Goal: Transaction & Acquisition: Book appointment/travel/reservation

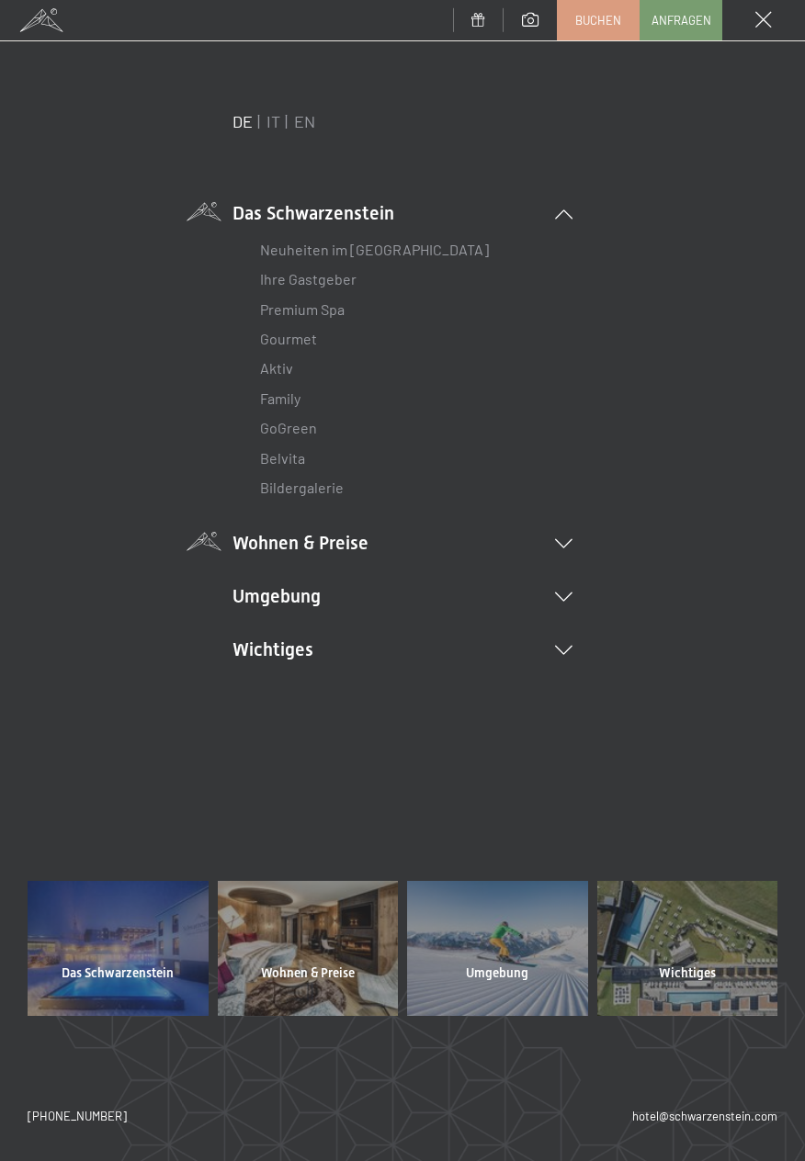
click at [563, 547] on icon at bounding box center [563, 543] width 17 height 9
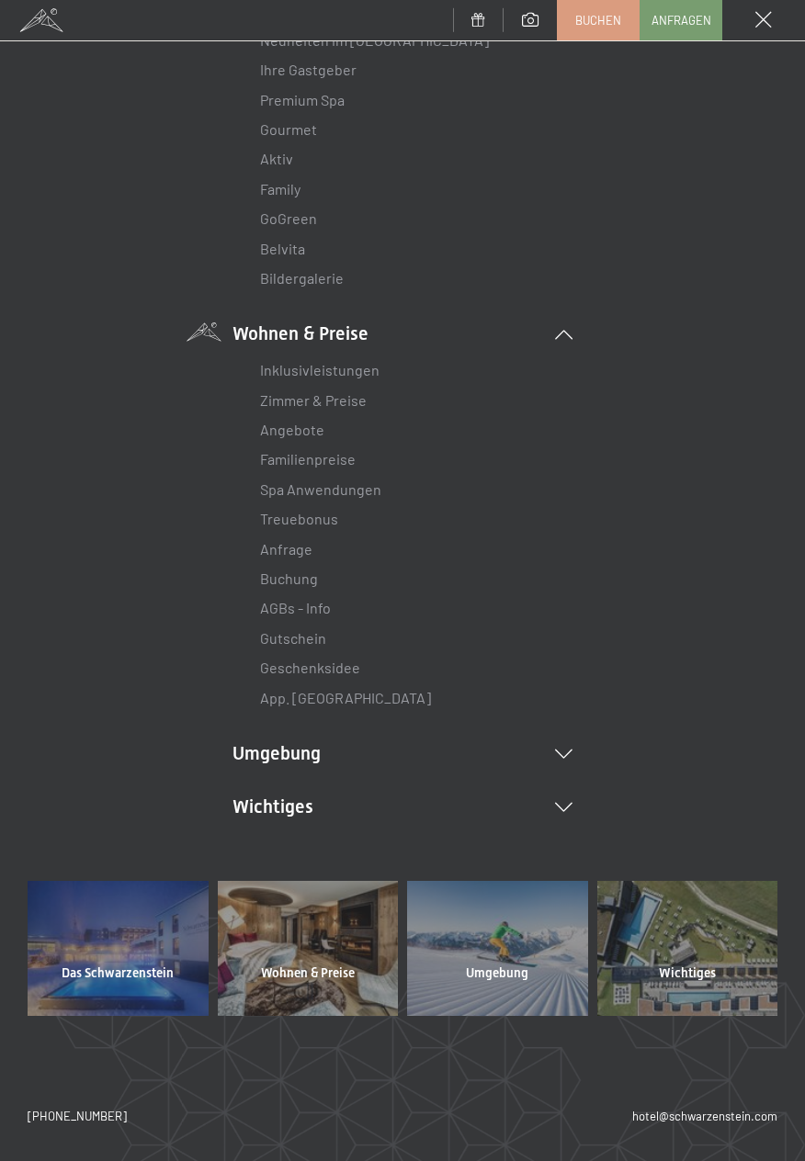
scroll to position [210, 0]
click at [346, 959] on div at bounding box center [308, 948] width 181 height 135
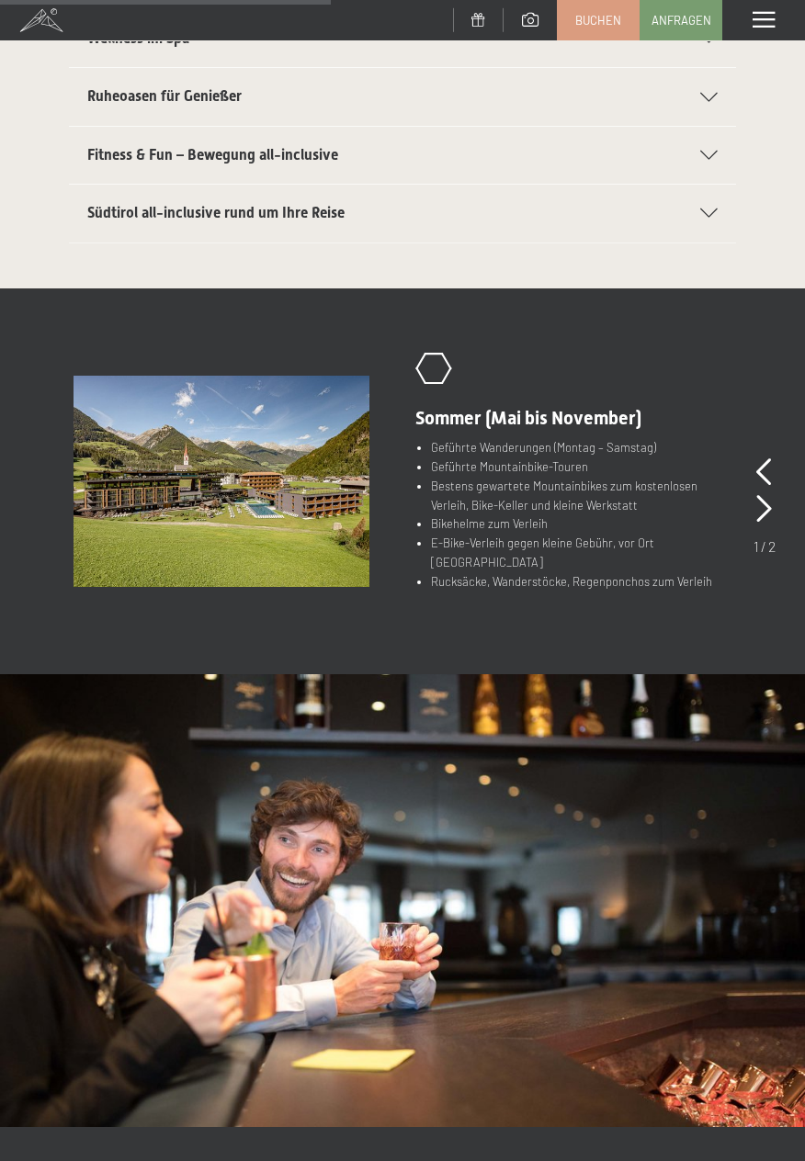
scroll to position [645, 0]
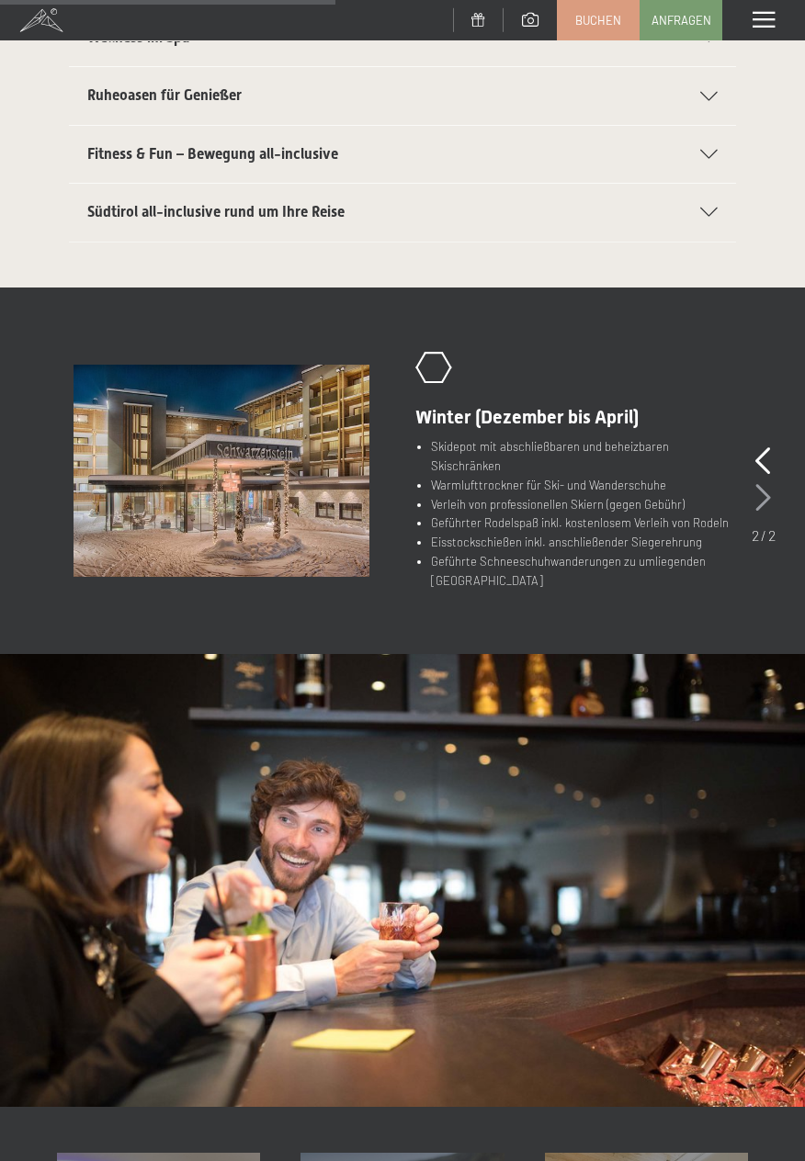
click at [770, 492] on icon at bounding box center [763, 498] width 16 height 28
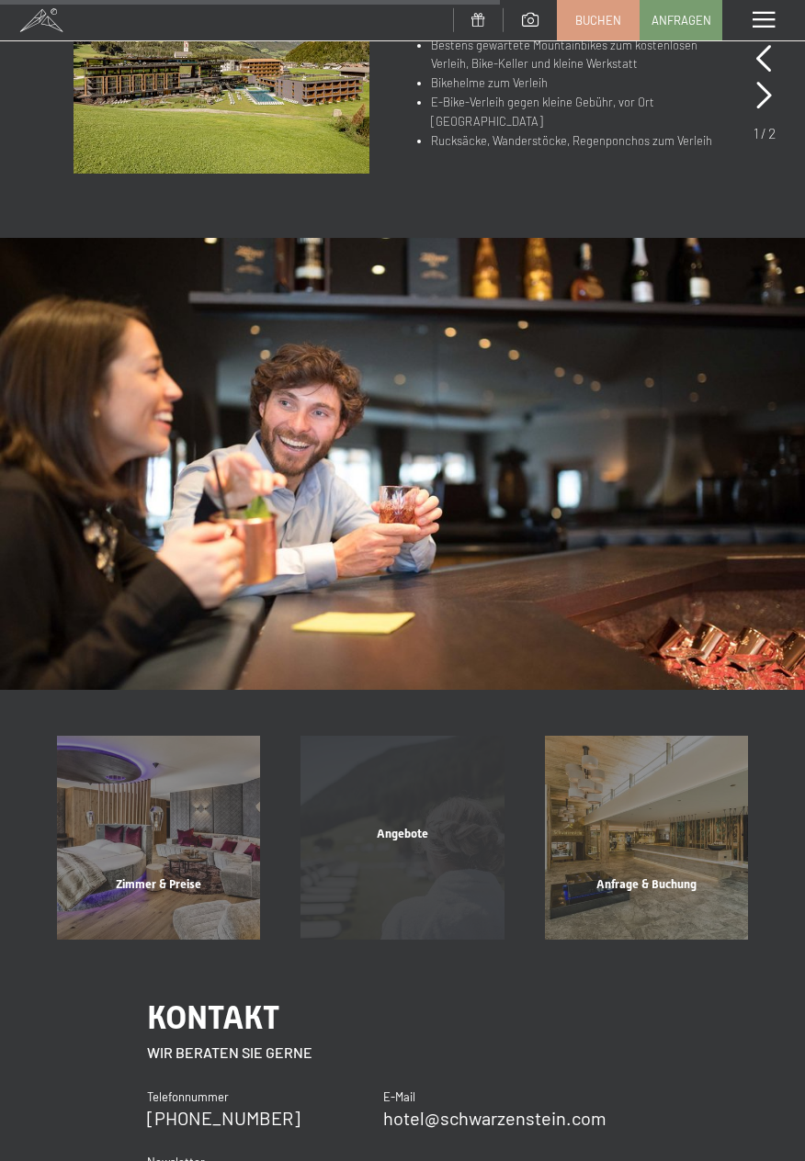
click at [427, 841] on span "Angebote" at bounding box center [402, 834] width 51 height 14
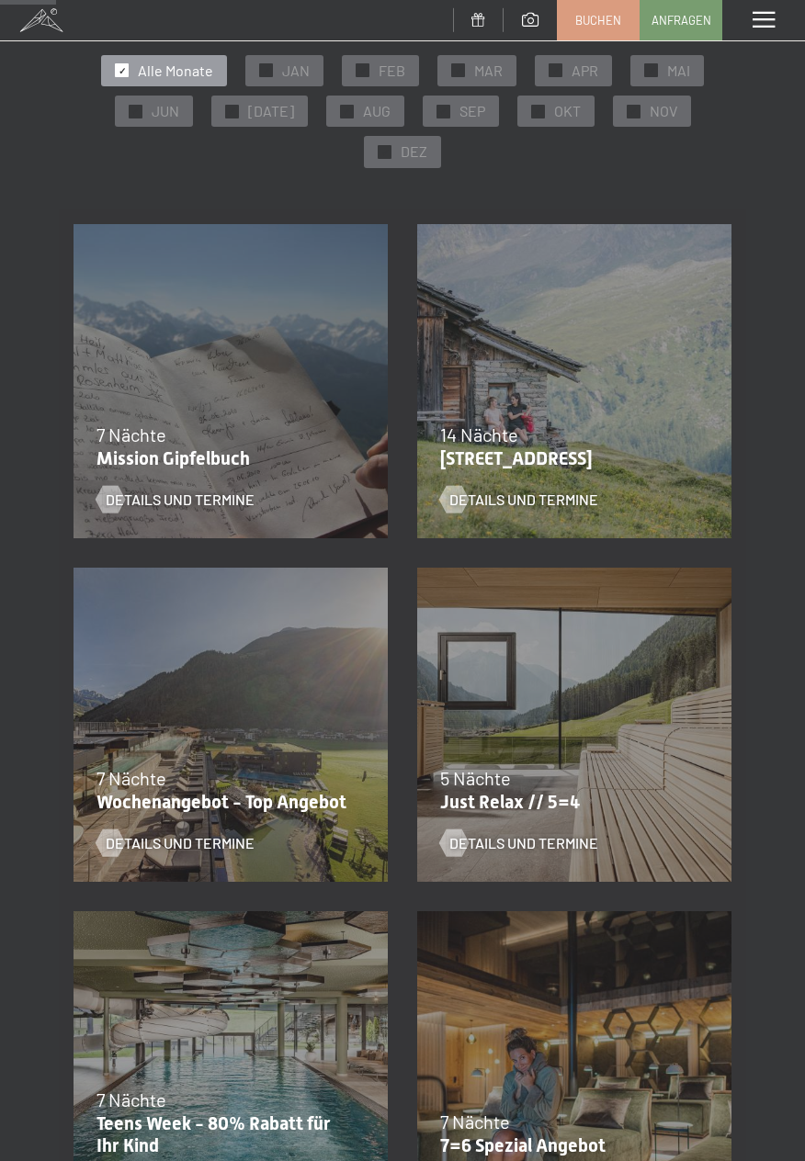
scroll to position [204, 0]
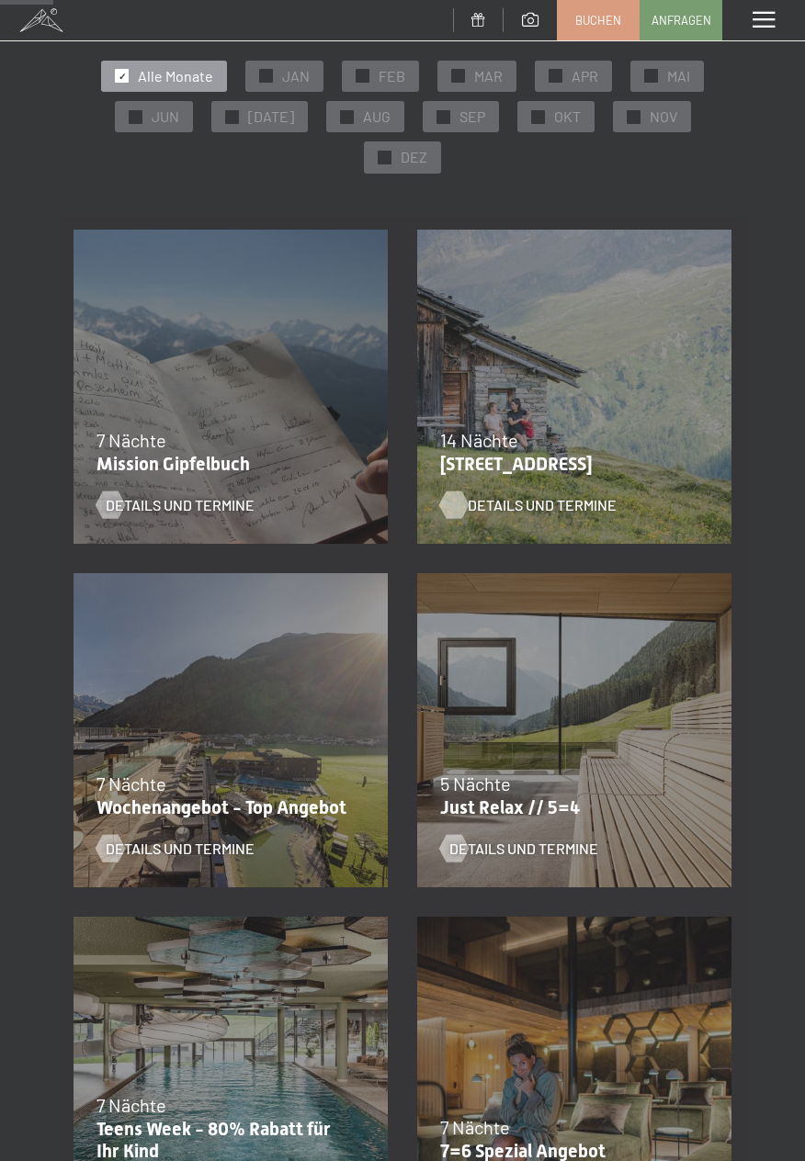
click at [565, 507] on span "Details und Termine" at bounding box center [542, 505] width 149 height 20
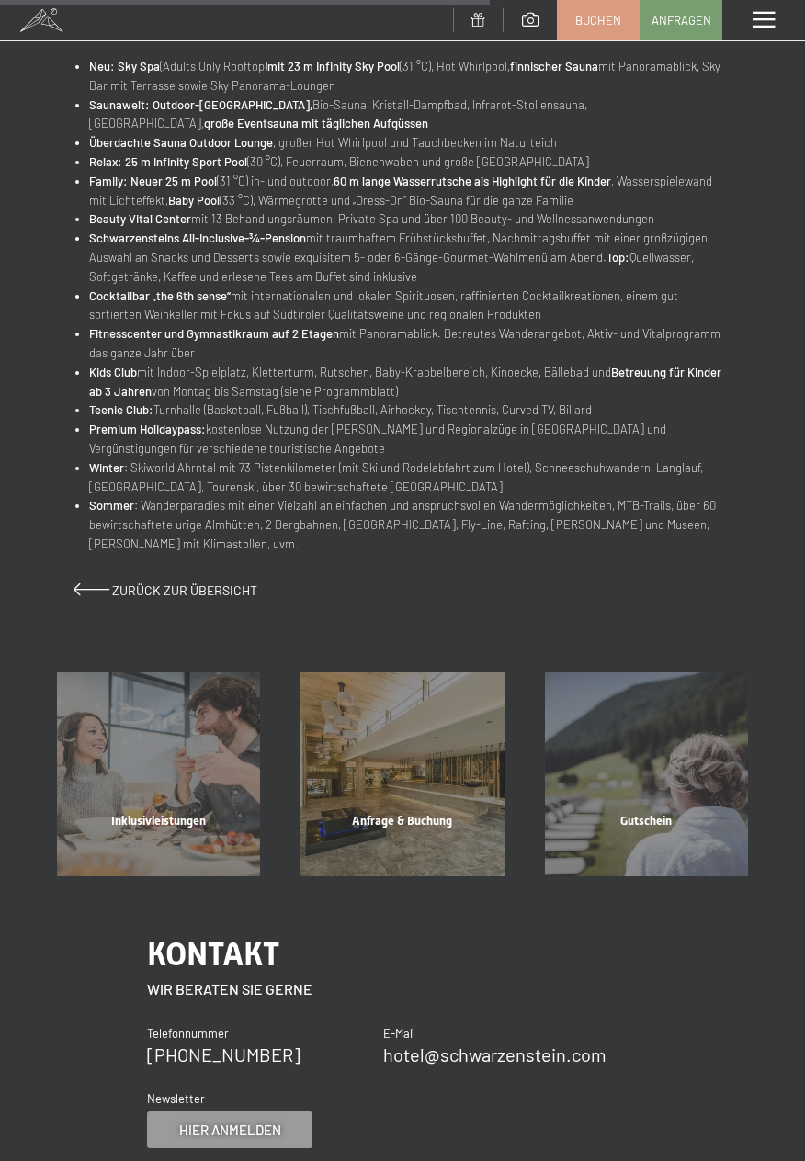
scroll to position [883, 0]
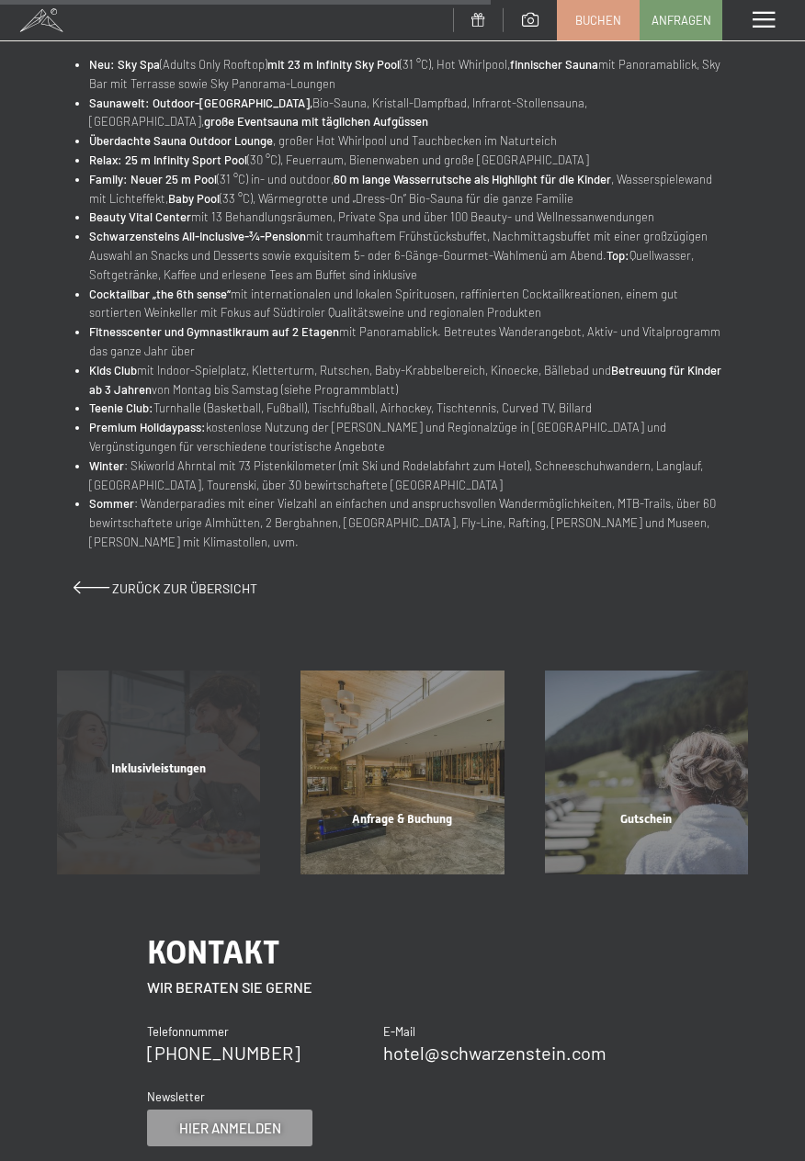
click at [178, 776] on span "Inklusivleistungen" at bounding box center [158, 769] width 95 height 14
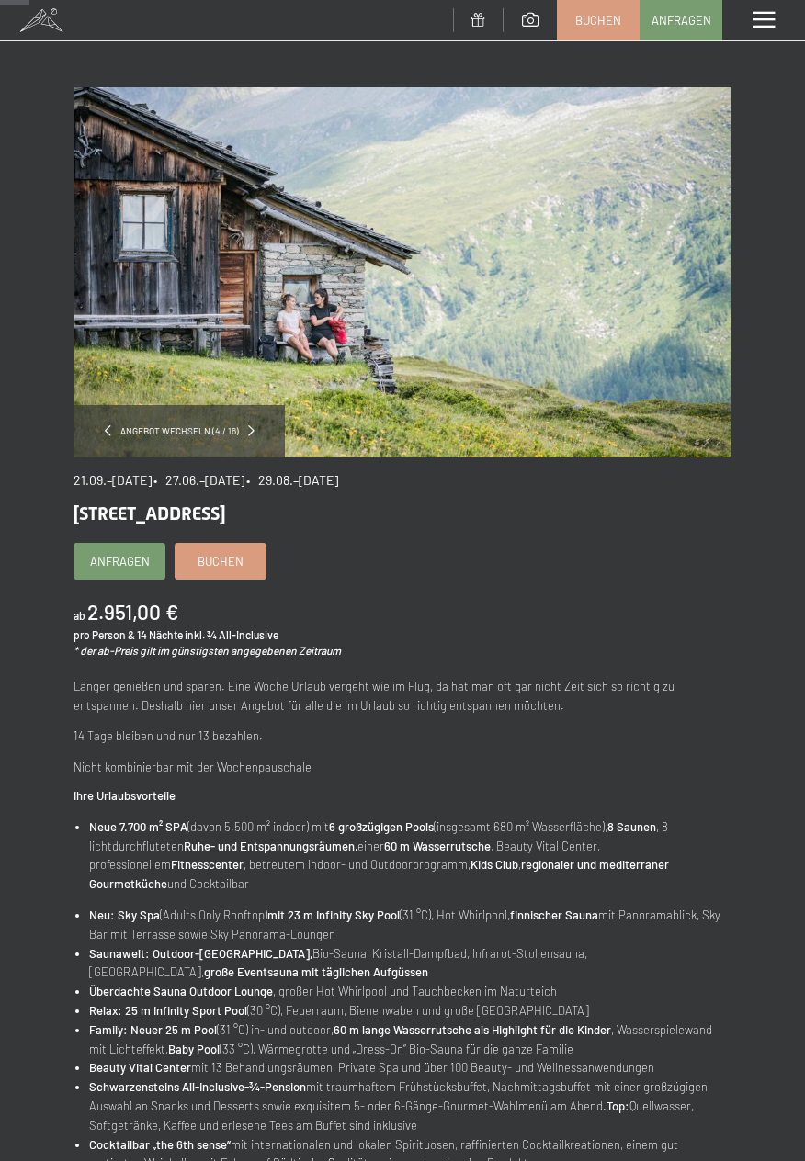
scroll to position [0, 0]
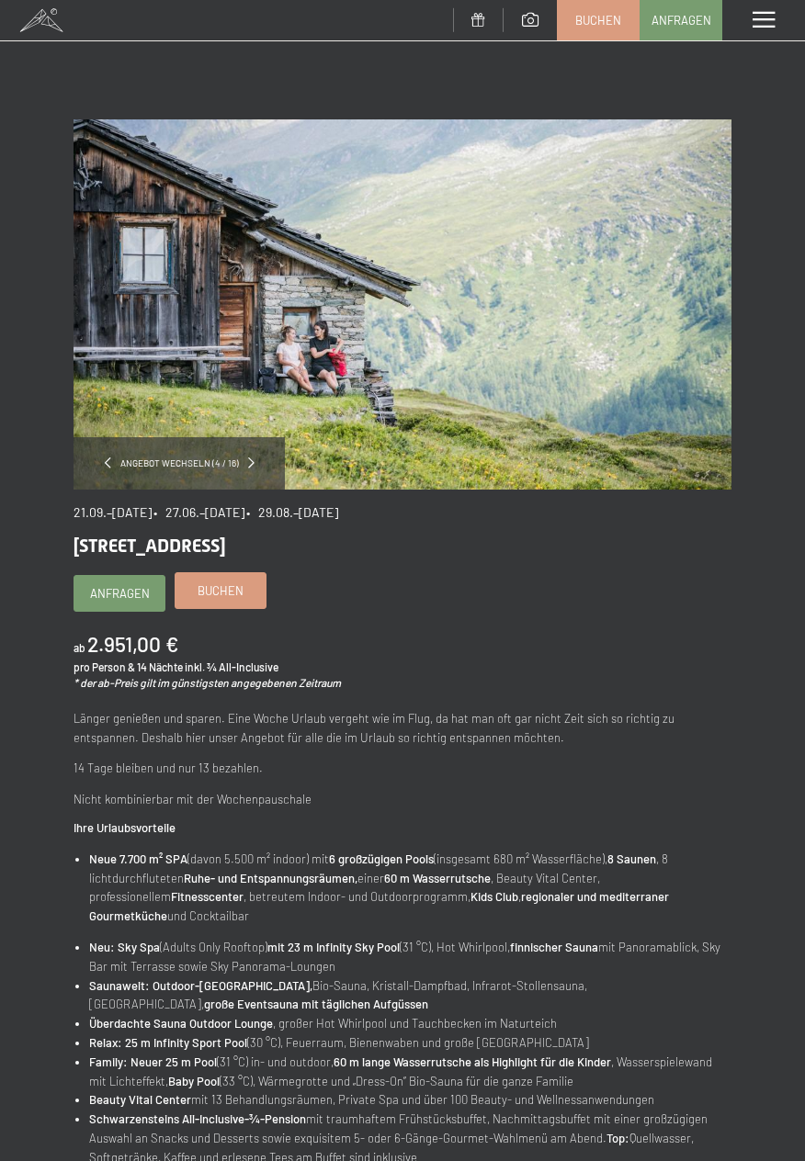
click at [221, 598] on span "Buchen" at bounding box center [221, 591] width 46 height 17
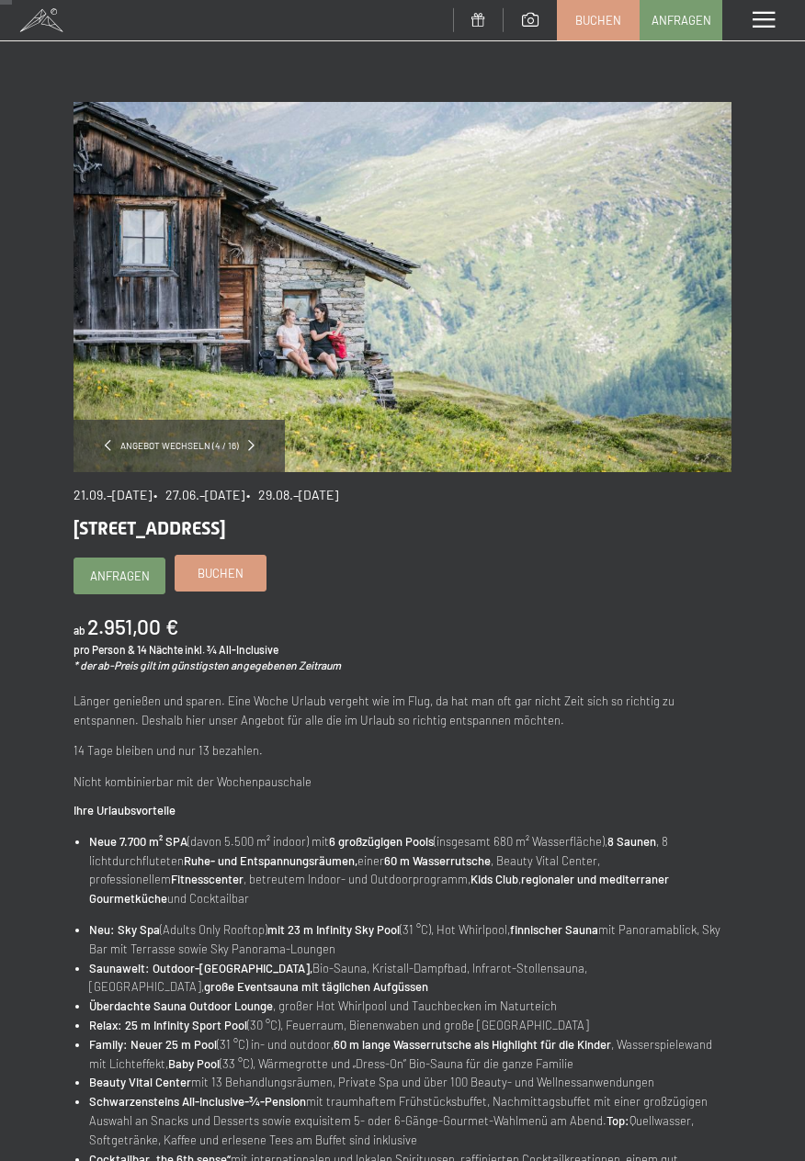
scroll to position [13, 0]
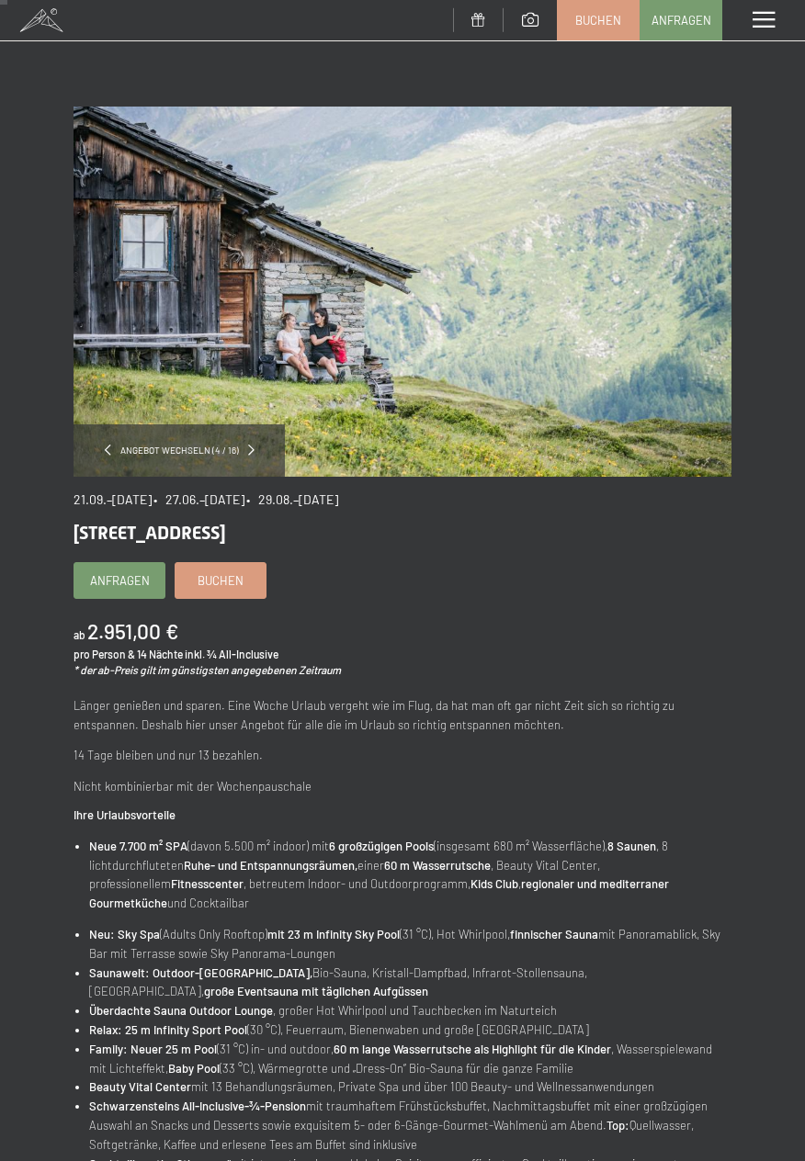
click at [231, 445] on span "Angebot wechseln (4 / 16)" at bounding box center [179, 450] width 137 height 13
click at [251, 448] on span at bounding box center [254, 450] width 6 height 11
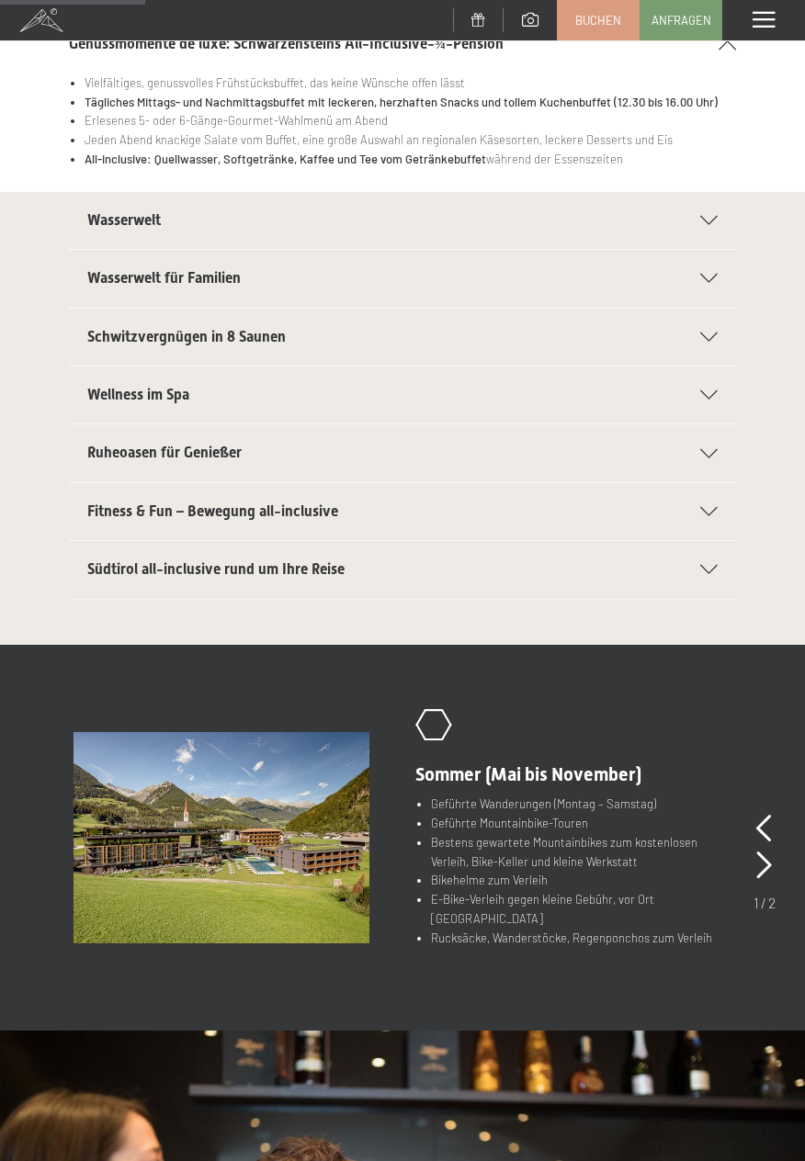
scroll to position [289, 0]
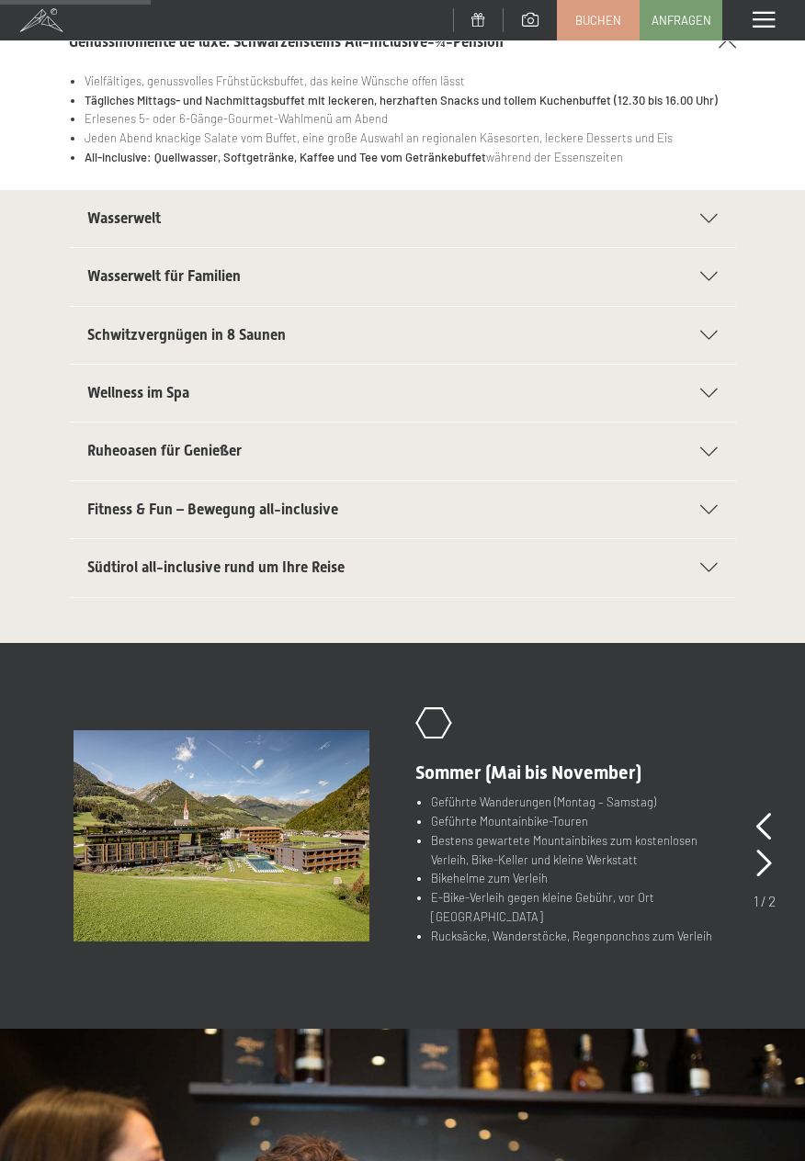
click at [729, 550] on section "Südtirol all-inclusive rund um Ihre Reise Autoabstellplätze in der Garage für a…" at bounding box center [402, 567] width 667 height 59
click at [714, 574] on div "Südtirol all-inclusive rund um Ihre Reise" at bounding box center [402, 567] width 630 height 57
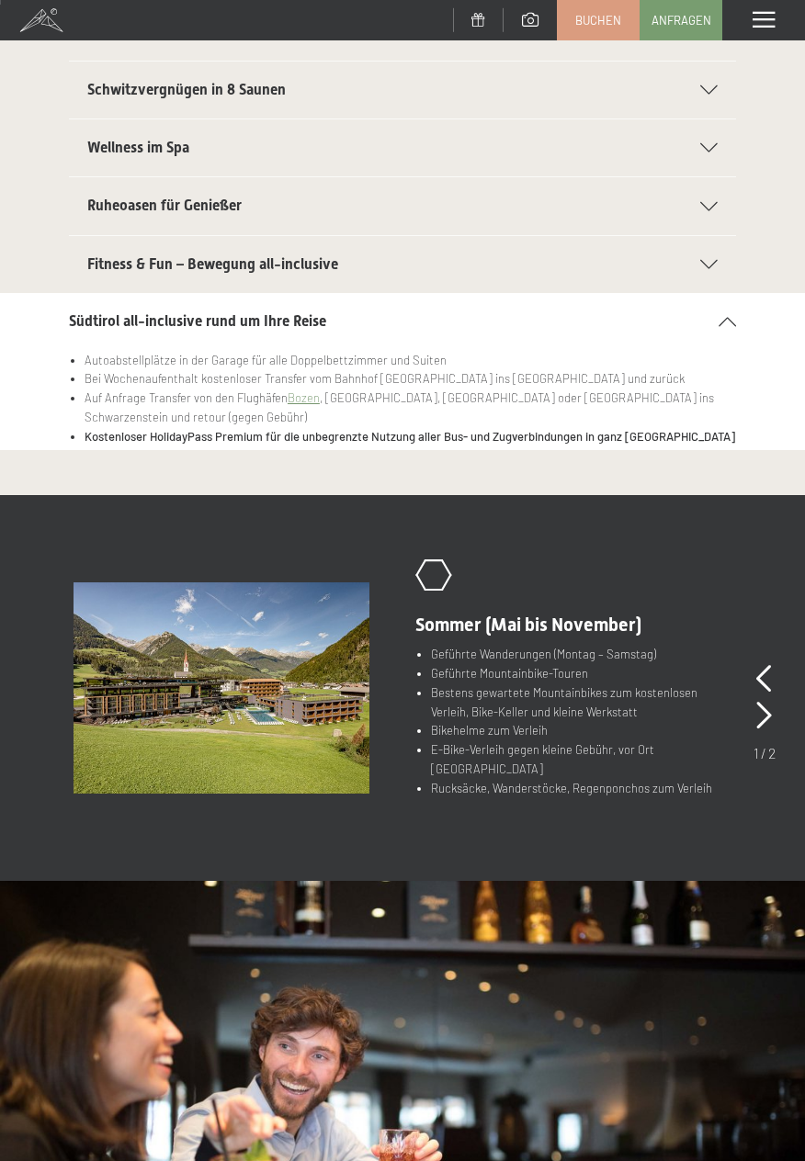
scroll to position [0, 0]
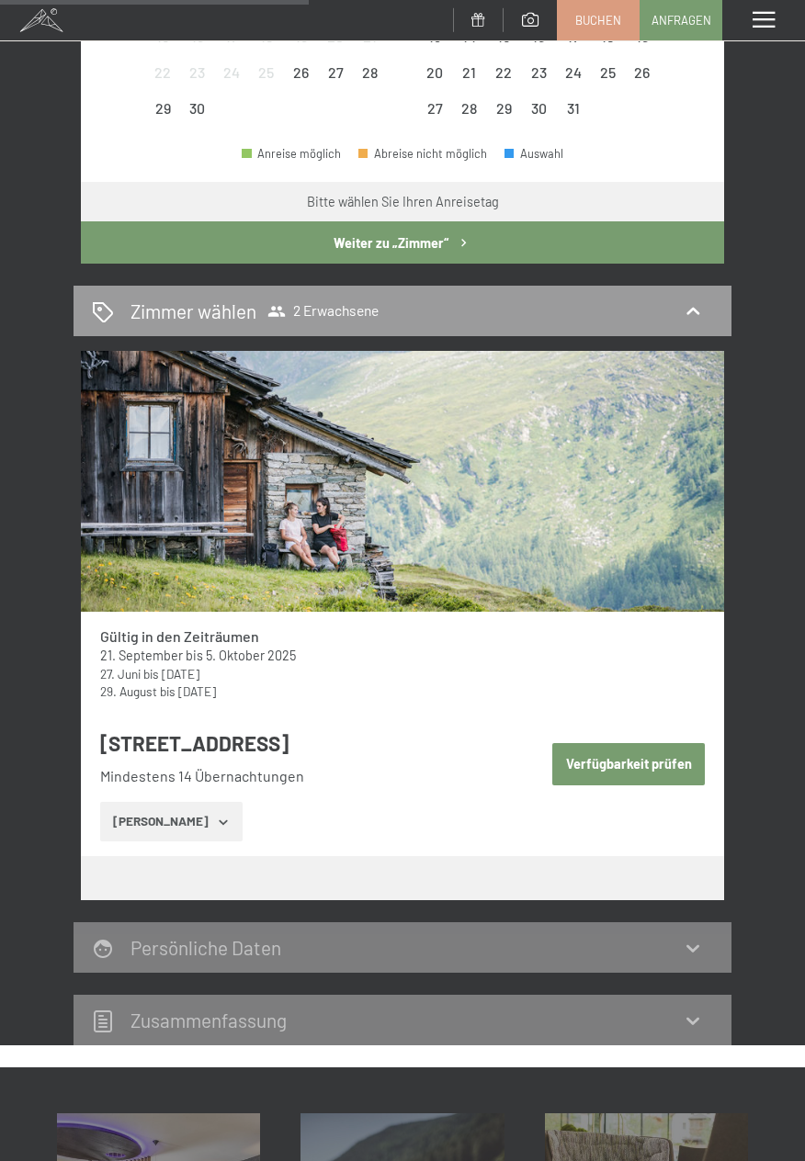
scroll to position [625, 0]
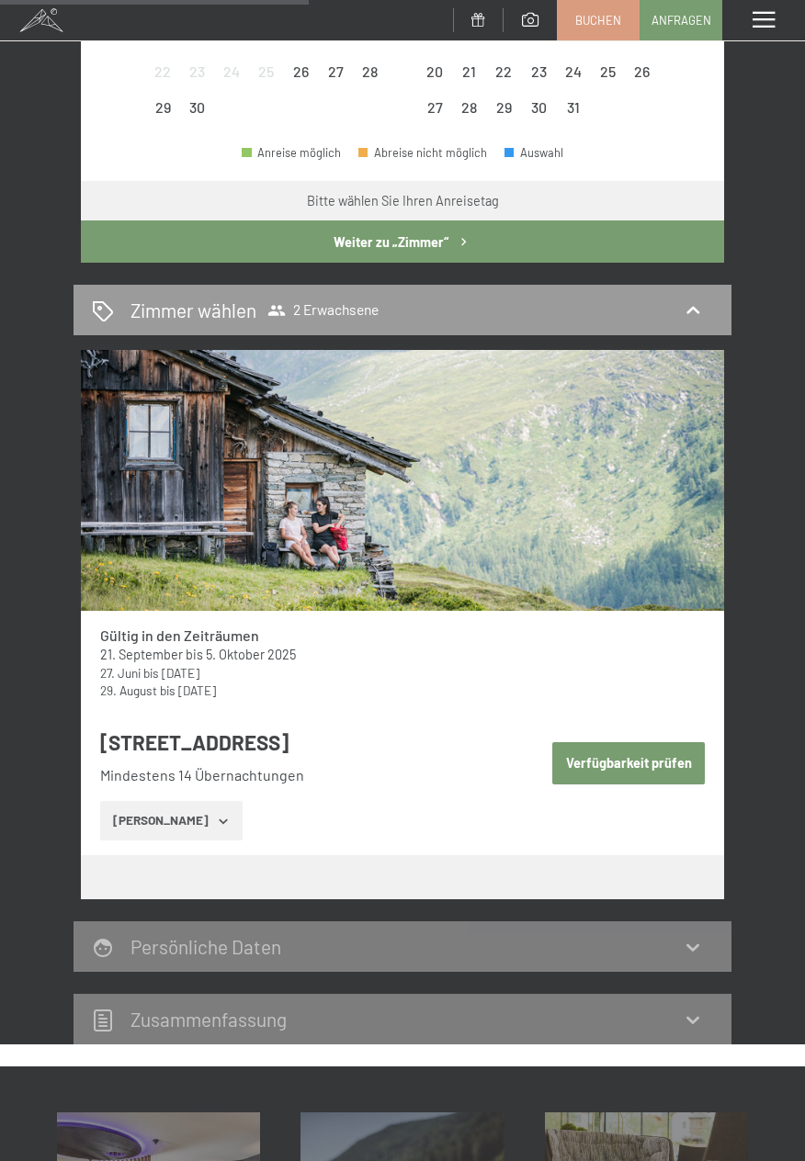
click at [201, 834] on button "[PERSON_NAME]" at bounding box center [171, 821] width 142 height 40
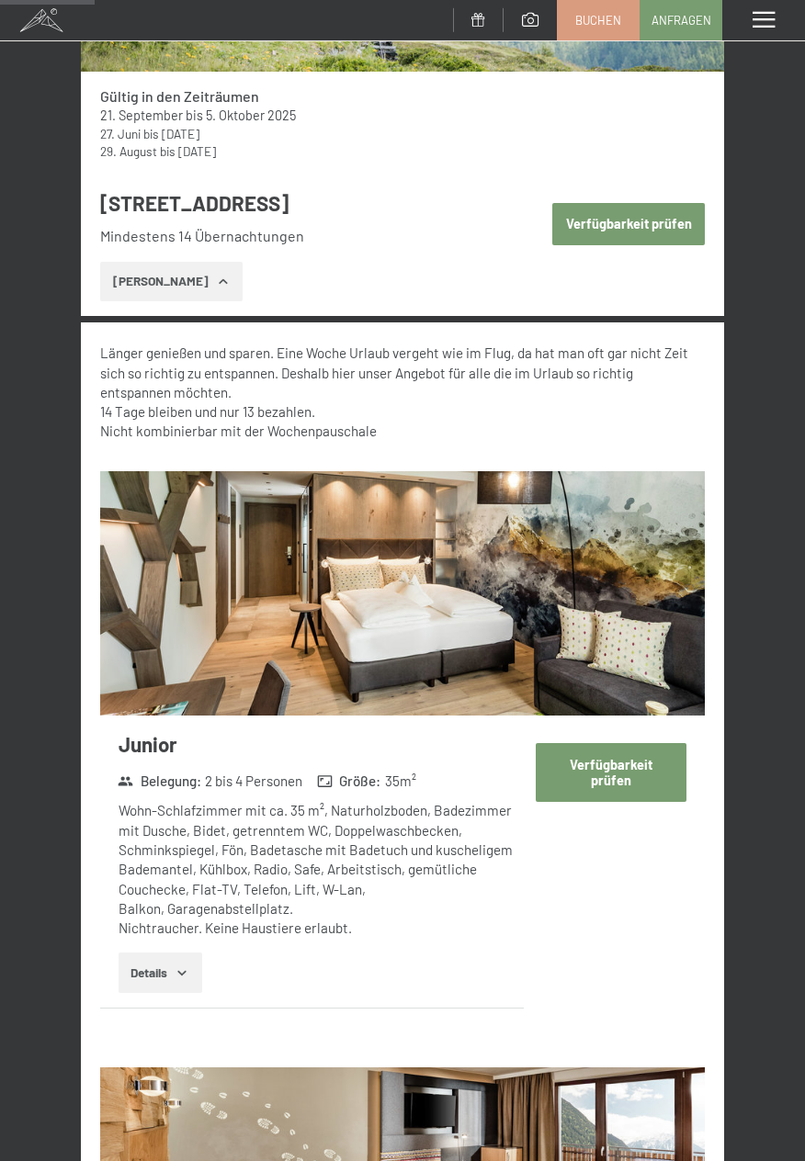
scroll to position [1165, 0]
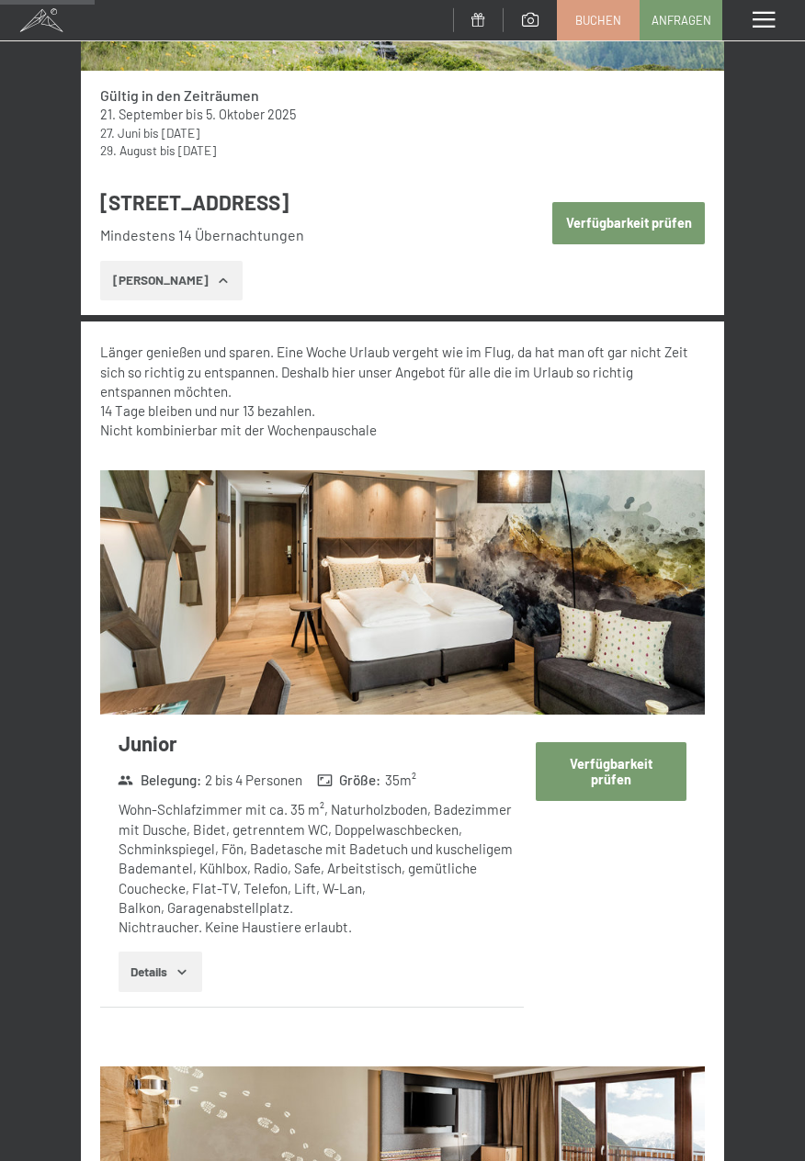
click at [187, 976] on icon "button" at bounding box center [182, 972] width 15 height 15
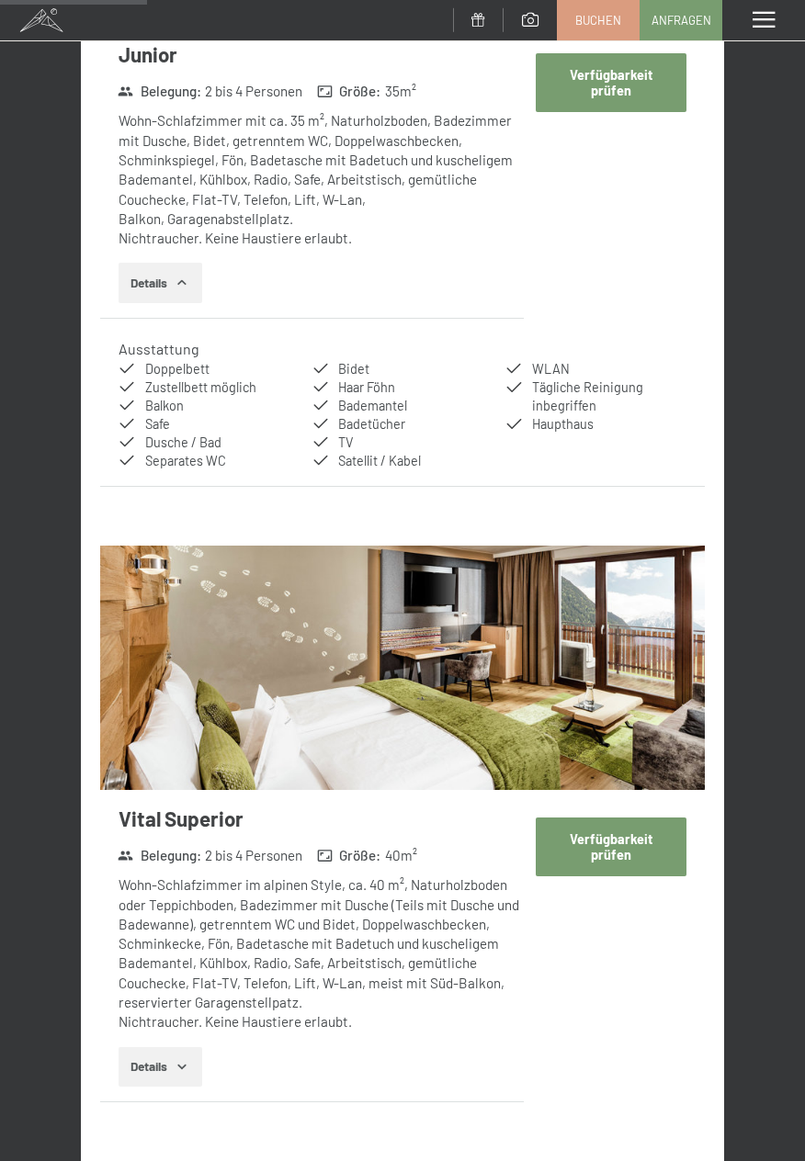
scroll to position [1854, 0]
click at [178, 1085] on button "Details" at bounding box center [161, 1068] width 84 height 40
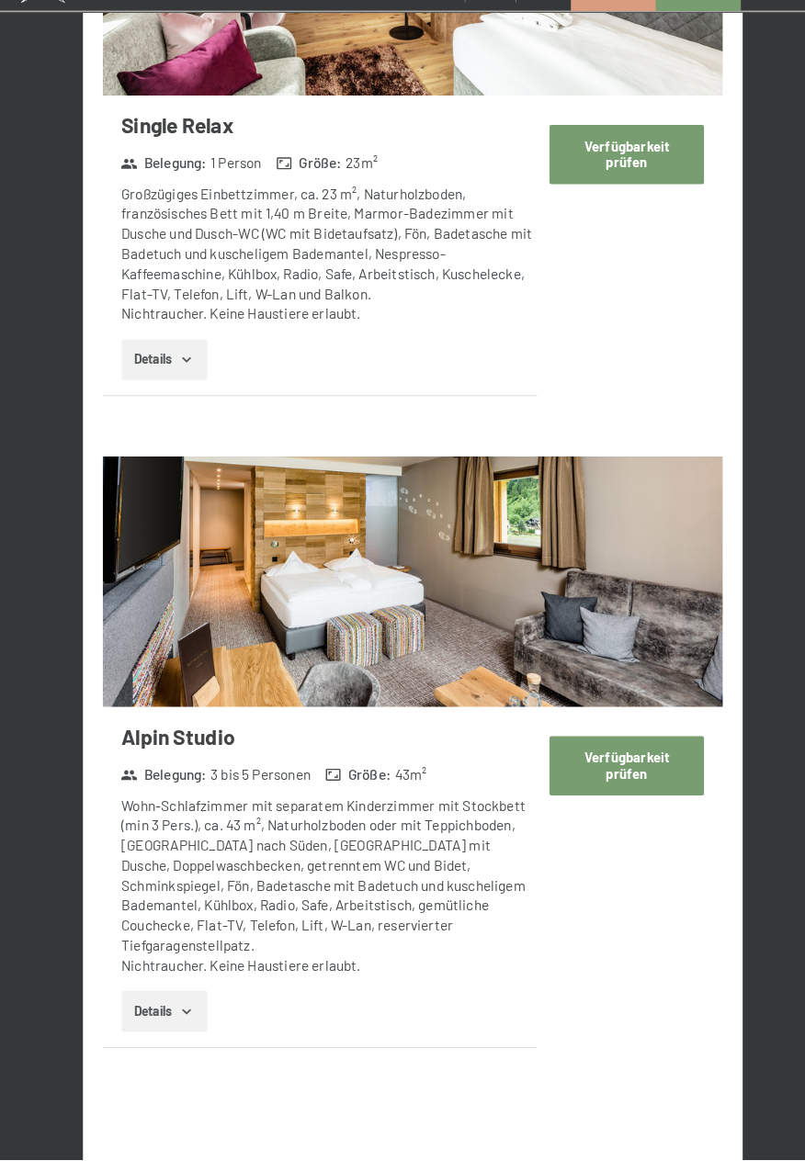
scroll to position [3306, 0]
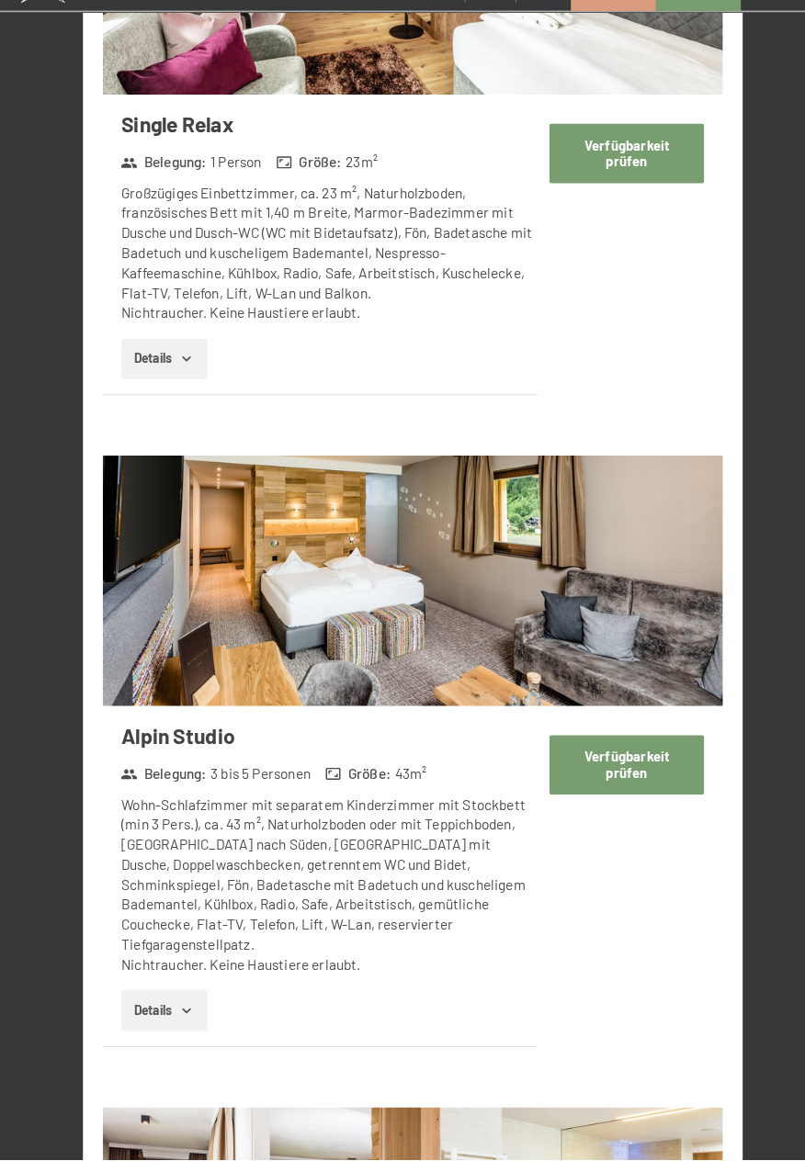
click at [182, 1005] on button "Details" at bounding box center [161, 1015] width 84 height 40
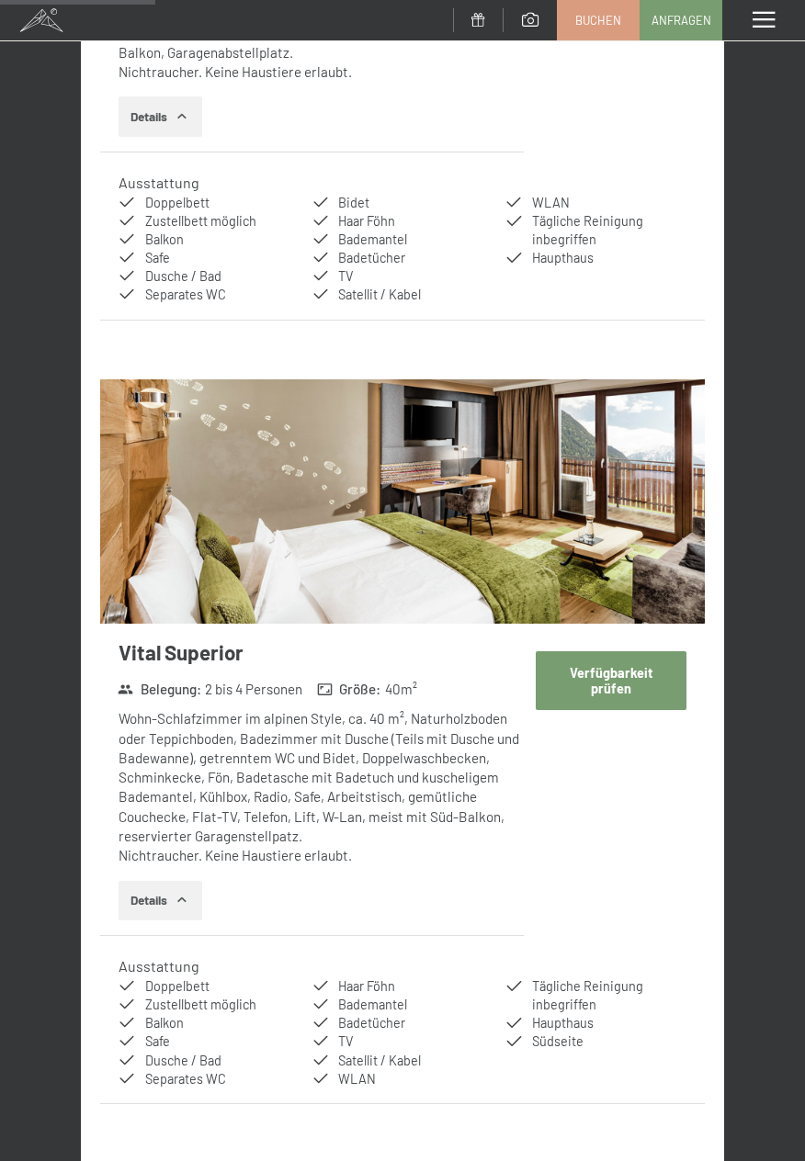
scroll to position [2033, 0]
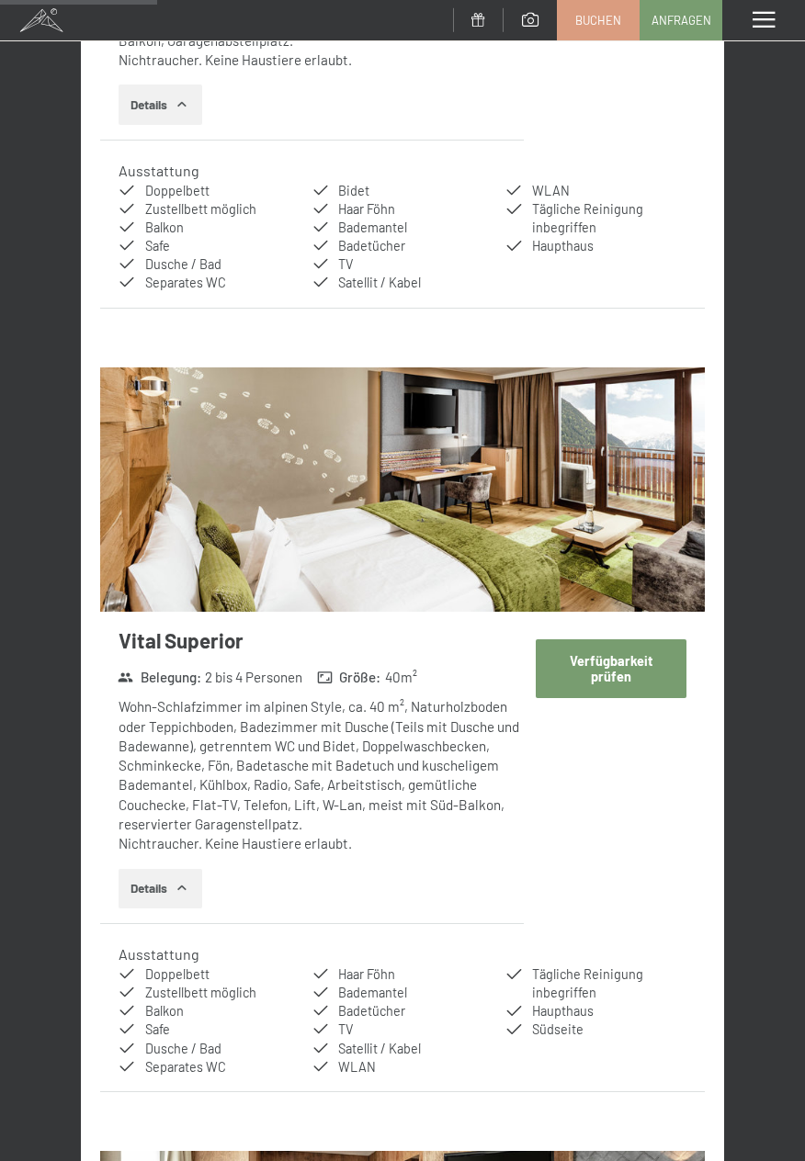
click at [631, 663] on button "Verfügbarkeit prüfen" at bounding box center [612, 669] width 152 height 58
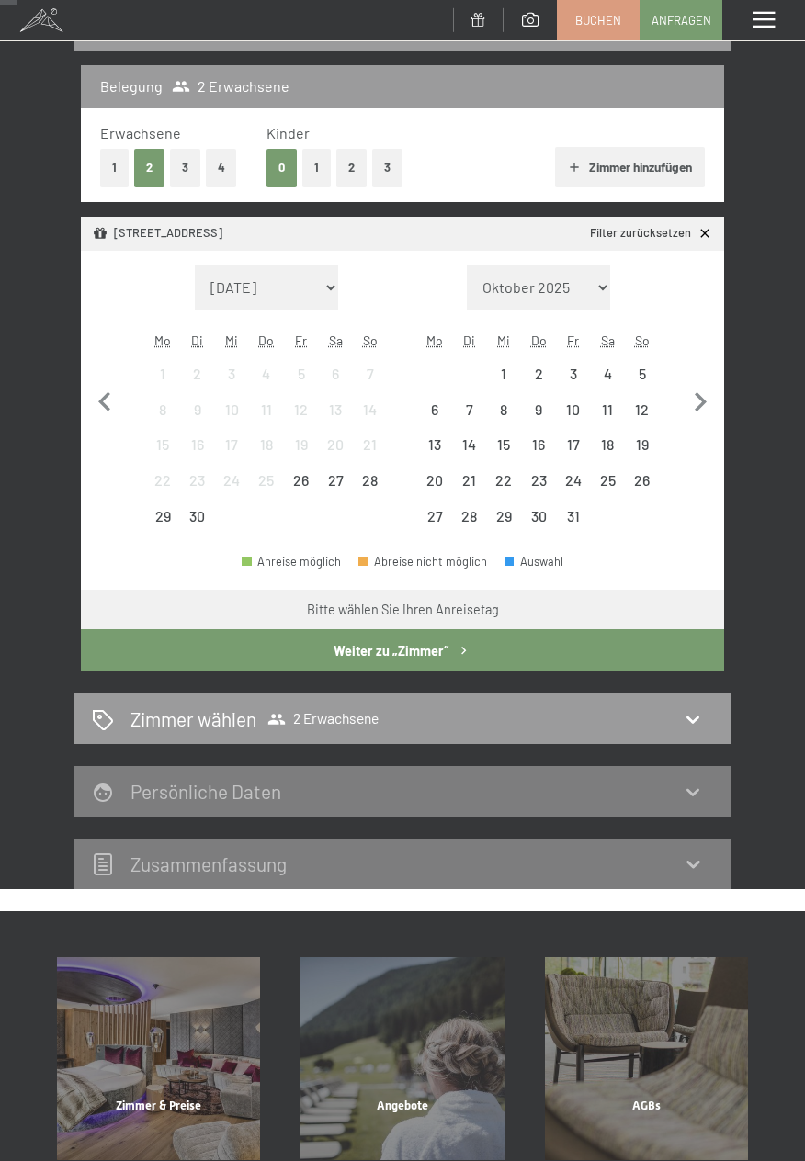
click at [595, 658] on button "Weiter zu „Zimmer“" at bounding box center [402, 650] width 643 height 42
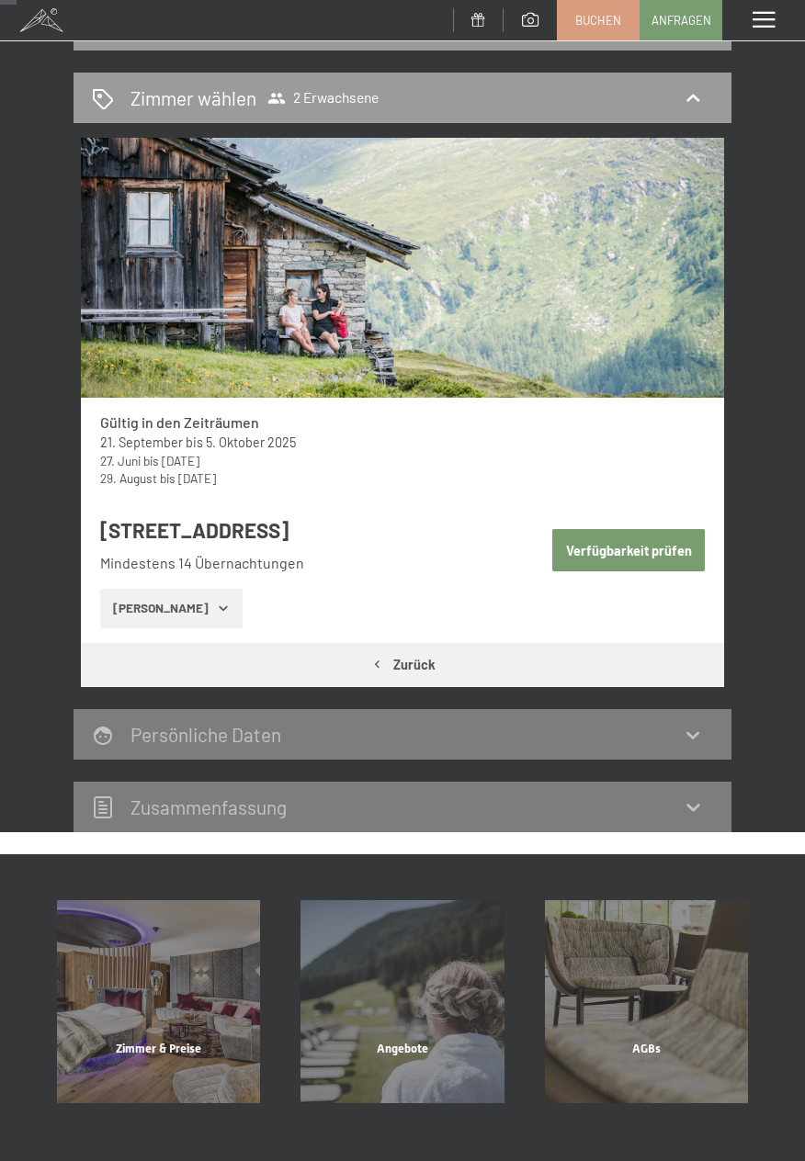
click at [631, 551] on button "Verfügbarkeit prüfen" at bounding box center [628, 550] width 153 height 42
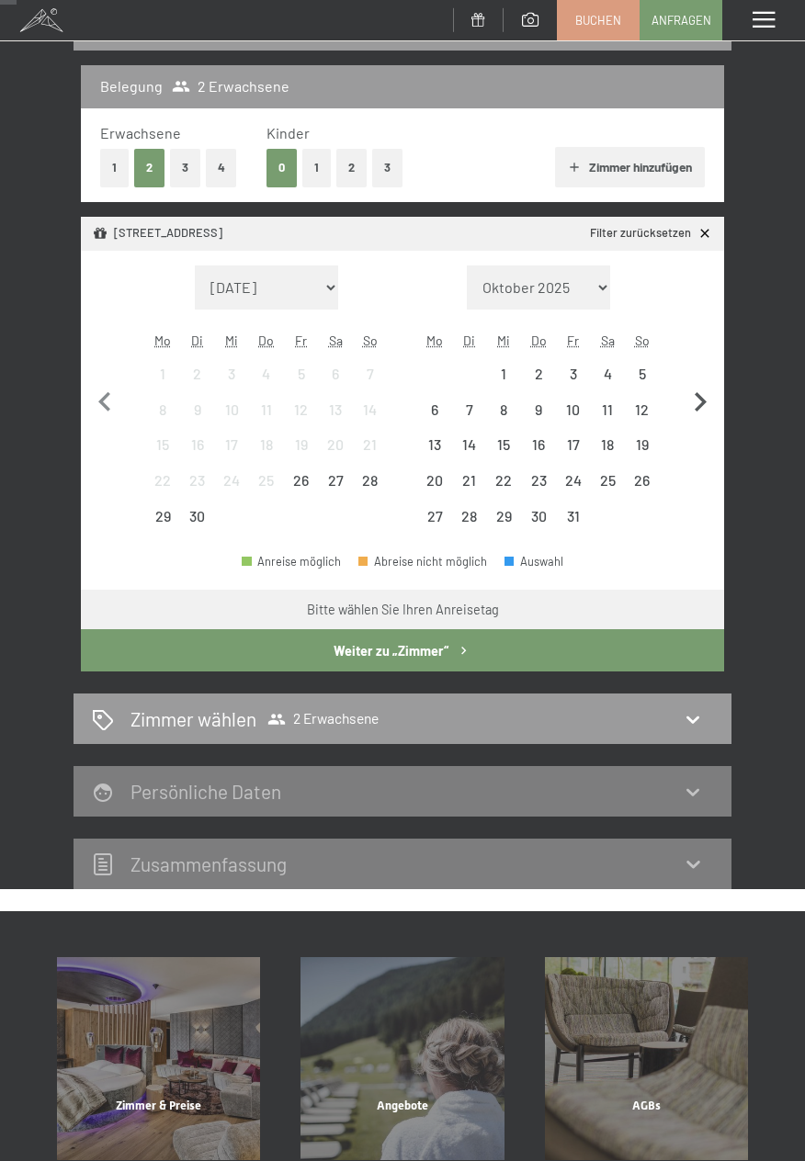
click at [703, 397] on icon "button" at bounding box center [700, 402] width 39 height 39
select select "2025-10-01"
select select "2025-11-01"
click at [709, 401] on icon "button" at bounding box center [700, 402] width 39 height 39
select select "2025-11-01"
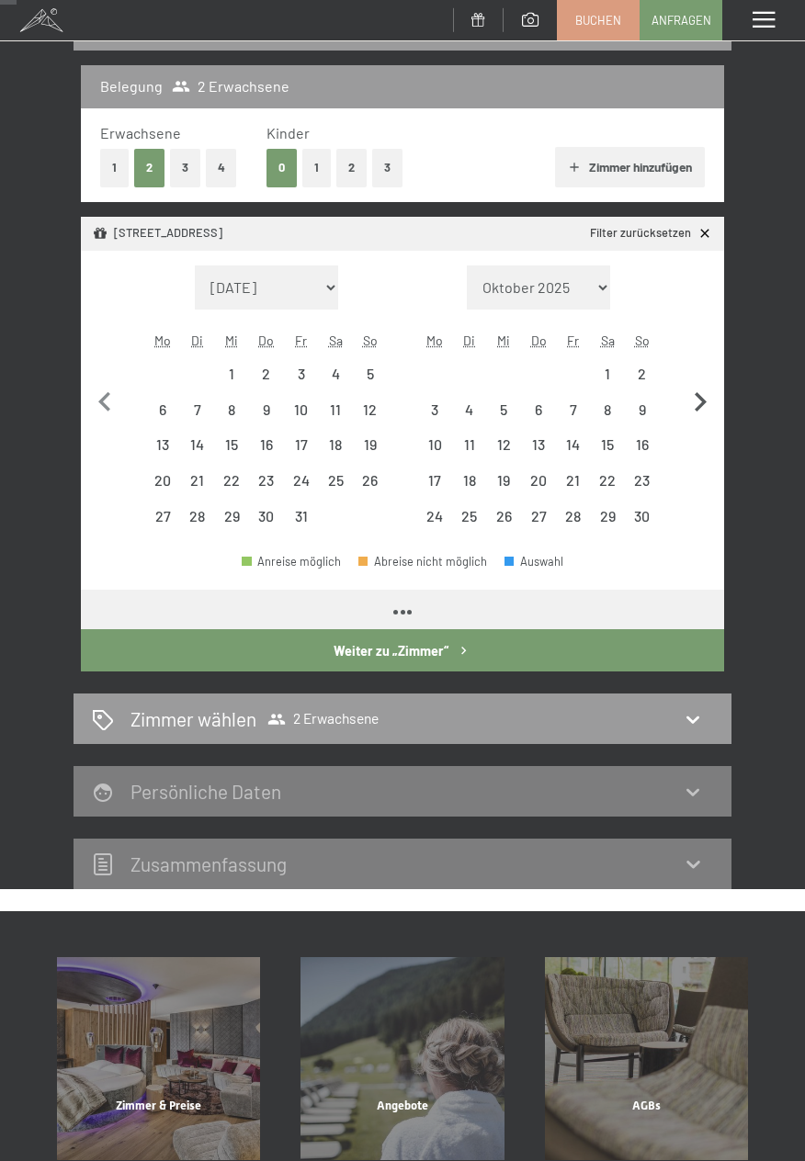
select select "2025-12-01"
select select "2025-11-01"
select select "2025-12-01"
click at [703, 402] on icon "button" at bounding box center [701, 401] width 12 height 19
click at [699, 394] on icon "button" at bounding box center [701, 401] width 12 height 19
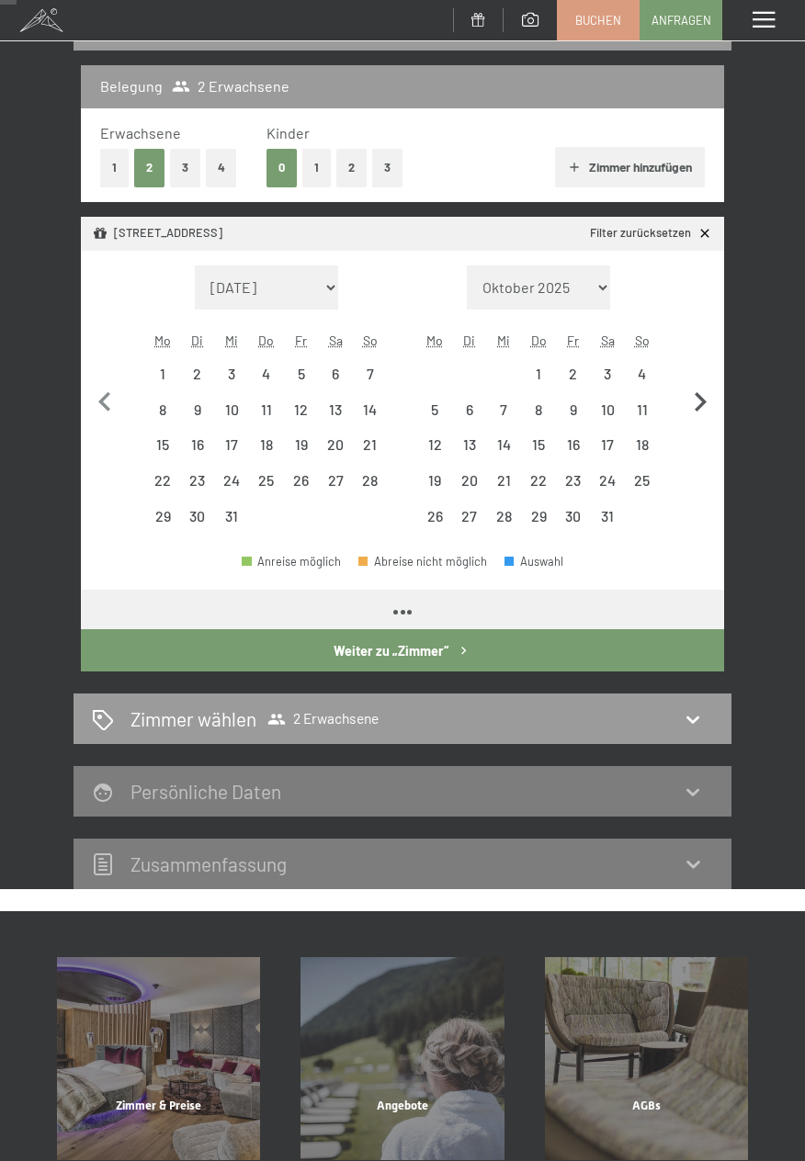
click at [701, 401] on icon "button" at bounding box center [701, 401] width 12 height 19
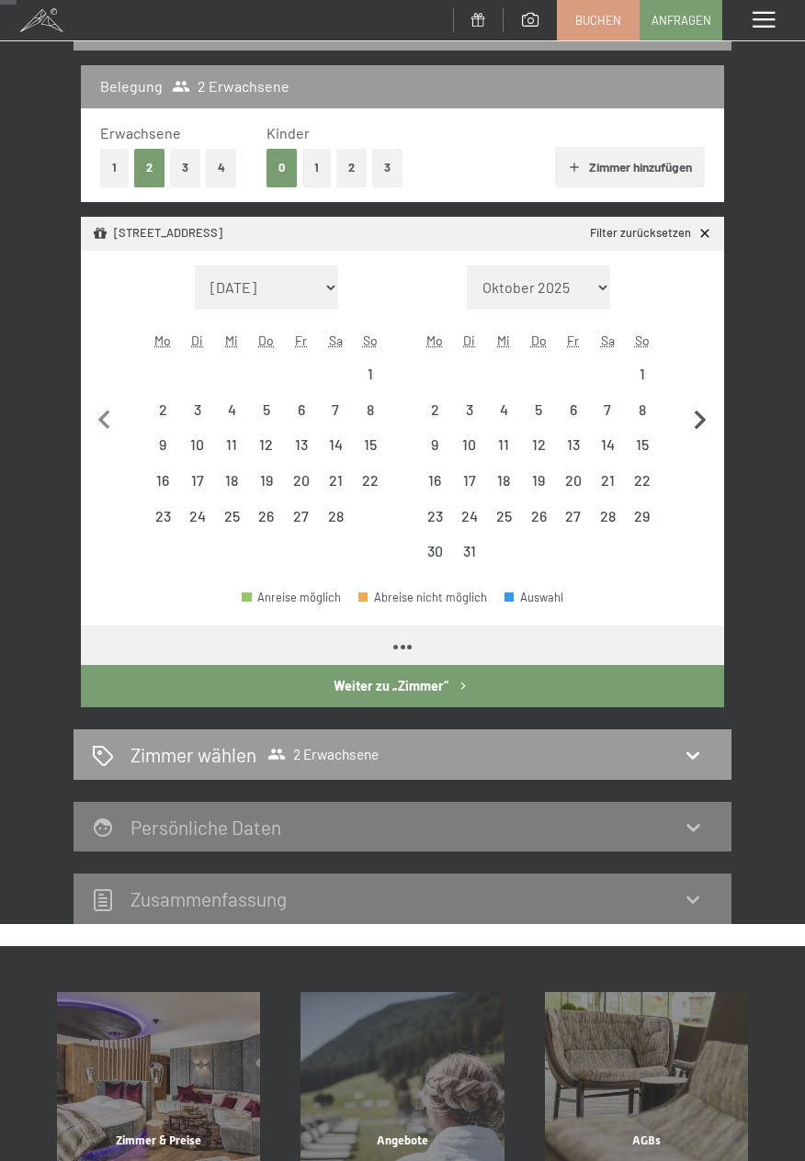
select select "2026-02-01"
select select "2026-03-01"
click at [701, 402] on icon "button" at bounding box center [700, 421] width 39 height 39
select select "2026-03-01"
select select "2026-04-01"
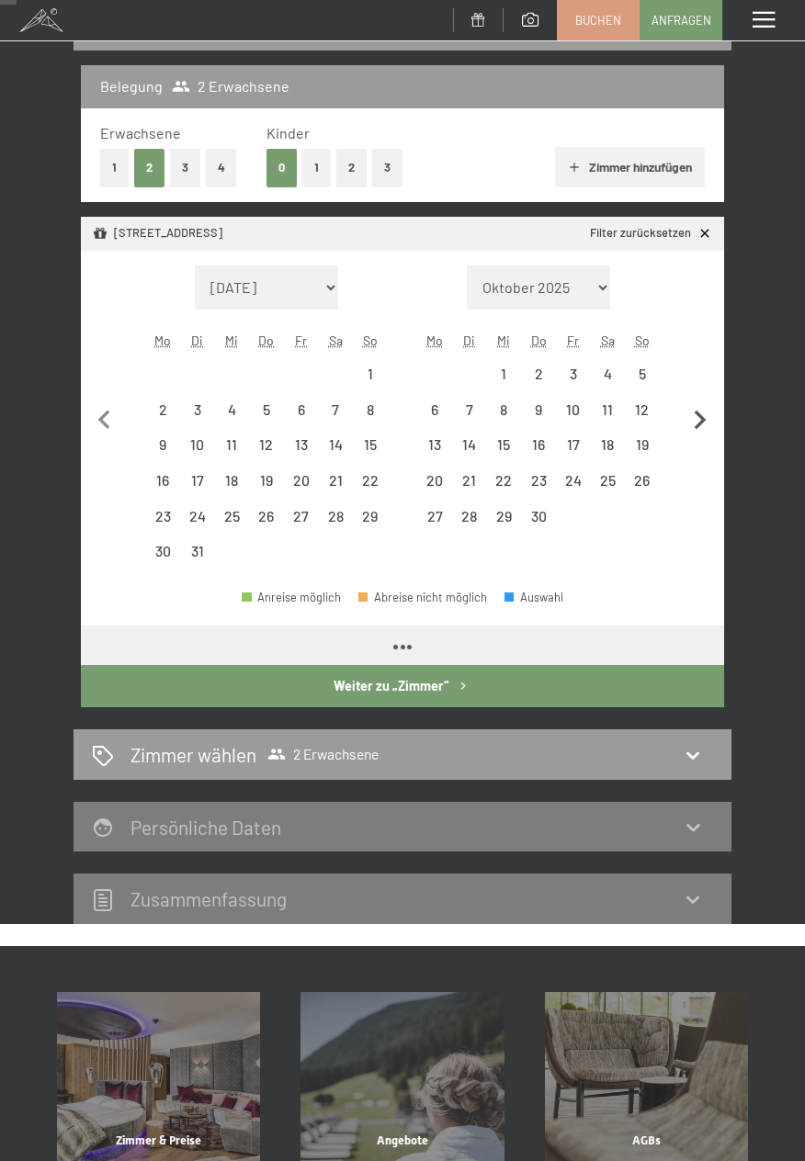
select select "2026-03-01"
select select "2026-04-01"
click at [697, 419] on icon "button" at bounding box center [700, 421] width 39 height 39
select select "2026-04-01"
select select "2026-05-01"
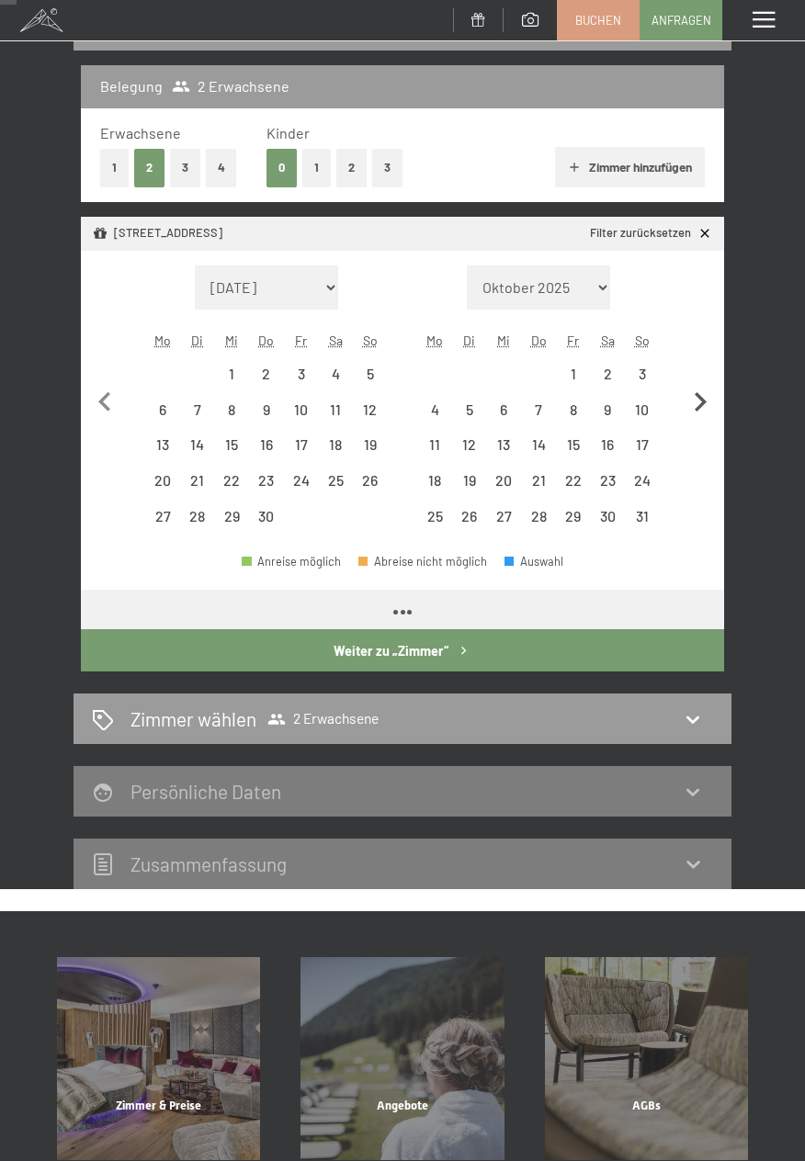
click at [699, 418] on icon "button" at bounding box center [700, 402] width 39 height 39
select select "2026-05-01"
select select "2026-06-01"
click at [695, 414] on icon "button" at bounding box center [700, 402] width 39 height 39
select select "2026-06-01"
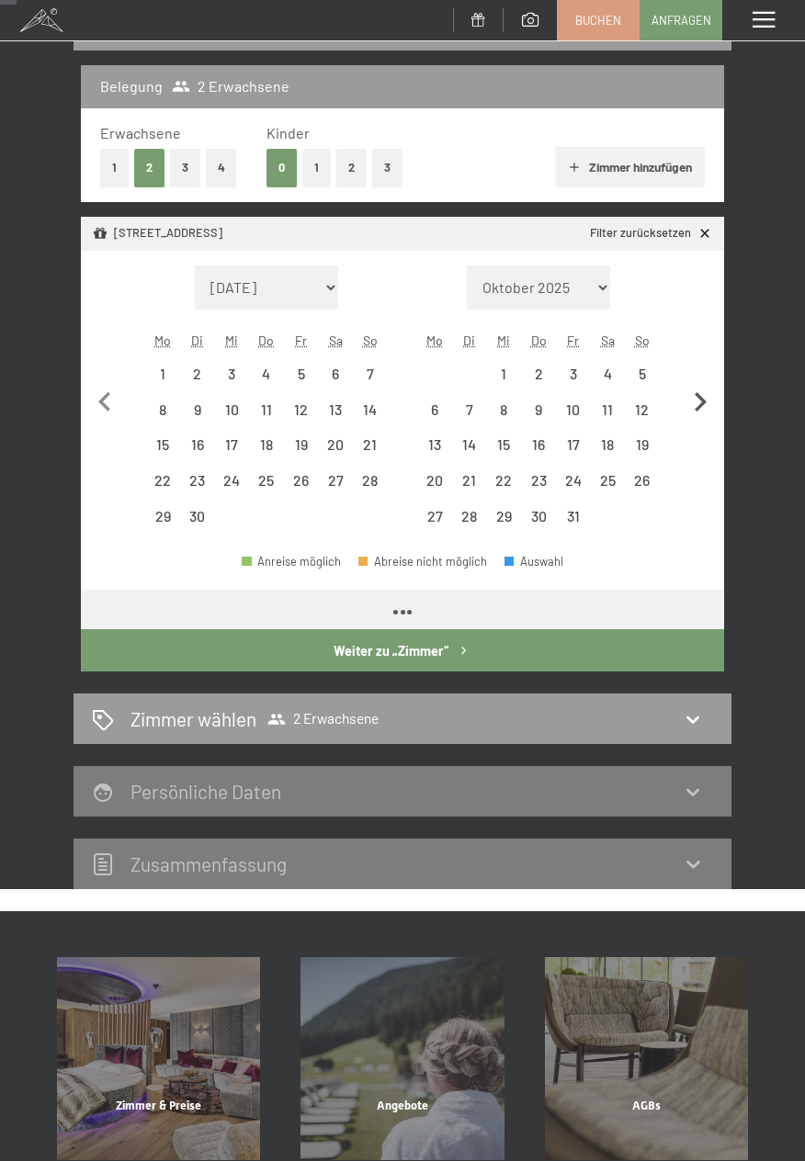
select select "2026-07-01"
click at [692, 414] on icon "button" at bounding box center [700, 402] width 39 height 39
select select "2026-07-01"
select select "2026-08-01"
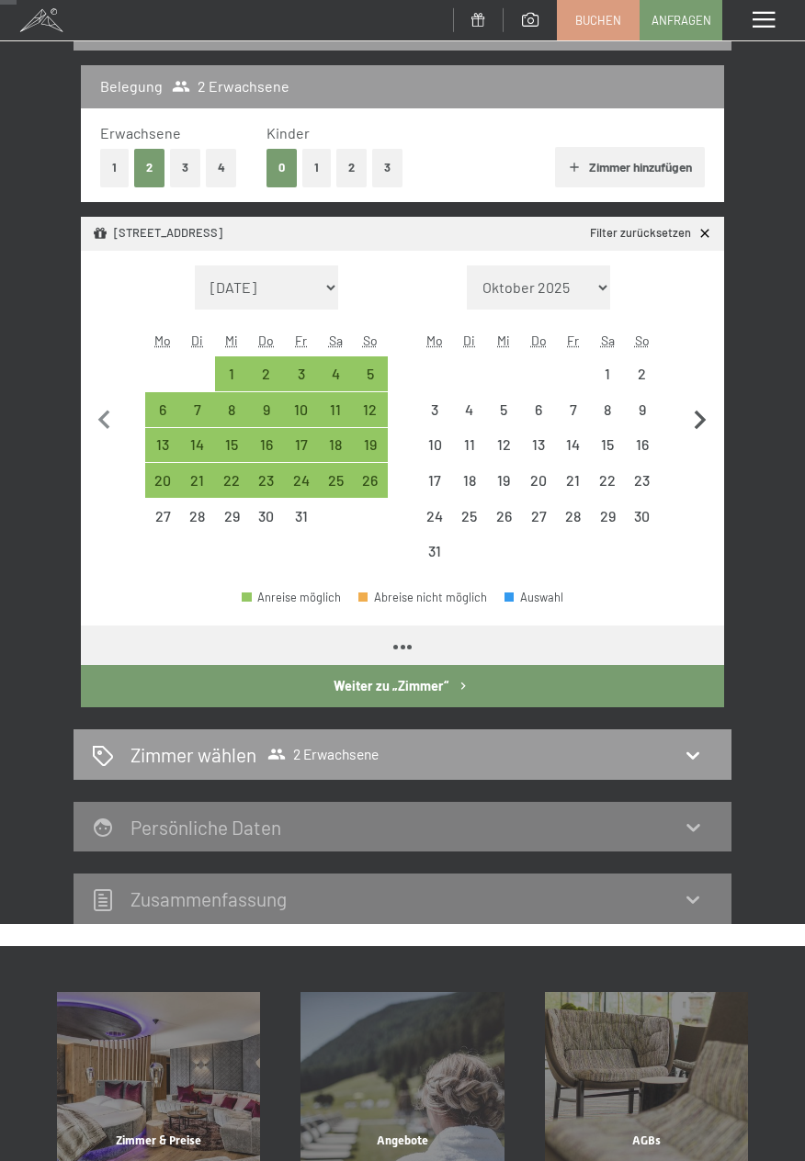
select select "2026-07-01"
select select "2026-08-01"
click at [702, 431] on icon "button" at bounding box center [700, 421] width 39 height 39
select select "2026-08-01"
select select "2026-09-01"
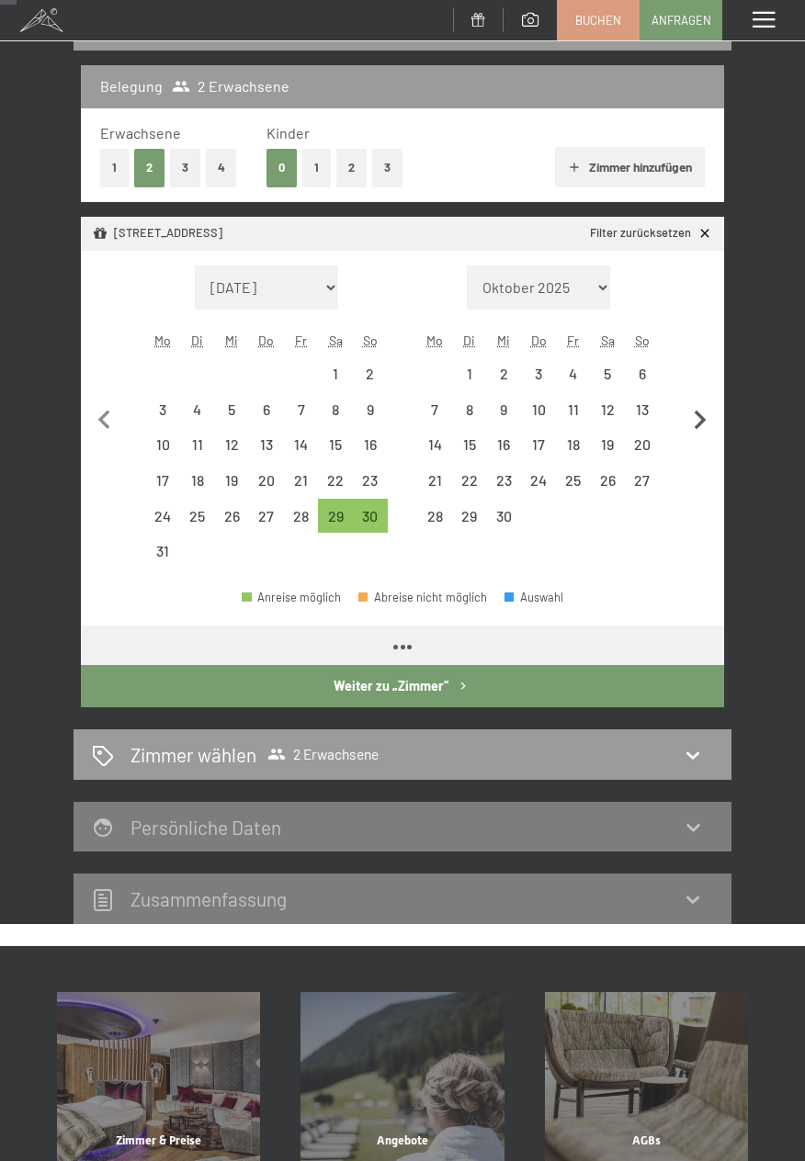
select select "2026-08-01"
select select "2026-09-01"
click at [699, 416] on icon "button" at bounding box center [700, 421] width 39 height 39
select select "2026-09-01"
select select "2026-10-01"
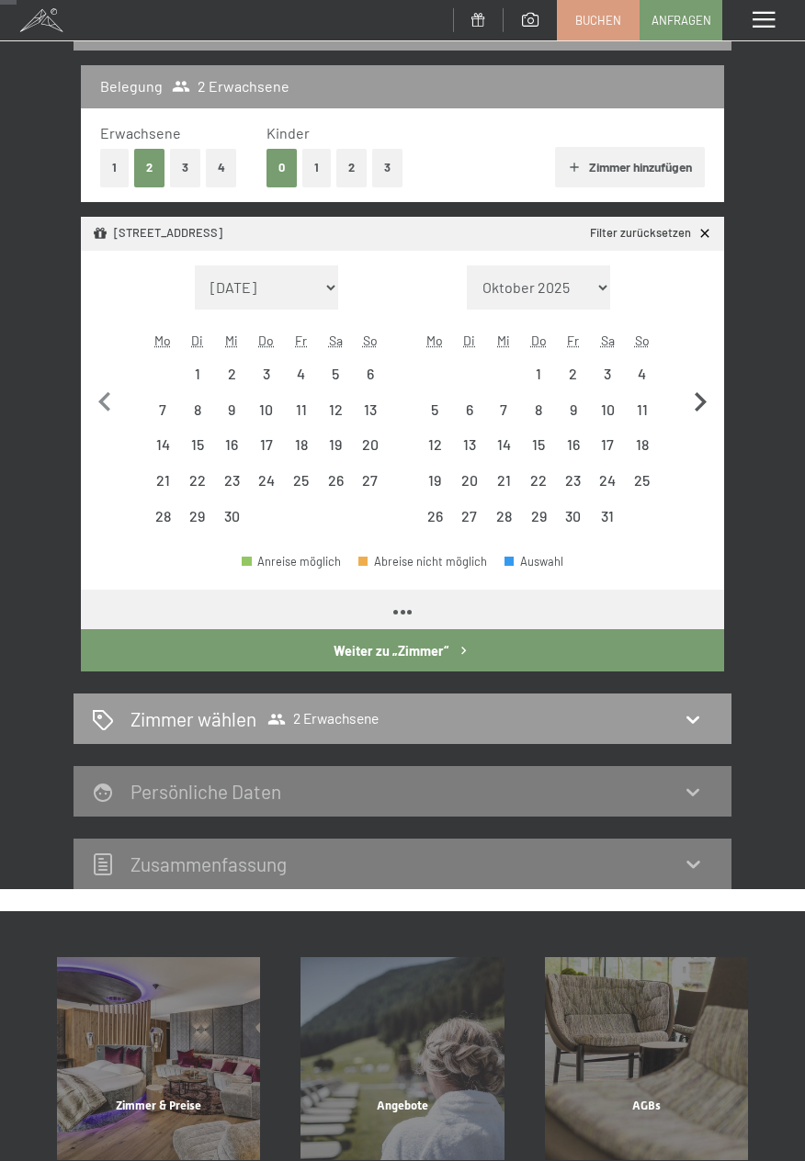
select select "2026-09-01"
select select "2026-10-01"
click at [118, 399] on icon "button" at bounding box center [104, 402] width 39 height 39
select select "2026-08-01"
select select "2026-09-01"
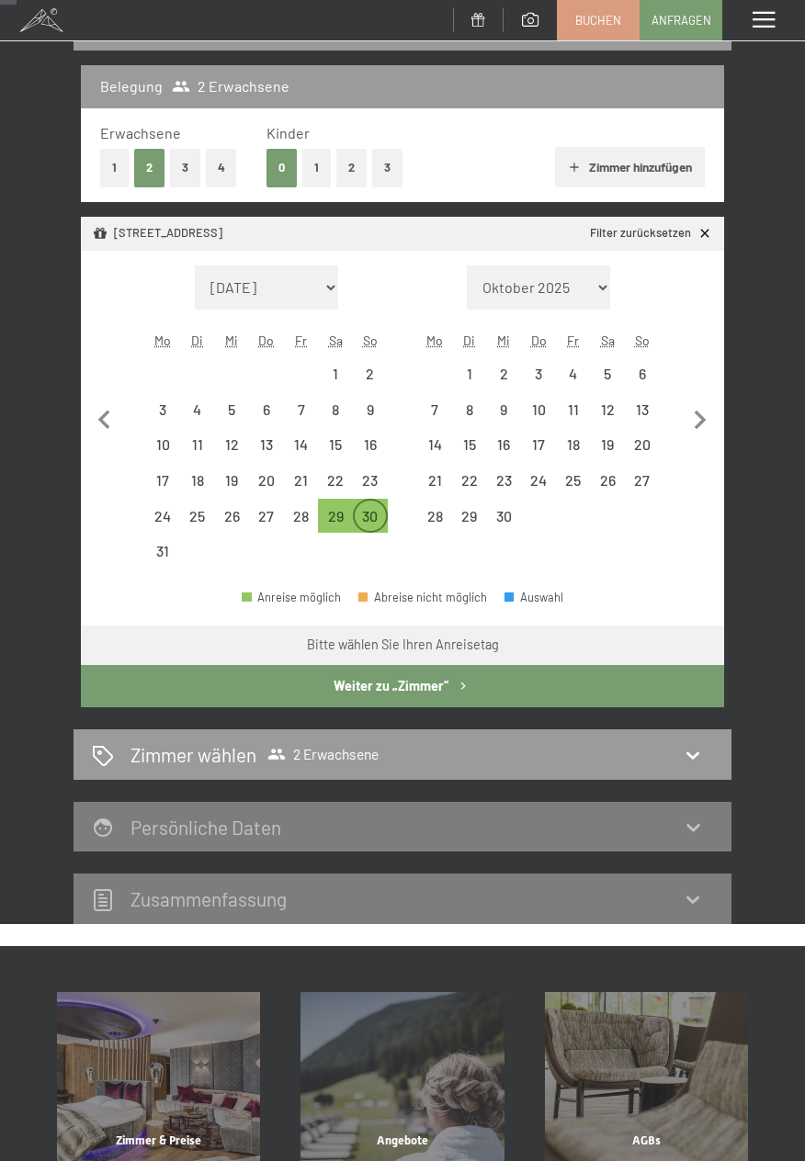
click at [380, 525] on div "30" at bounding box center [370, 524] width 31 height 31
select select "2026-08-01"
select select "2026-09-01"
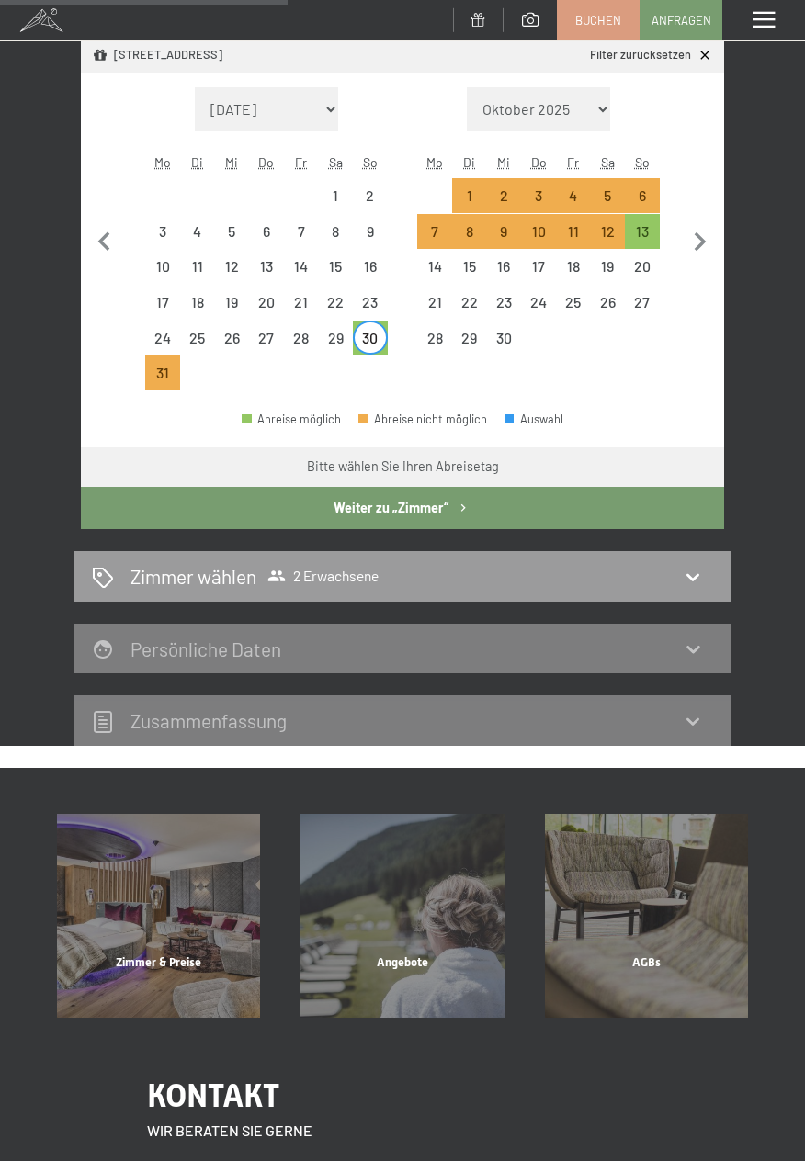
click at [526, 512] on button "Weiter zu „Zimmer“" at bounding box center [402, 508] width 643 height 42
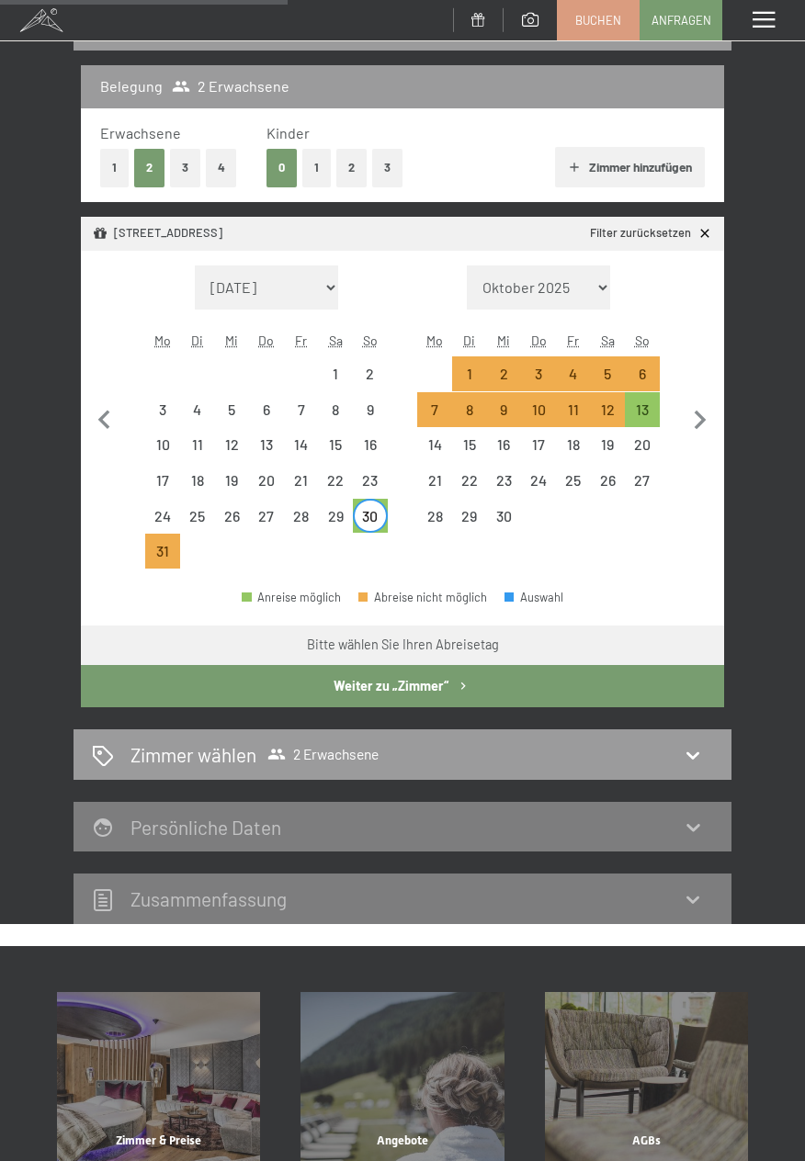
select select "2026-08-01"
select select "2026-09-01"
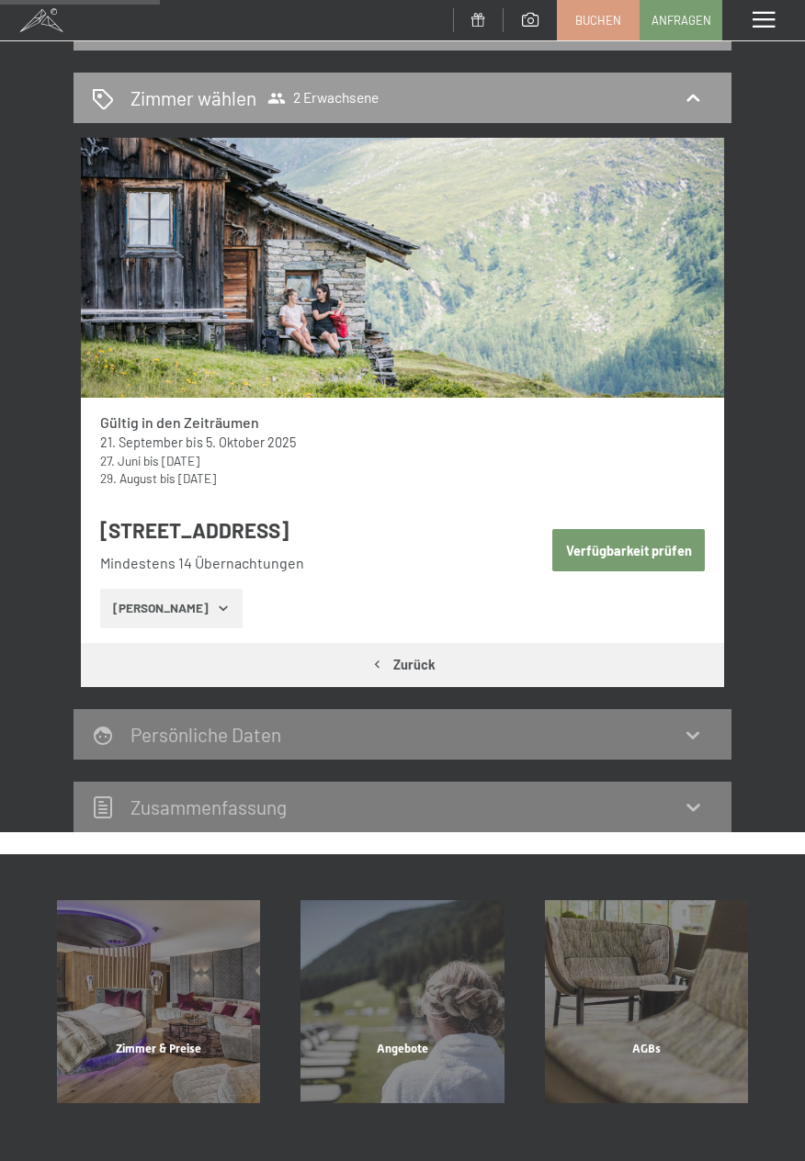
click at [216, 615] on icon "button" at bounding box center [223, 608] width 15 height 15
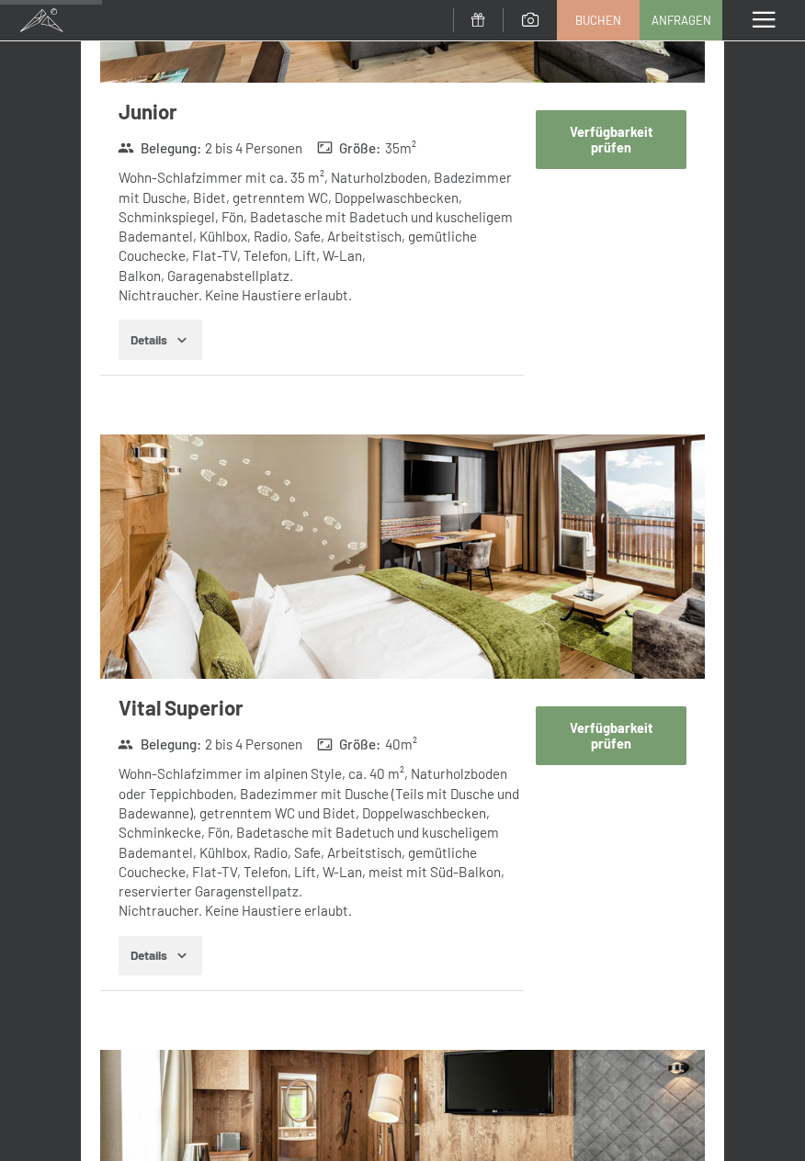
click at [631, 721] on button "Verfügbarkeit prüfen" at bounding box center [612, 736] width 152 height 58
select select "[DATE]"
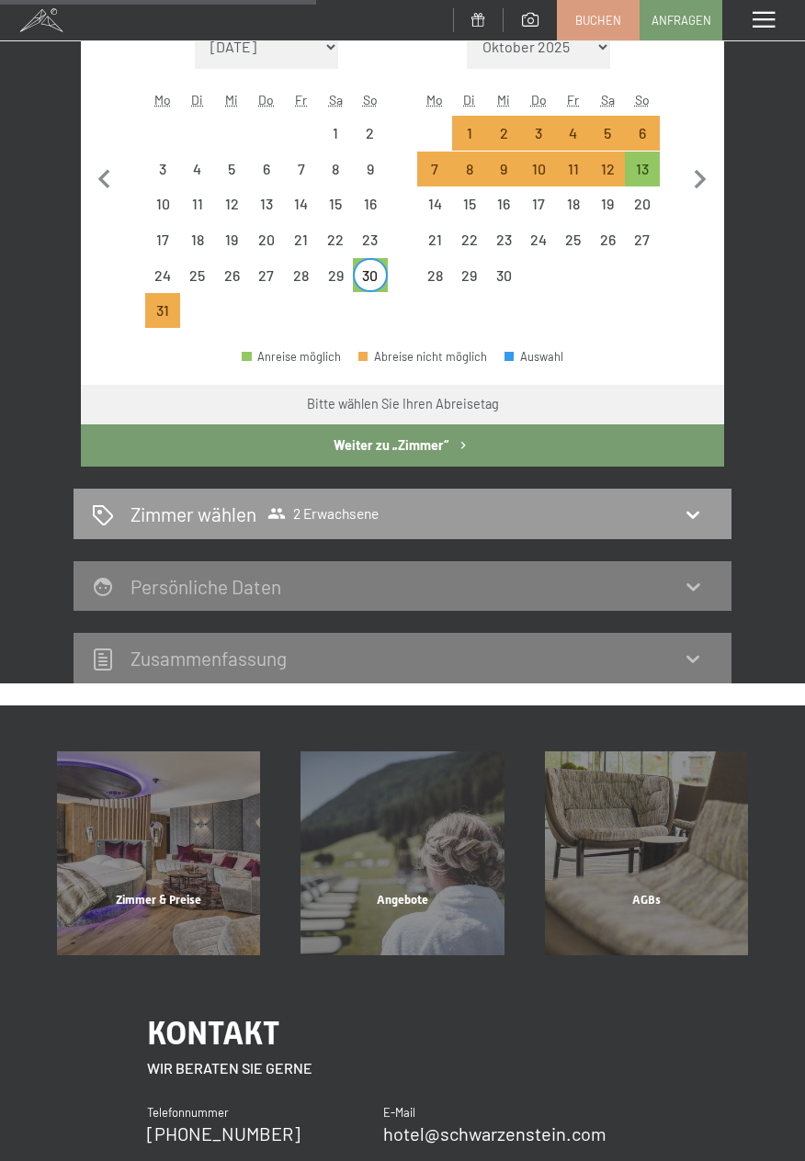
scroll to position [463, 0]
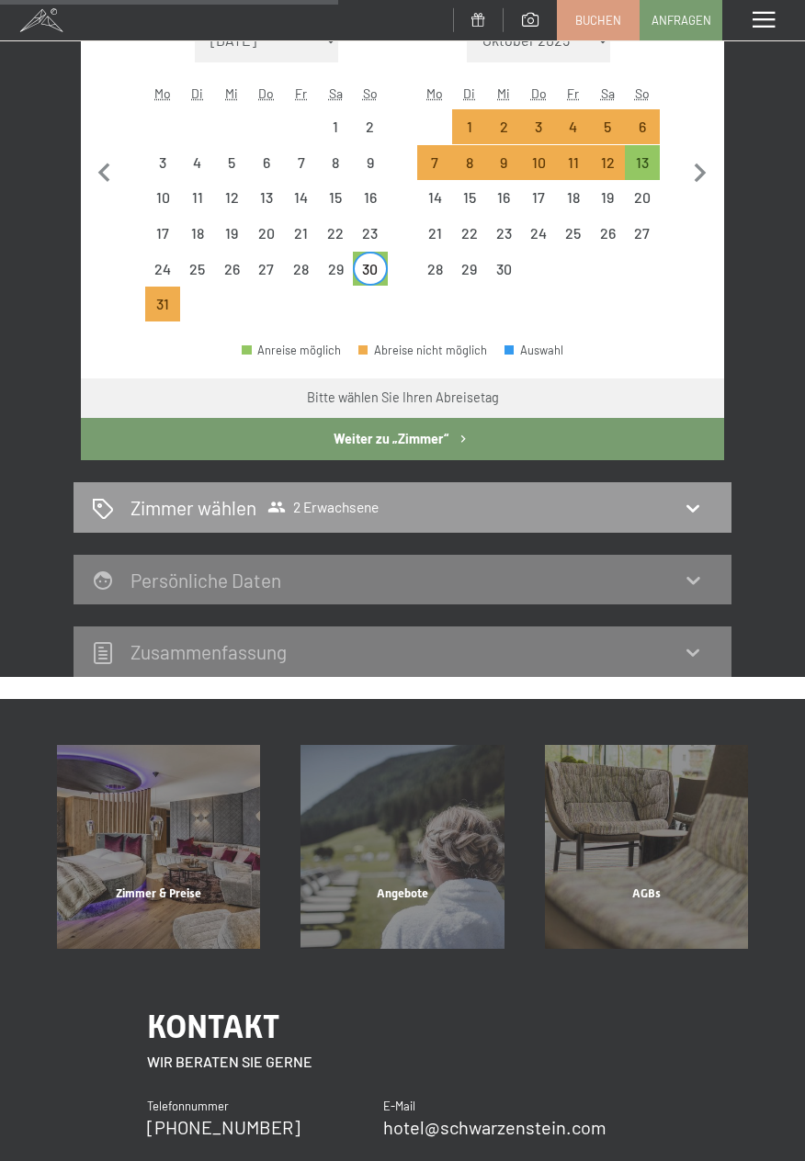
click at [694, 652] on icon at bounding box center [693, 652] width 22 height 22
click at [687, 592] on div "Persönliche Daten" at bounding box center [402, 580] width 621 height 27
click at [680, 583] on div "Persönliche Daten" at bounding box center [402, 580] width 621 height 27
click at [591, 456] on button "Weiter zu „Zimmer“" at bounding box center [402, 439] width 643 height 42
select select "[DATE]"
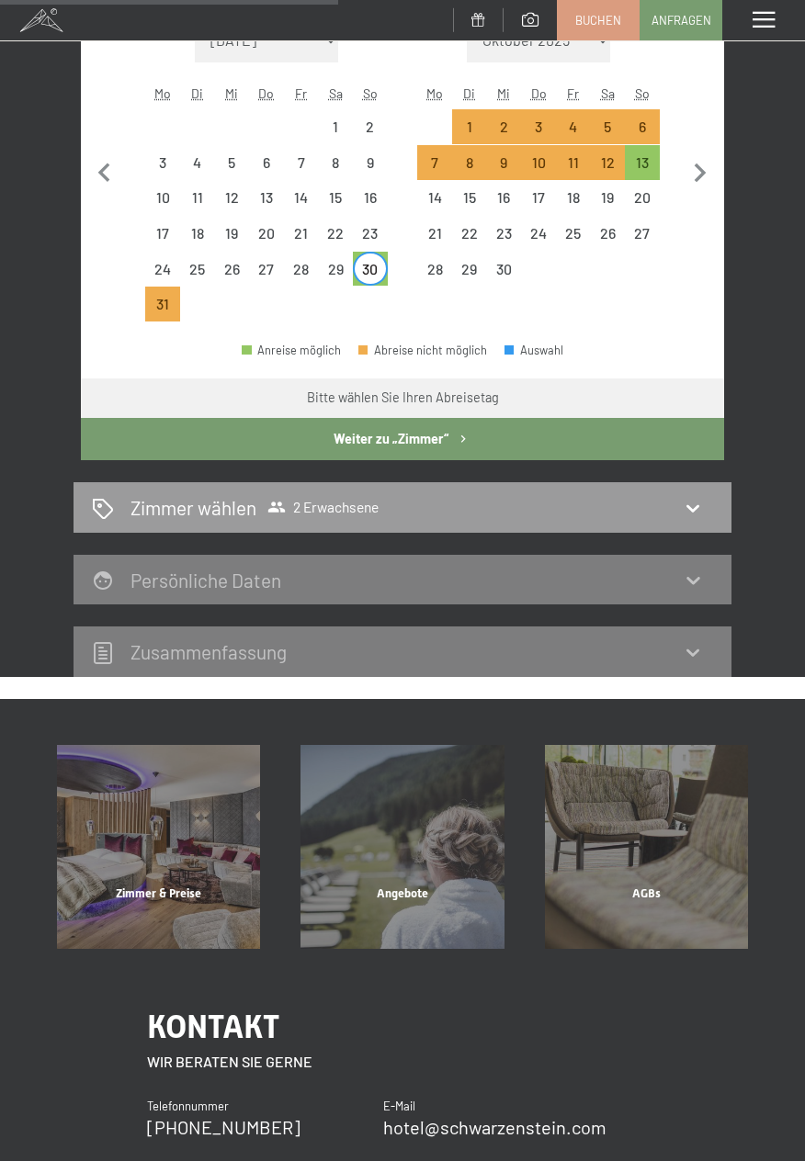
select select "[DATE]"
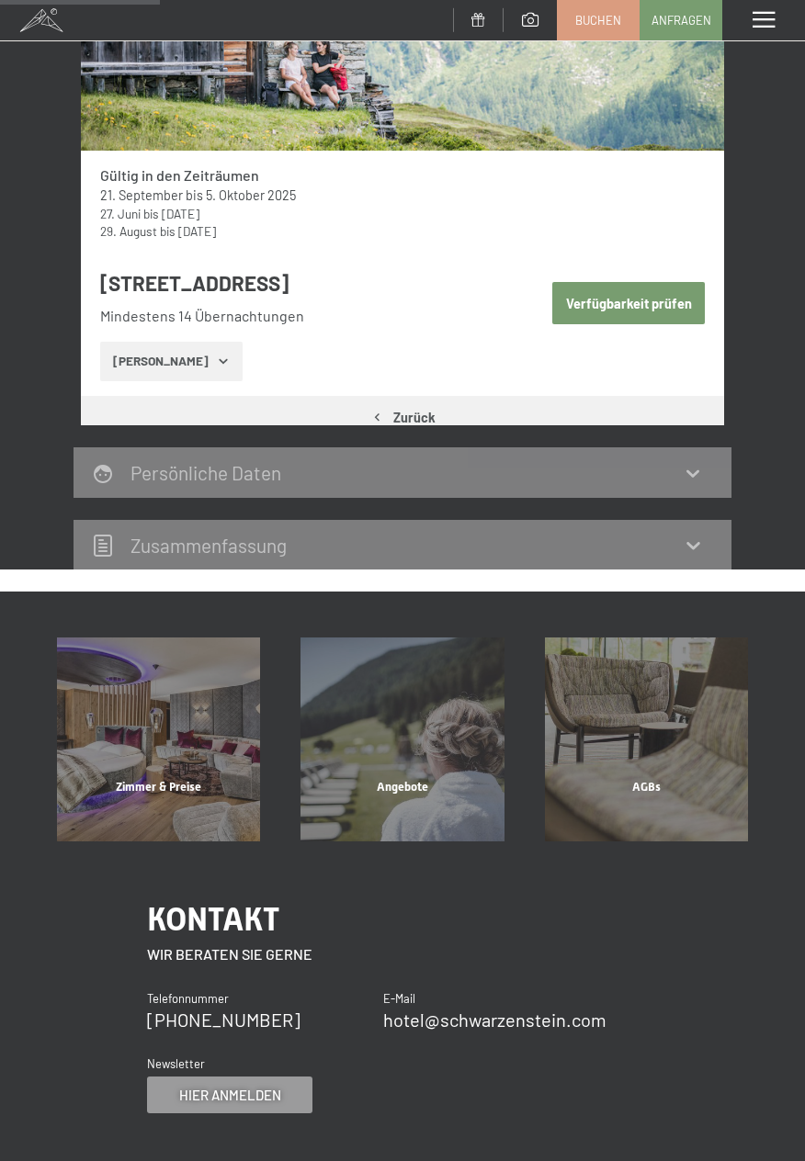
scroll to position [216, 0]
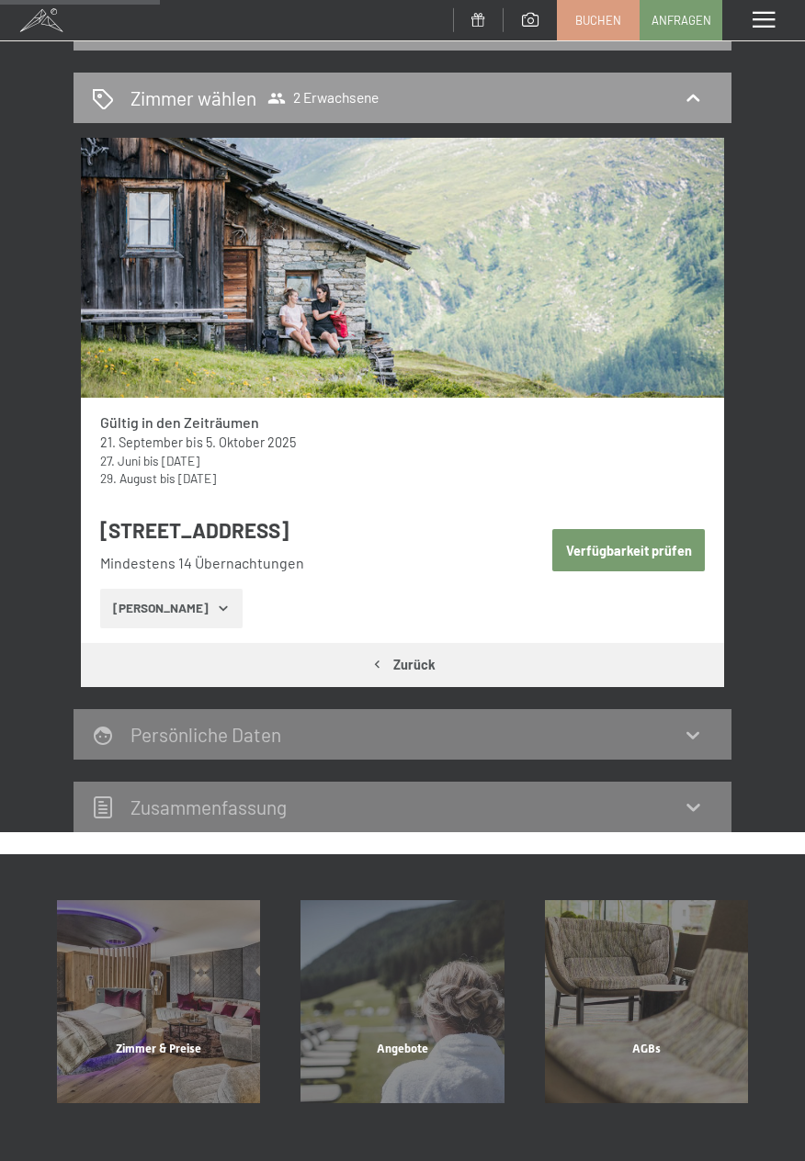
click at [646, 563] on button "Verfügbarkeit prüfen" at bounding box center [628, 550] width 153 height 42
select select "2026-08-01"
select select "2026-09-01"
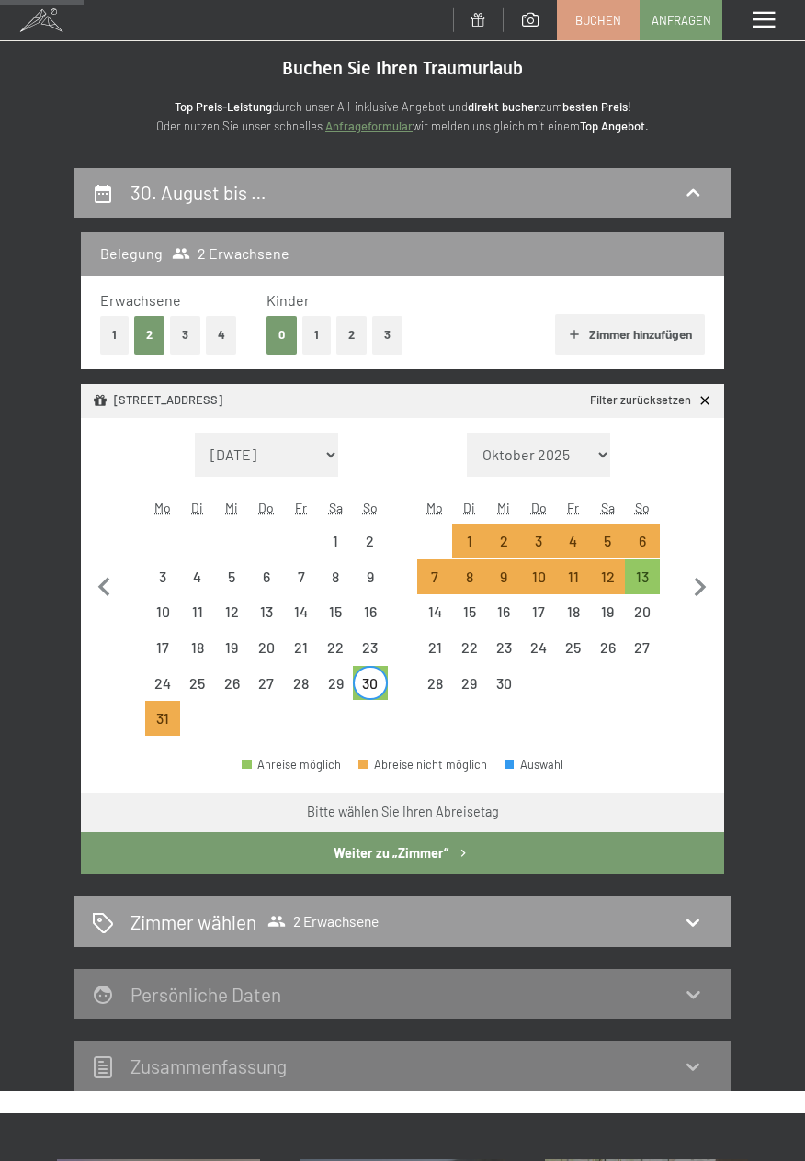
scroll to position [0, 0]
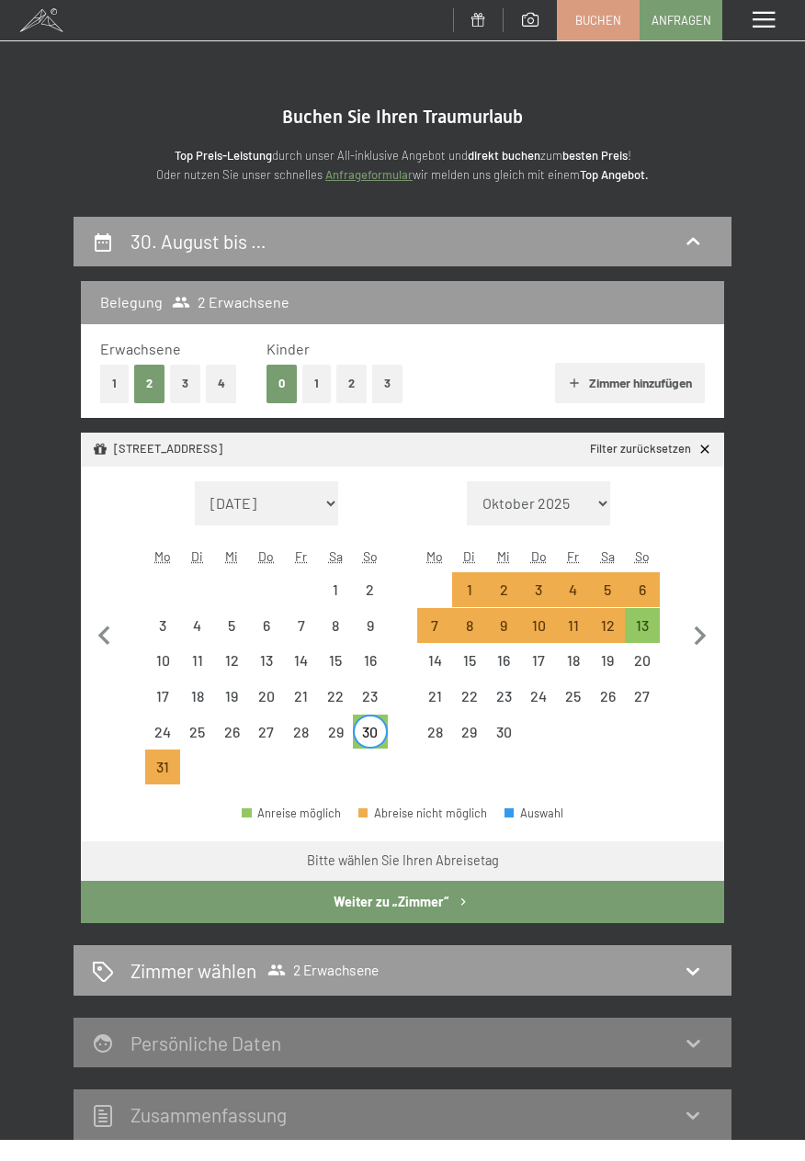
click at [591, 399] on button "Zimmer hinzufügen" at bounding box center [630, 383] width 150 height 40
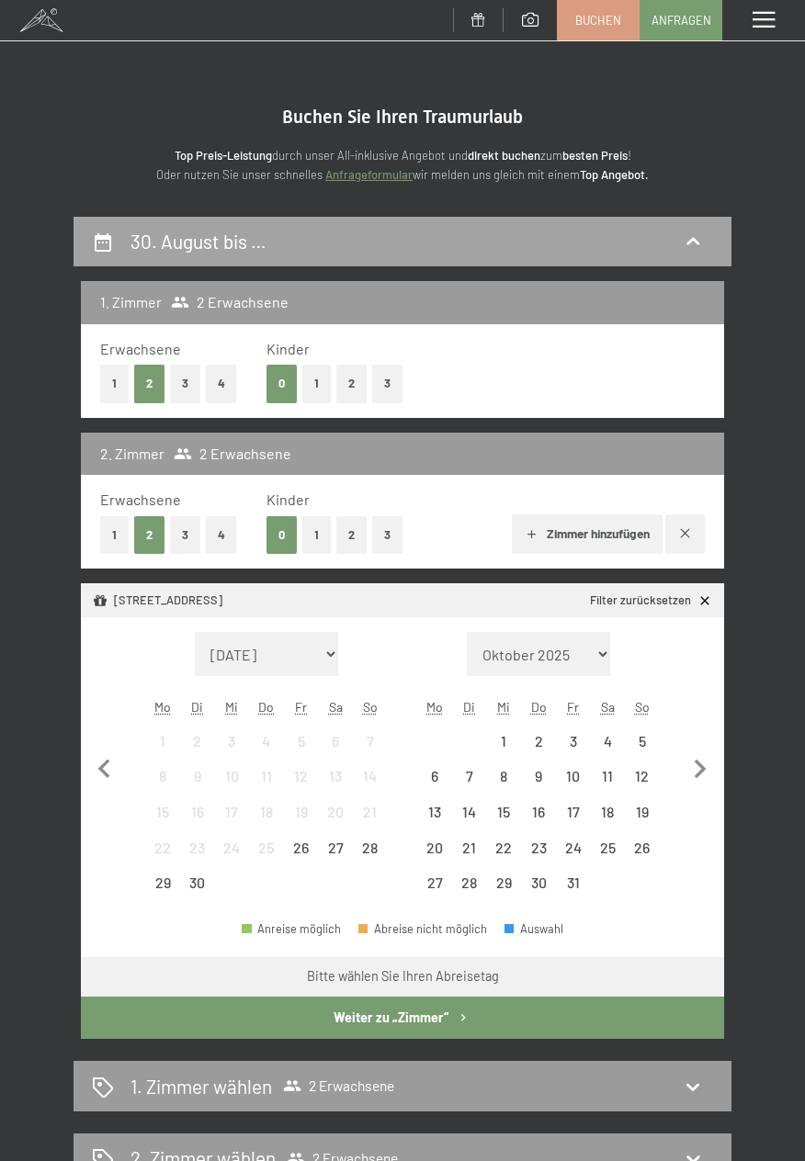
click at [694, 231] on icon at bounding box center [693, 242] width 22 height 22
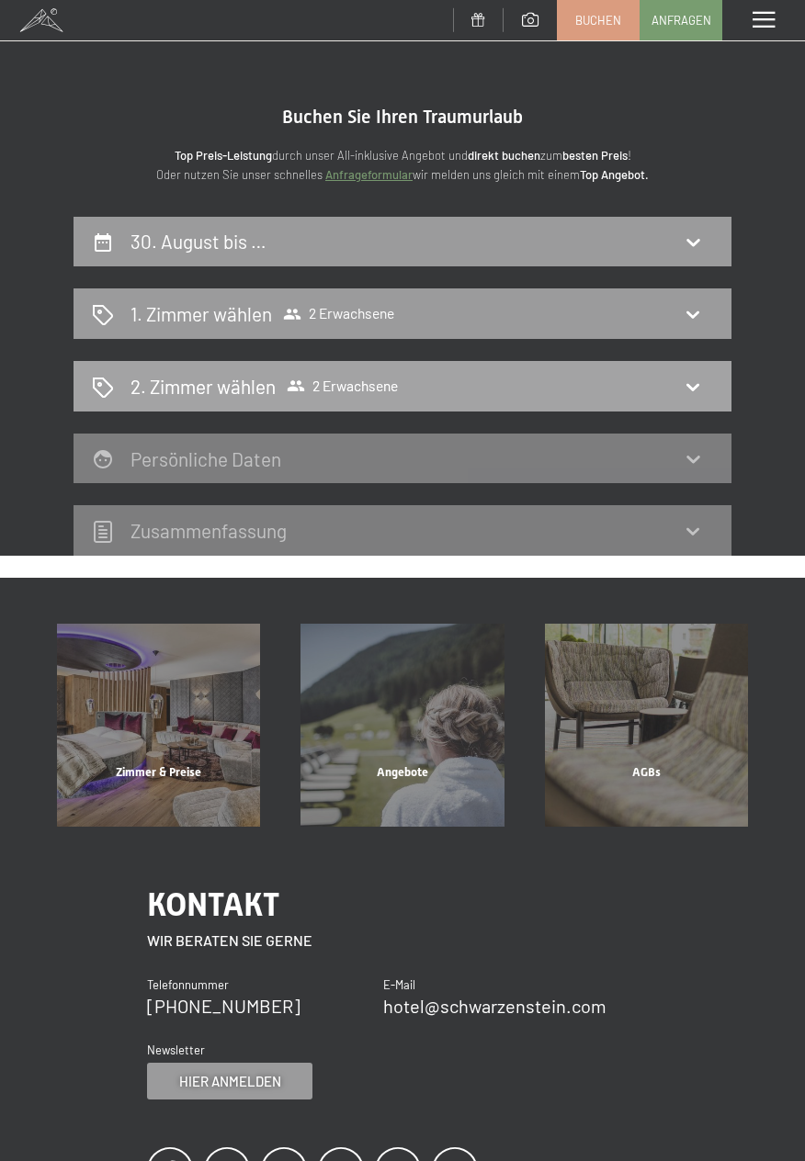
click at [694, 380] on icon at bounding box center [693, 387] width 22 height 22
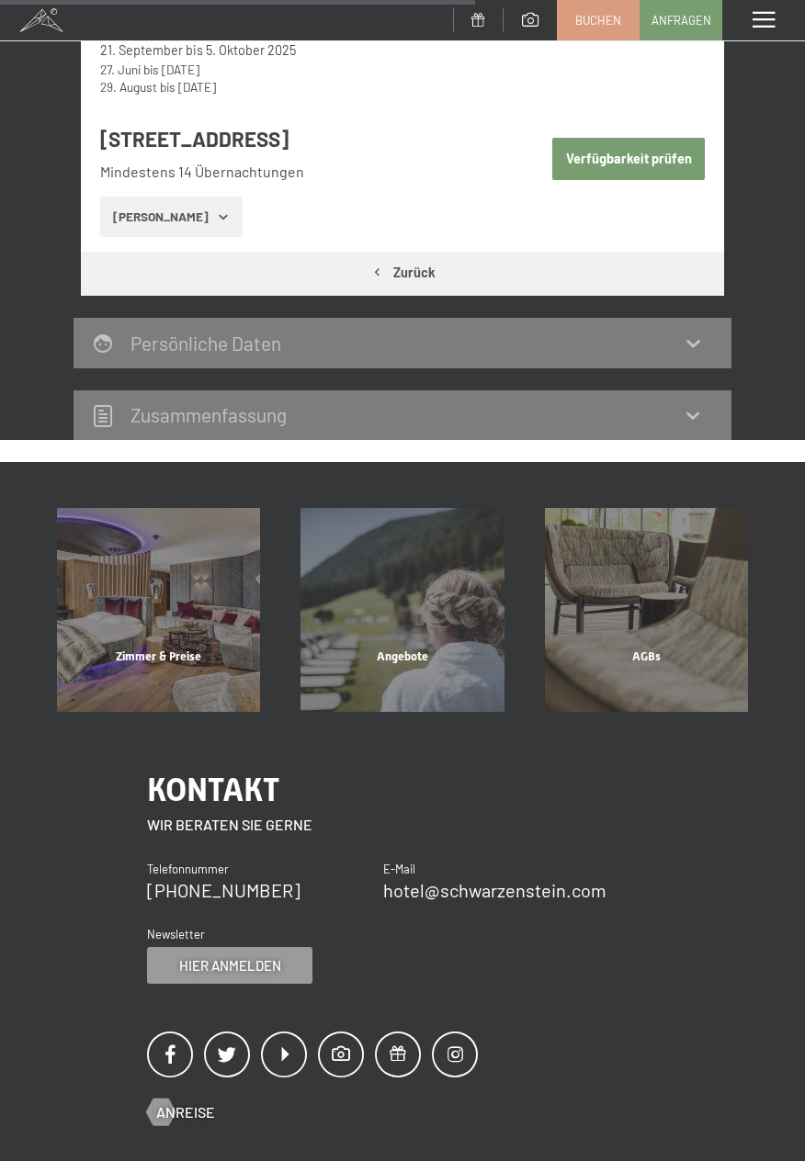
scroll to position [699, 0]
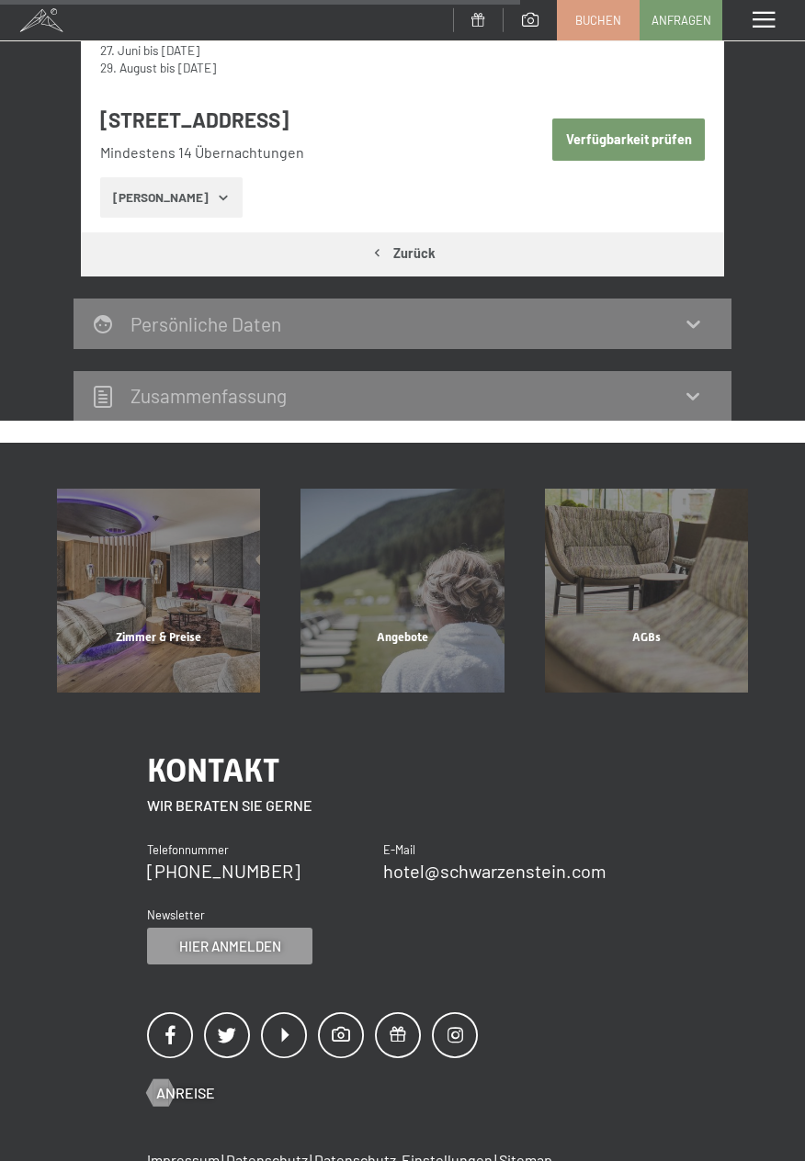
click at [691, 334] on icon at bounding box center [693, 323] width 22 height 22
click at [222, 328] on h2 "Persönliche Daten" at bounding box center [205, 323] width 151 height 23
click at [417, 271] on button "Zurück" at bounding box center [402, 253] width 643 height 42
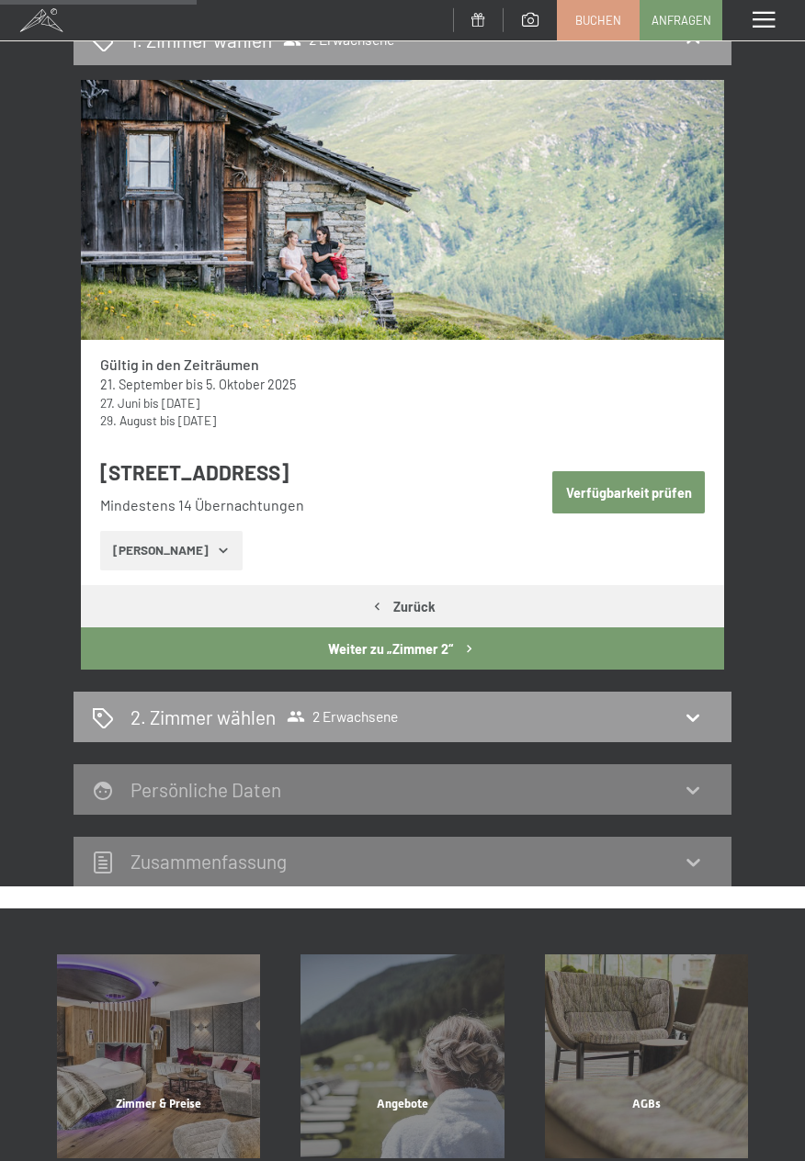
scroll to position [0, 0]
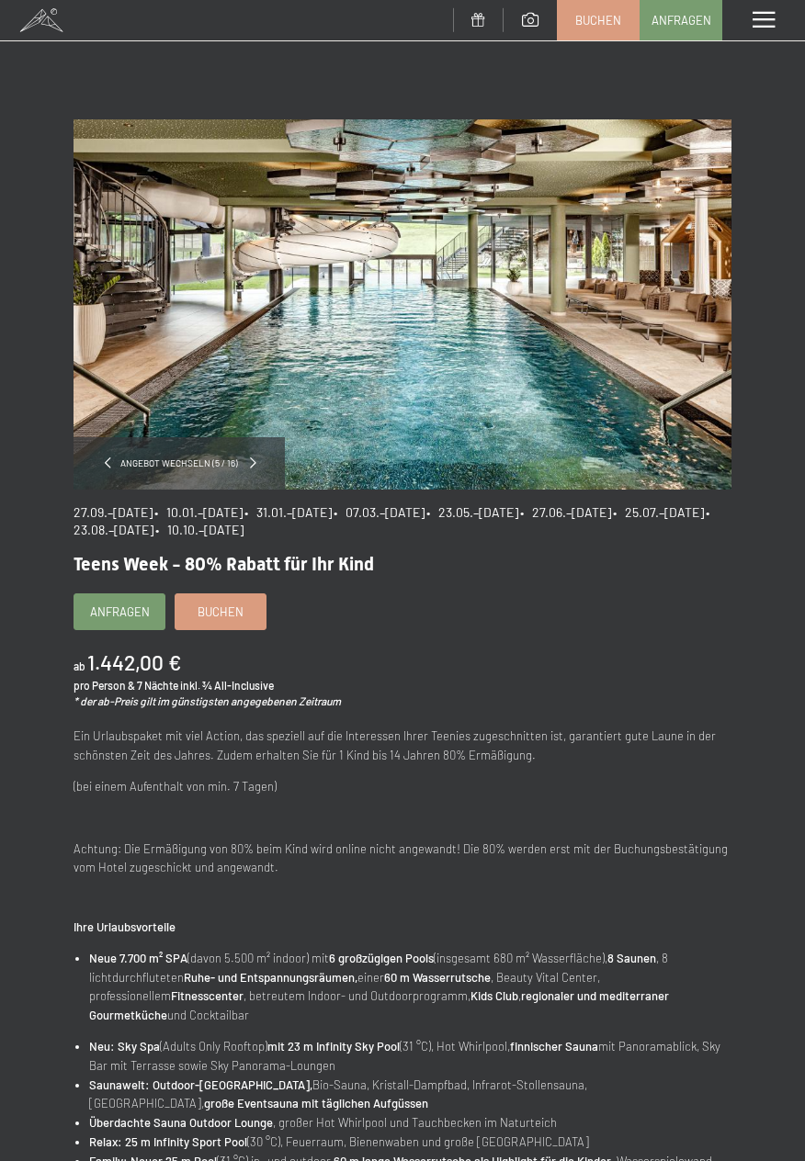
click at [251, 462] on span at bounding box center [253, 463] width 6 height 11
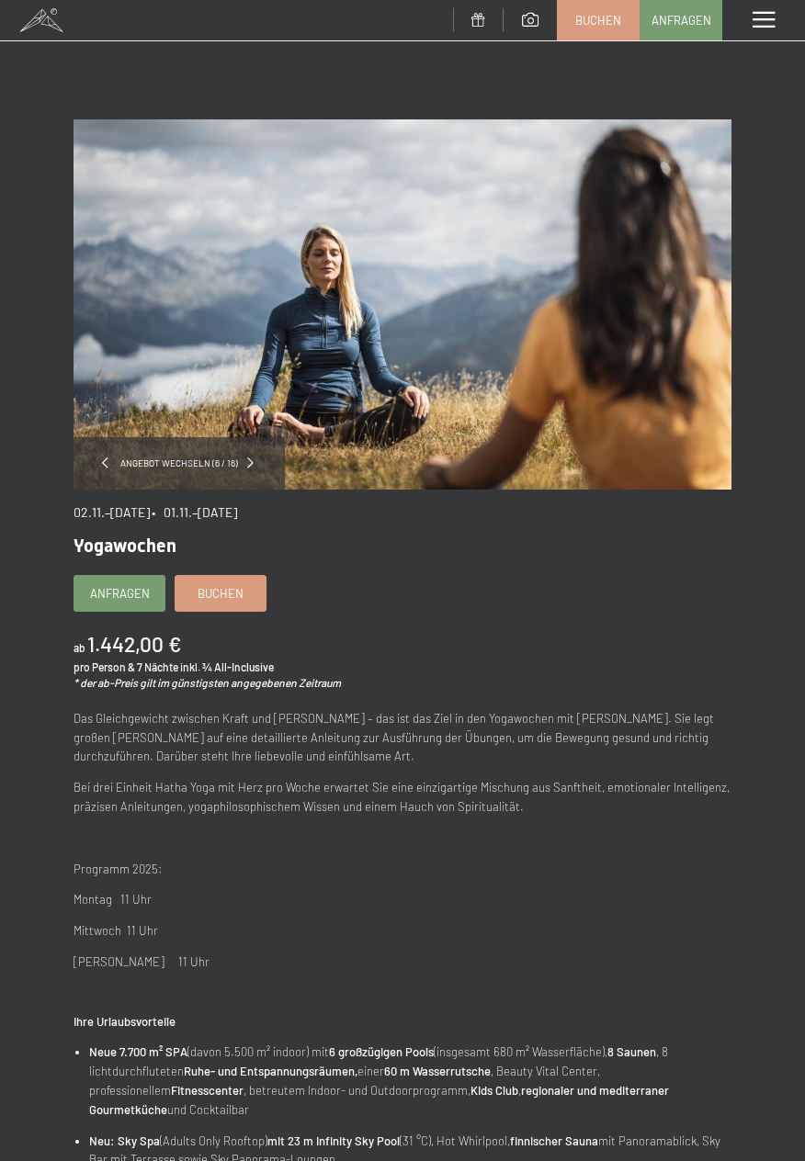
click at [108, 462] on span at bounding box center [105, 463] width 6 height 11
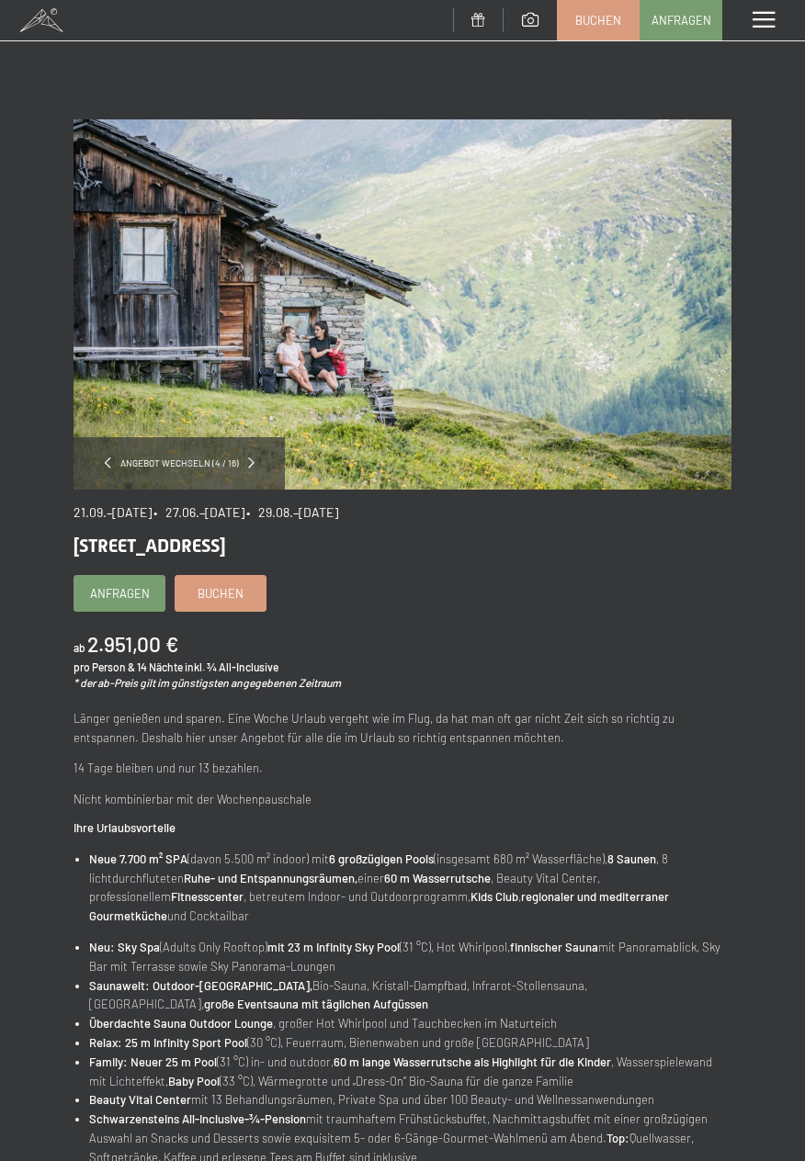
click at [757, 27] on span at bounding box center [764, 20] width 22 height 17
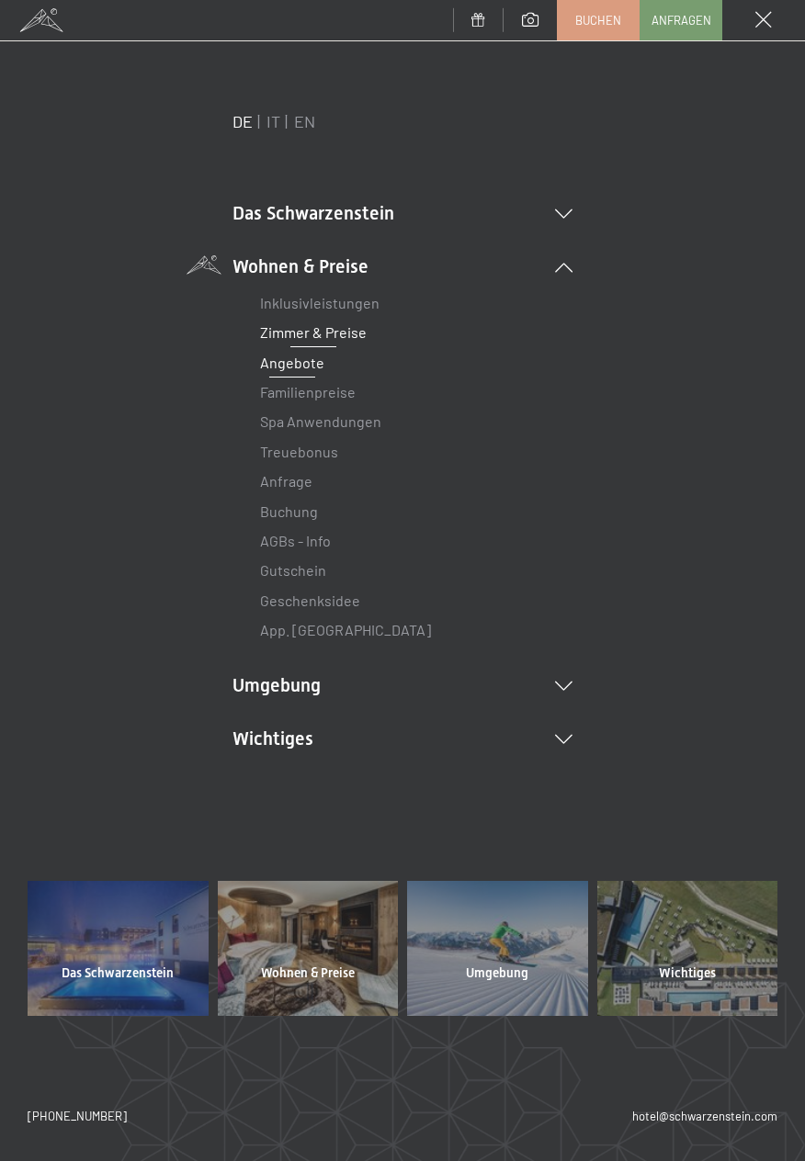
click at [360, 330] on link "Zimmer & Preise" at bounding box center [313, 331] width 107 height 17
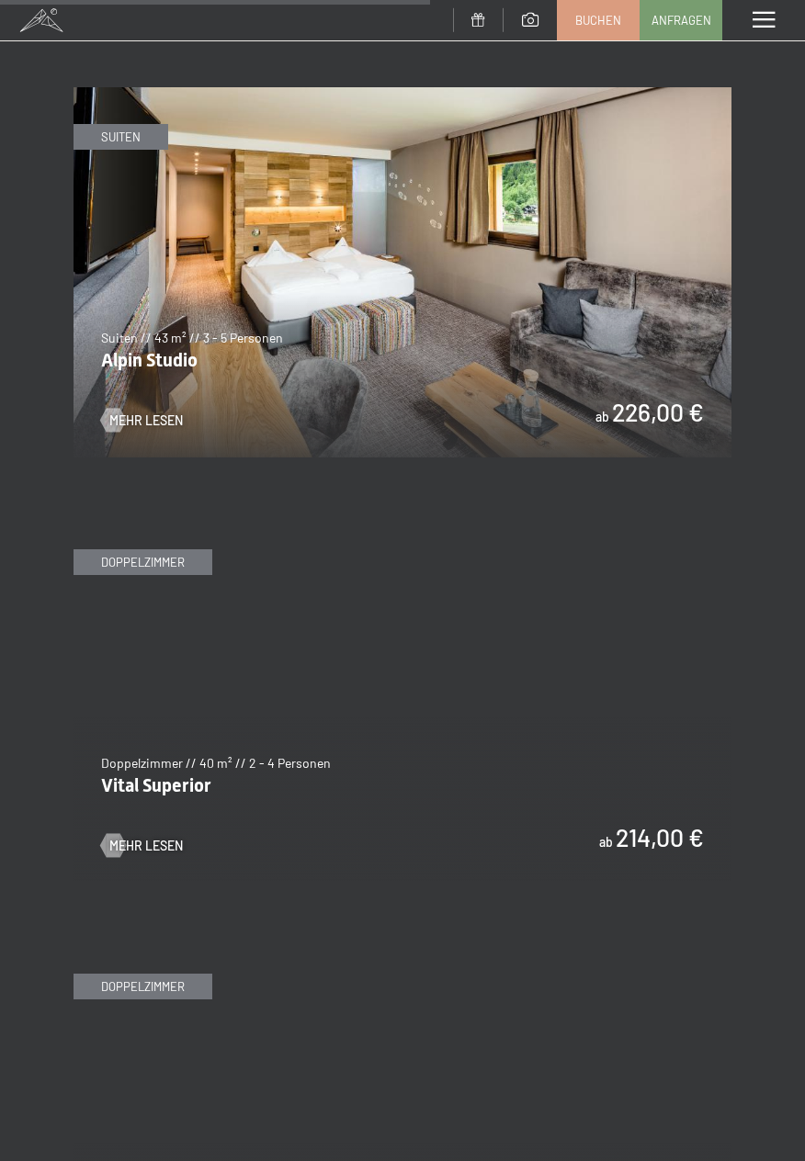
scroll to position [3815, 0]
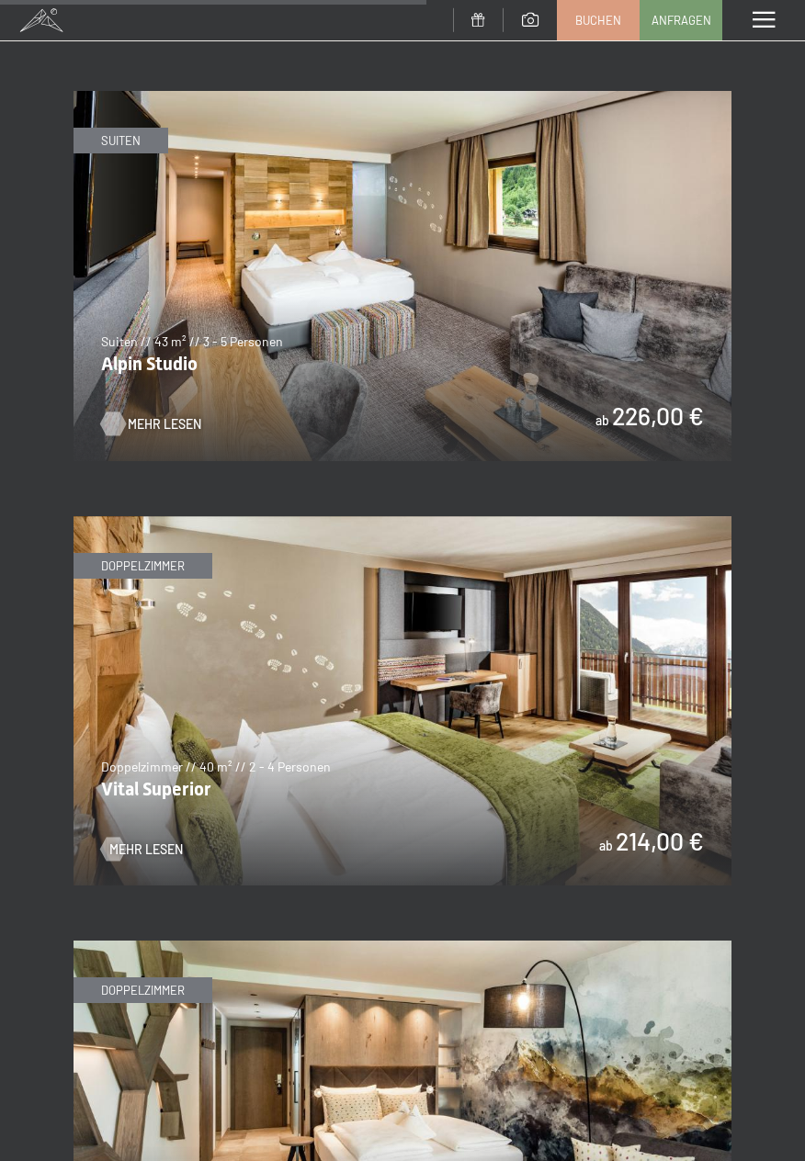
click at [159, 416] on span "Mehr Lesen" at bounding box center [165, 424] width 74 height 18
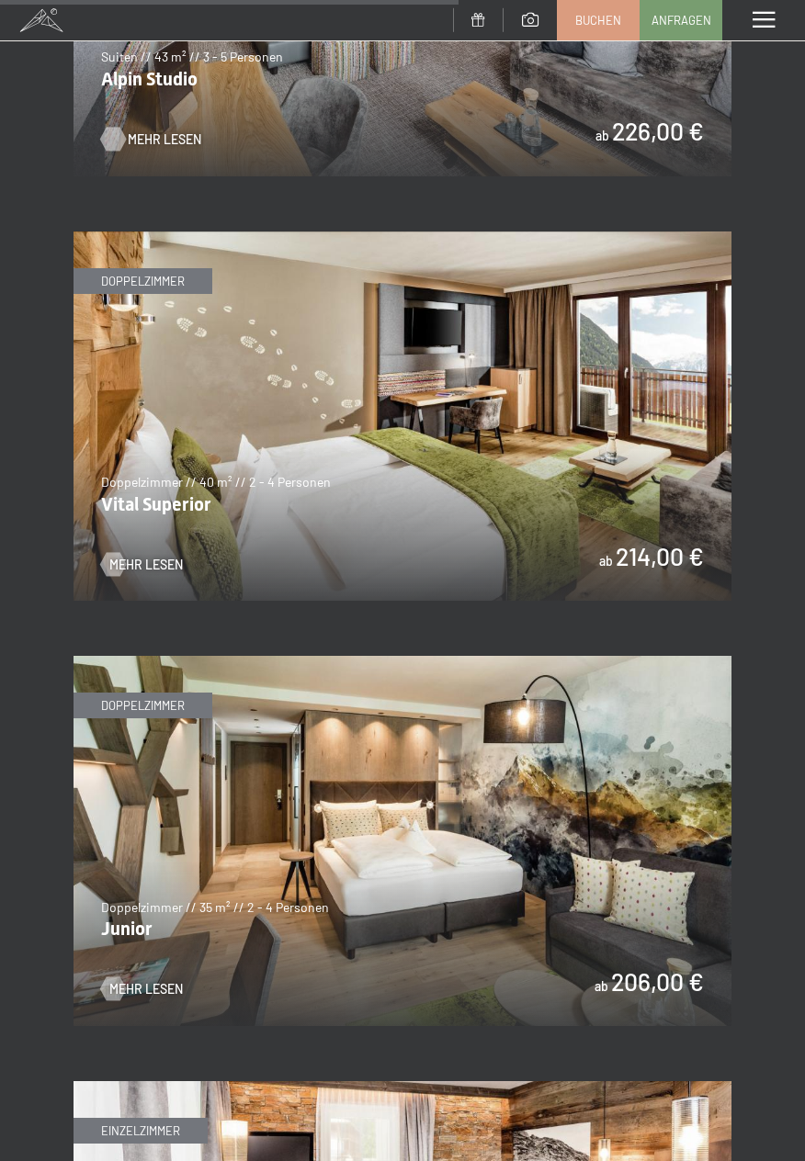
scroll to position [4096, 0]
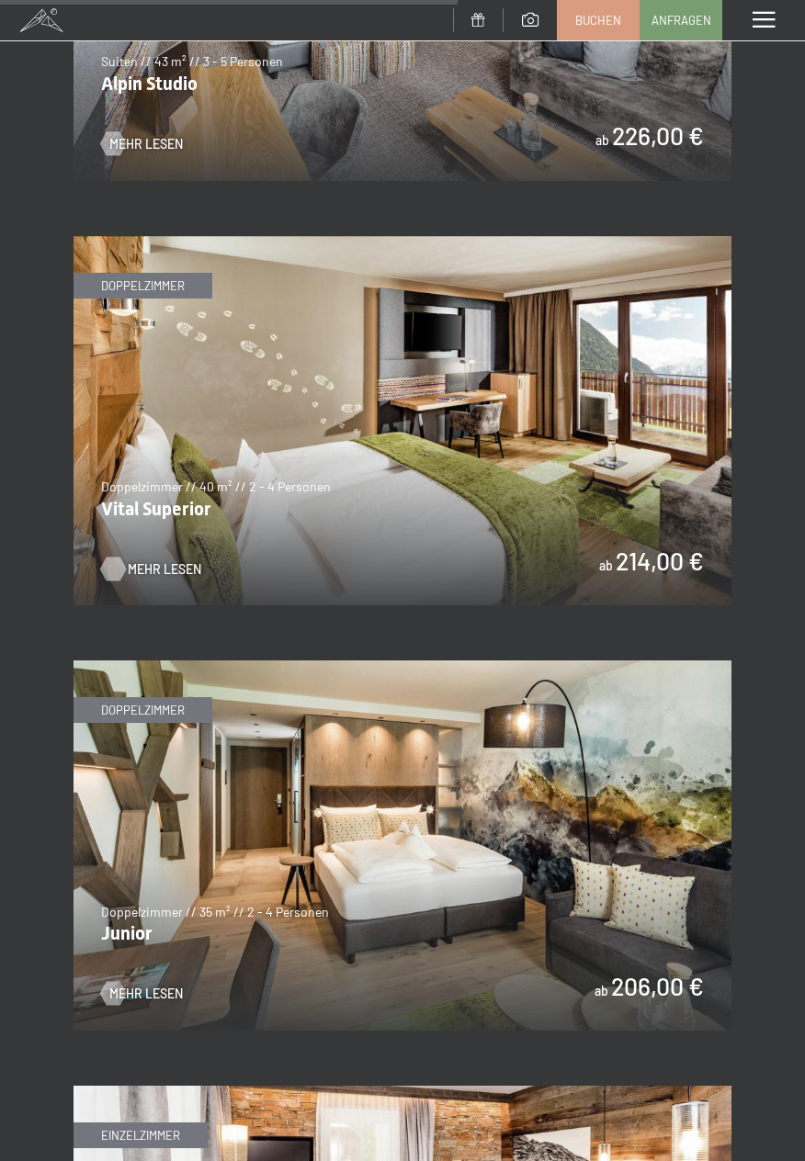
click at [173, 561] on span "Mehr Lesen" at bounding box center [165, 570] width 74 height 18
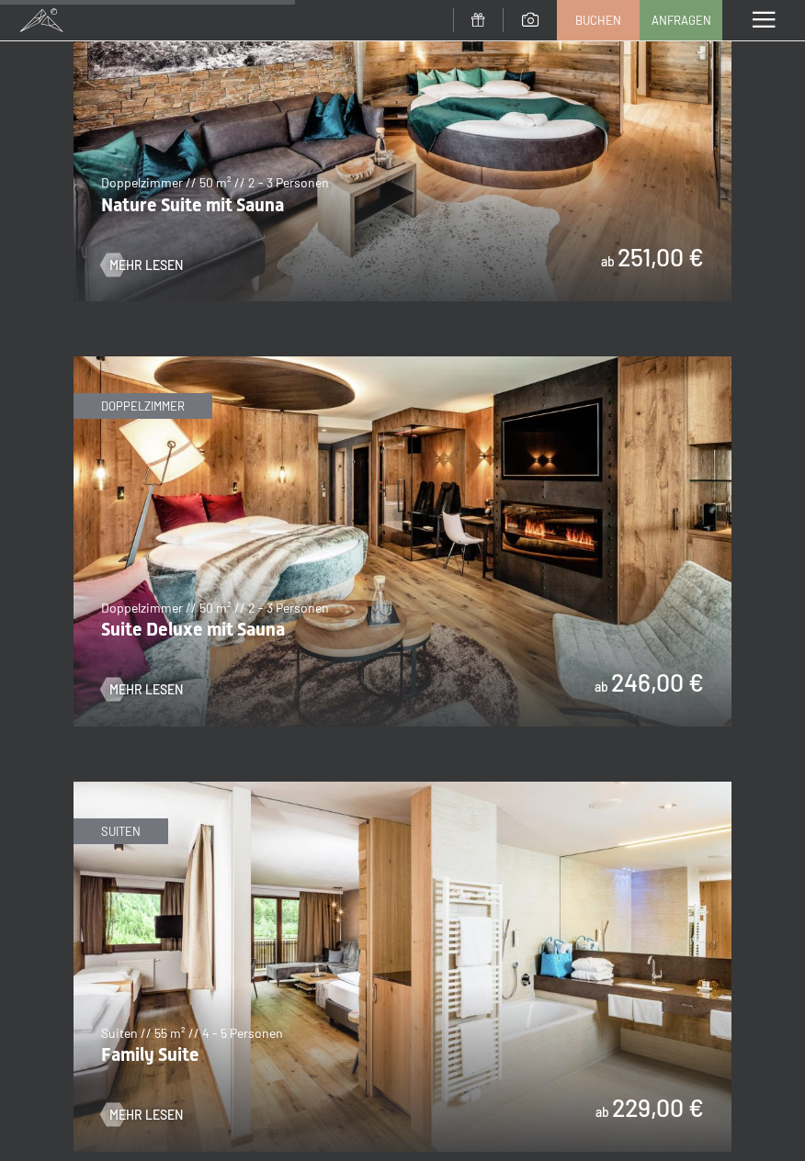
scroll to position [2698, 0]
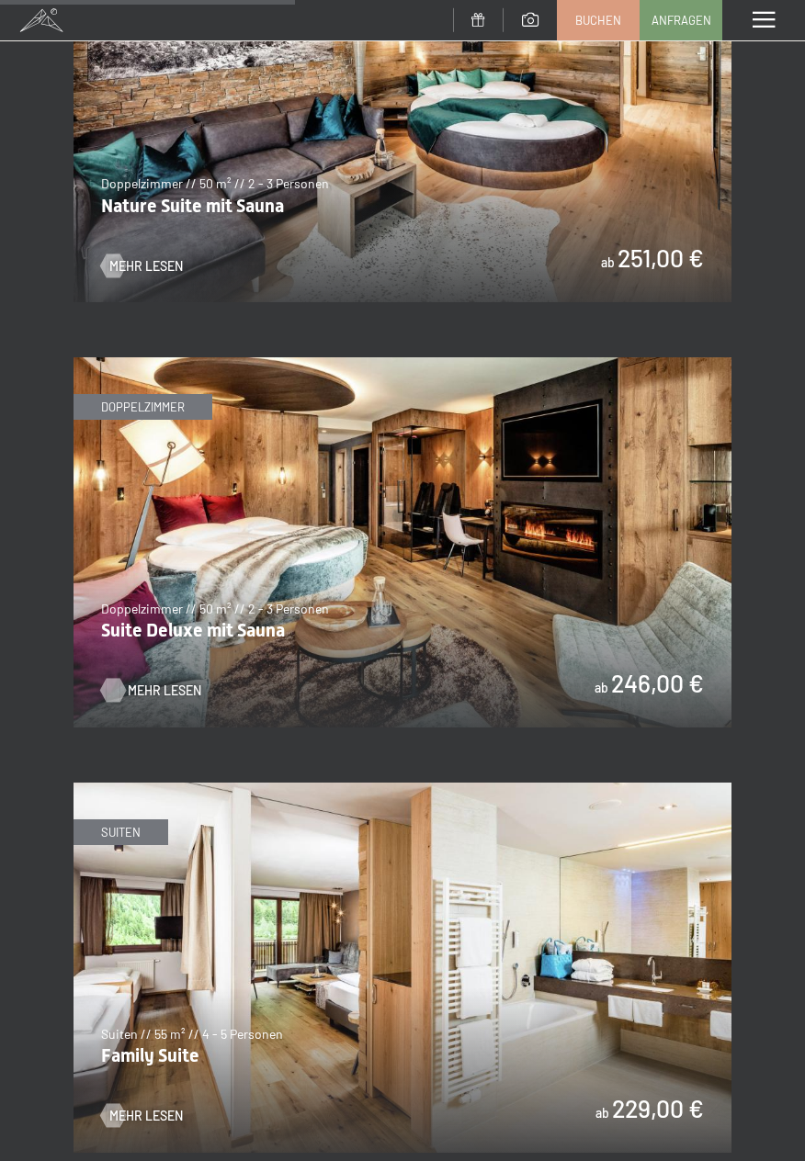
click at [148, 694] on span "Mehr Lesen" at bounding box center [165, 691] width 74 height 18
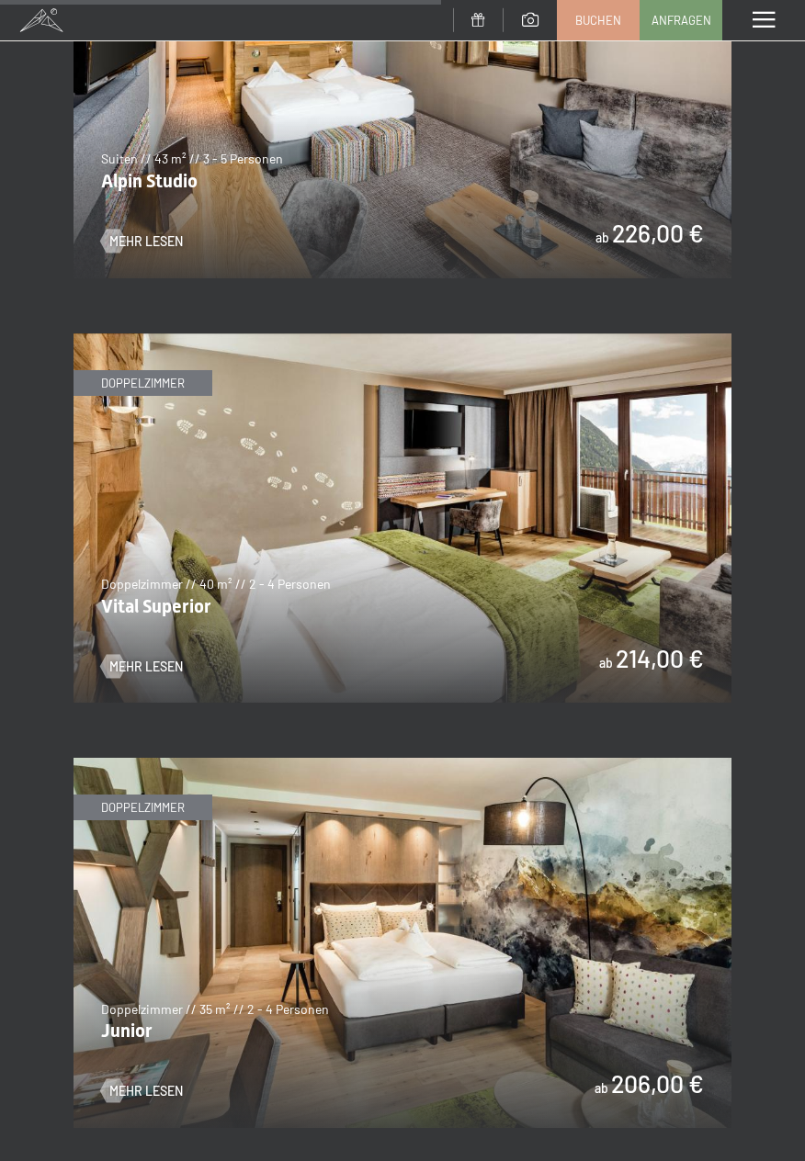
scroll to position [3999, 0]
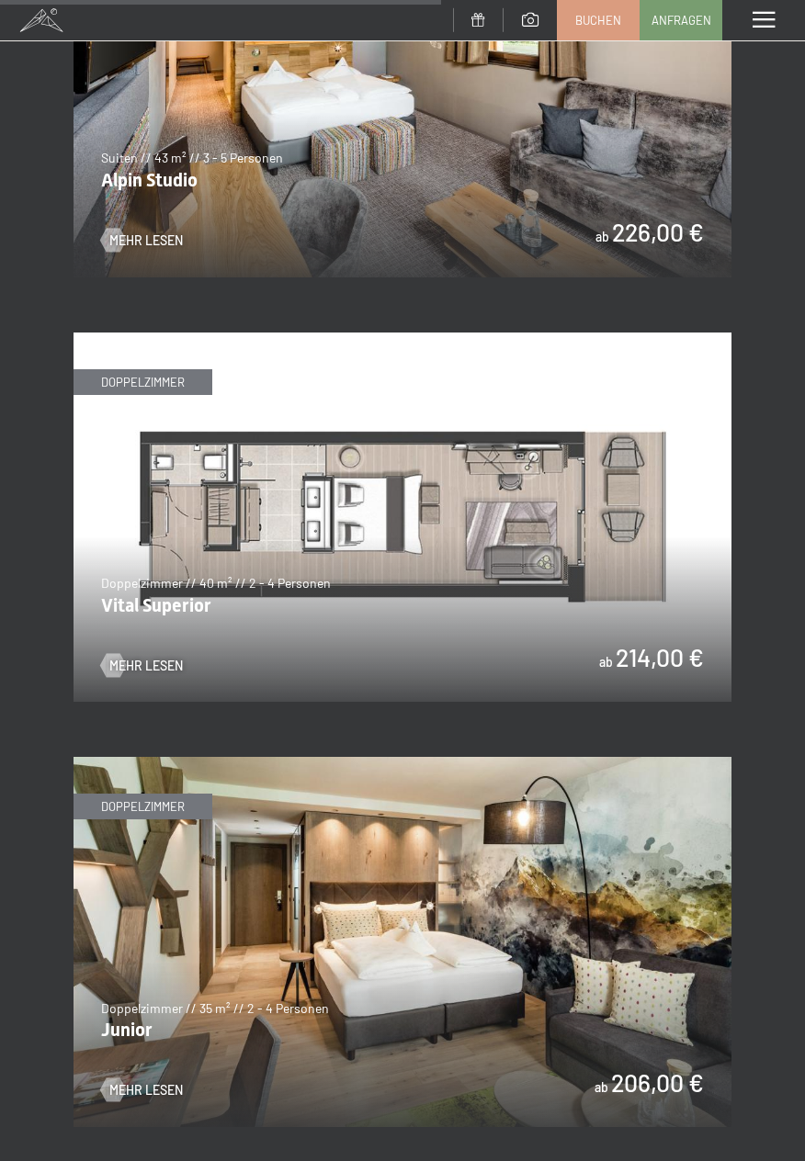
scroll to position [4002, 0]
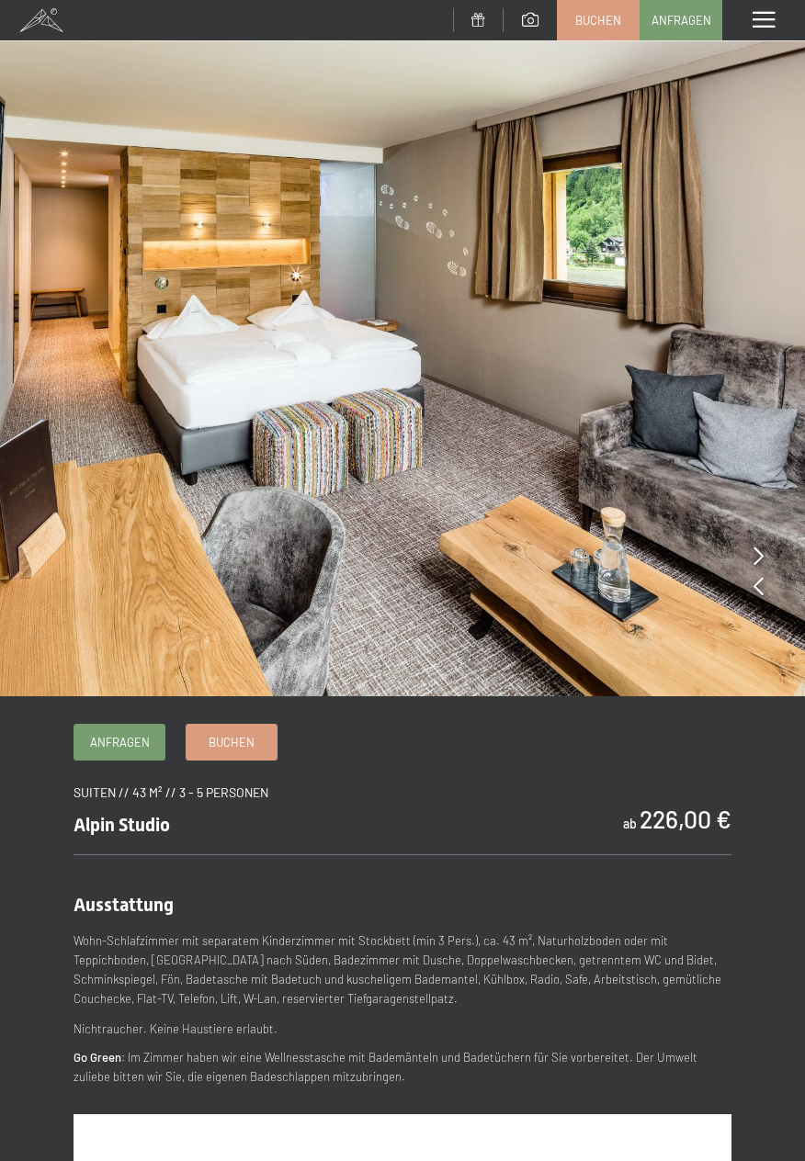
click at [760, 554] on icon at bounding box center [758, 556] width 10 height 18
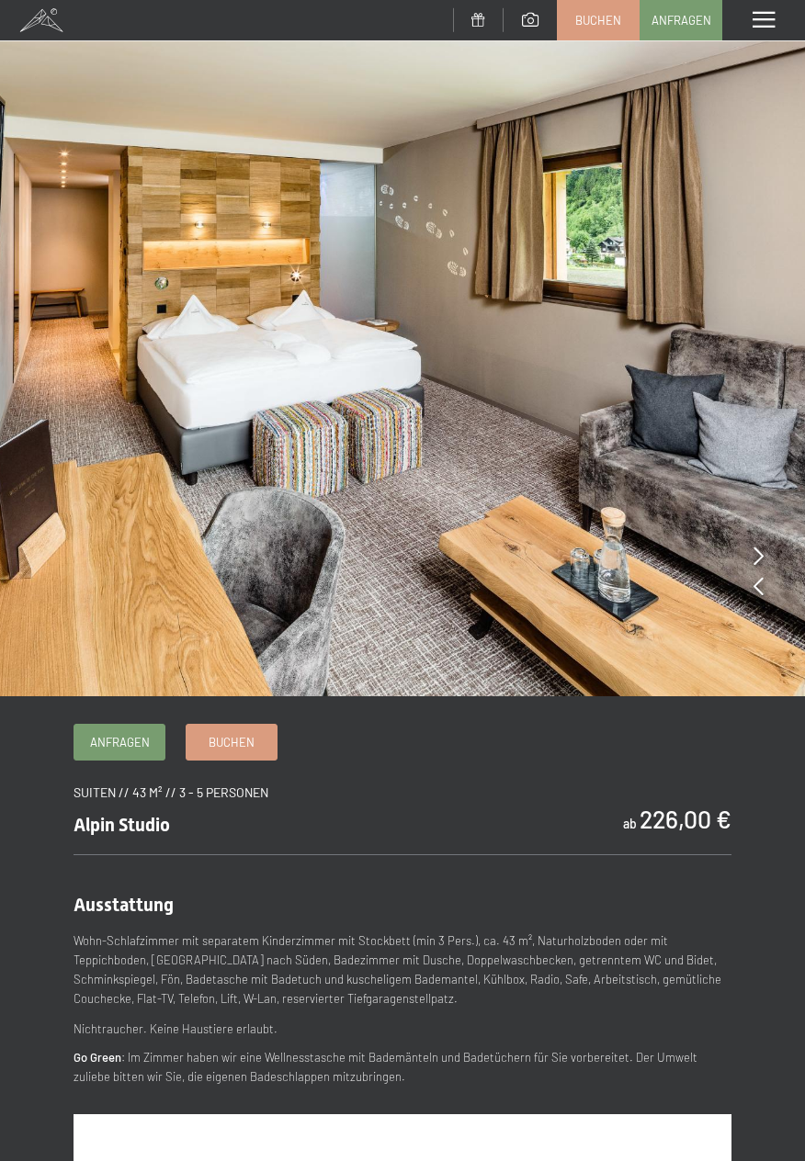
click at [752, 563] on img at bounding box center [402, 348] width 805 height 697
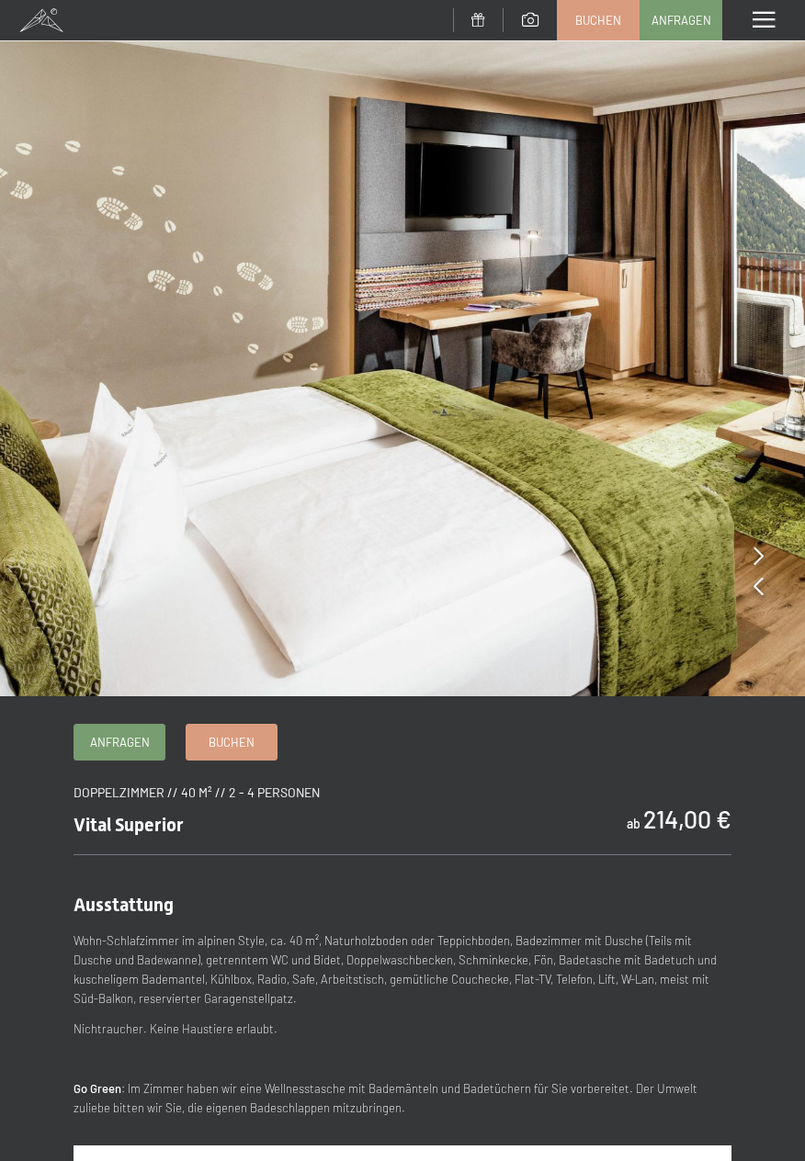
click at [757, 552] on icon at bounding box center [758, 556] width 10 height 18
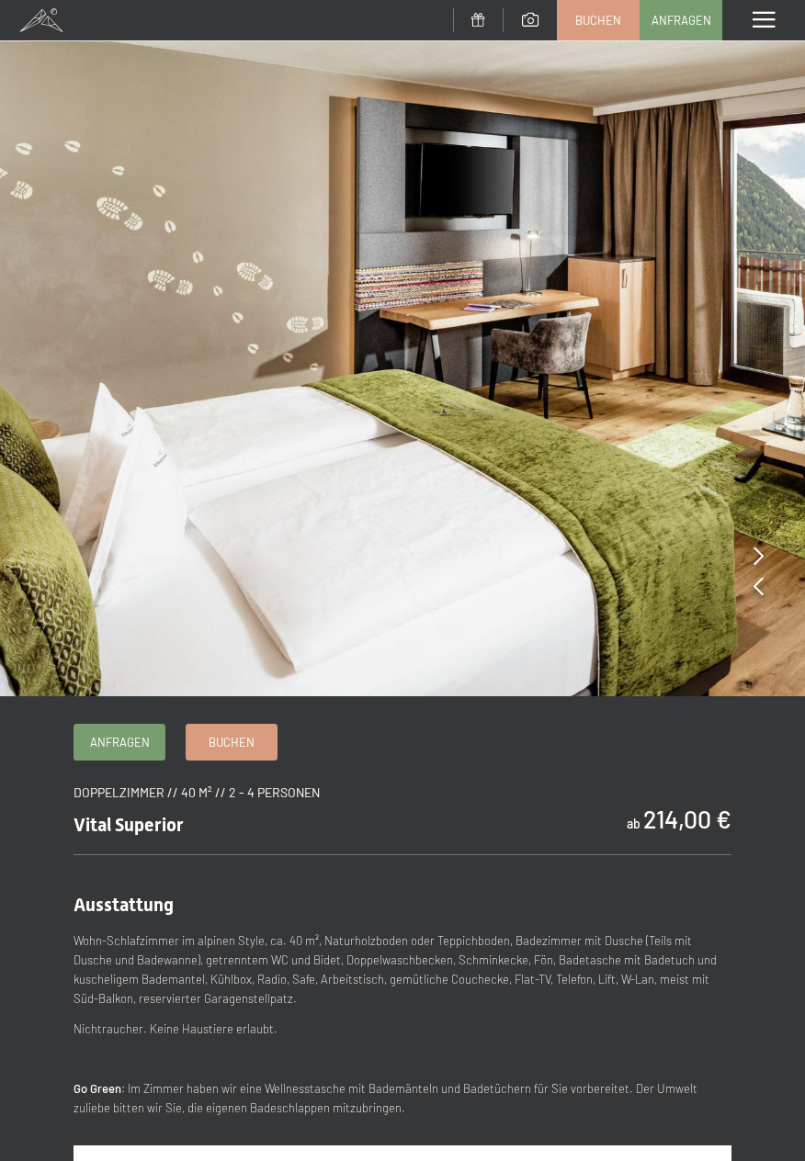
click at [757, 559] on icon at bounding box center [758, 556] width 10 height 18
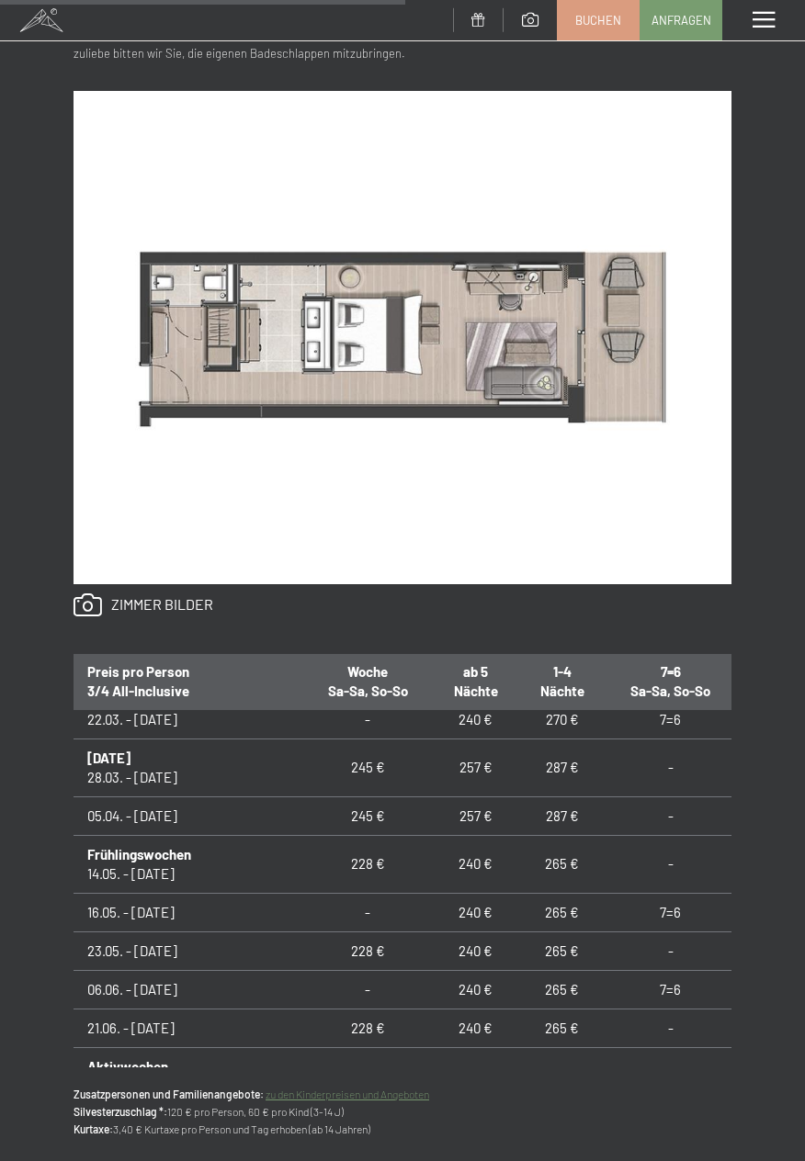
scroll to position [940, 0]
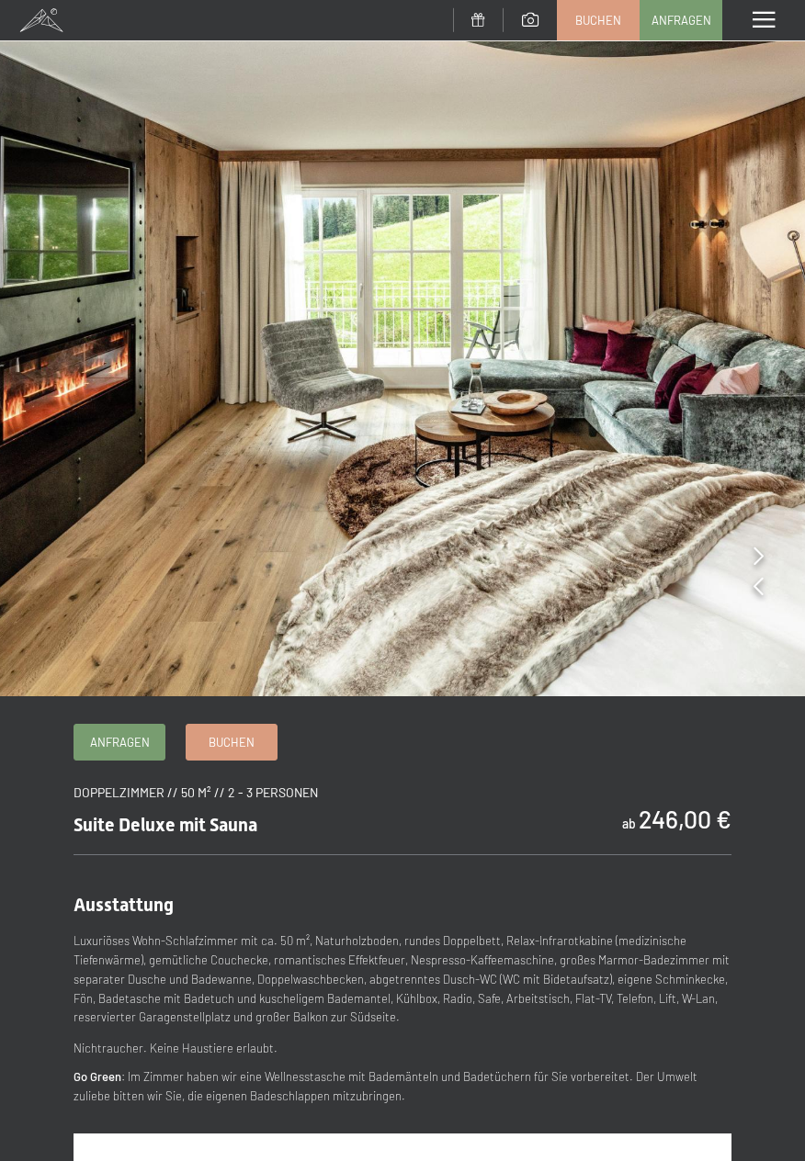
click at [754, 568] on div at bounding box center [758, 557] width 10 height 26
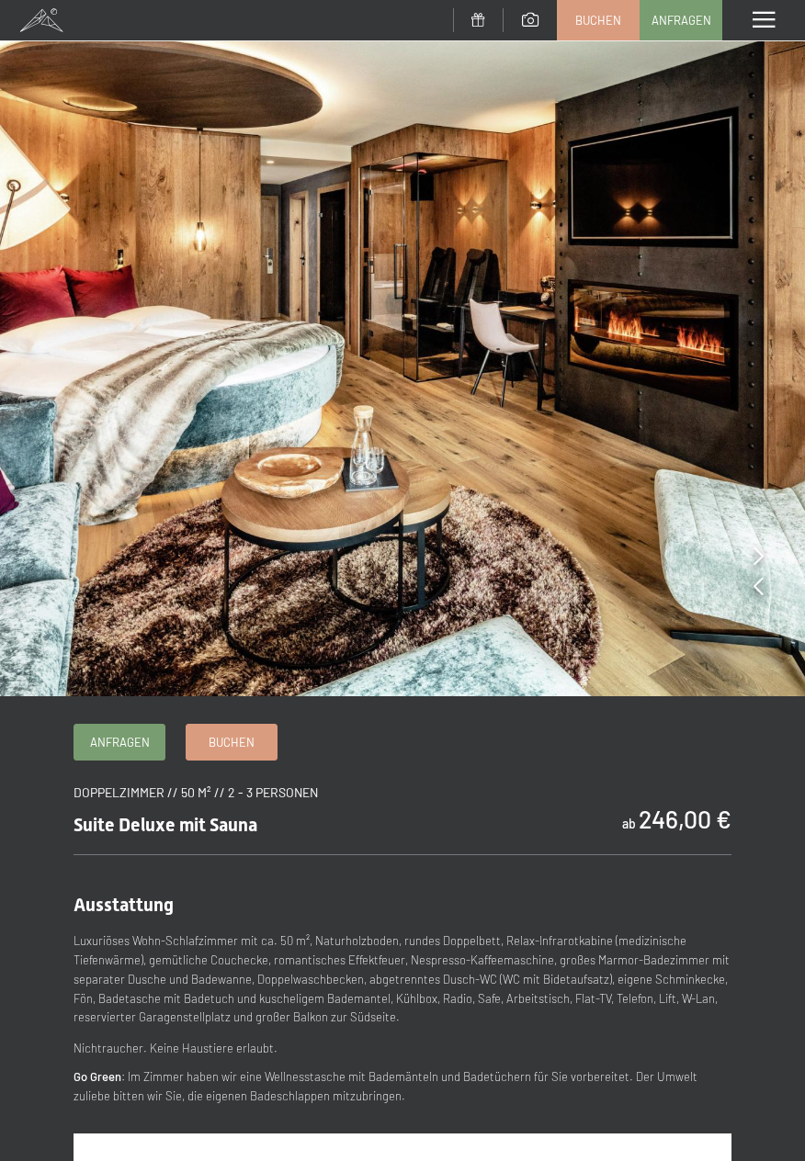
click at [754, 562] on icon at bounding box center [758, 556] width 10 height 18
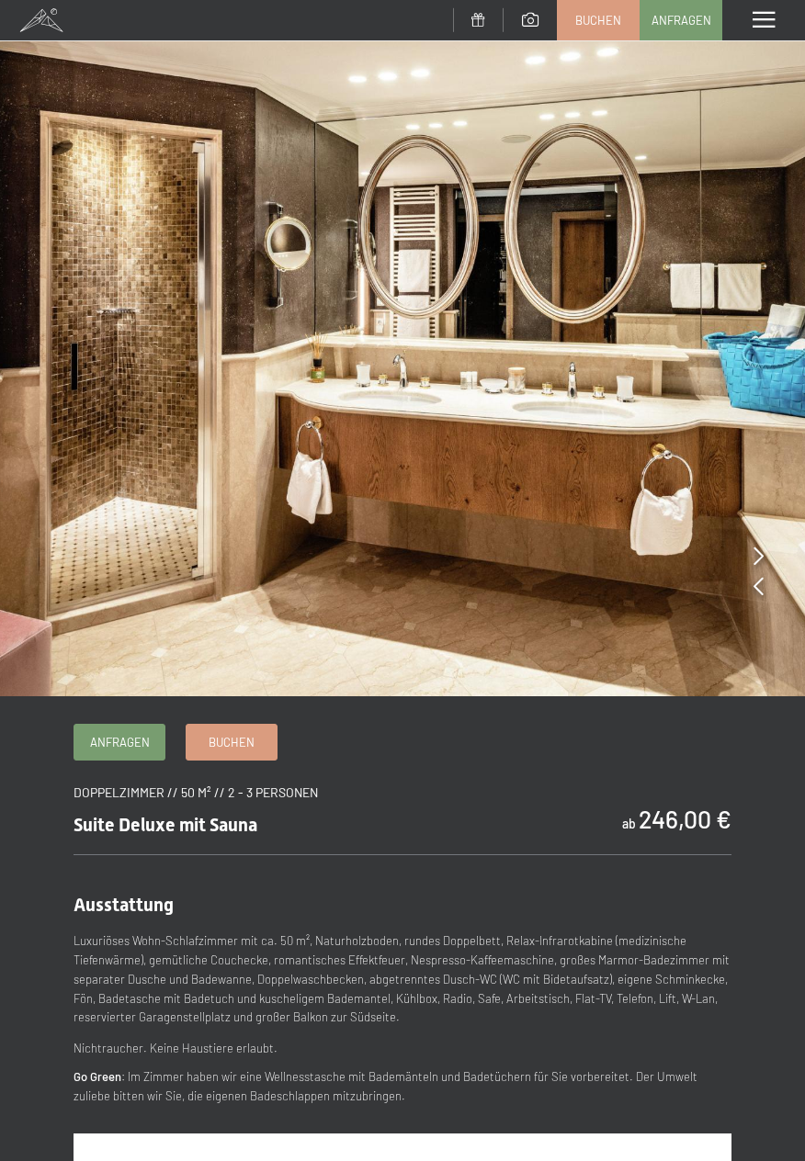
click at [759, 550] on icon at bounding box center [758, 556] width 10 height 18
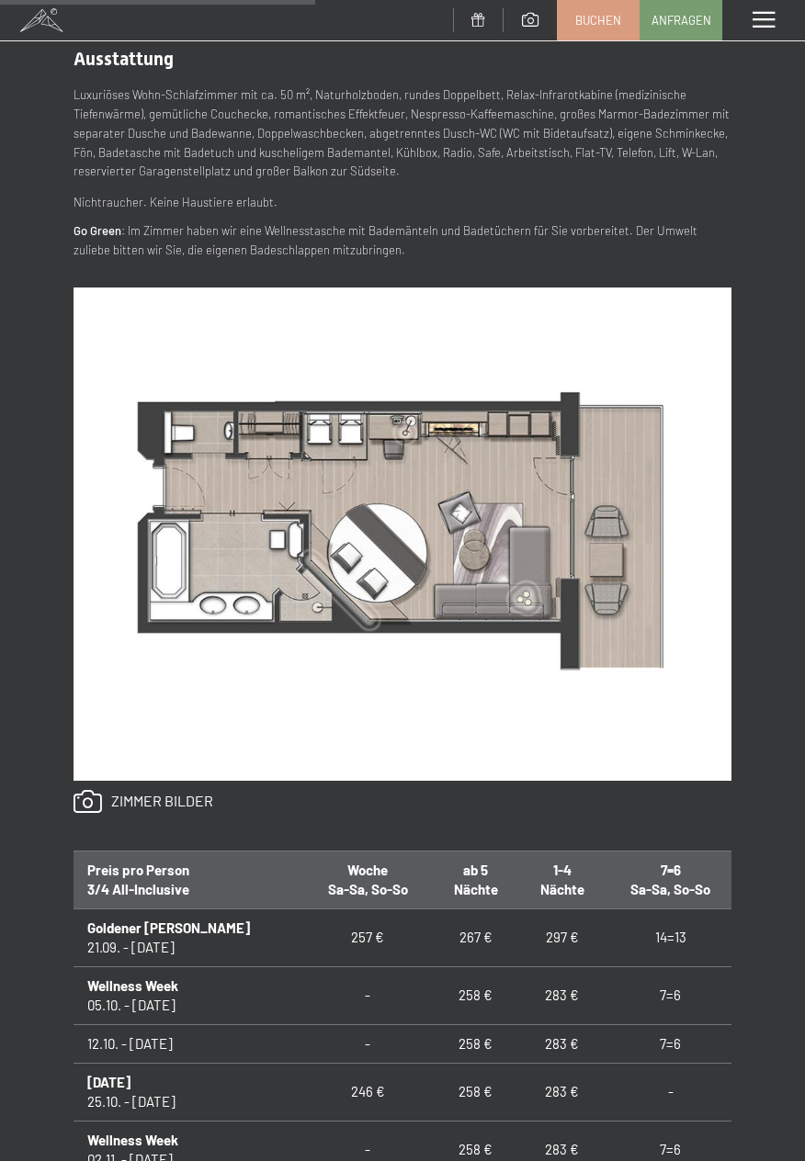
scroll to position [847, 0]
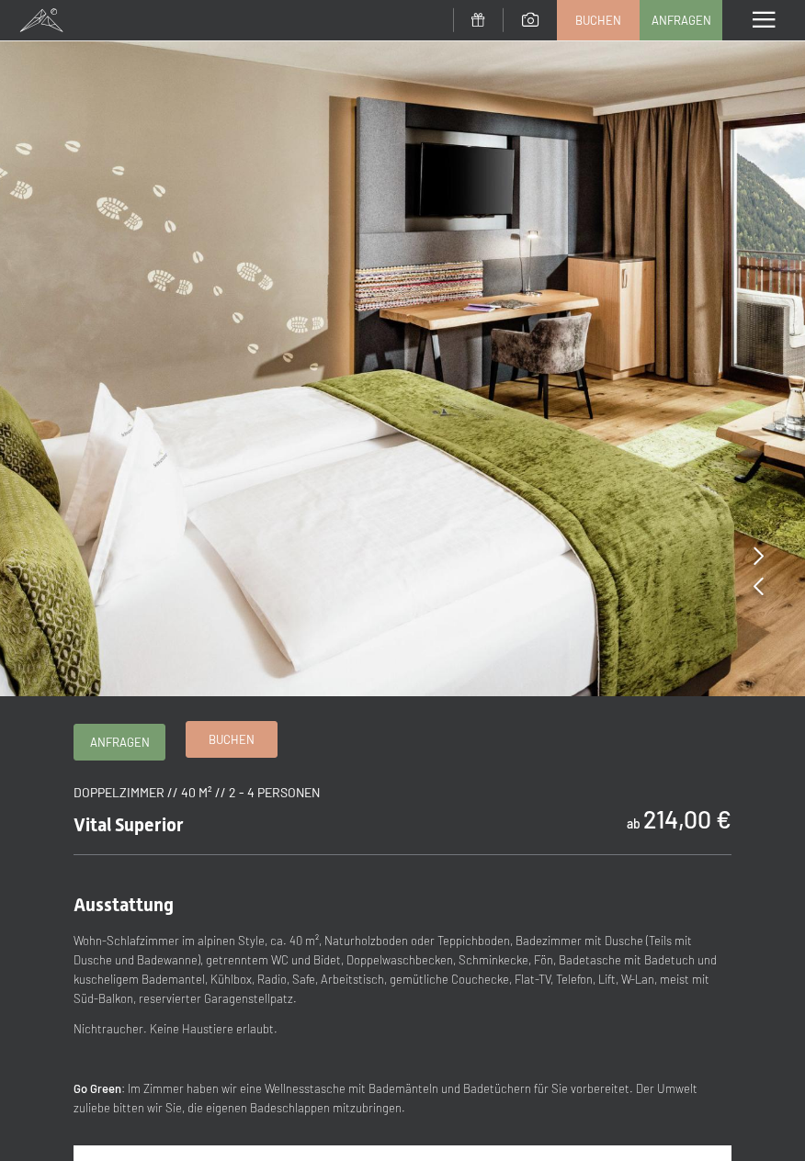
click at [243, 740] on span "Buchen" at bounding box center [232, 739] width 46 height 17
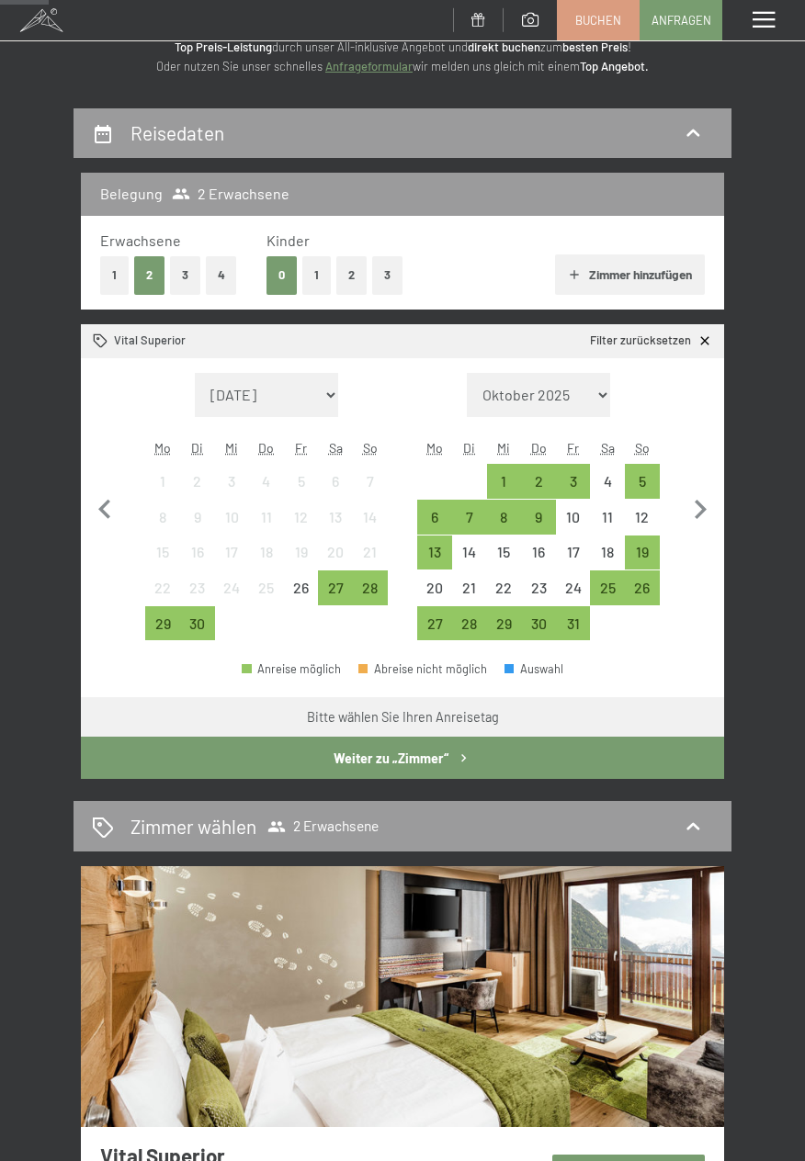
scroll to position [109, 0]
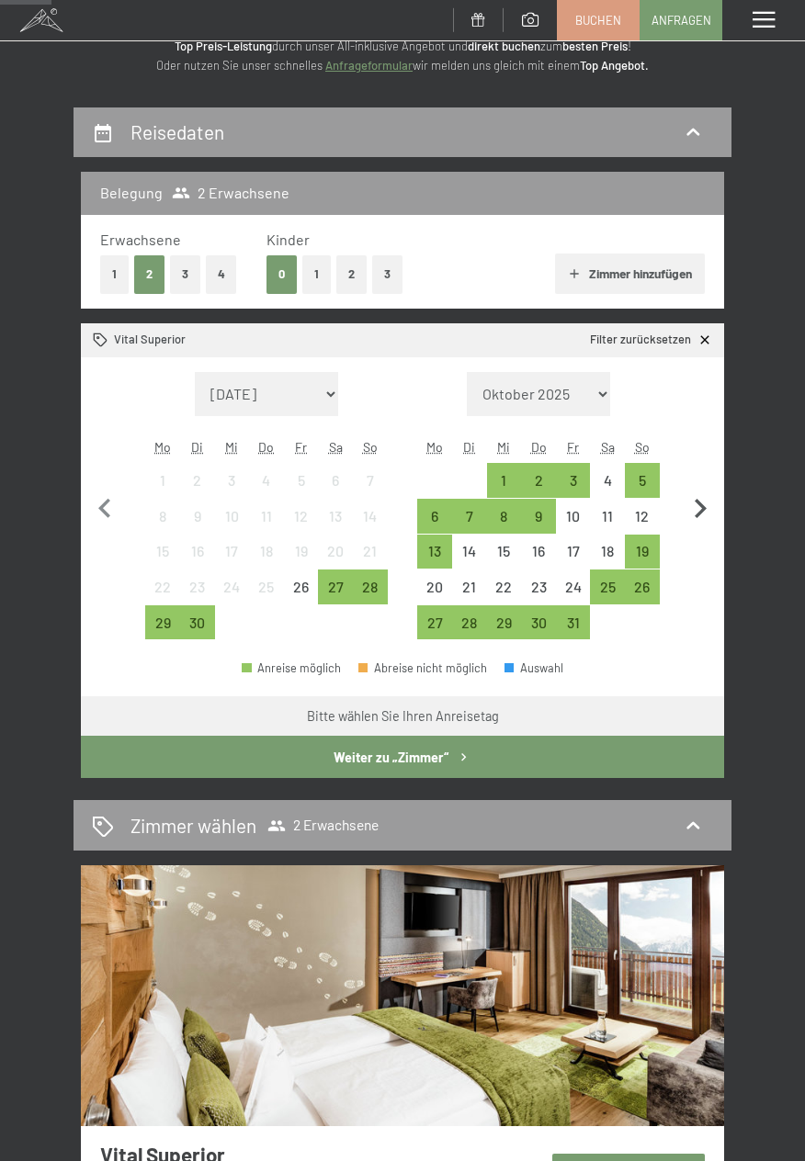
click at [708, 504] on icon "button" at bounding box center [700, 509] width 39 height 39
select select "[DATE]"
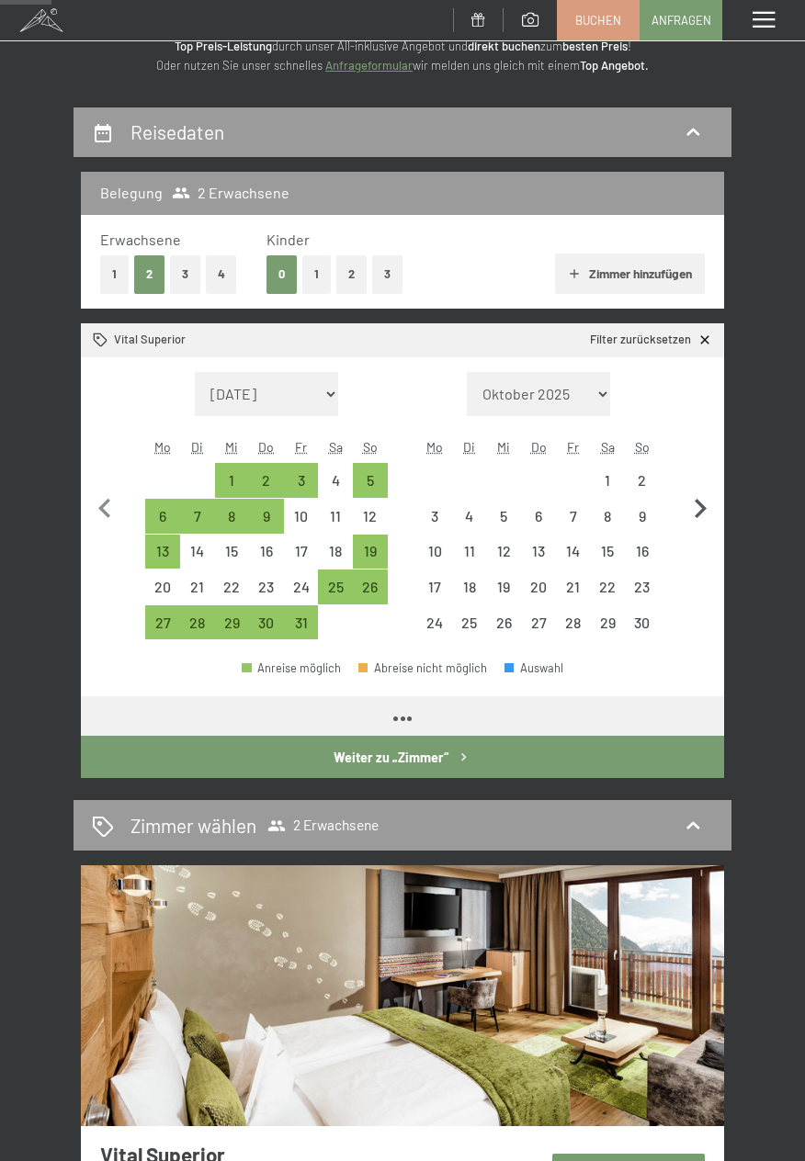
click at [697, 510] on icon "button" at bounding box center [700, 509] width 39 height 39
select select "2025-11-01"
select select "2025-12-01"
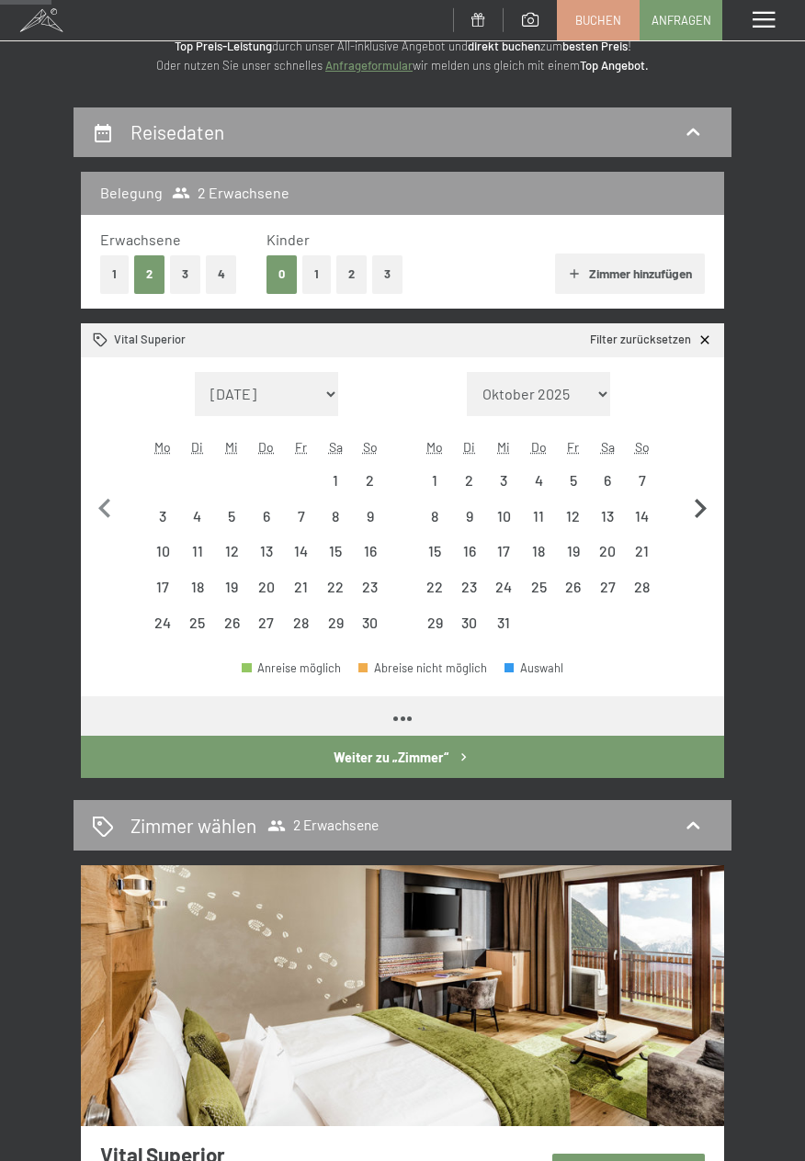
click at [695, 513] on icon "button" at bounding box center [700, 509] width 39 height 39
select select "[DATE]"
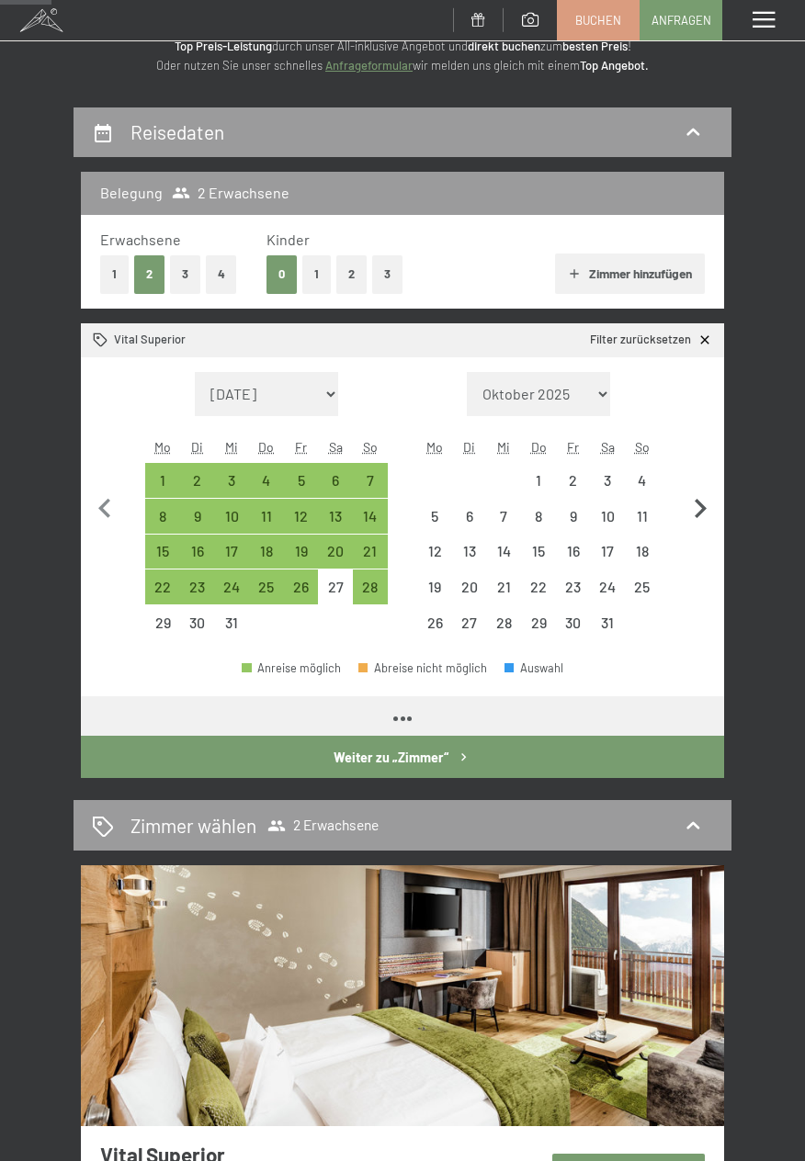
click at [700, 521] on icon "button" at bounding box center [700, 509] width 39 height 39
select select "[DATE]"
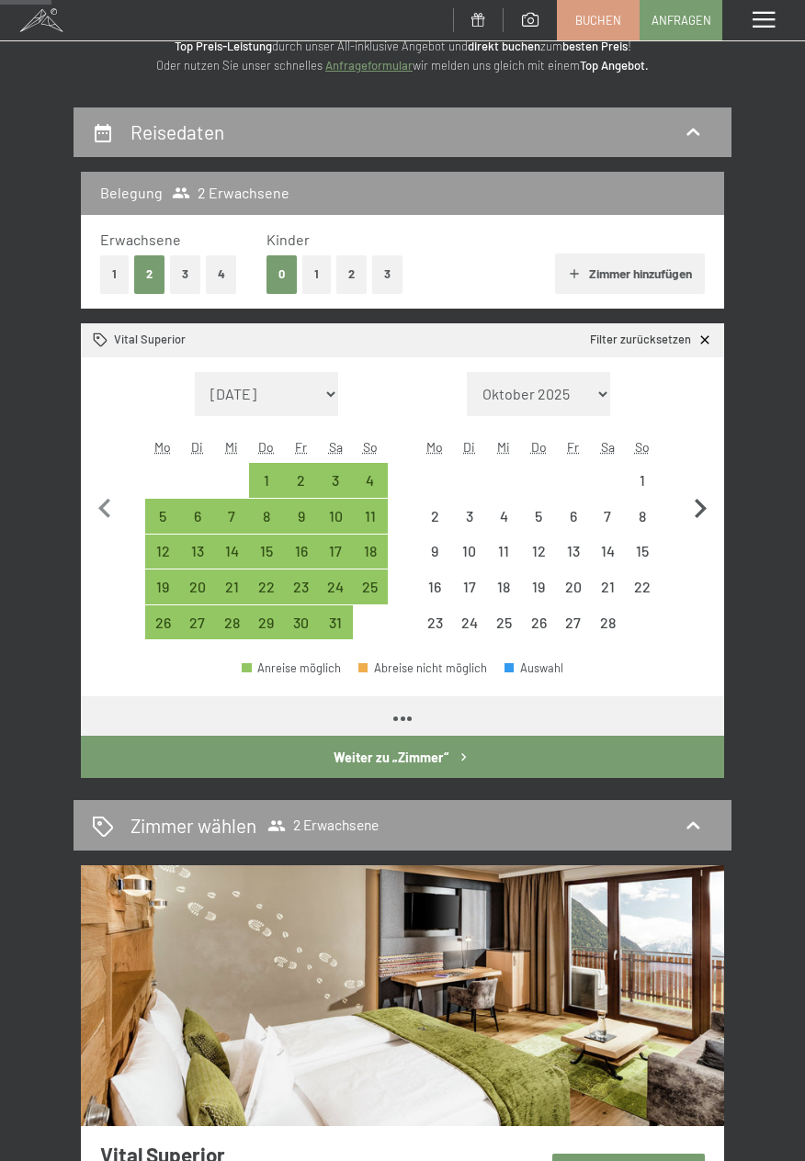
click at [699, 517] on icon "button" at bounding box center [700, 509] width 39 height 39
select select "[DATE]"
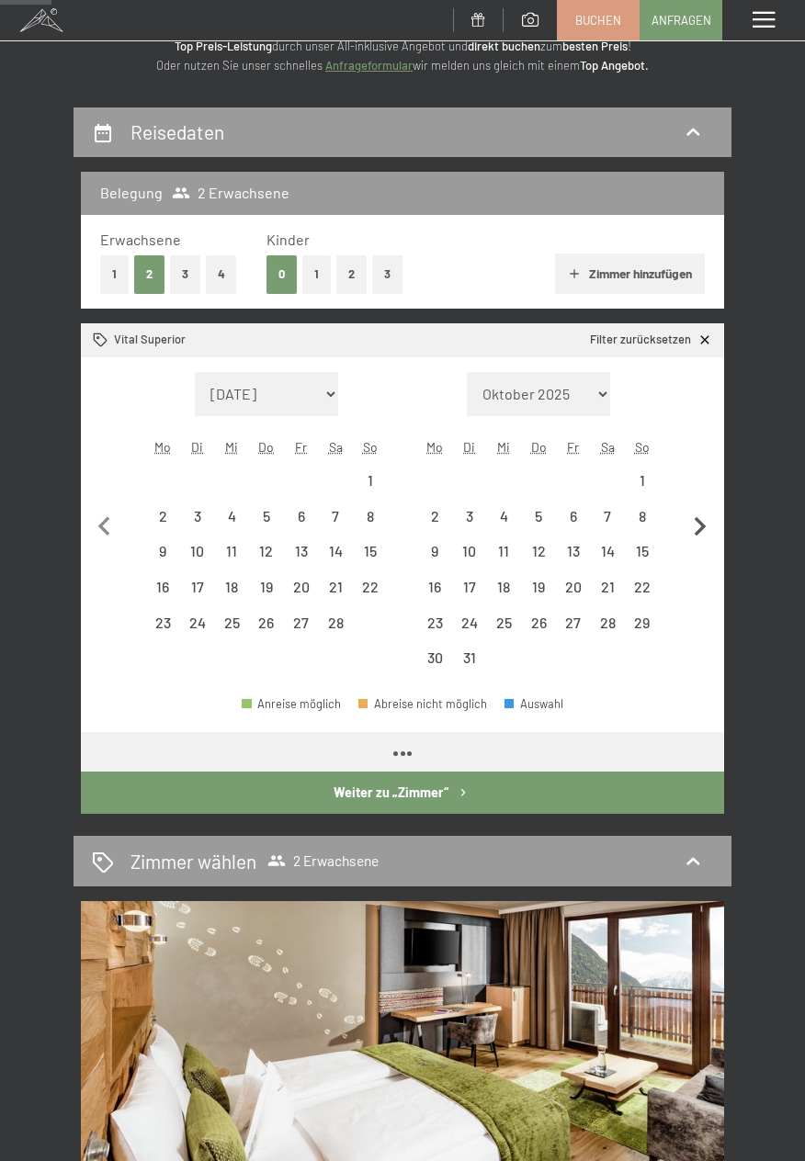
click at [698, 513] on icon "button" at bounding box center [700, 527] width 39 height 39
select select "[DATE]"
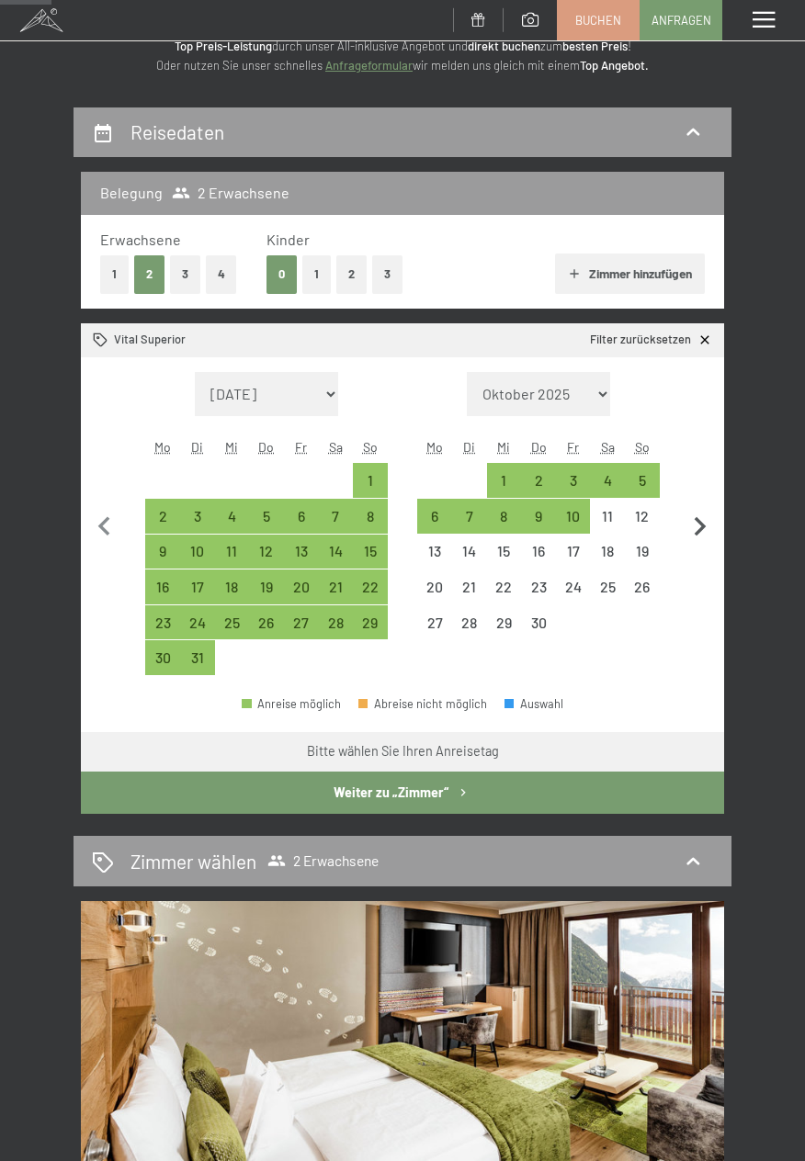
click at [697, 514] on icon "button" at bounding box center [700, 527] width 39 height 39
select select "2026-04-01"
select select "2026-05-01"
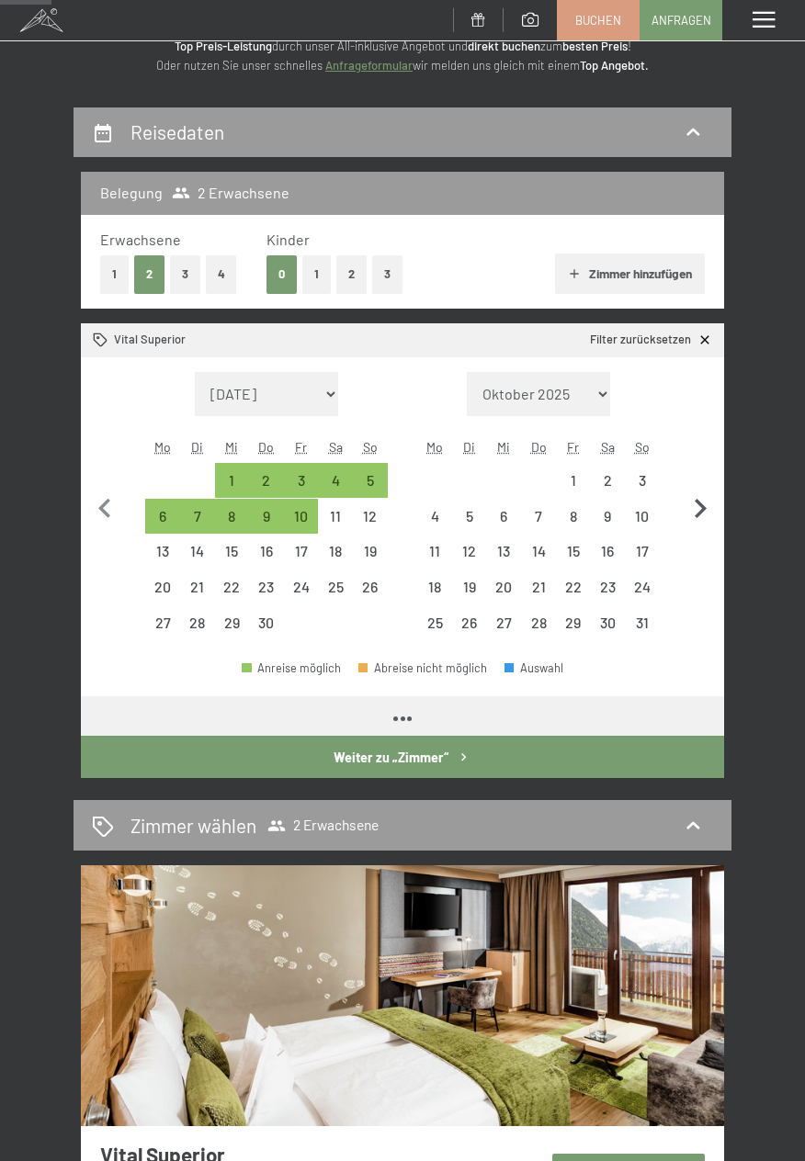
click at [694, 520] on icon "button" at bounding box center [700, 509] width 39 height 39
select select "2026-05-01"
select select "2026-06-01"
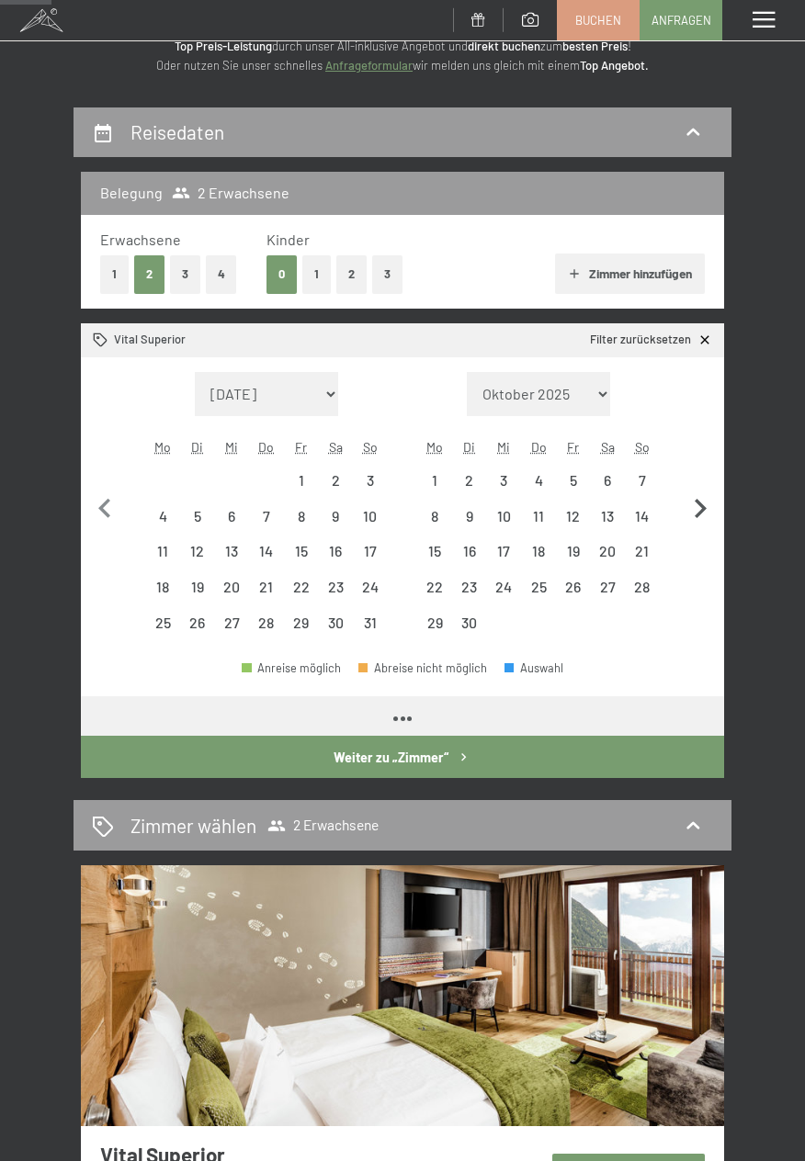
select select "2026-05-01"
select select "2026-06-01"
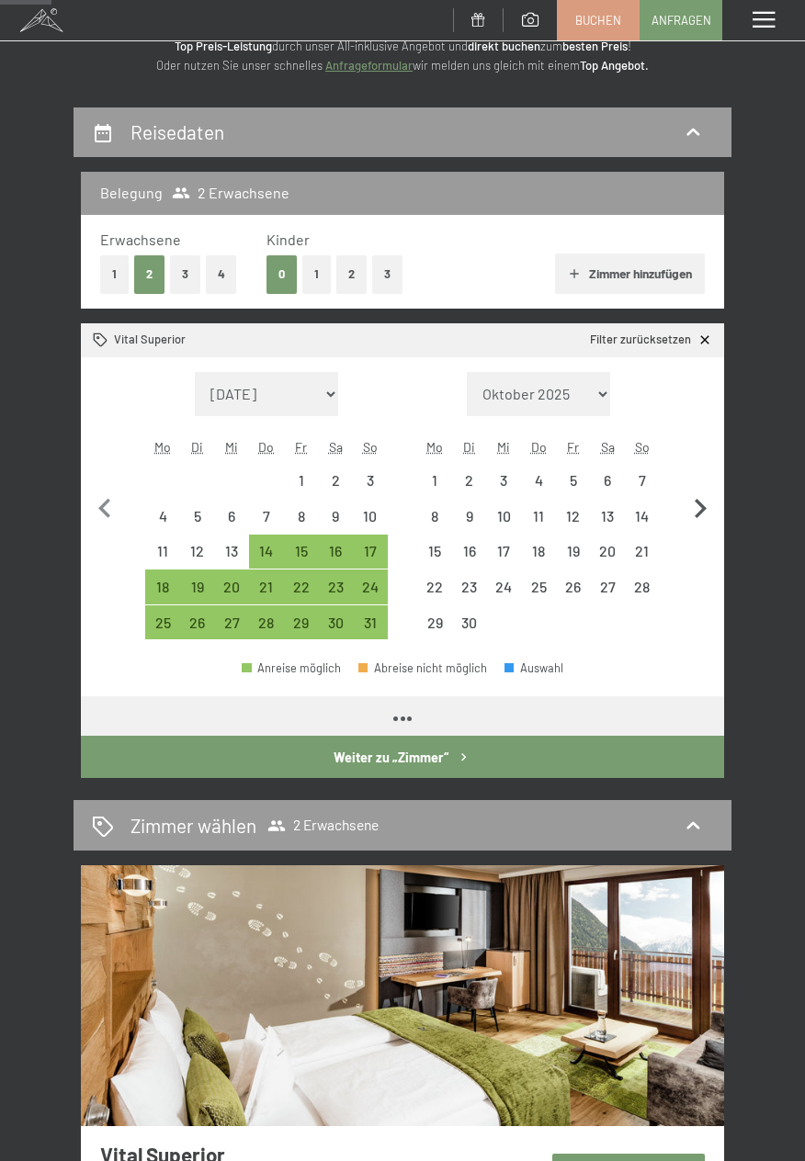
click at [691, 520] on icon "button" at bounding box center [700, 509] width 39 height 39
select select "2026-06-01"
select select "2026-07-01"
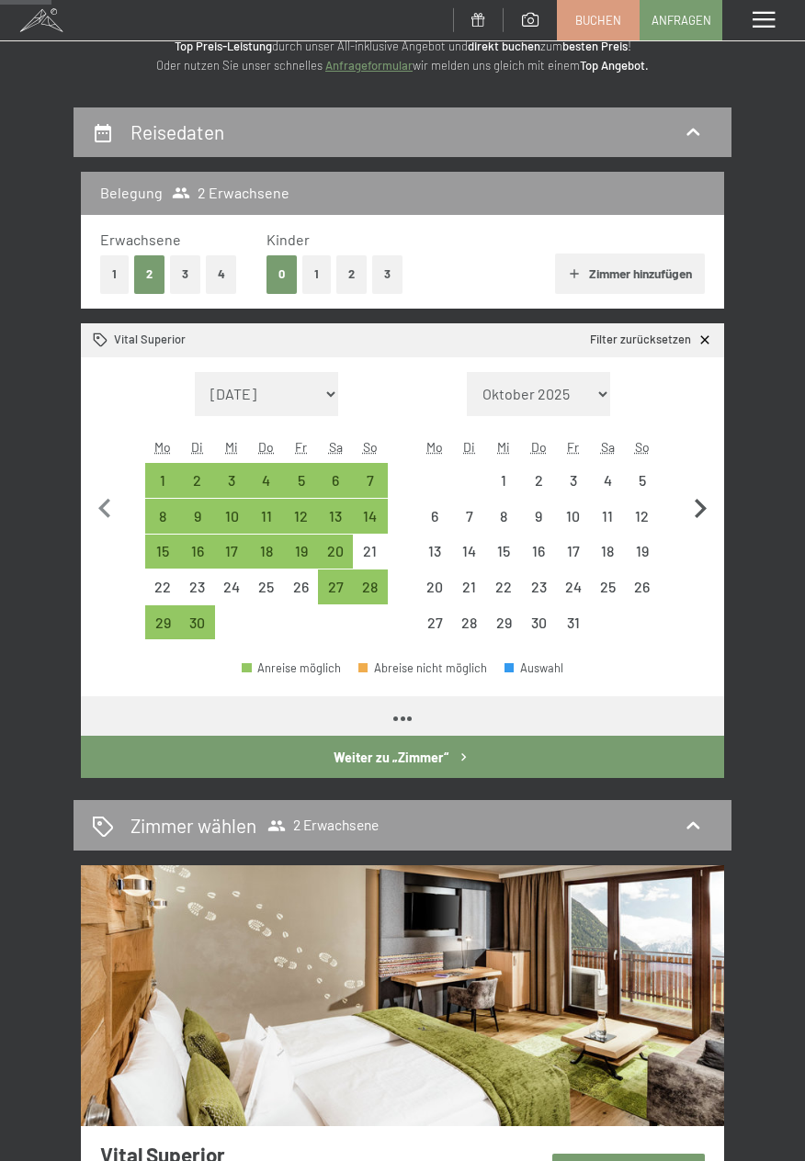
click at [691, 517] on icon "button" at bounding box center [700, 509] width 39 height 39
select select "2026-07-01"
select select "2026-08-01"
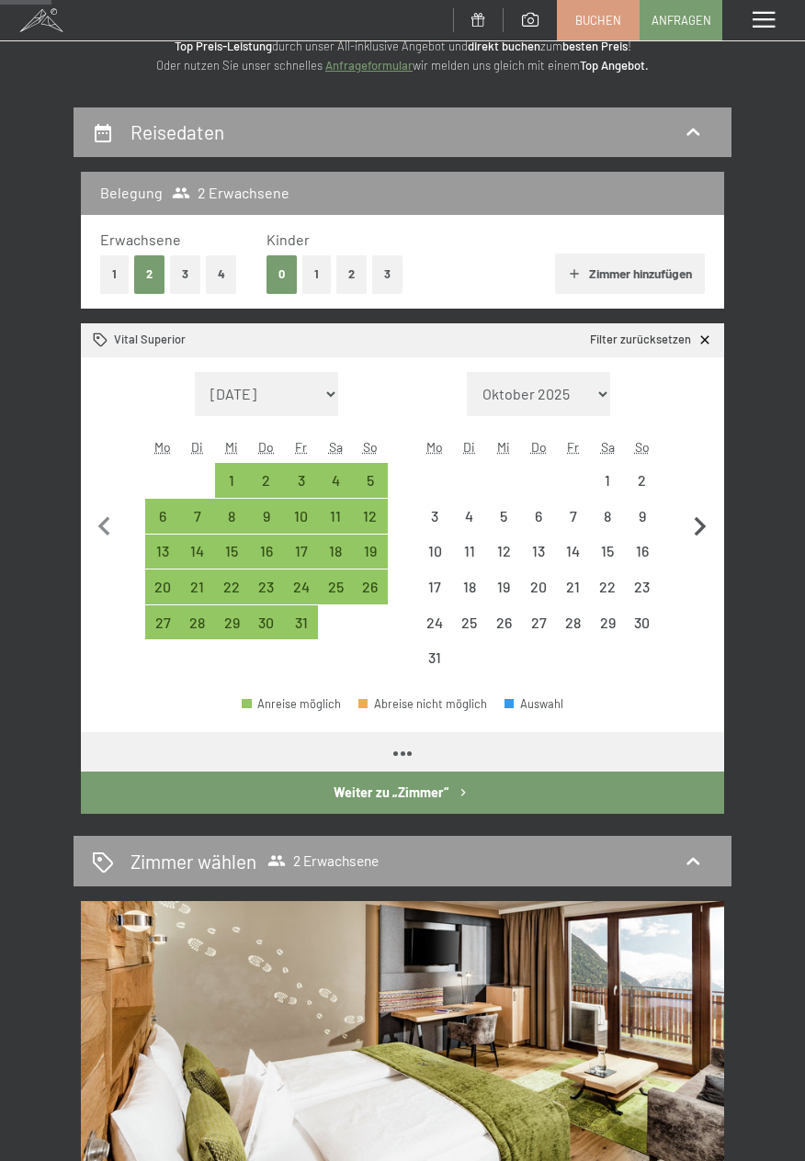
select select "2026-07-01"
select select "2026-08-01"
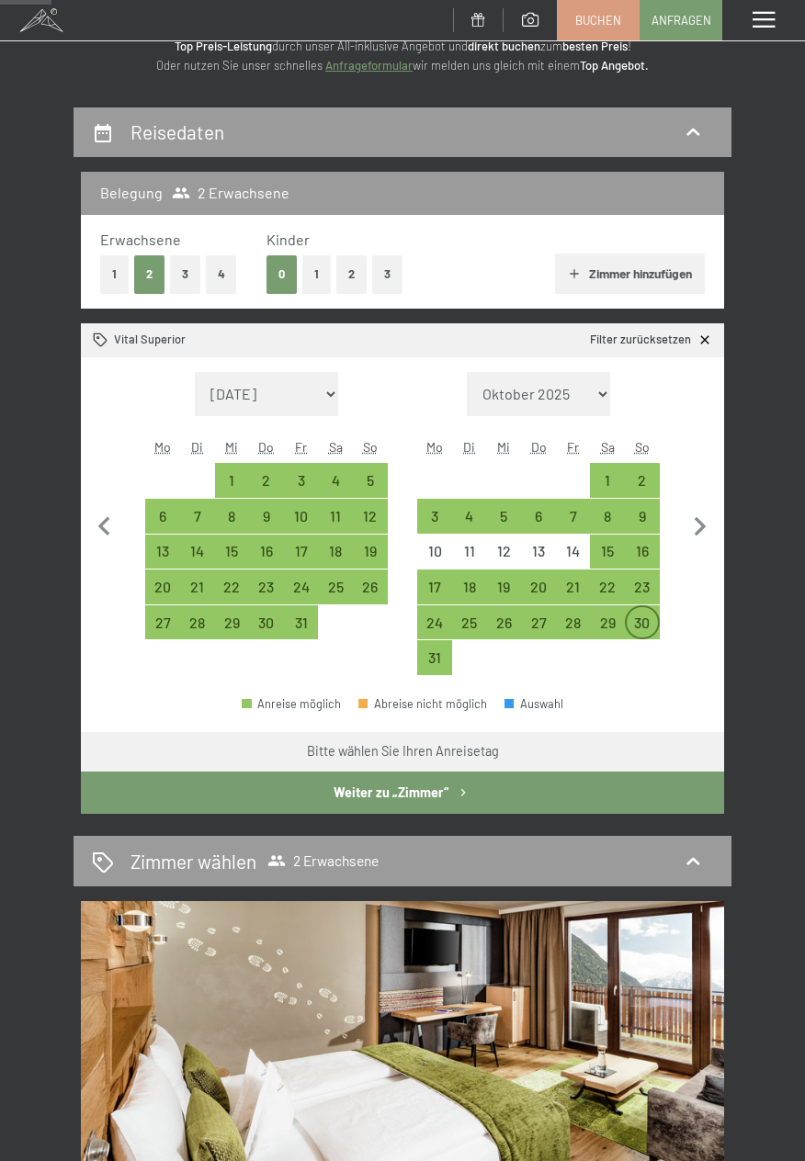
click at [650, 624] on div "30" at bounding box center [642, 631] width 31 height 31
select select "2026-07-01"
select select "2026-08-01"
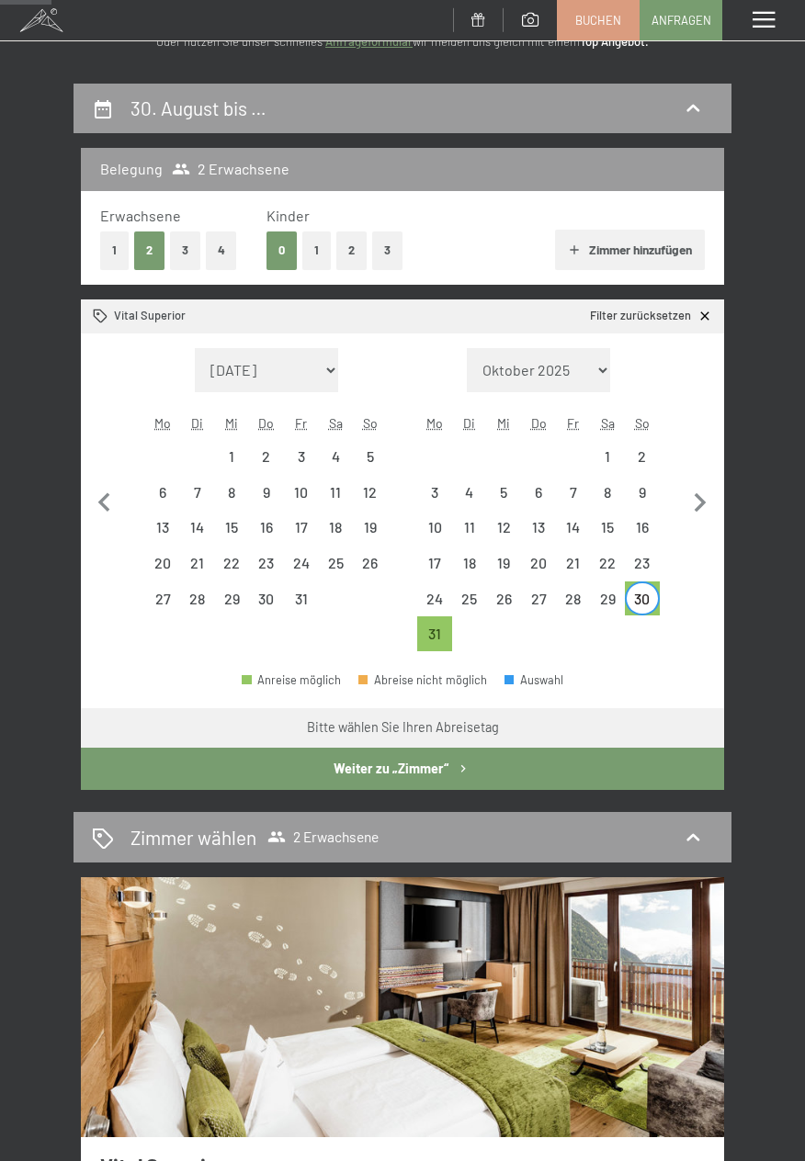
scroll to position [156, 0]
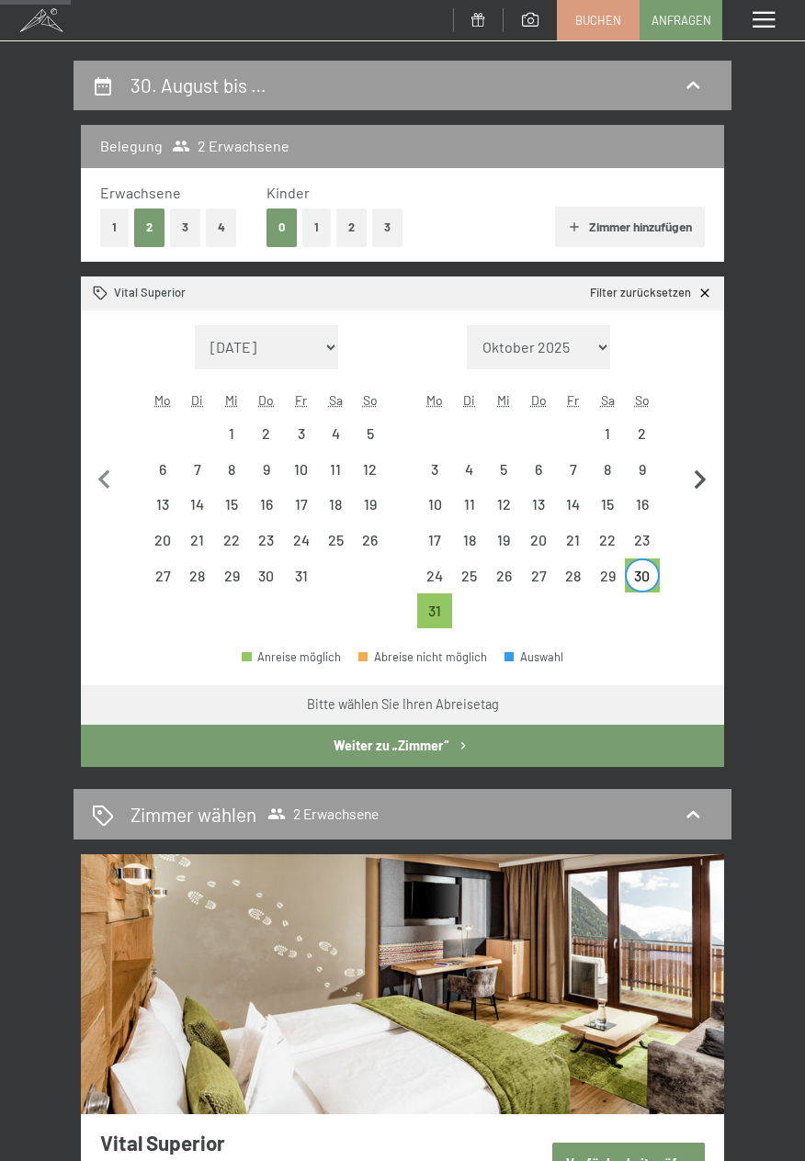
click at [711, 484] on icon "button" at bounding box center [700, 480] width 39 height 39
select select "2026-08-01"
select select "2026-09-01"
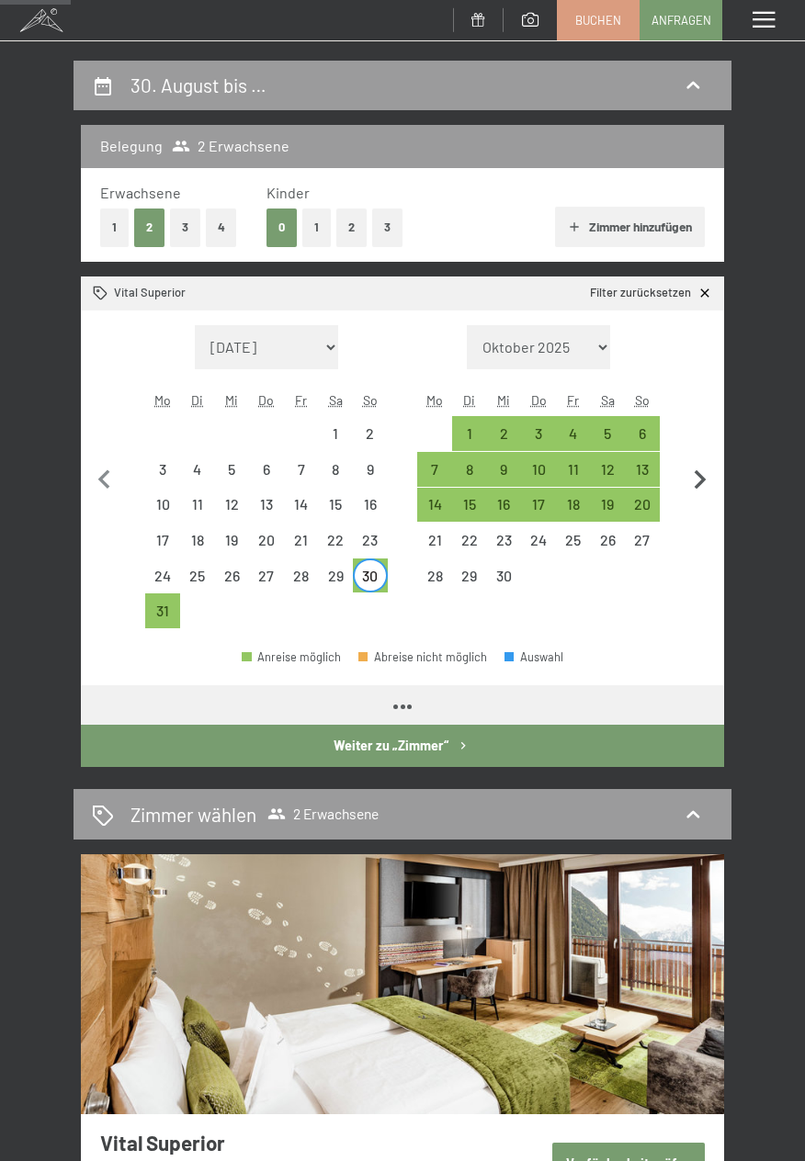
select select "2026-08-01"
select select "2026-09-01"
click at [648, 470] on div "13" at bounding box center [642, 477] width 31 height 31
select select "2026-08-01"
select select "2026-09-01"
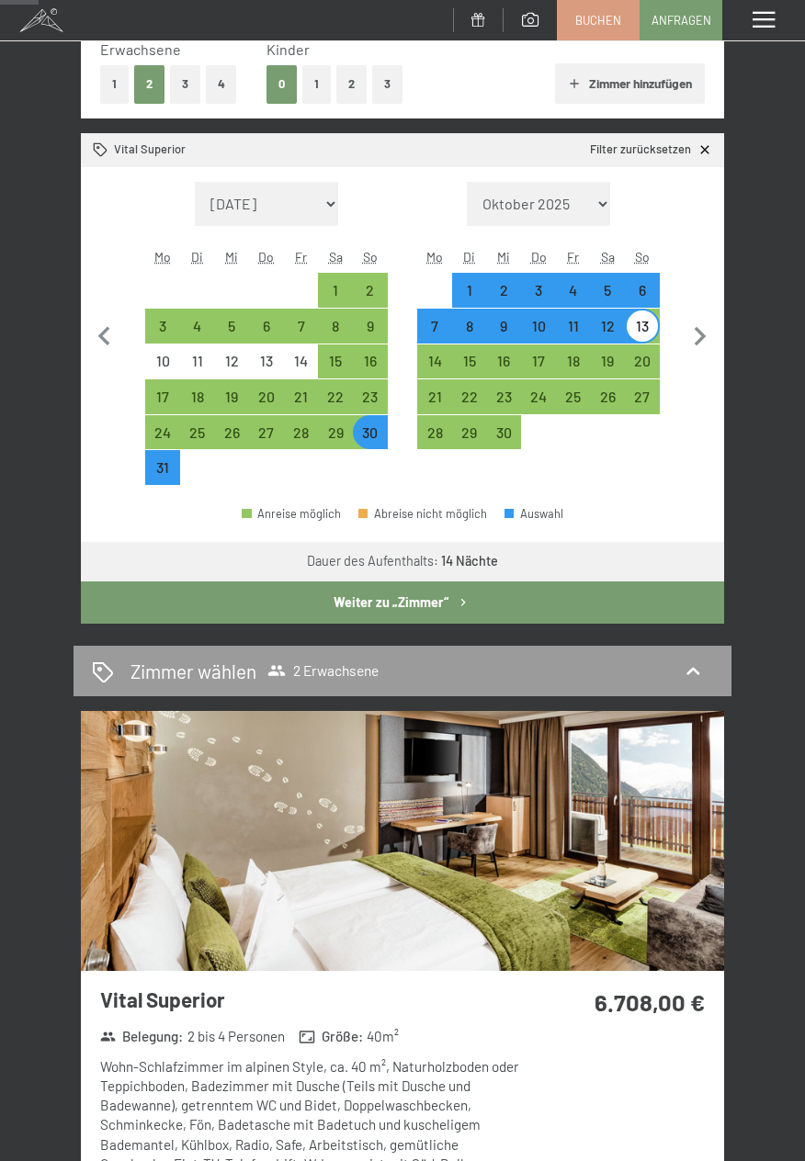
scroll to position [0, 0]
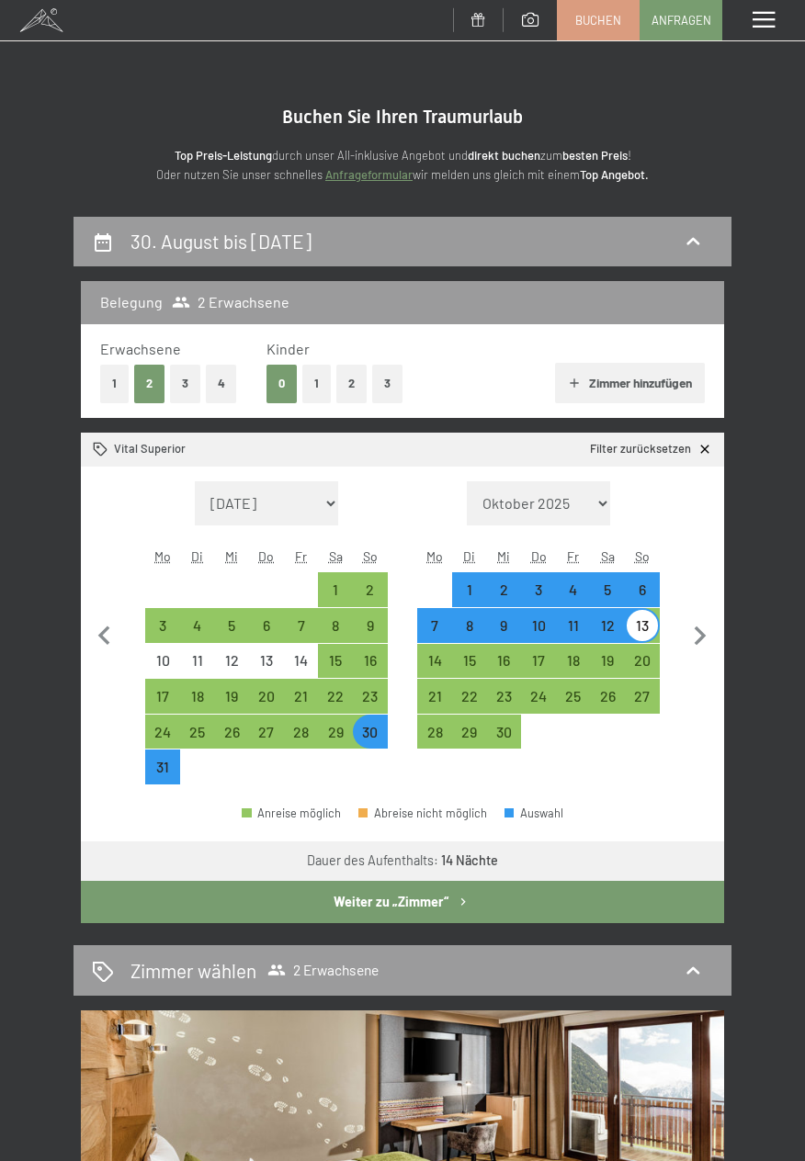
click at [171, 770] on div "31" at bounding box center [162, 775] width 31 height 31
select select "2026-08-01"
select select "2026-09-01"
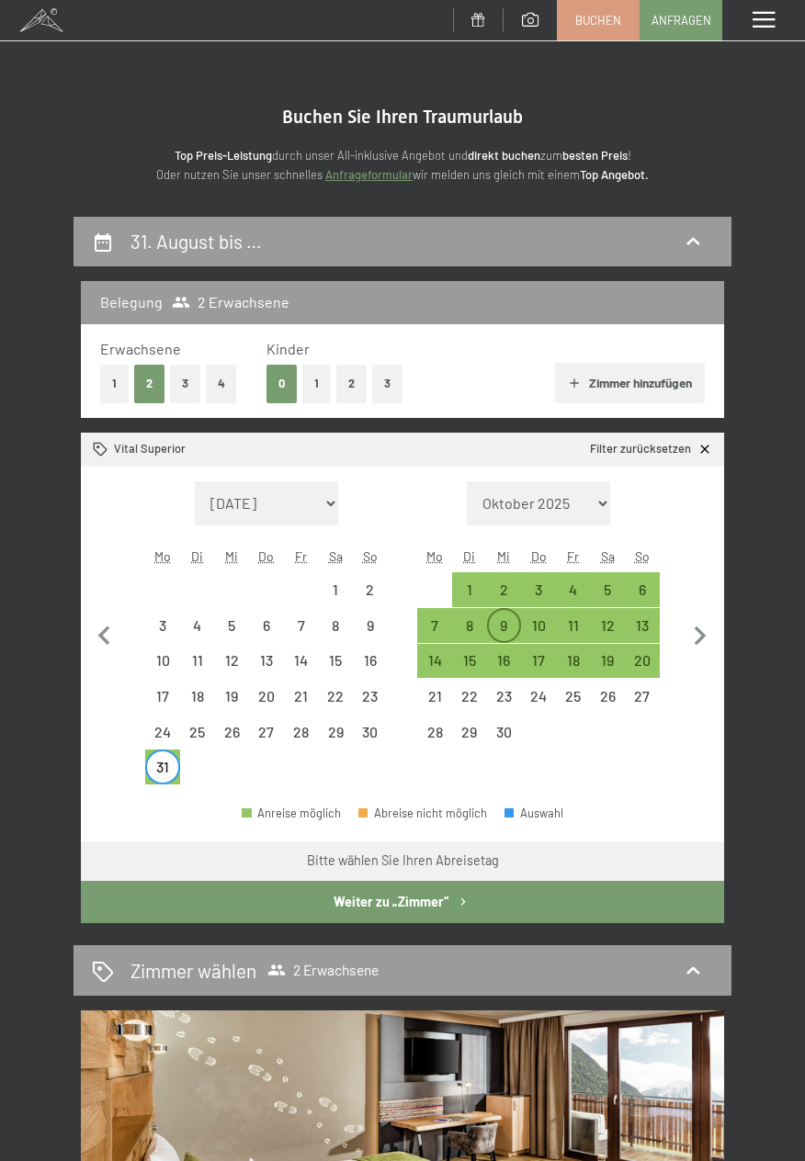
click at [508, 634] on div "9" at bounding box center [504, 633] width 31 height 31
select select "2026-08-01"
select select "2026-09-01"
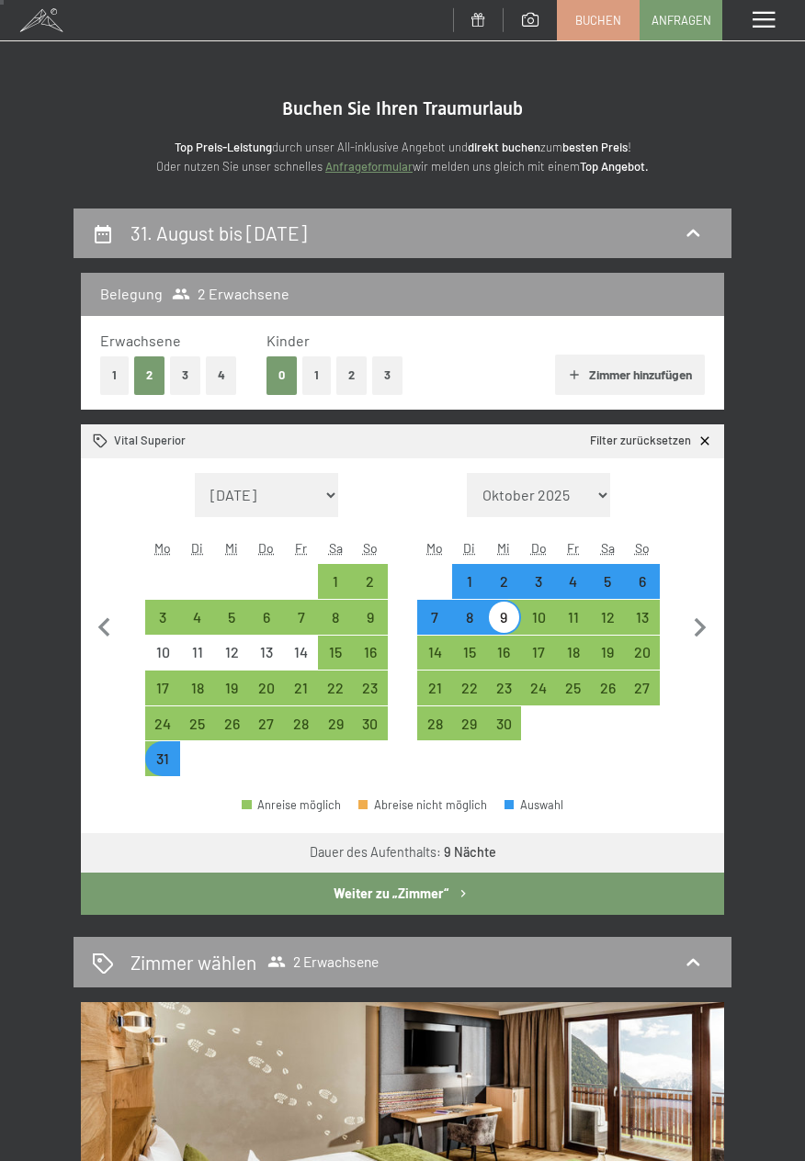
scroll to position [8, 0]
click at [158, 755] on div "31" at bounding box center [162, 767] width 31 height 31
select select "2026-08-01"
select select "2026-09-01"
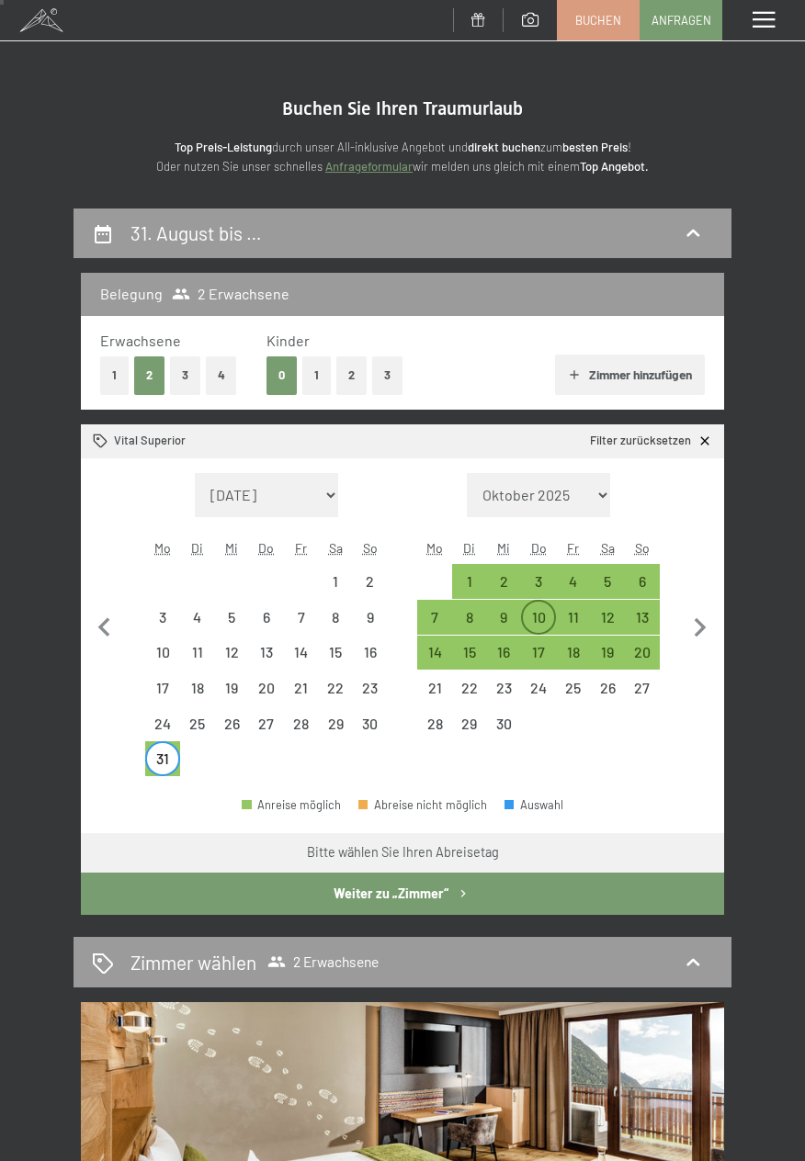
click at [545, 623] on div "10" at bounding box center [538, 625] width 31 height 31
select select "2026-08-01"
select select "2026-09-01"
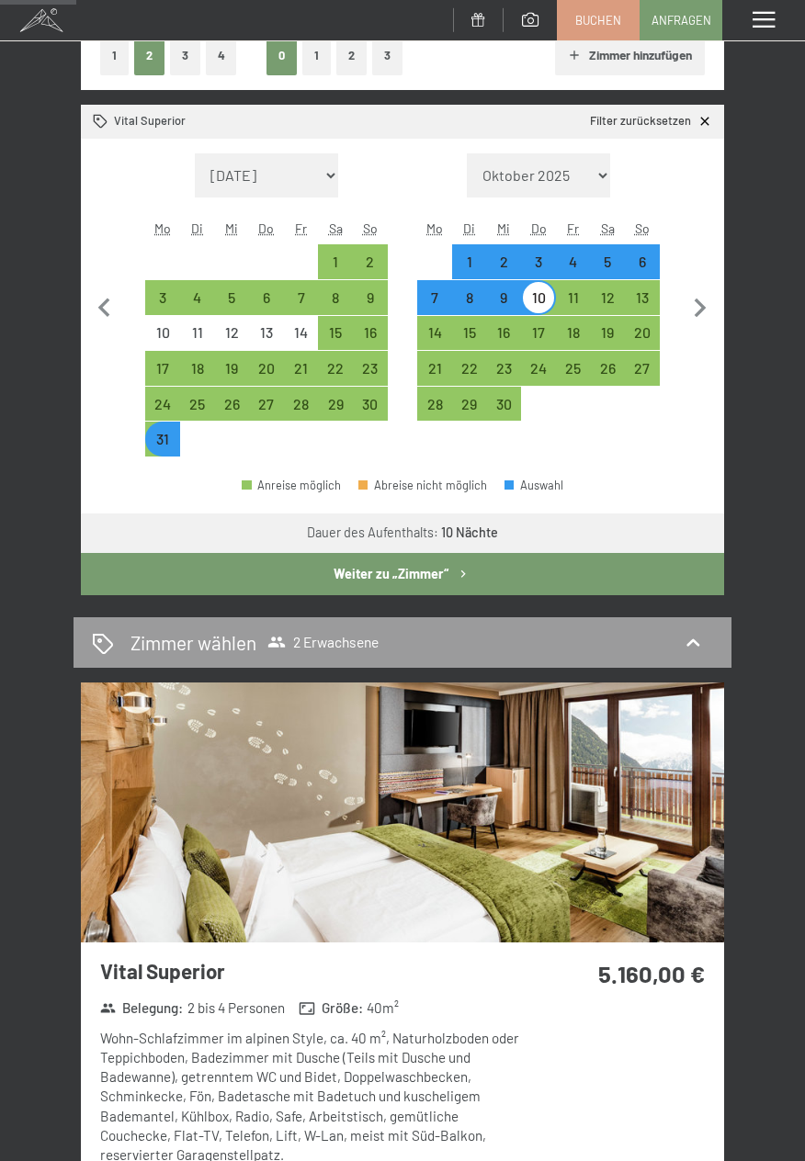
scroll to position [0, 0]
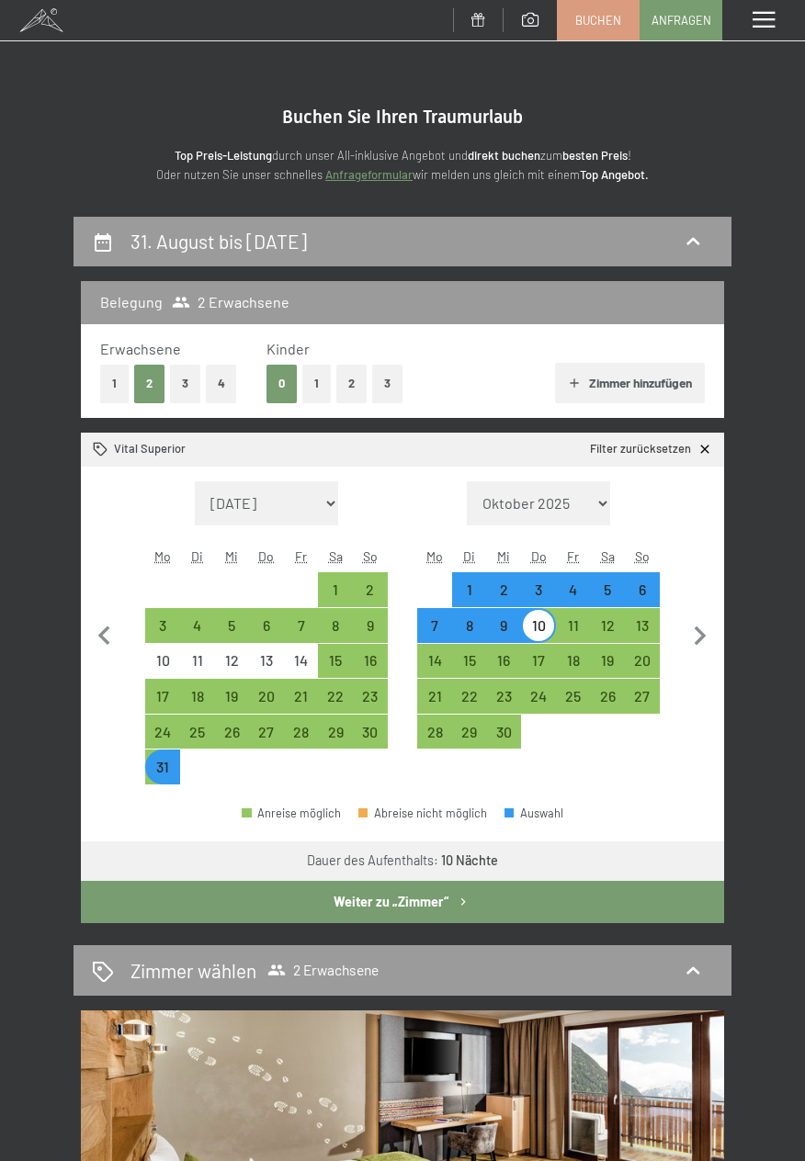
click at [504, 591] on div "2" at bounding box center [504, 598] width 31 height 31
select select "2026-08-01"
select select "2026-09-01"
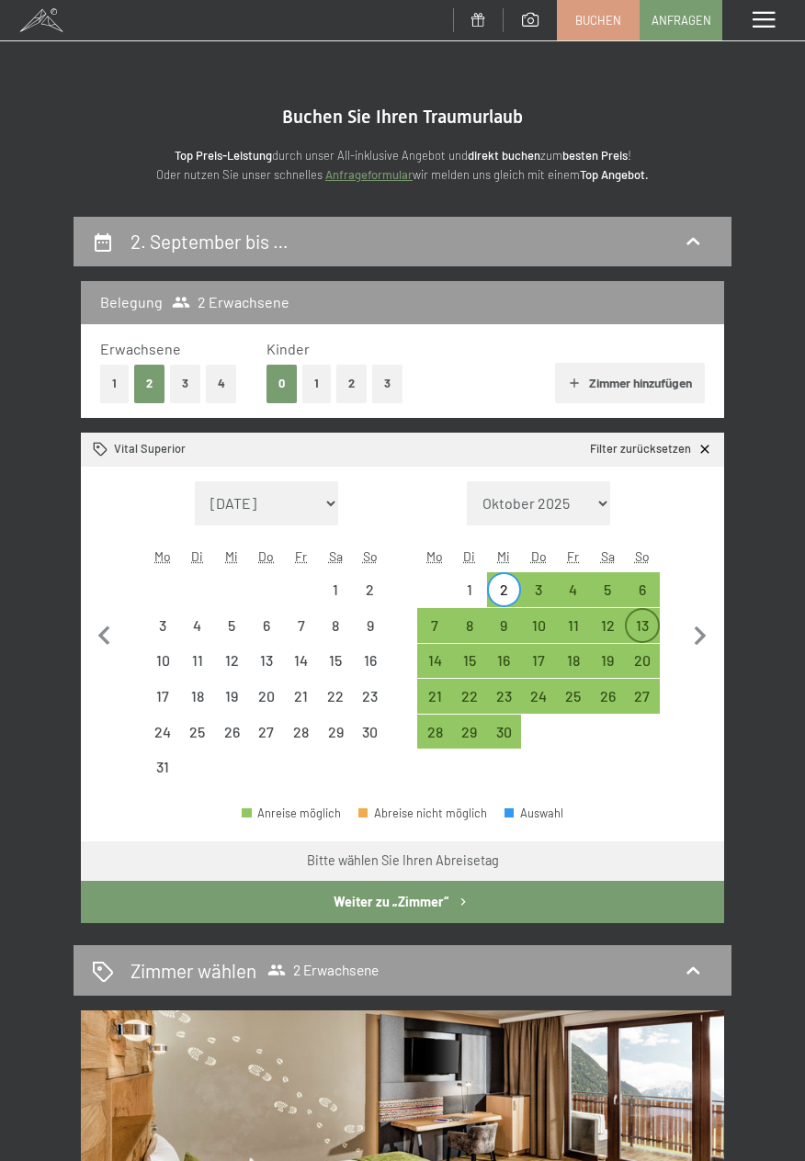
click at [640, 633] on div "13" at bounding box center [642, 633] width 31 height 31
select select "2026-08-01"
select select "2026-09-01"
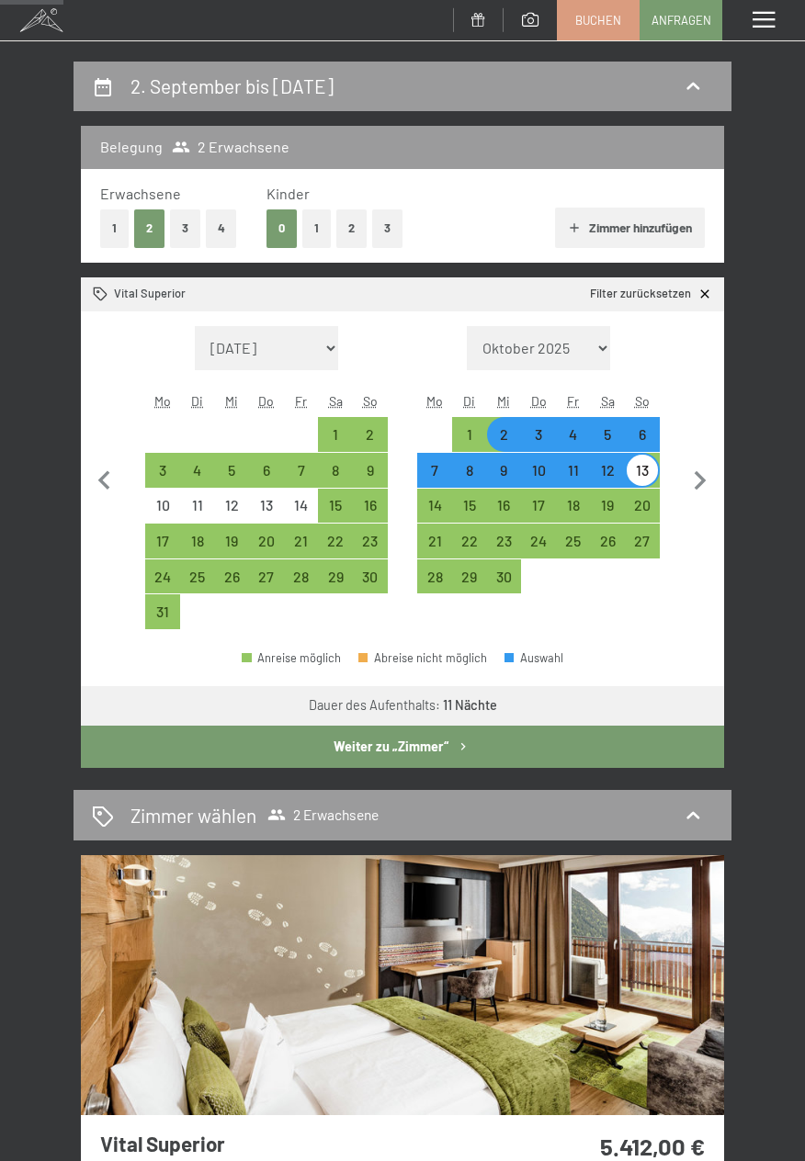
scroll to position [152, 0]
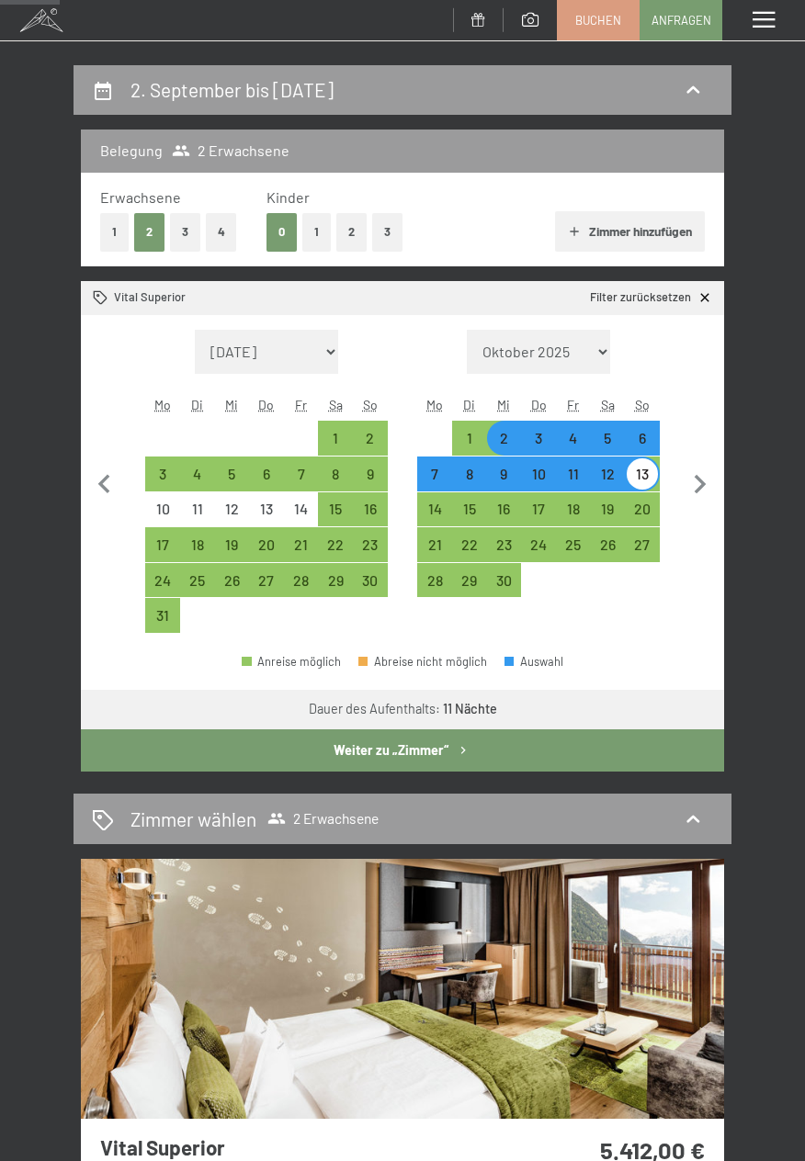
click at [505, 441] on div "2" at bounding box center [504, 446] width 31 height 31
select select "2026-08-01"
select select "2026-09-01"
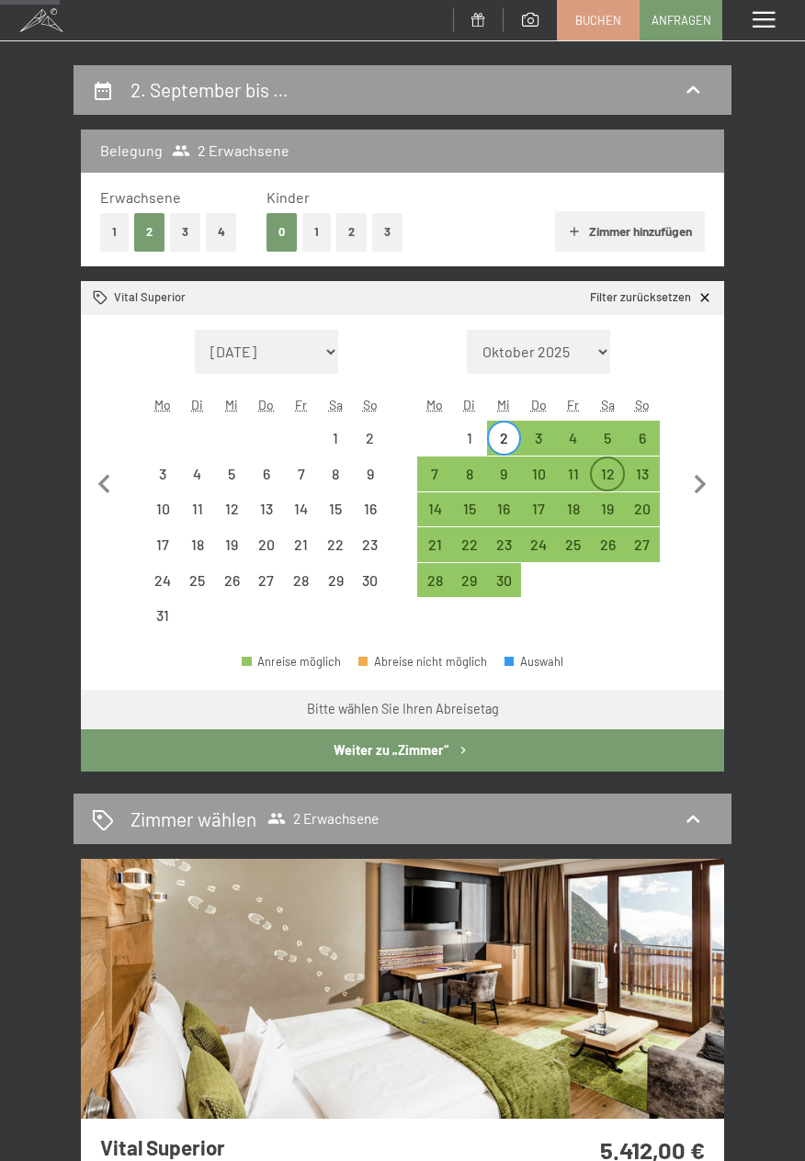
click at [617, 477] on div "12" at bounding box center [607, 482] width 31 height 31
select select "2026-08-01"
select select "2026-09-01"
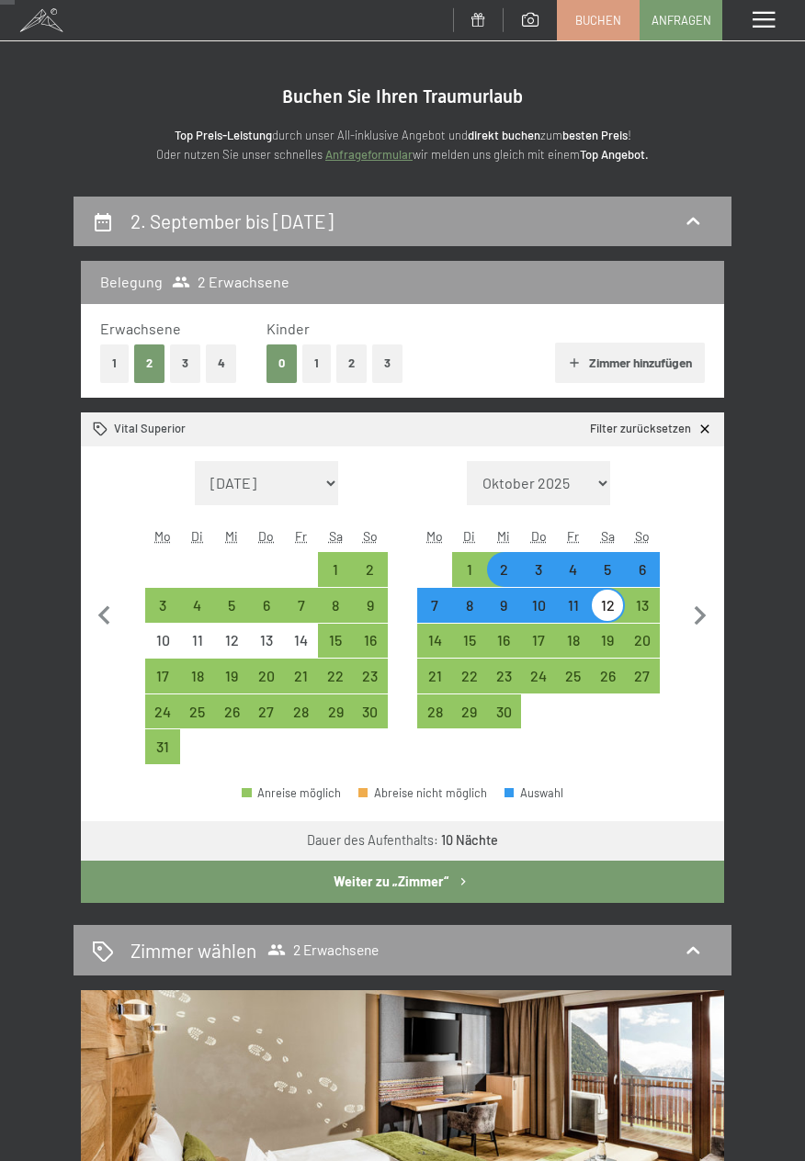
scroll to position [17, 0]
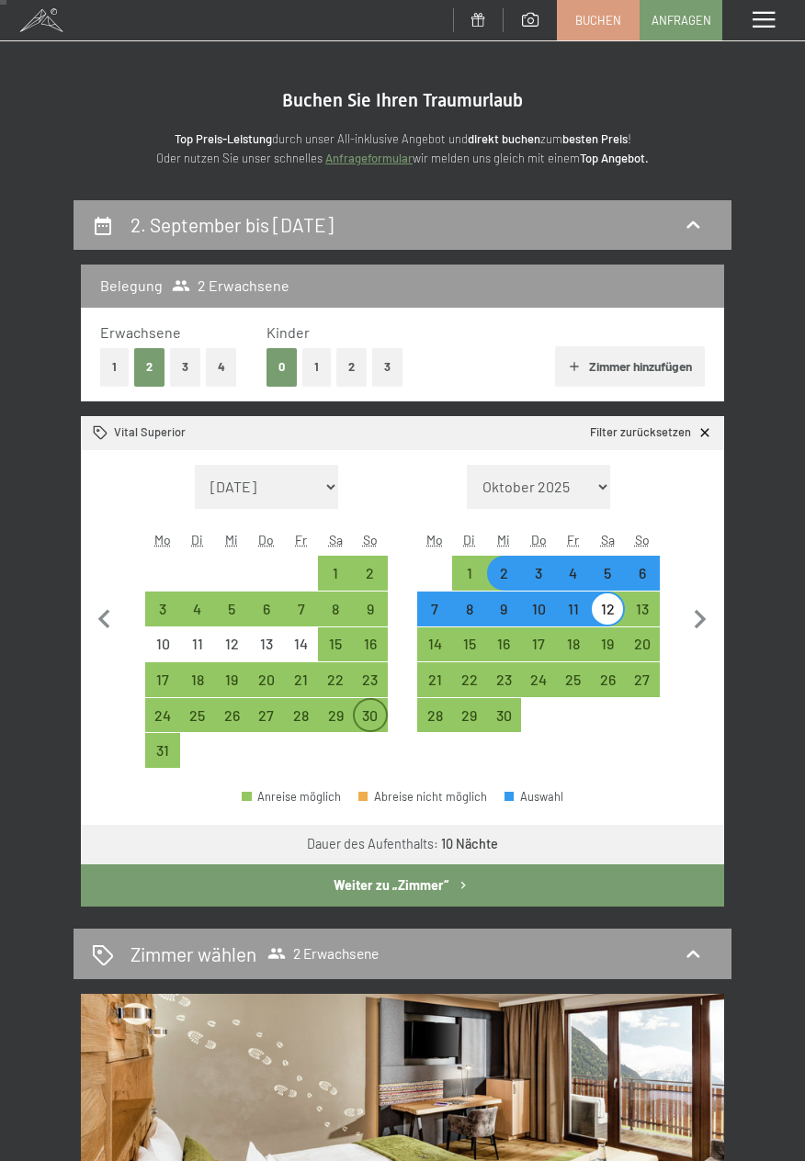
click at [371, 713] on div "30" at bounding box center [370, 723] width 31 height 31
select select "2026-08-01"
select select "2026-09-01"
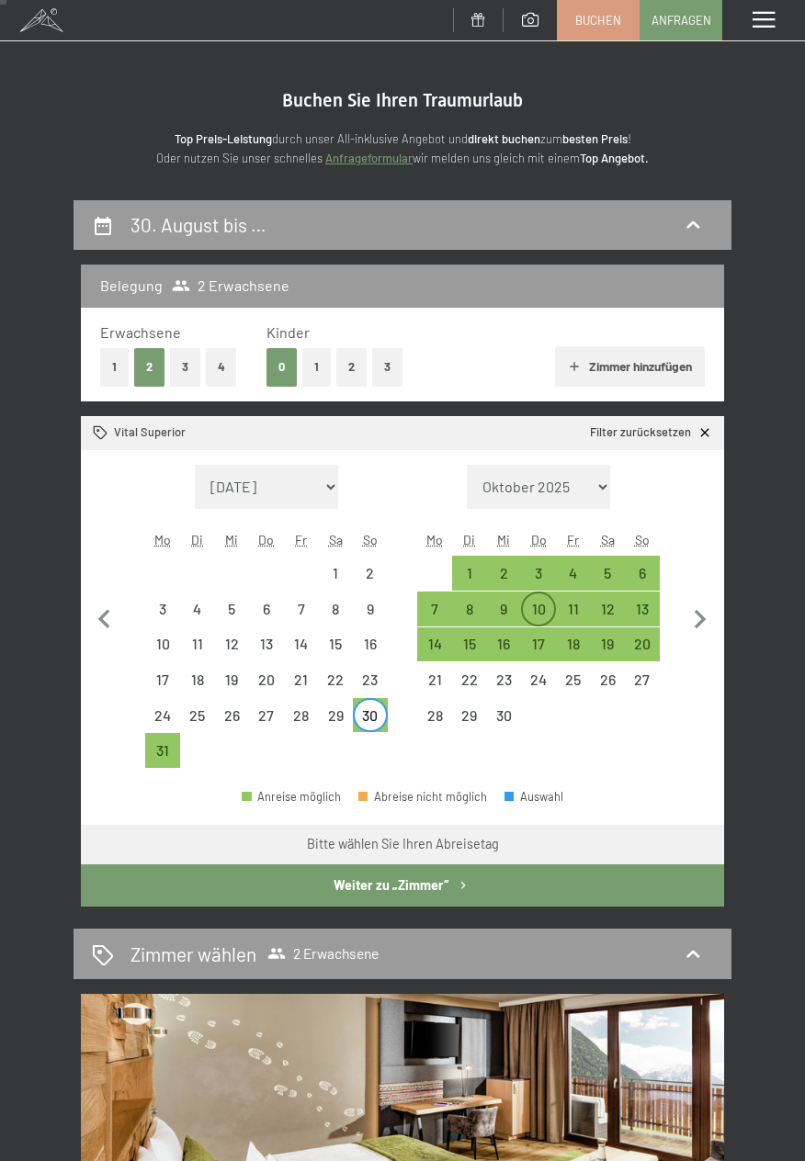
click at [530, 612] on div "10" at bounding box center [538, 617] width 31 height 31
select select "2026-08-01"
select select "2026-09-01"
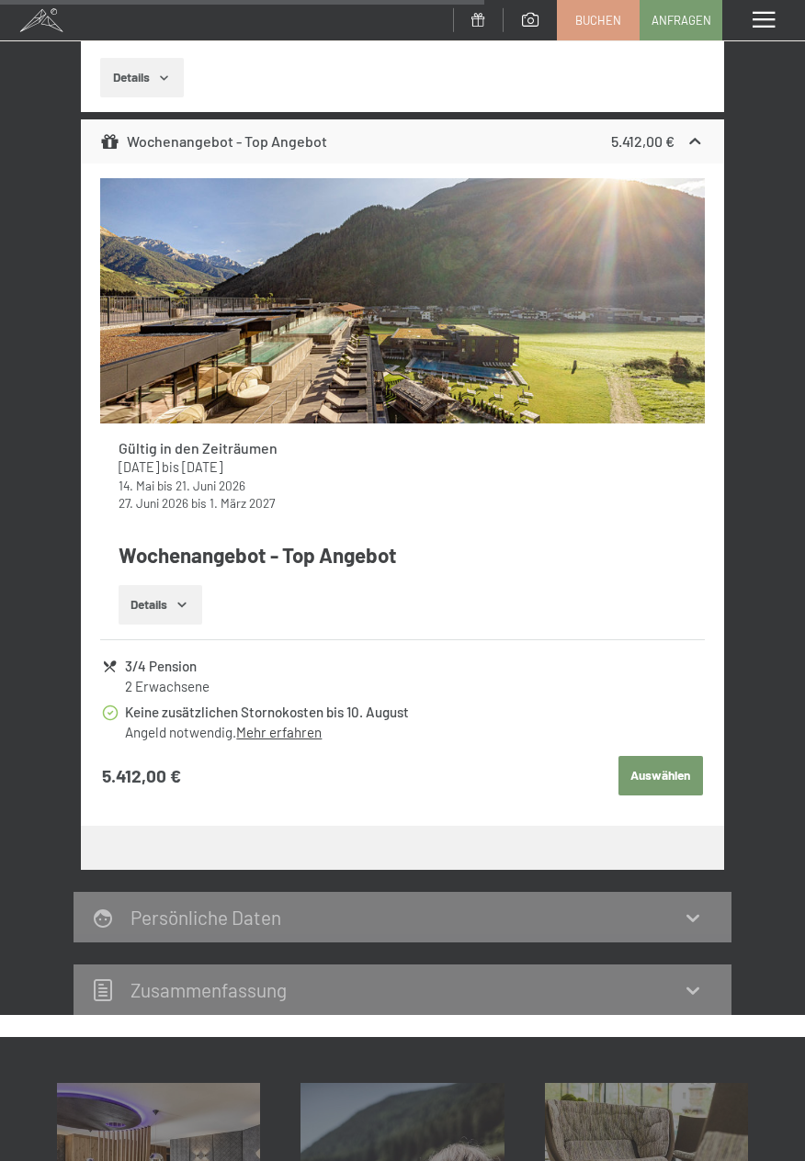
scroll to position [1473, 0]
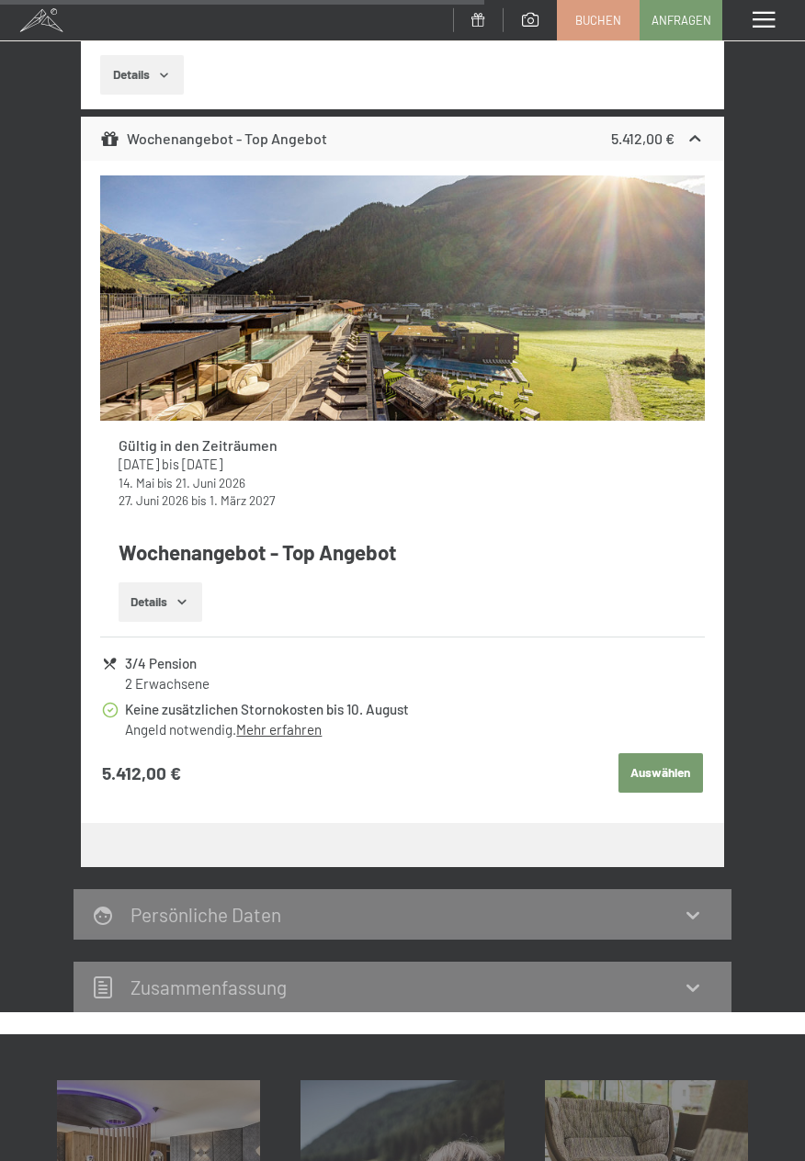
click at [169, 615] on button "Details" at bounding box center [161, 603] width 84 height 40
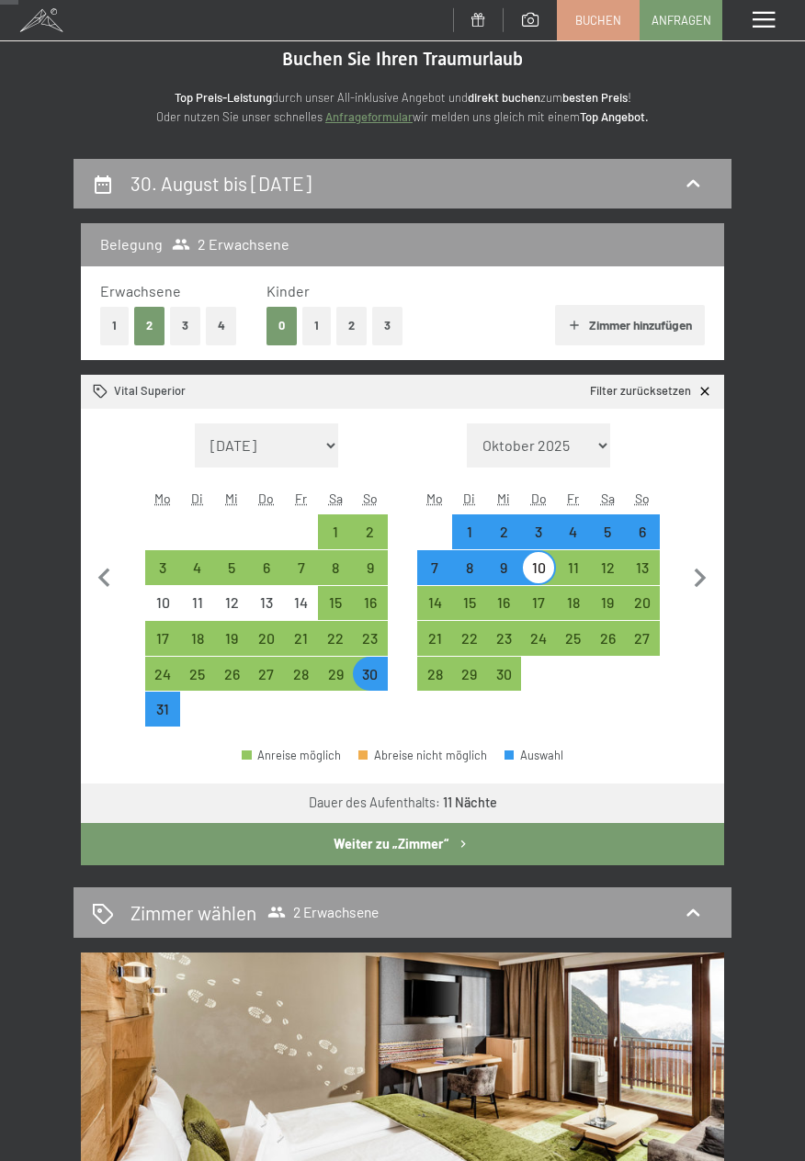
scroll to position [58, 0]
click at [373, 677] on div "30" at bounding box center [370, 682] width 31 height 31
select select "2026-08-01"
select select "2026-09-01"
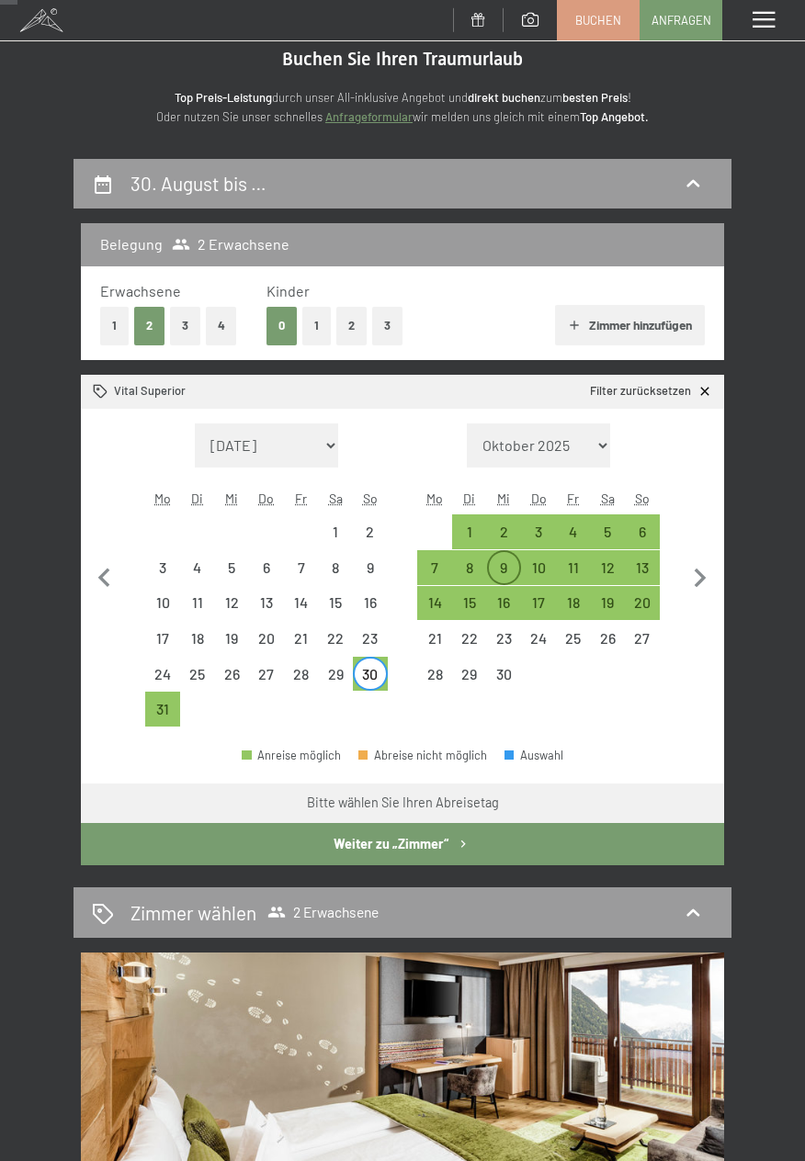
click at [506, 570] on div "9" at bounding box center [504, 576] width 31 height 31
select select "2026-08-01"
select select "2026-09-01"
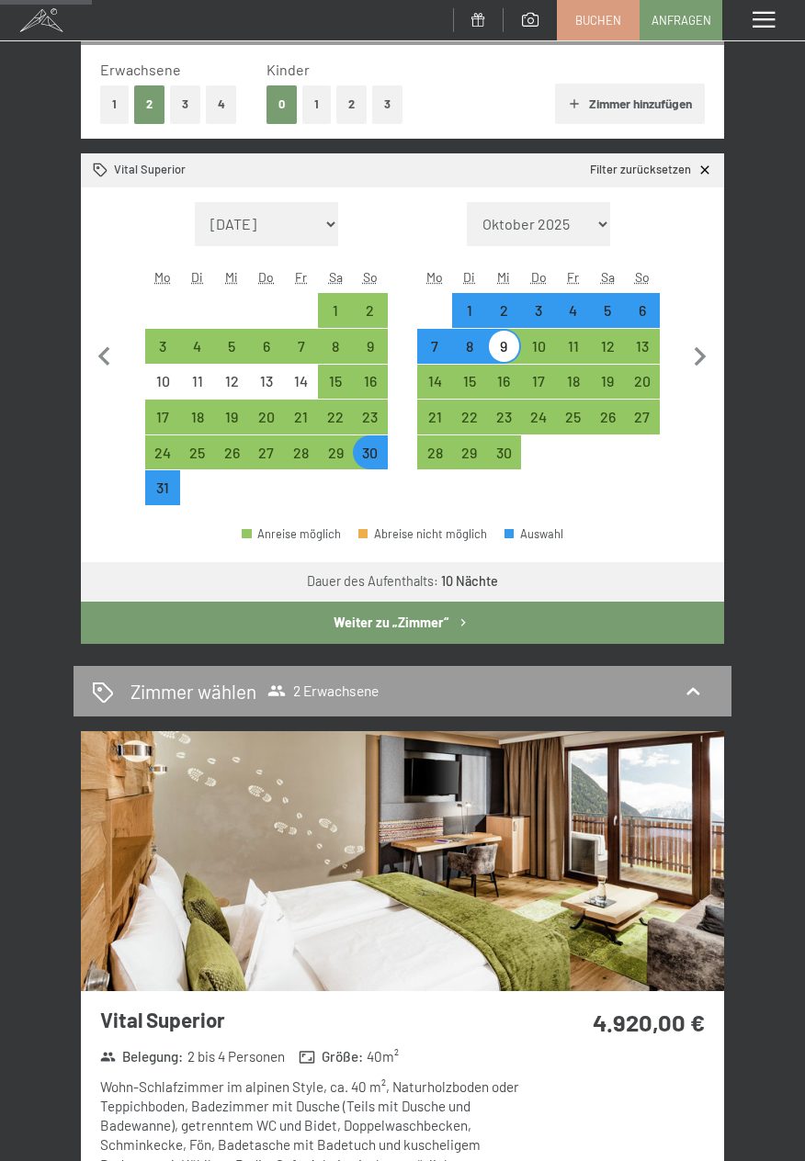
scroll to position [278, 0]
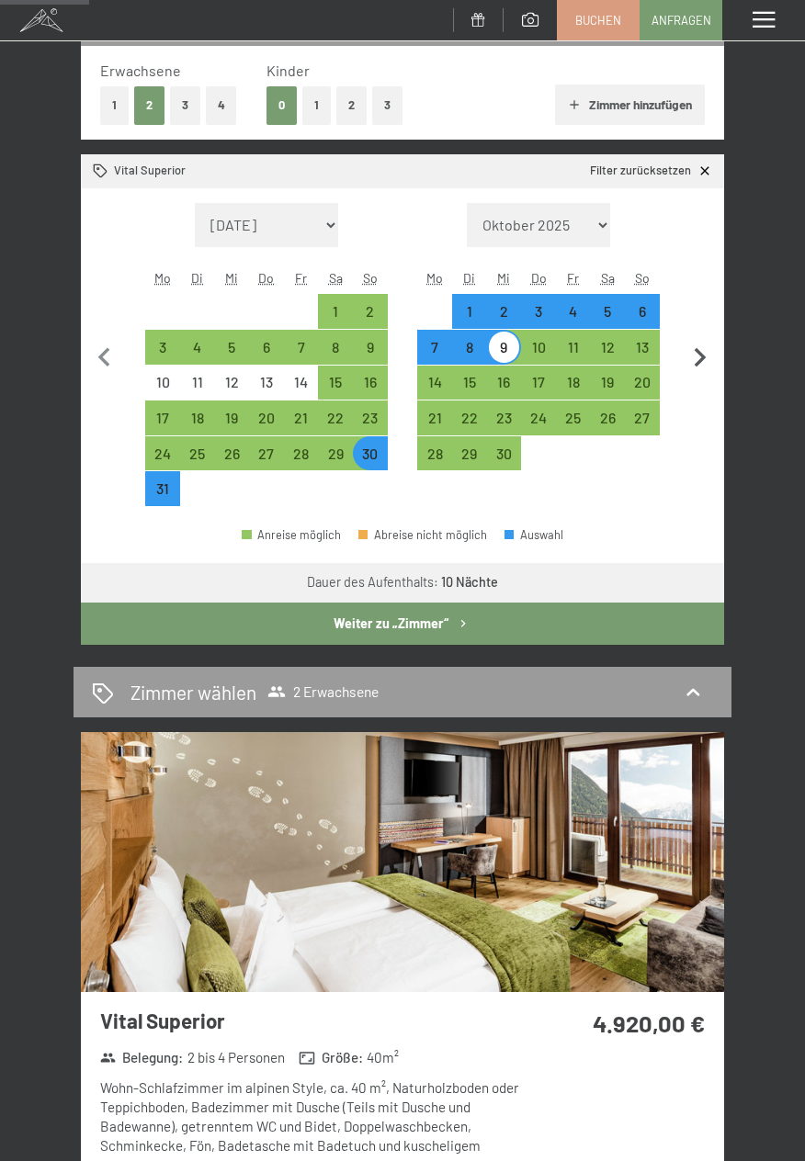
click at [698, 357] on icon "button" at bounding box center [700, 358] width 39 height 39
select select "2026-09-01"
select select "2026-10-01"
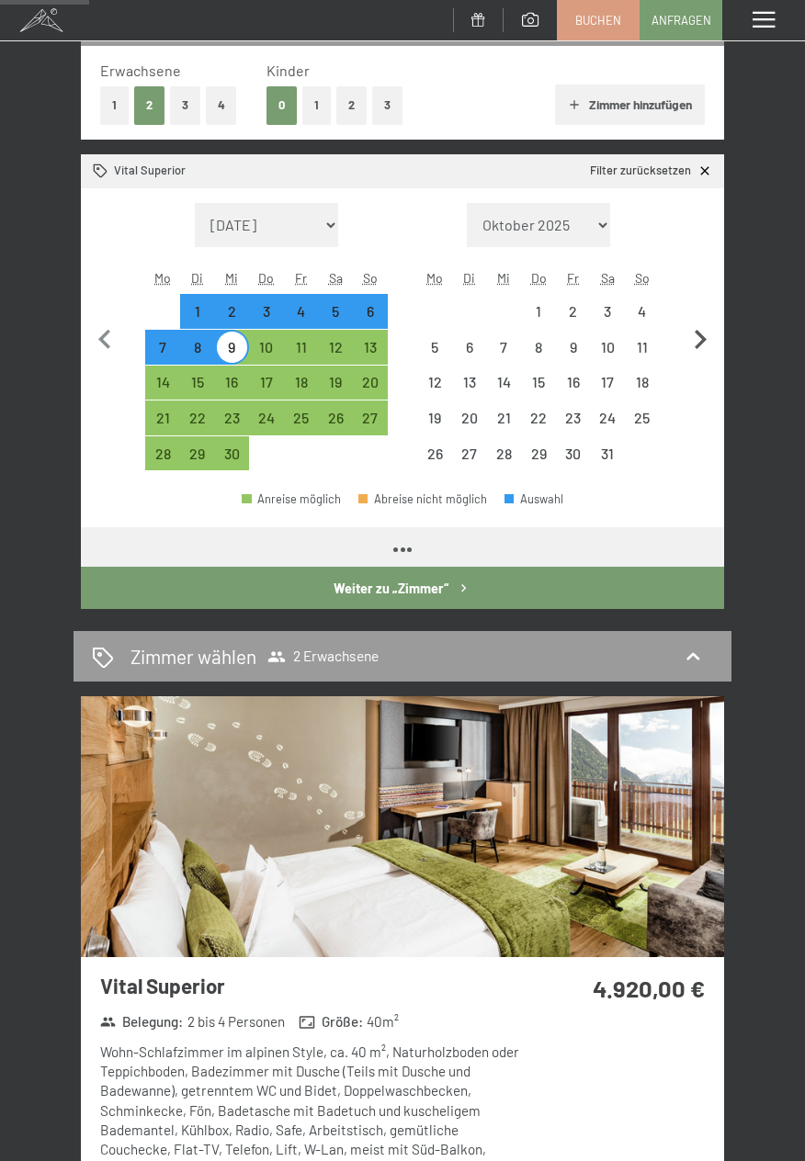
select select "2026-09-01"
select select "2026-10-01"
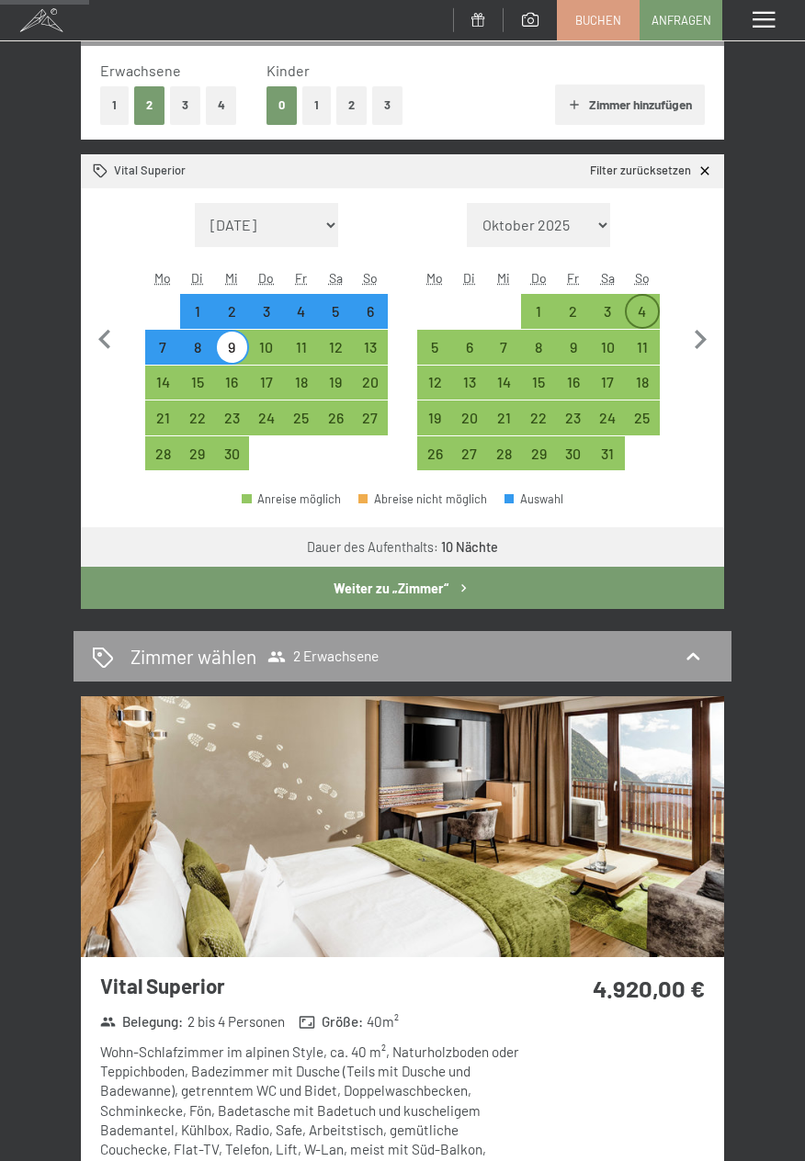
click at [646, 312] on div "4" at bounding box center [642, 319] width 31 height 31
select select "2026-09-01"
select select "2026-10-01"
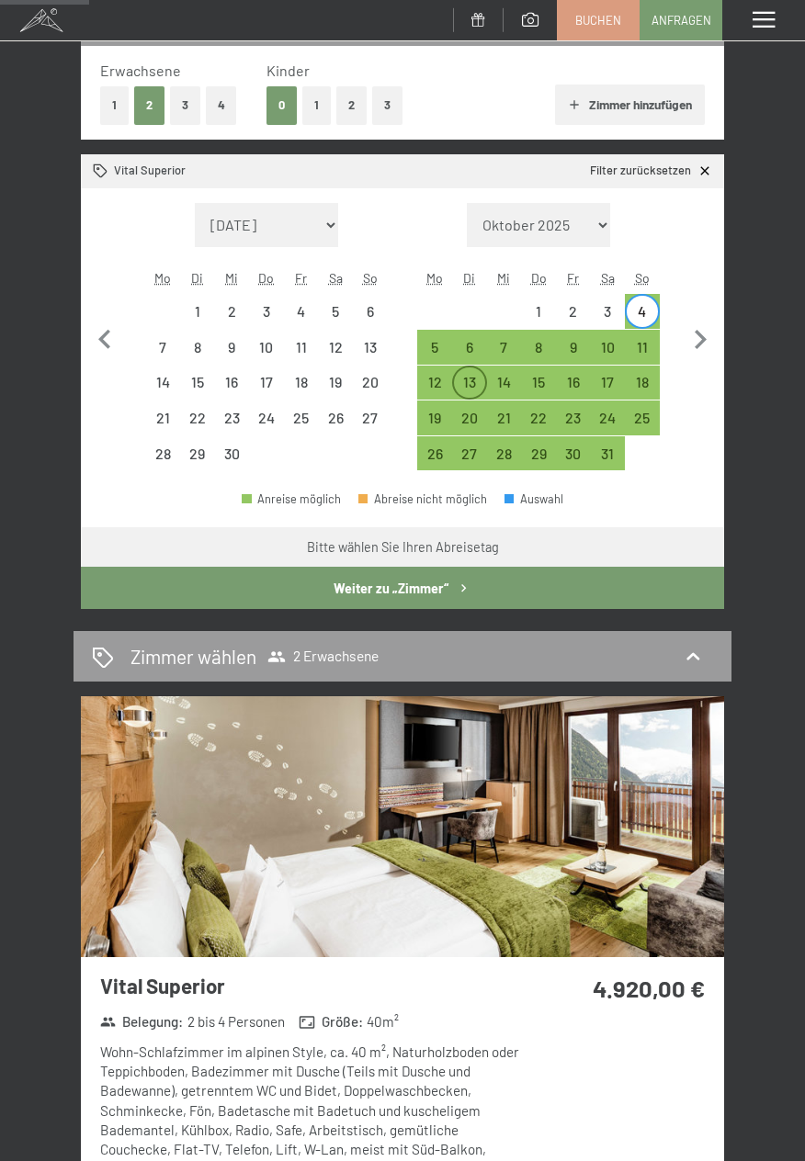
click at [458, 395] on div "13" at bounding box center [469, 390] width 31 height 31
select select "2026-09-01"
select select "2026-10-01"
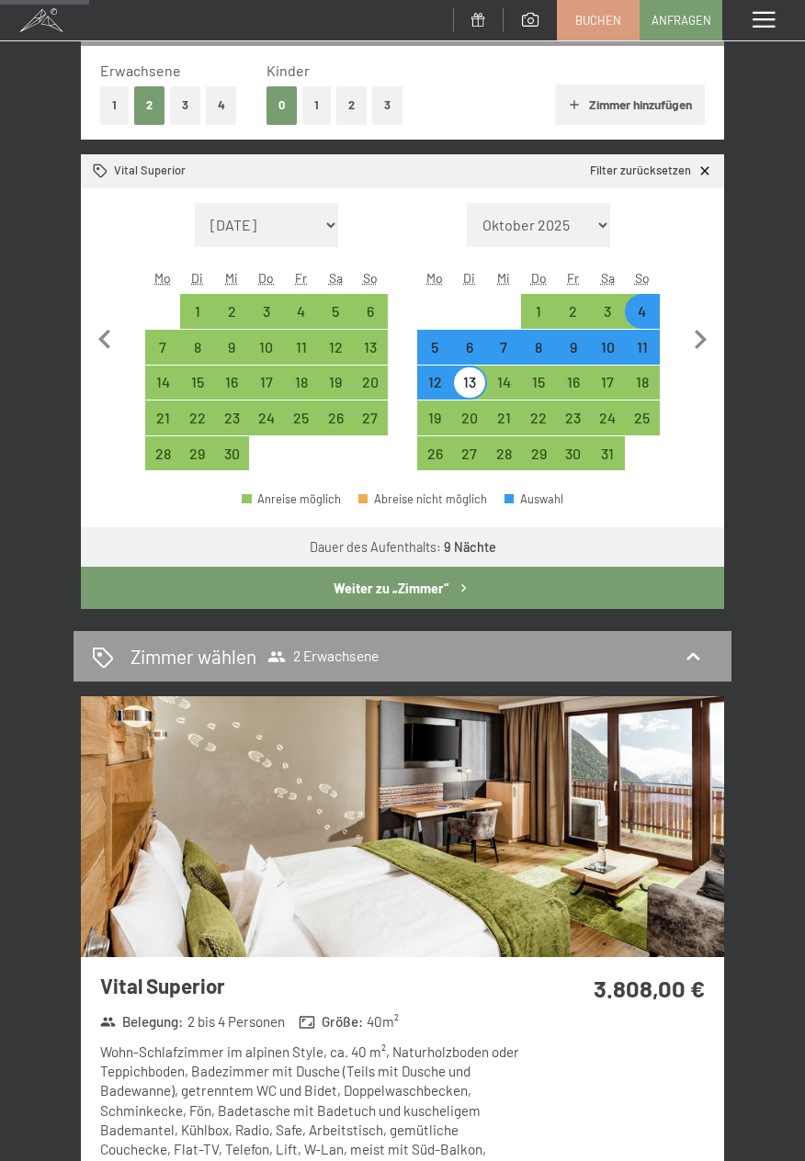
click at [644, 312] on div "4" at bounding box center [642, 319] width 31 height 31
select select "2026-09-01"
select select "2026-10-01"
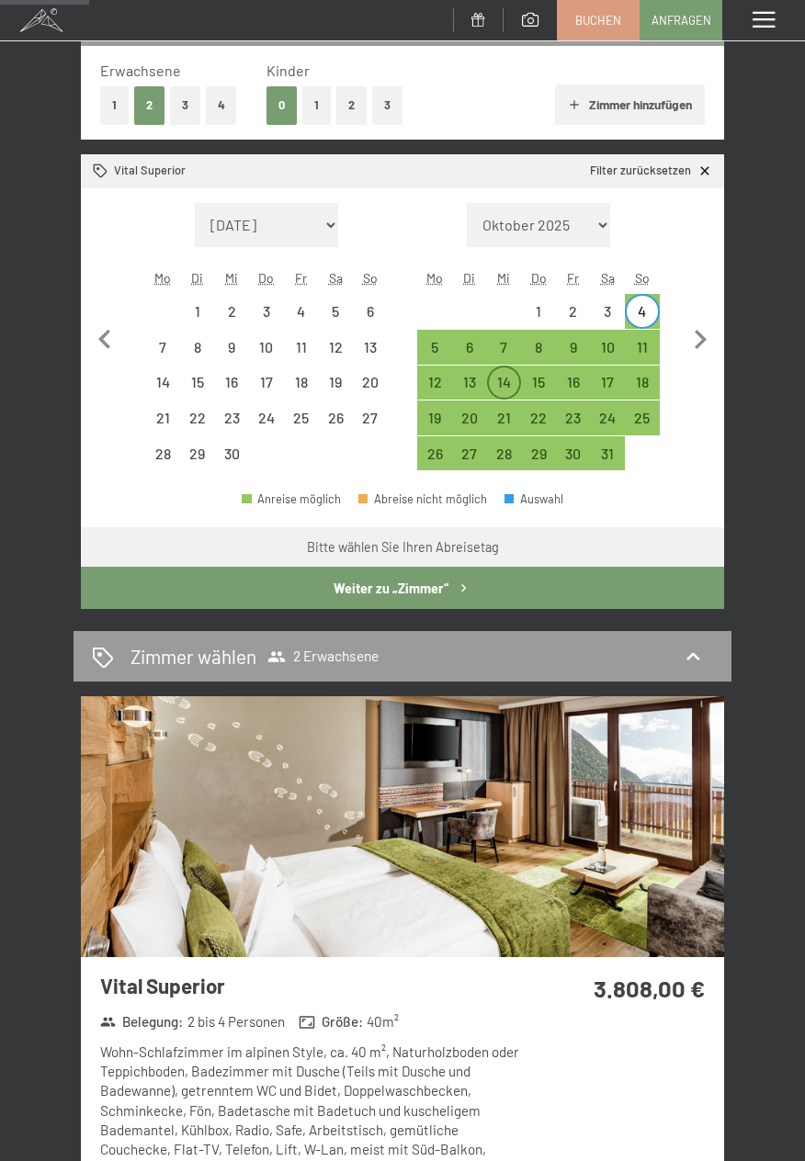
click at [499, 391] on div "14" at bounding box center [504, 390] width 31 height 31
select select "2026-09-01"
select select "2026-10-01"
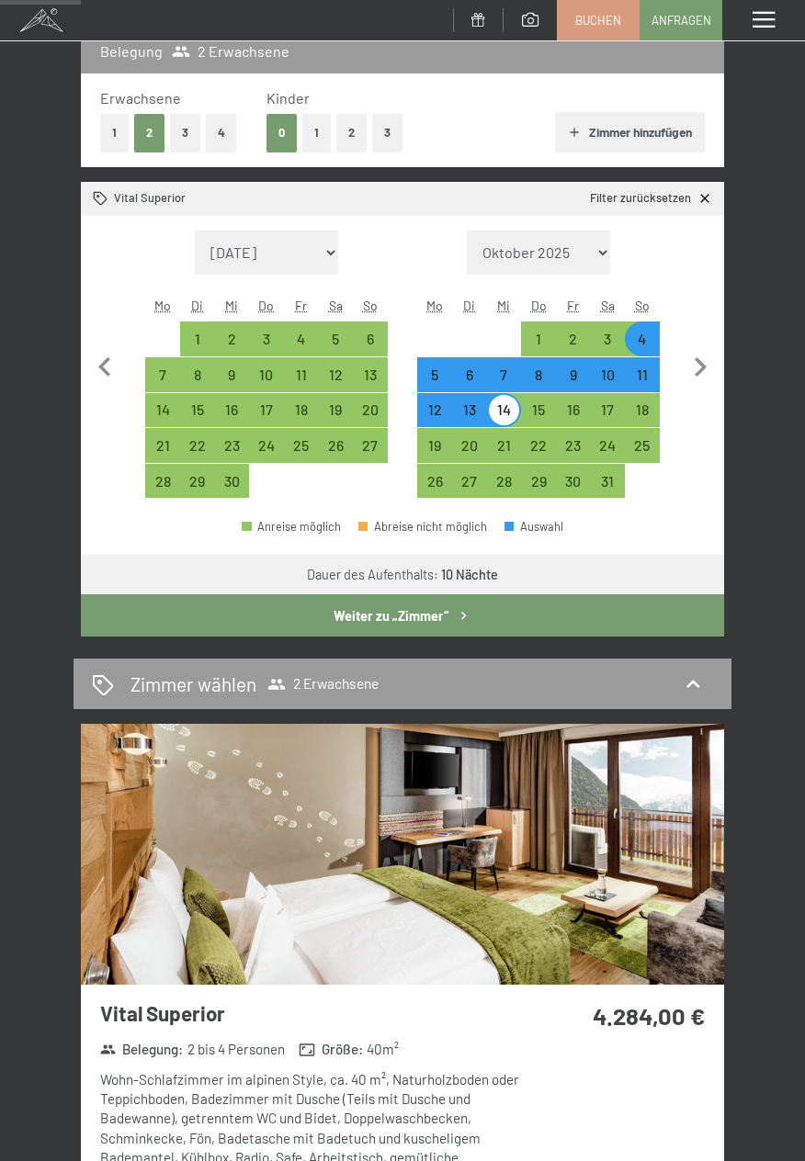
scroll to position [250, 0]
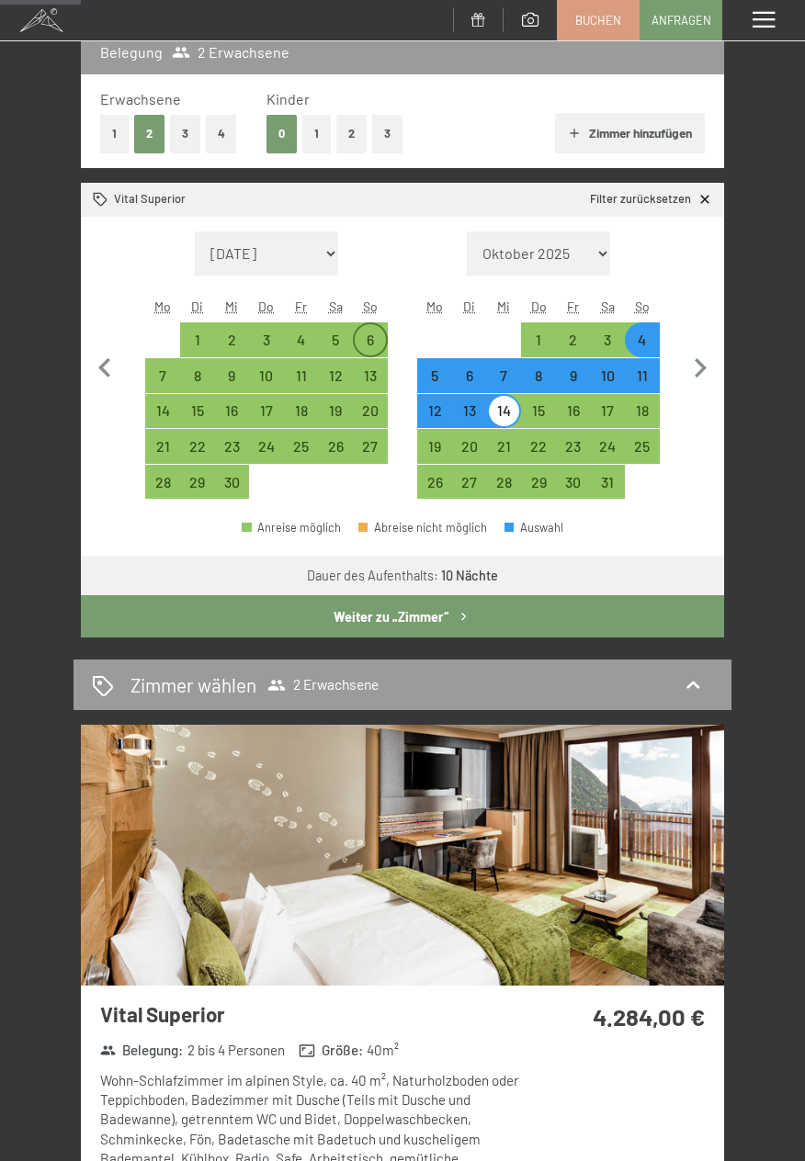
click at [370, 341] on div "6" at bounding box center [370, 348] width 31 height 31
select select "2026-09-01"
select select "2026-10-01"
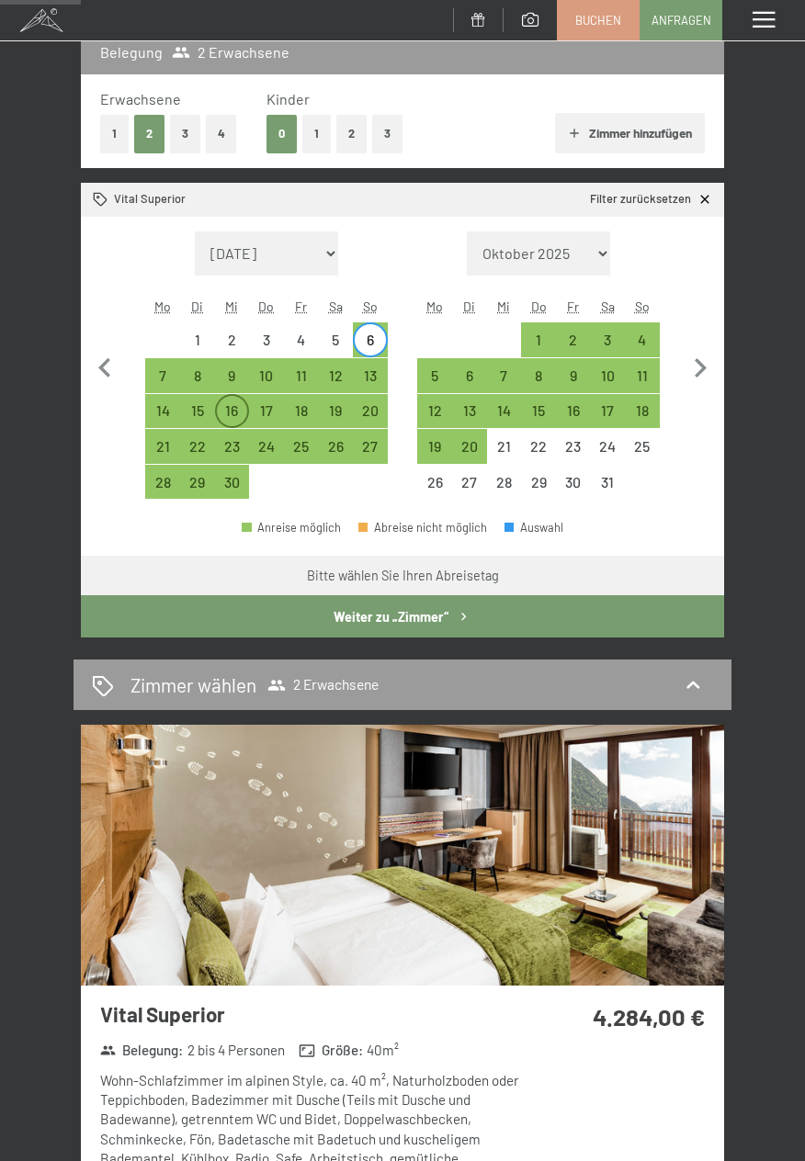
click at [233, 417] on div "16" at bounding box center [232, 418] width 31 height 31
select select "2026-09-01"
select select "2026-10-01"
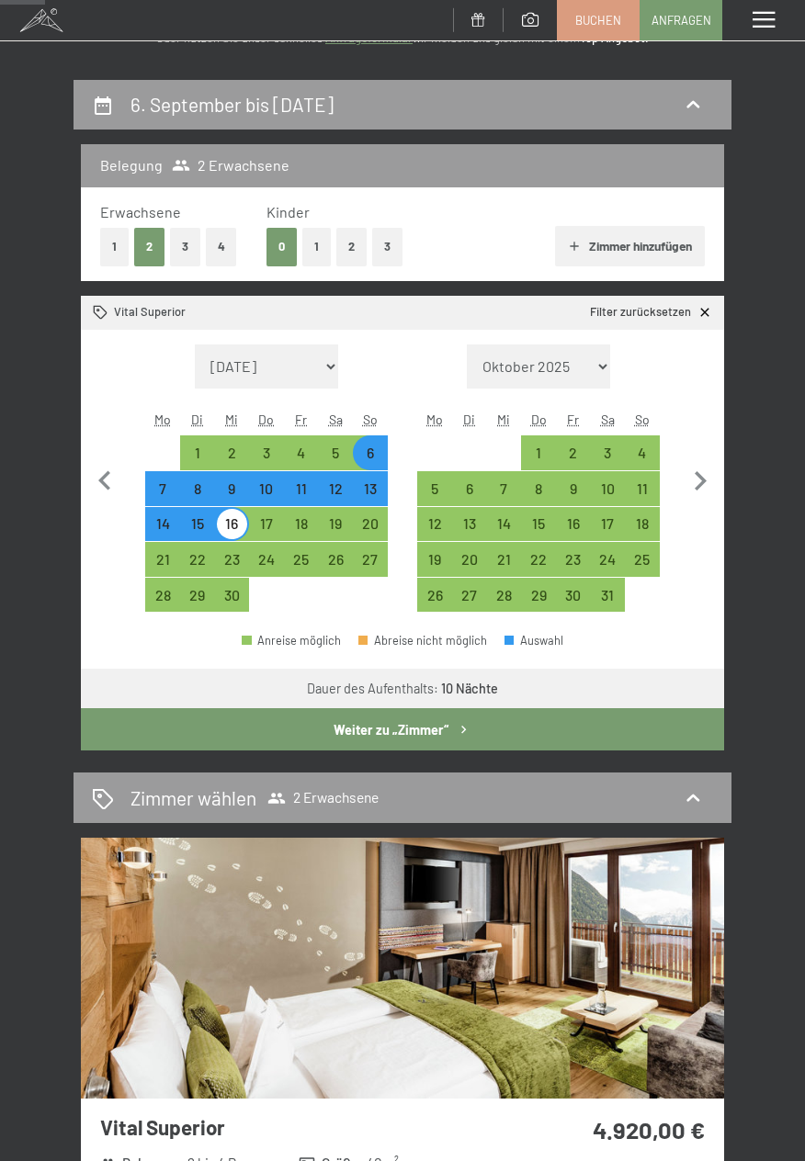
scroll to position [136, 0]
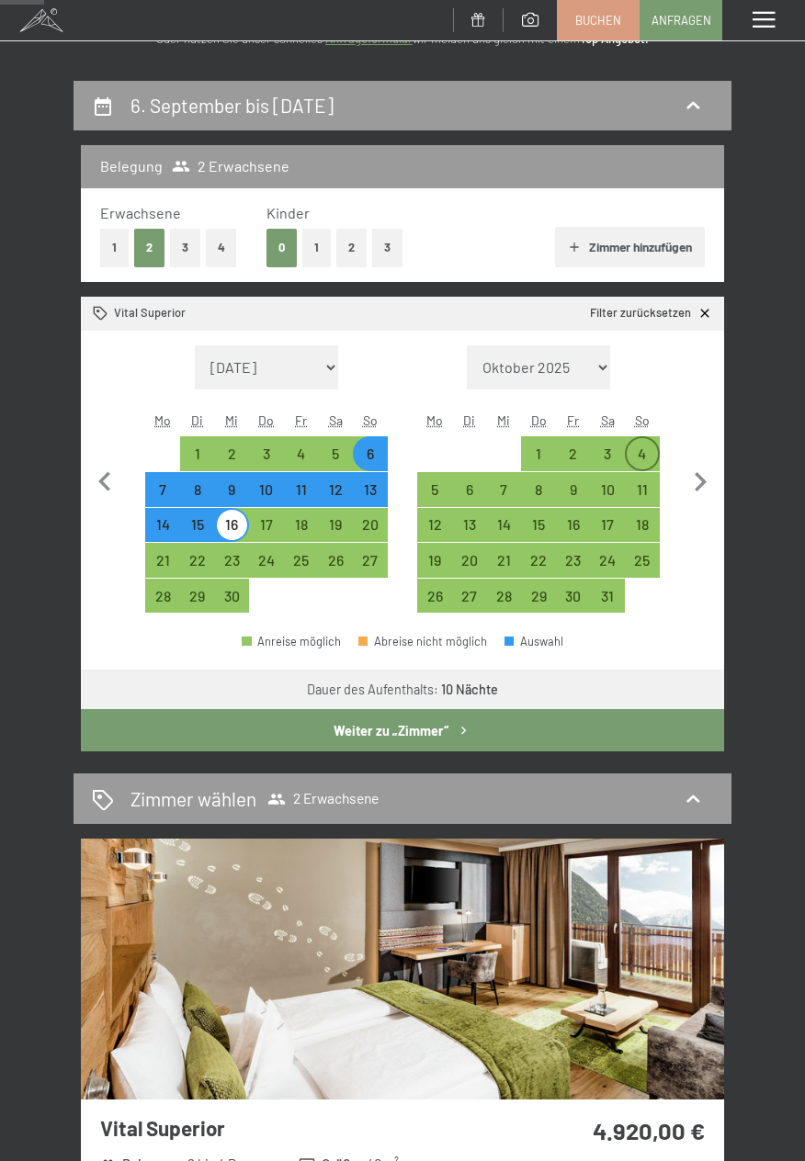
click at [651, 452] on div "4" at bounding box center [642, 462] width 31 height 31
select select "2026-09-01"
select select "2026-10-01"
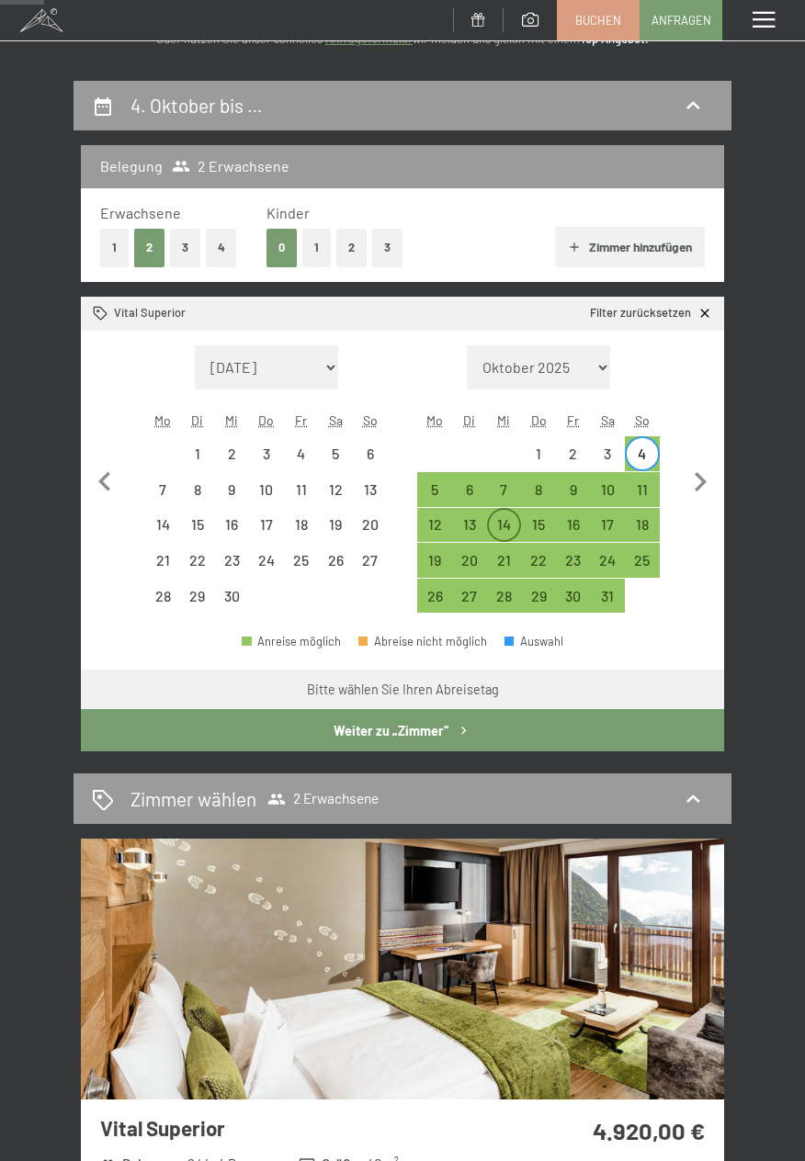
click at [504, 517] on div "14" at bounding box center [504, 532] width 31 height 31
select select "2026-09-01"
select select "2026-10-01"
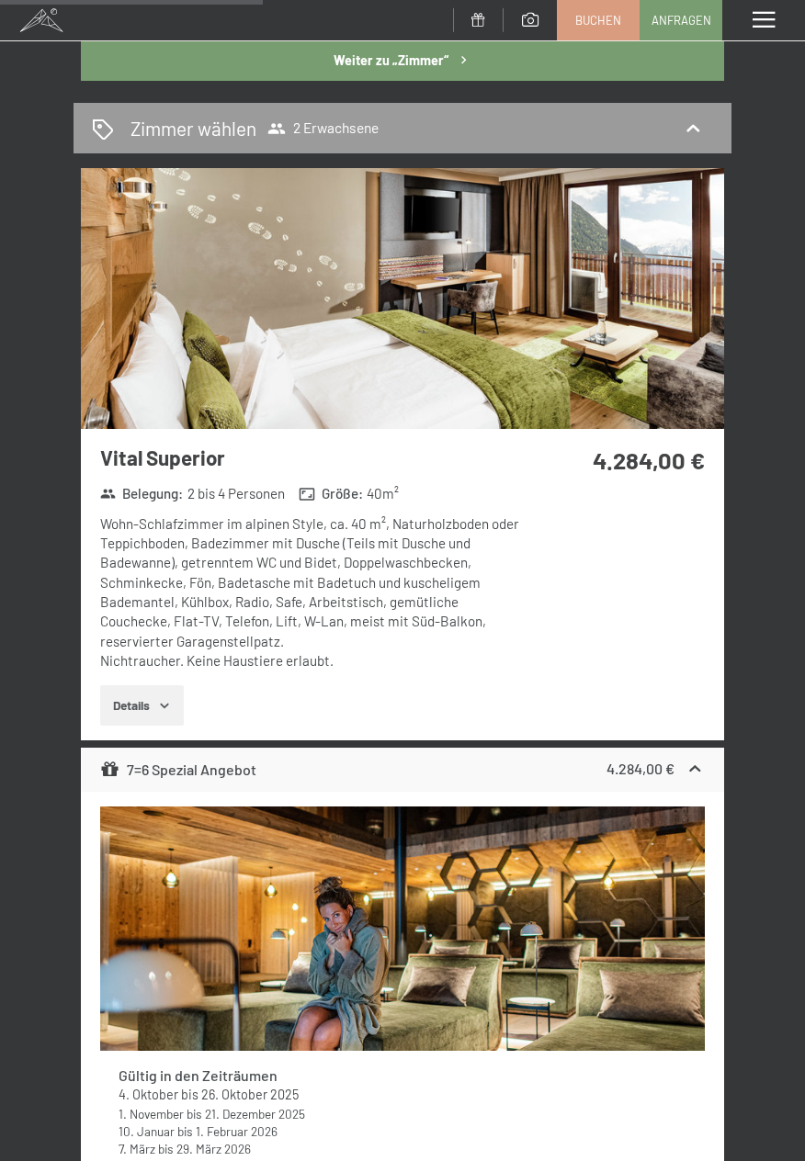
scroll to position [810, 0]
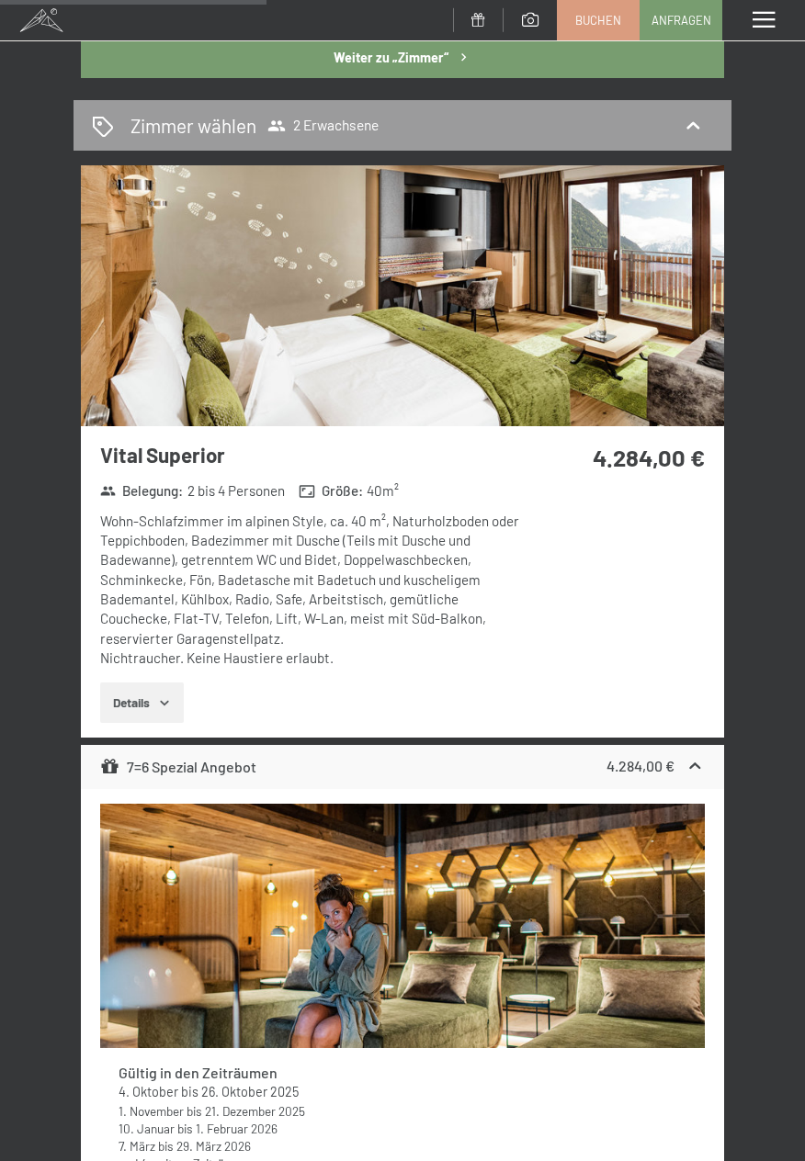
click at [161, 706] on icon "button" at bounding box center [164, 703] width 15 height 15
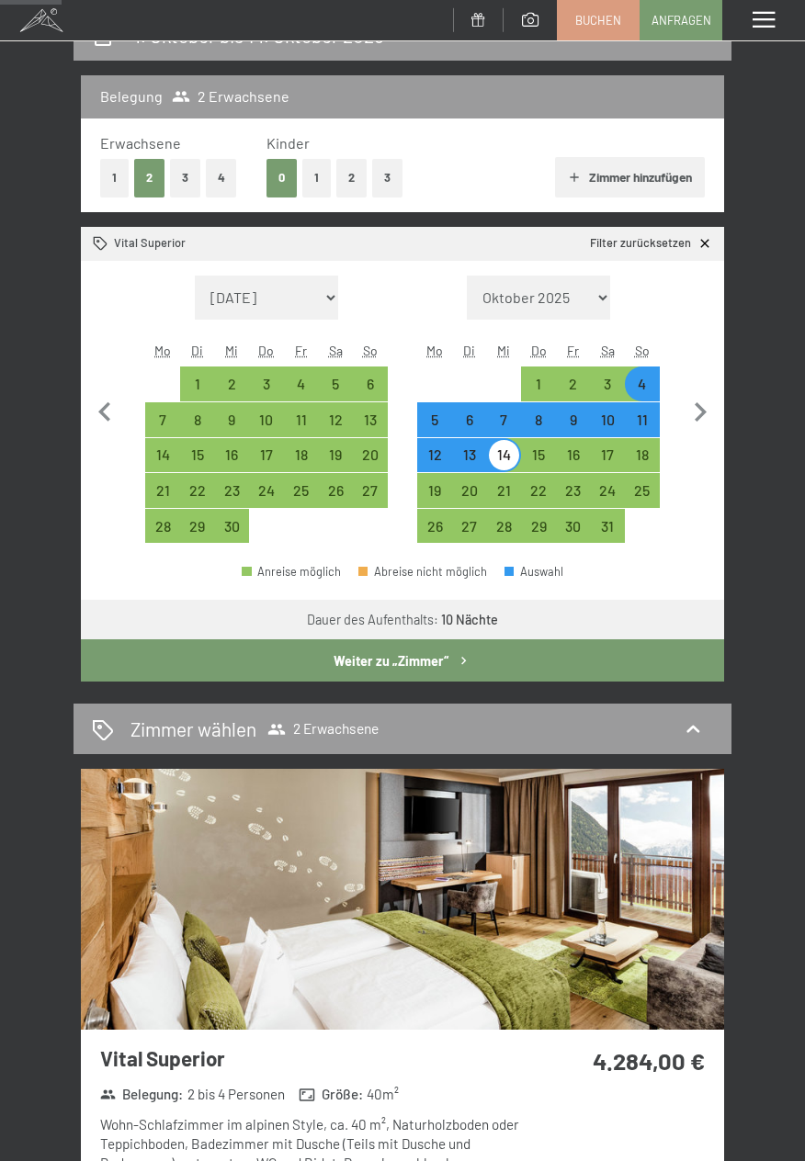
scroll to position [205, 0]
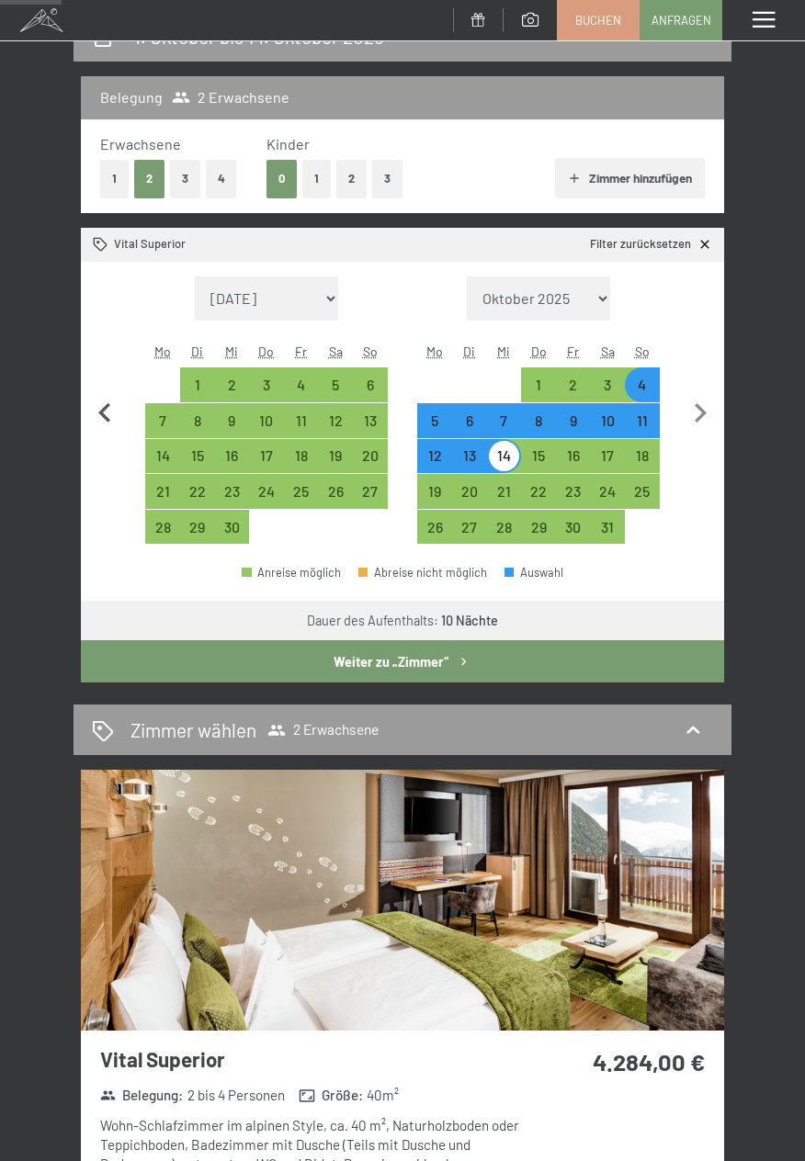
click at [107, 420] on icon "button" at bounding box center [104, 412] width 12 height 19
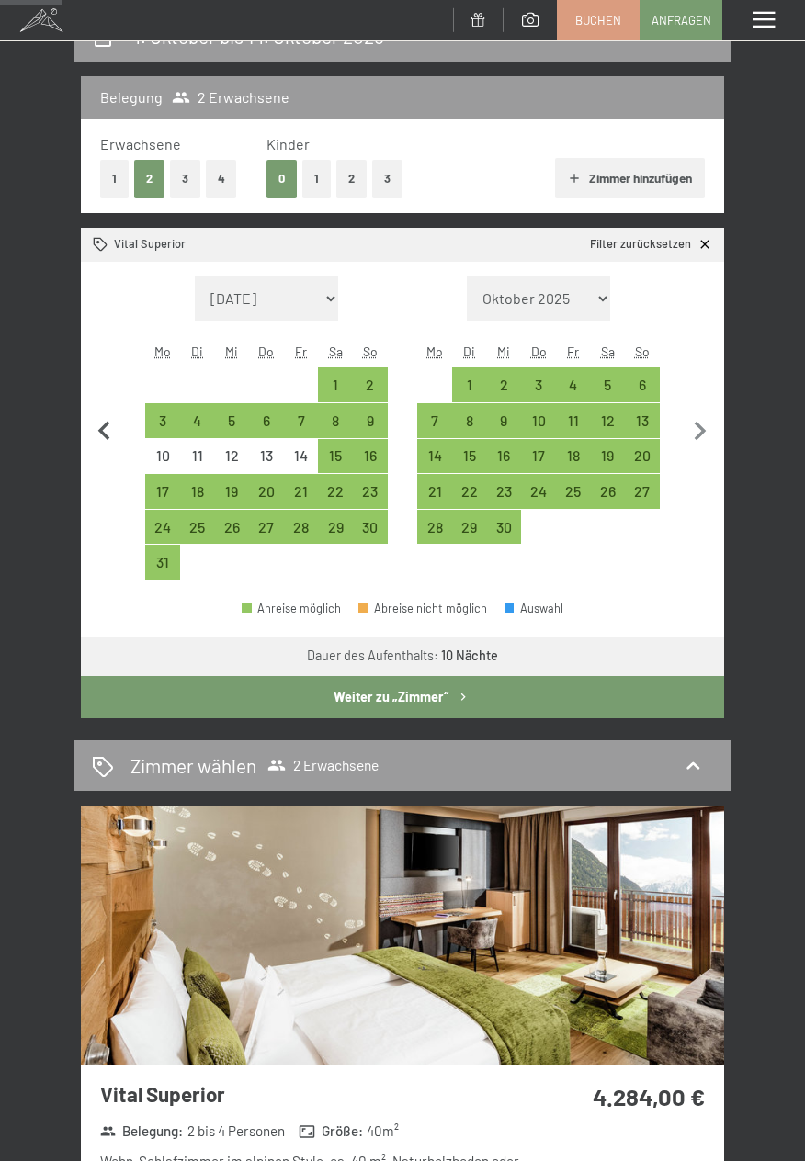
click at [111, 414] on icon "button" at bounding box center [104, 432] width 39 height 39
click at [113, 417] on icon "button" at bounding box center [104, 432] width 39 height 39
select select "2026-06-01"
select select "2026-07-01"
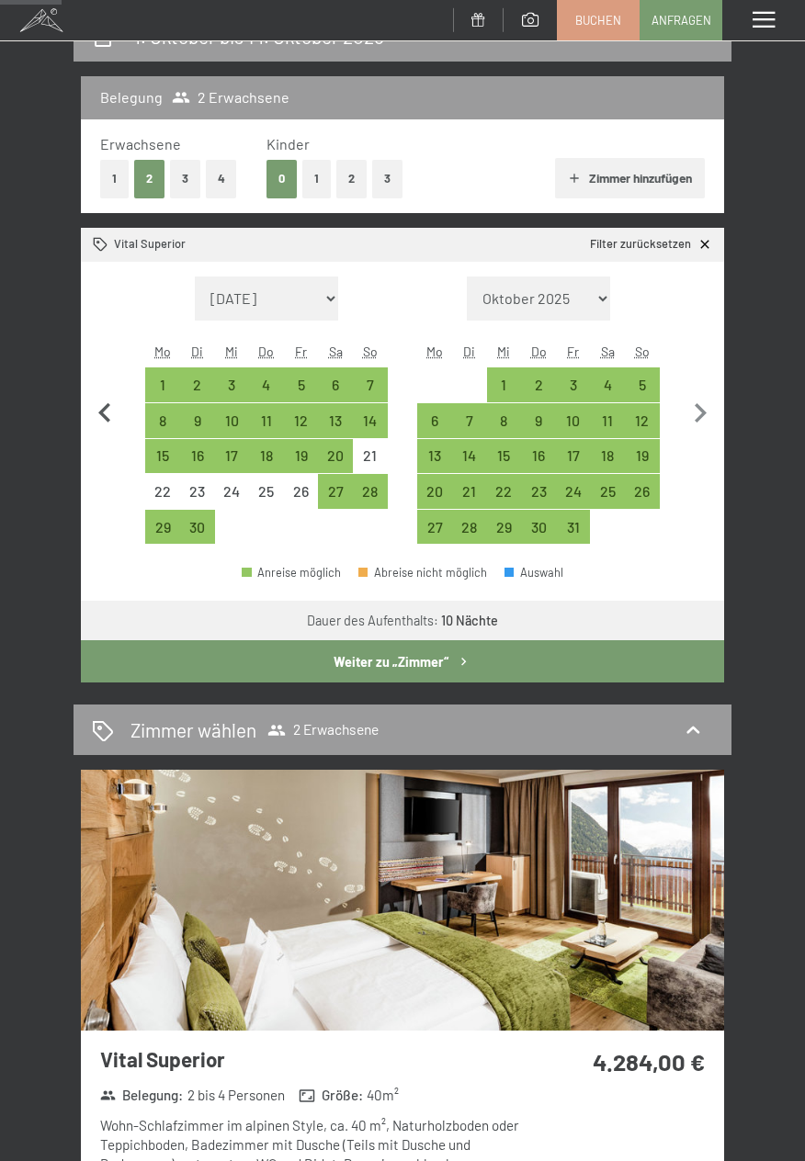
click at [109, 416] on icon "button" at bounding box center [104, 413] width 39 height 39
select select "2026-05-01"
select select "2026-06-01"
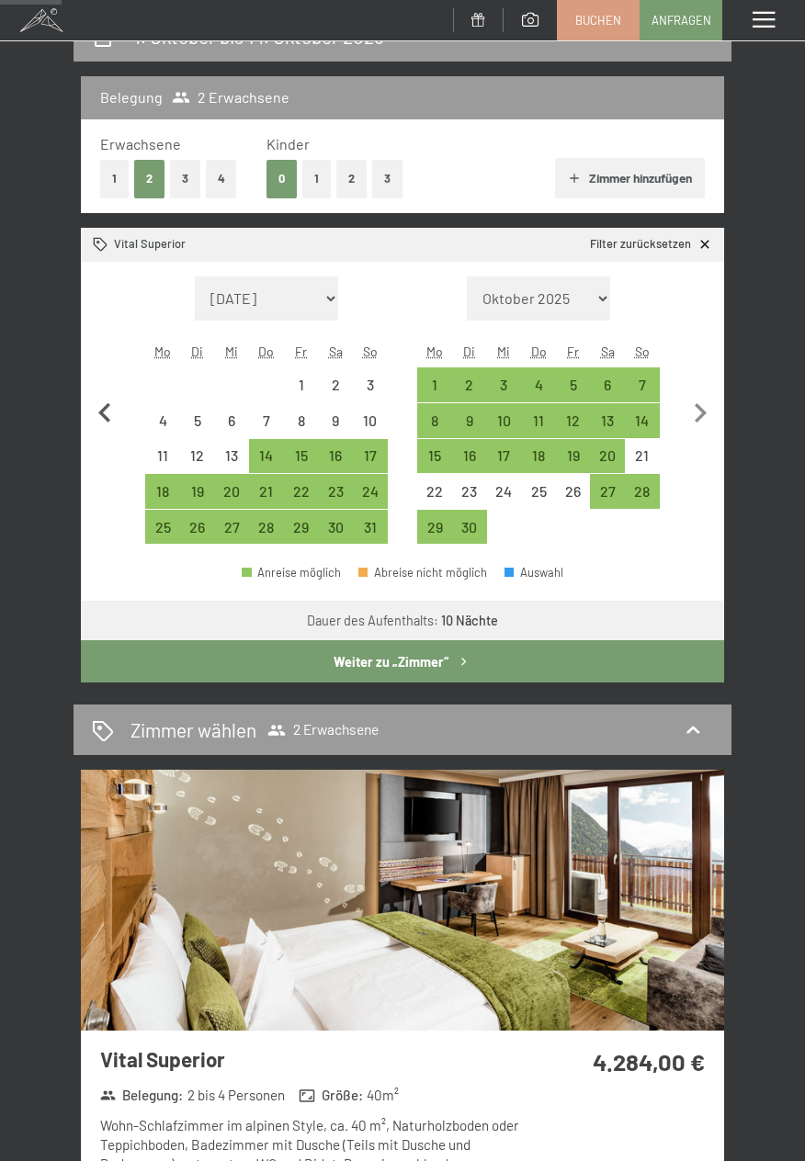
click at [108, 421] on icon "button" at bounding box center [104, 412] width 12 height 19
select select "2026-04-01"
select select "2026-05-01"
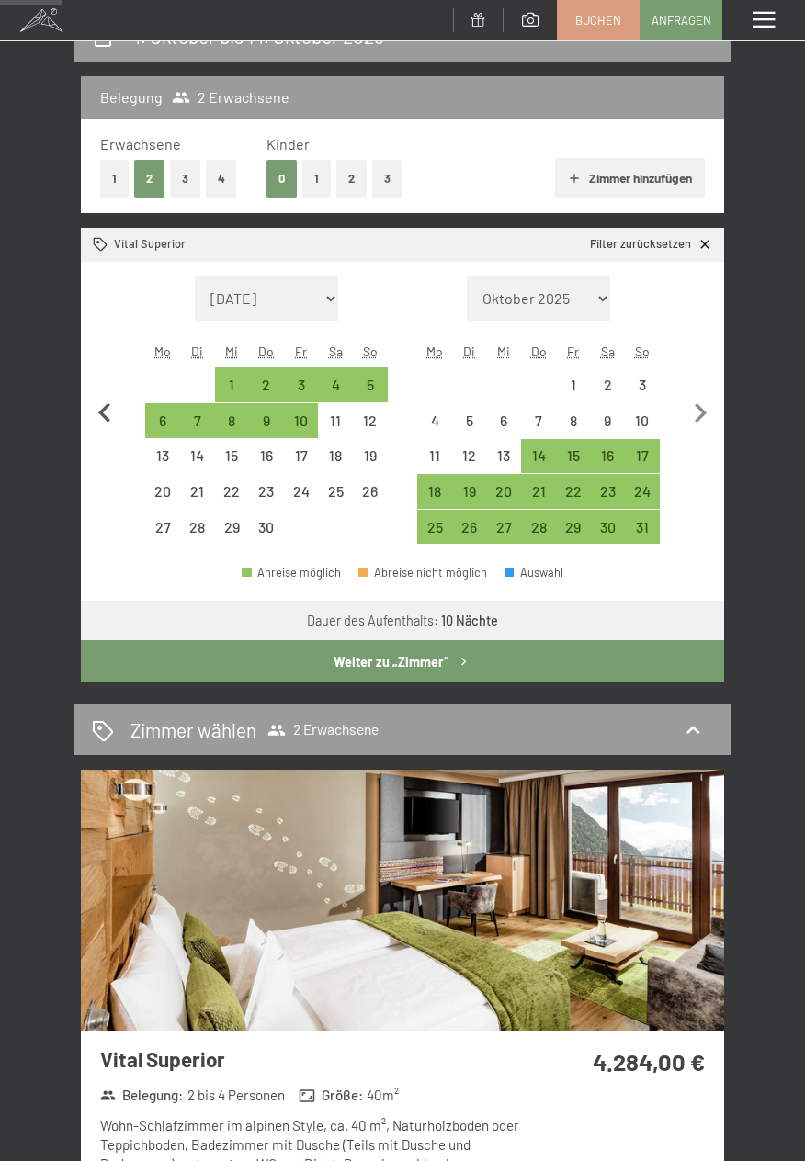
click at [105, 425] on icon "button" at bounding box center [104, 413] width 39 height 39
select select "2026-03-01"
select select "2026-04-01"
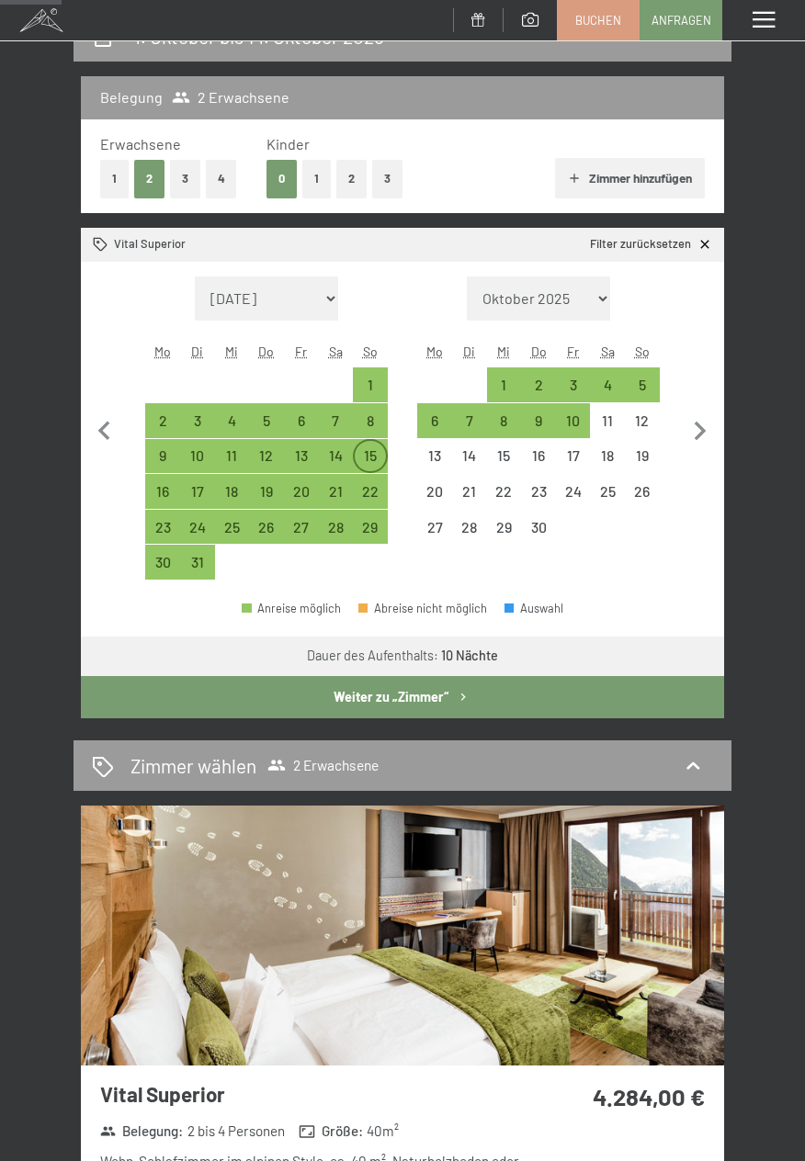
click at [366, 456] on div "15" at bounding box center [370, 463] width 31 height 31
select select "2026-03-01"
select select "2026-04-01"
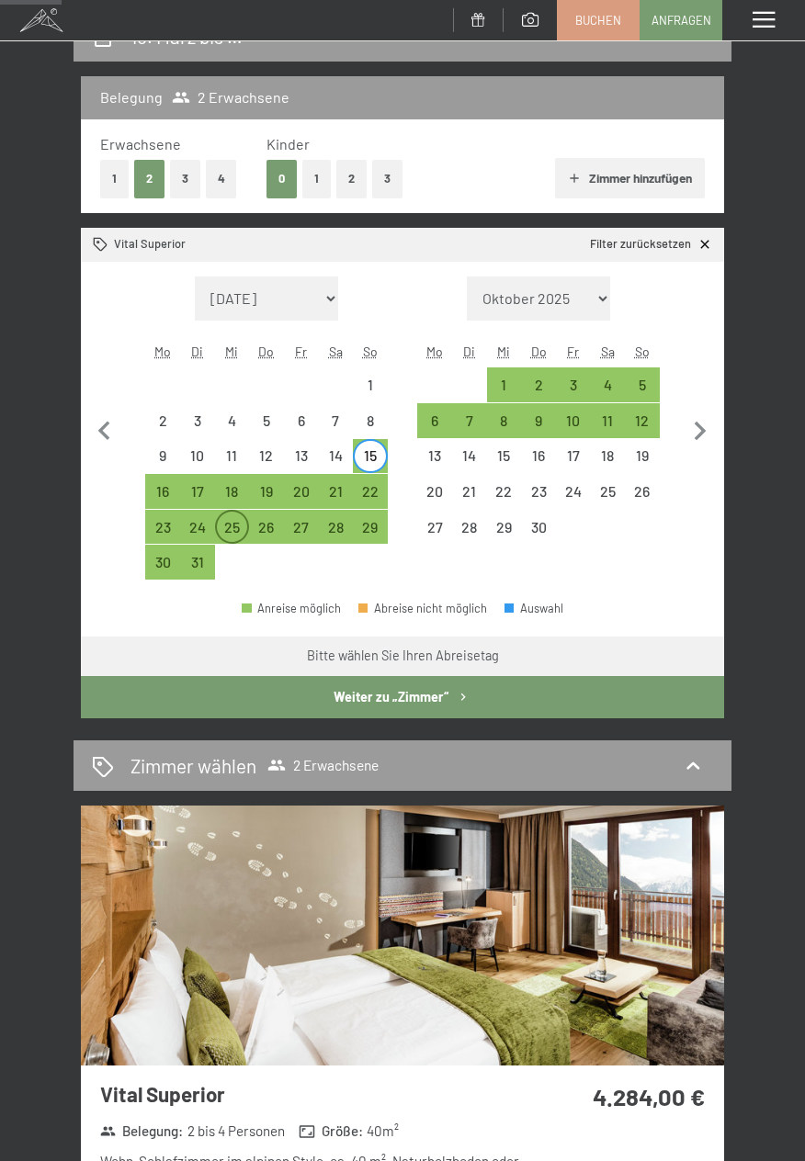
click at [240, 538] on div "25" at bounding box center [232, 535] width 31 height 31
select select "[DATE]"
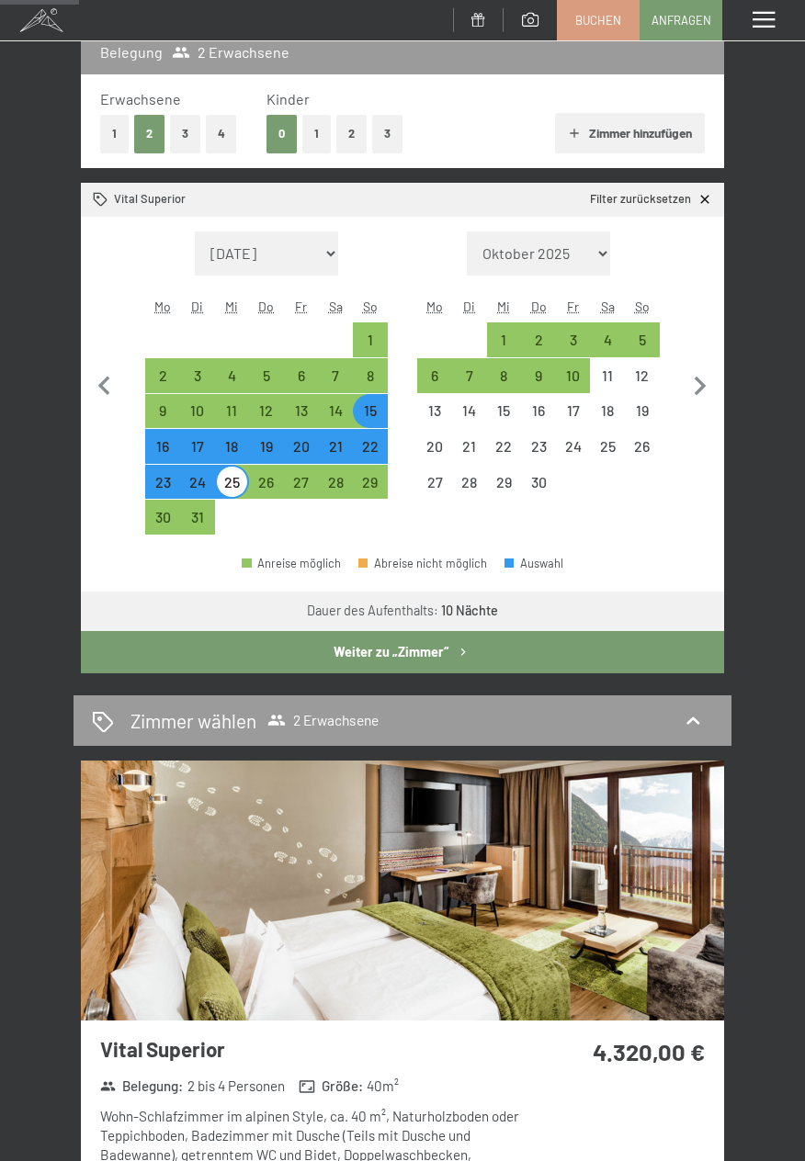
scroll to position [270, 0]
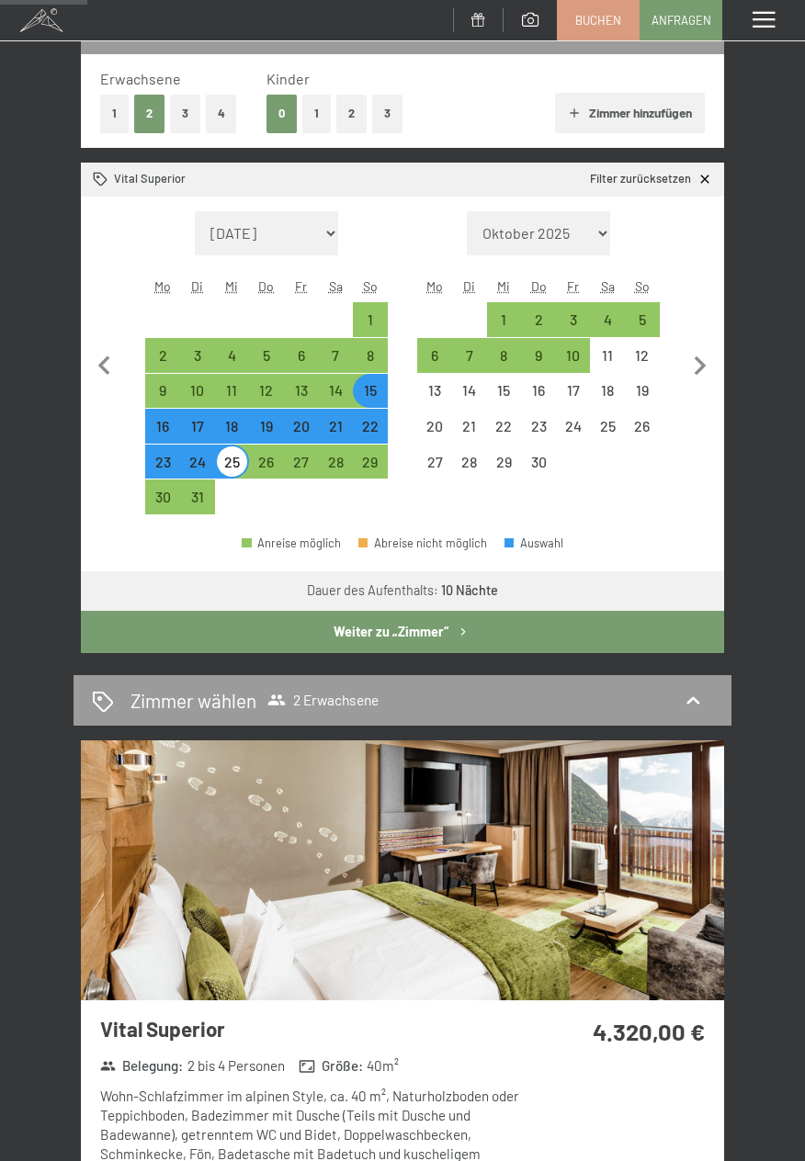
click at [366, 393] on div "15" at bounding box center [370, 398] width 31 height 31
select select "[DATE]"
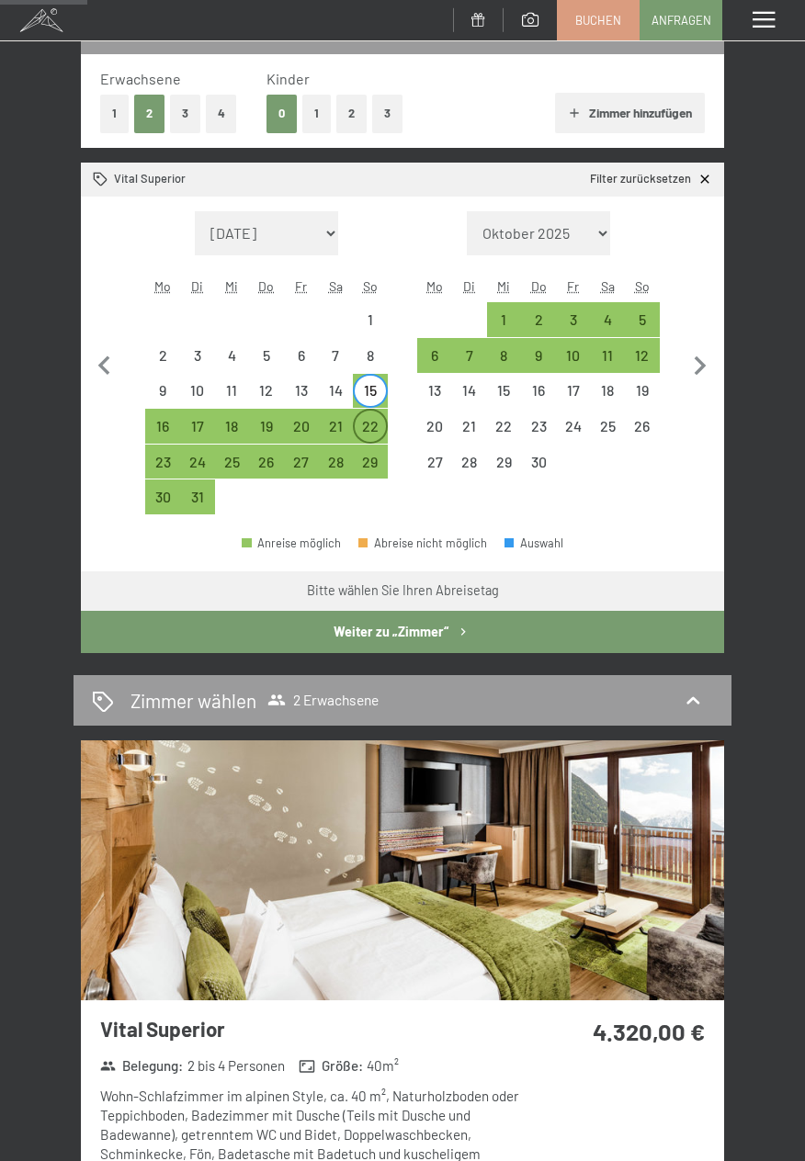
click at [374, 423] on div "22" at bounding box center [370, 434] width 31 height 31
select select "[DATE]"
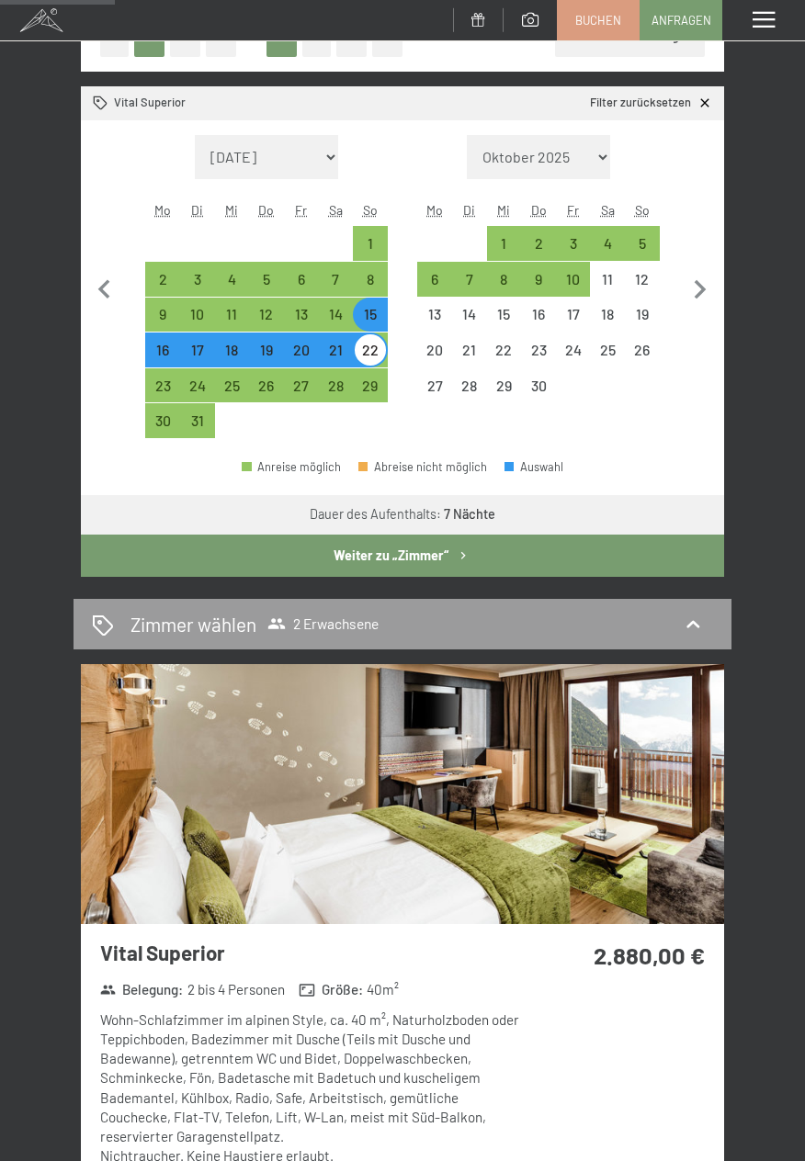
scroll to position [345, 0]
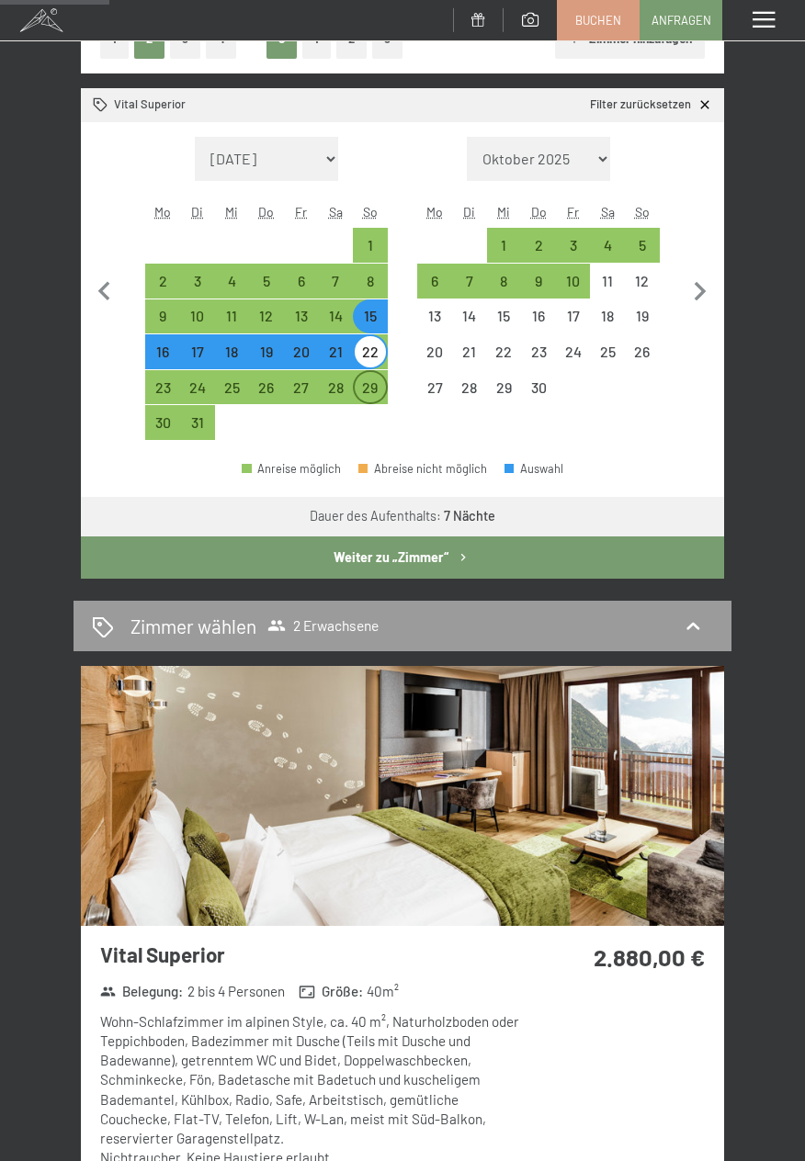
click at [364, 394] on div "29" at bounding box center [370, 395] width 31 height 31
select select "[DATE]"
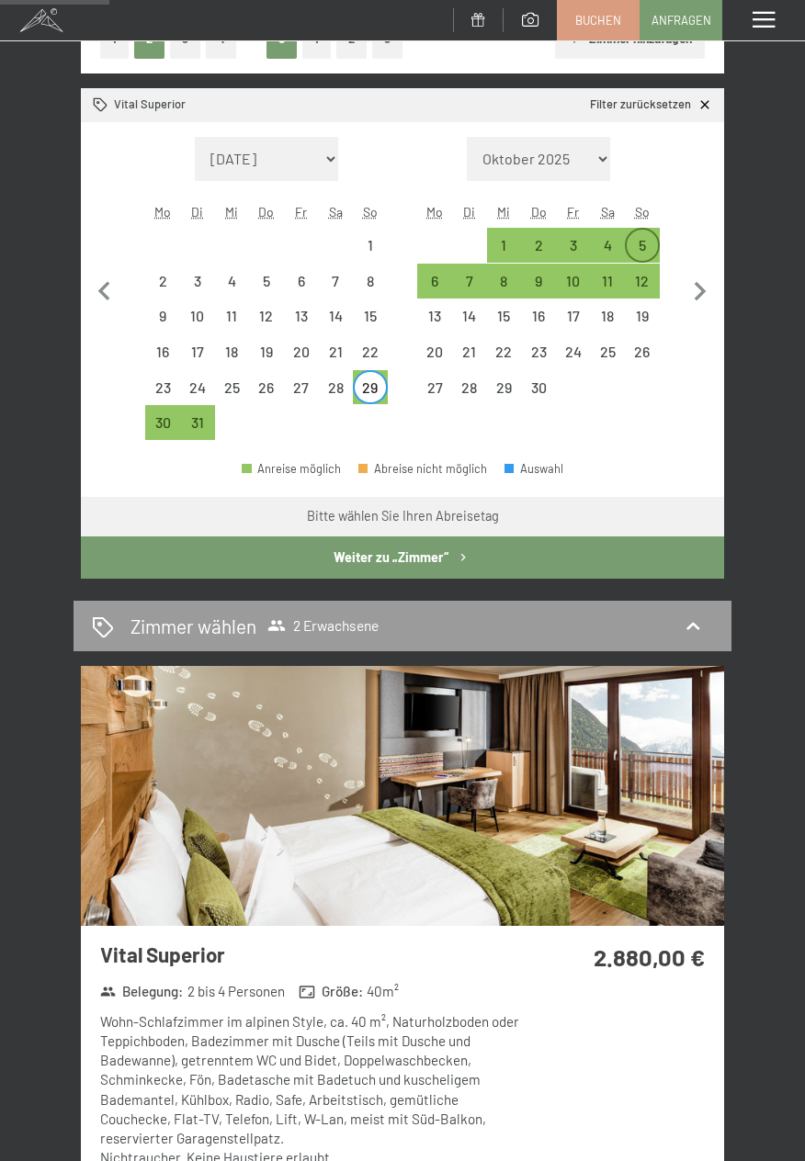
click at [645, 245] on div "5" at bounding box center [642, 253] width 31 height 31
select select "[DATE]"
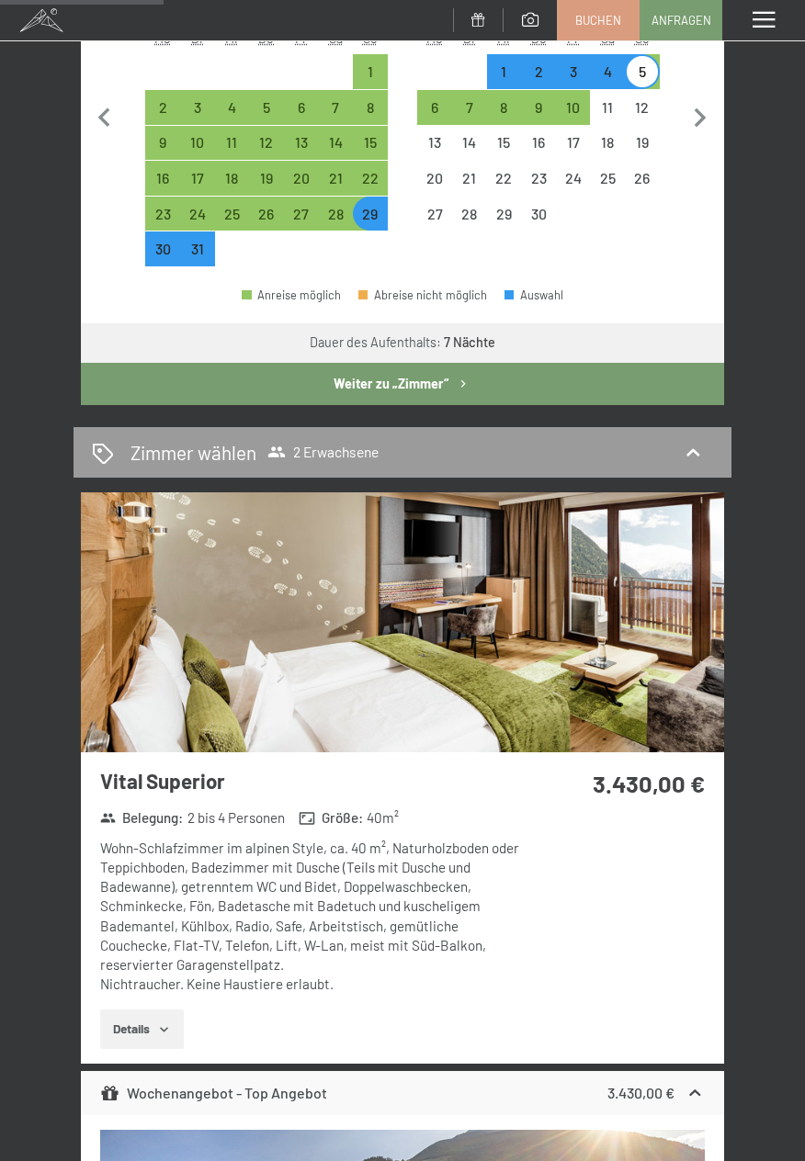
scroll to position [519, 0]
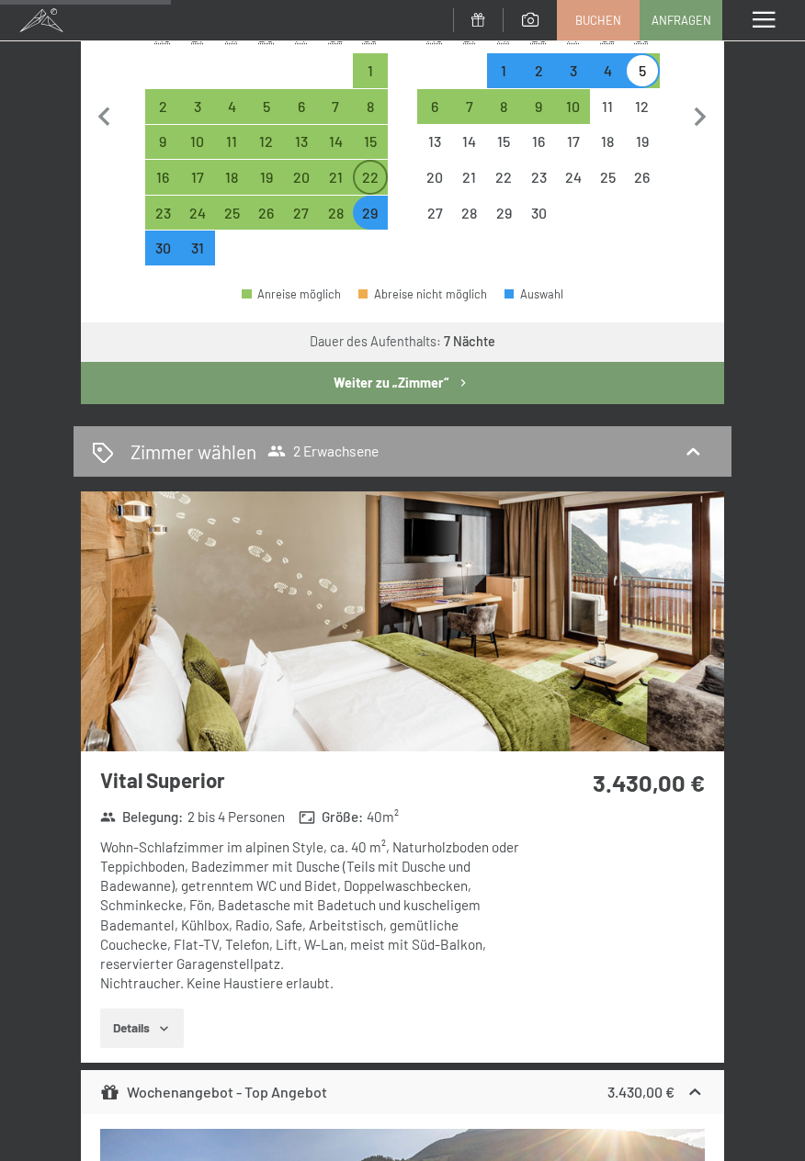
click at [371, 174] on div "22" at bounding box center [370, 185] width 31 height 31
select select "[DATE]"
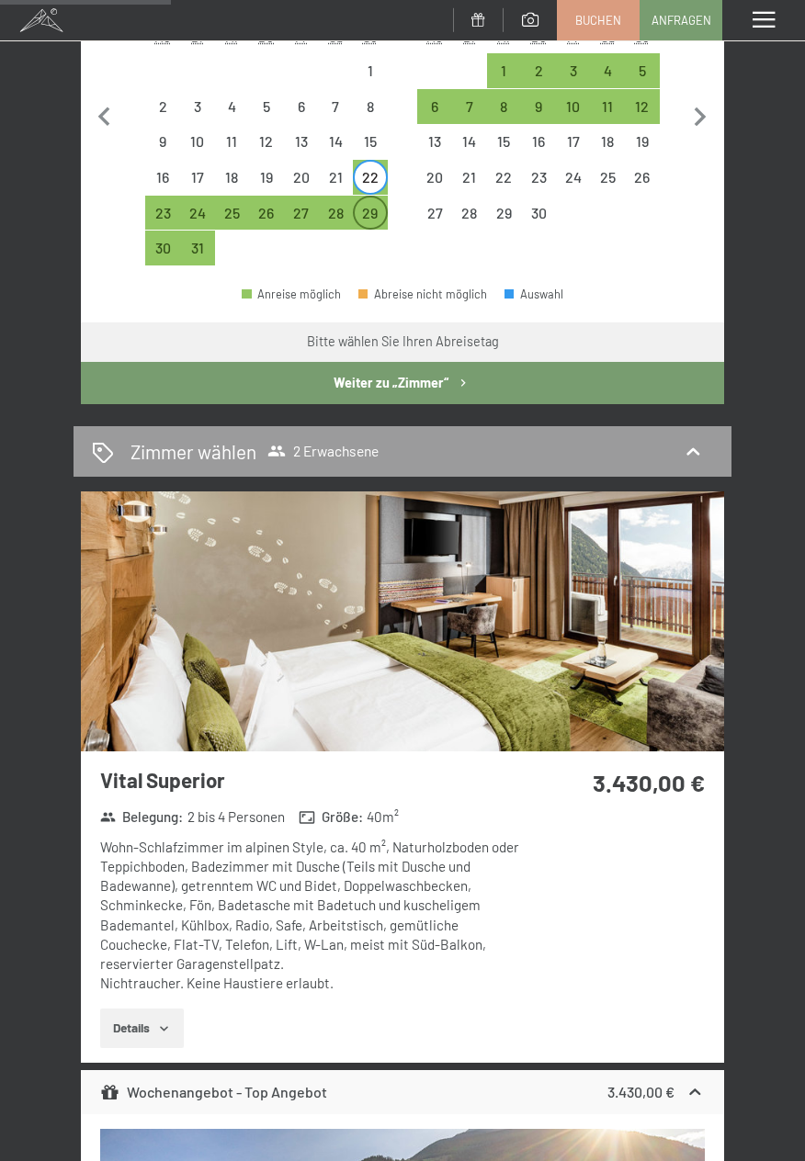
click at [375, 213] on div "29" at bounding box center [370, 221] width 31 height 31
select select "[DATE]"
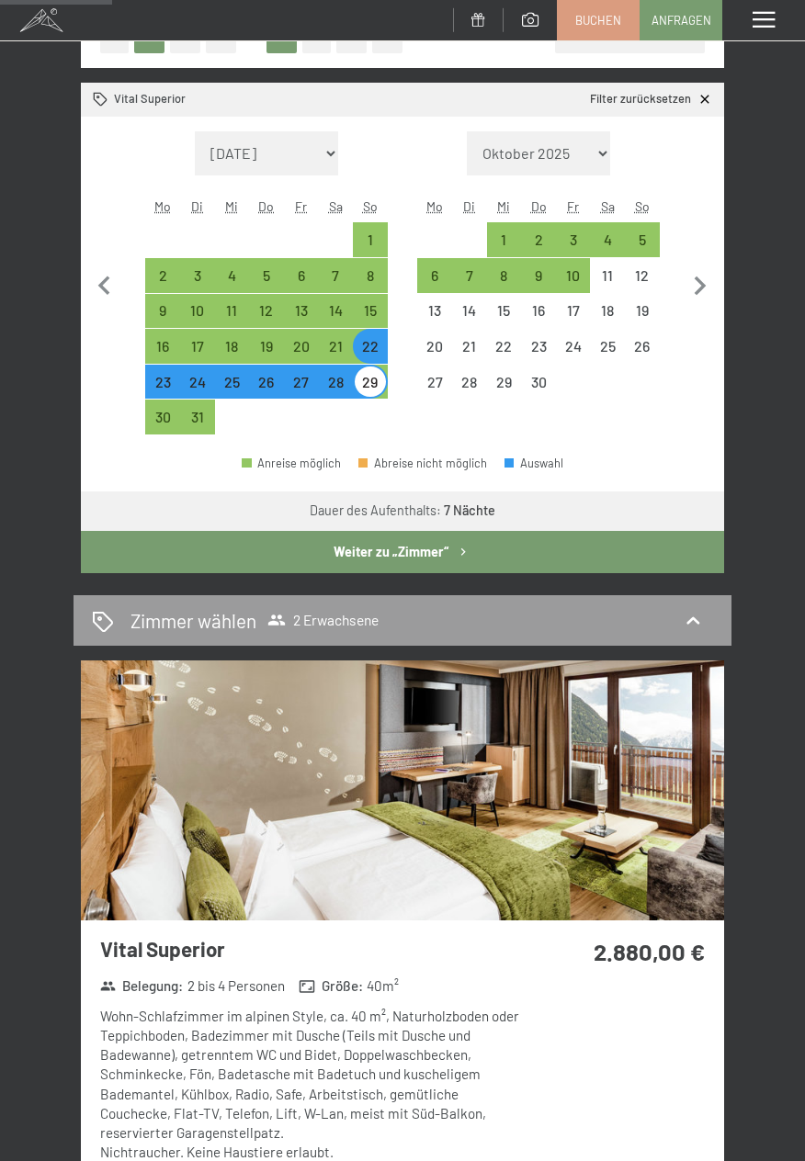
scroll to position [342, 0]
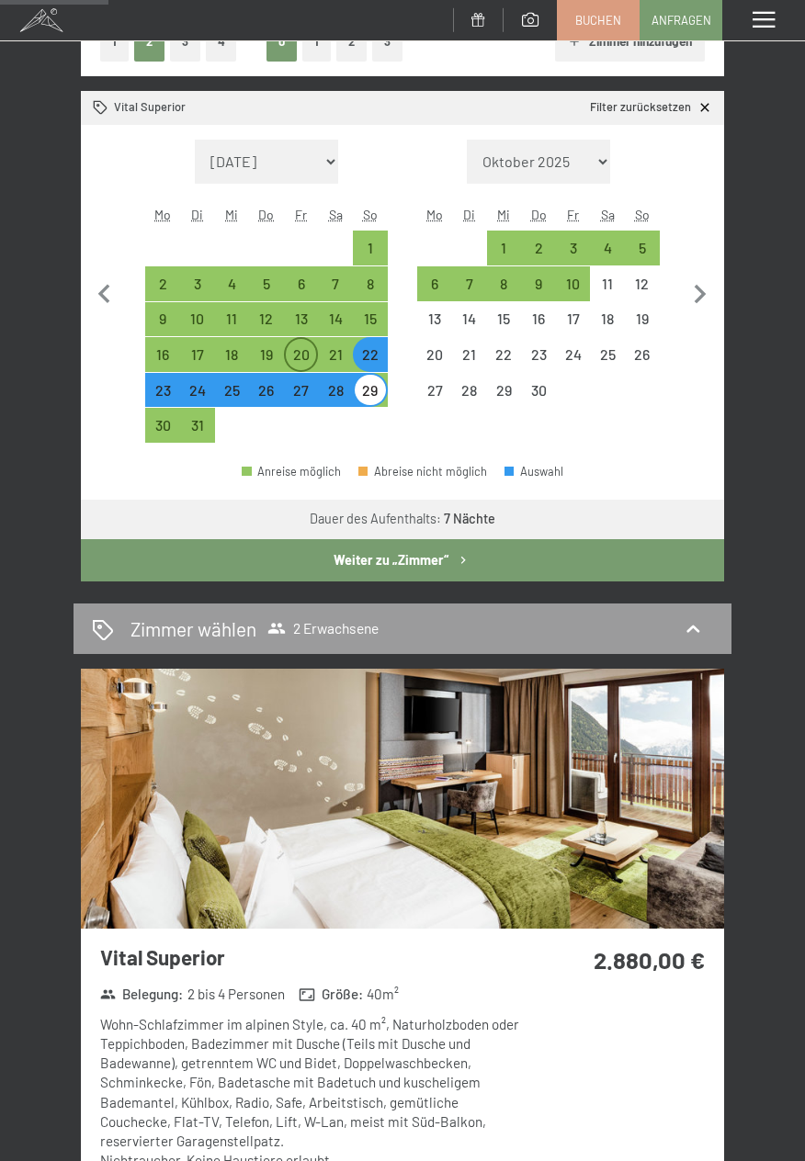
click at [309, 351] on div "20" at bounding box center [301, 362] width 31 height 31
select select "[DATE]"
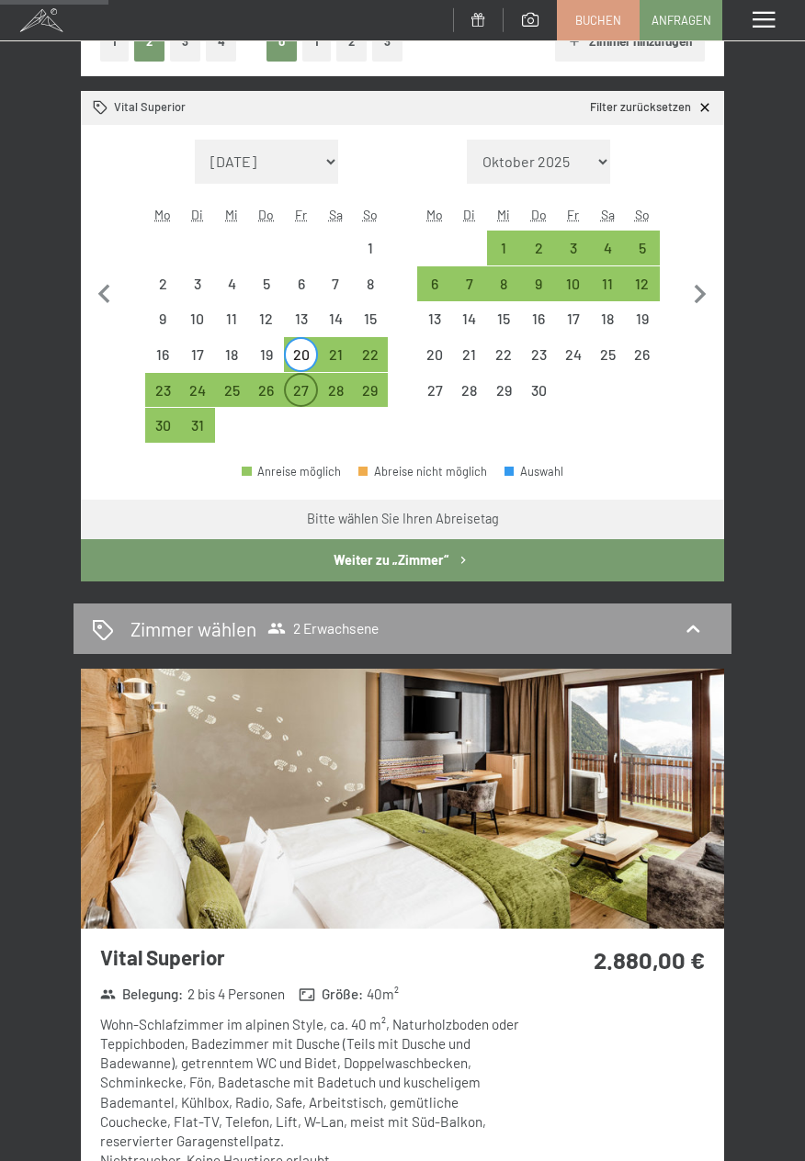
click at [300, 393] on div "27" at bounding box center [301, 398] width 31 height 31
select select "[DATE]"
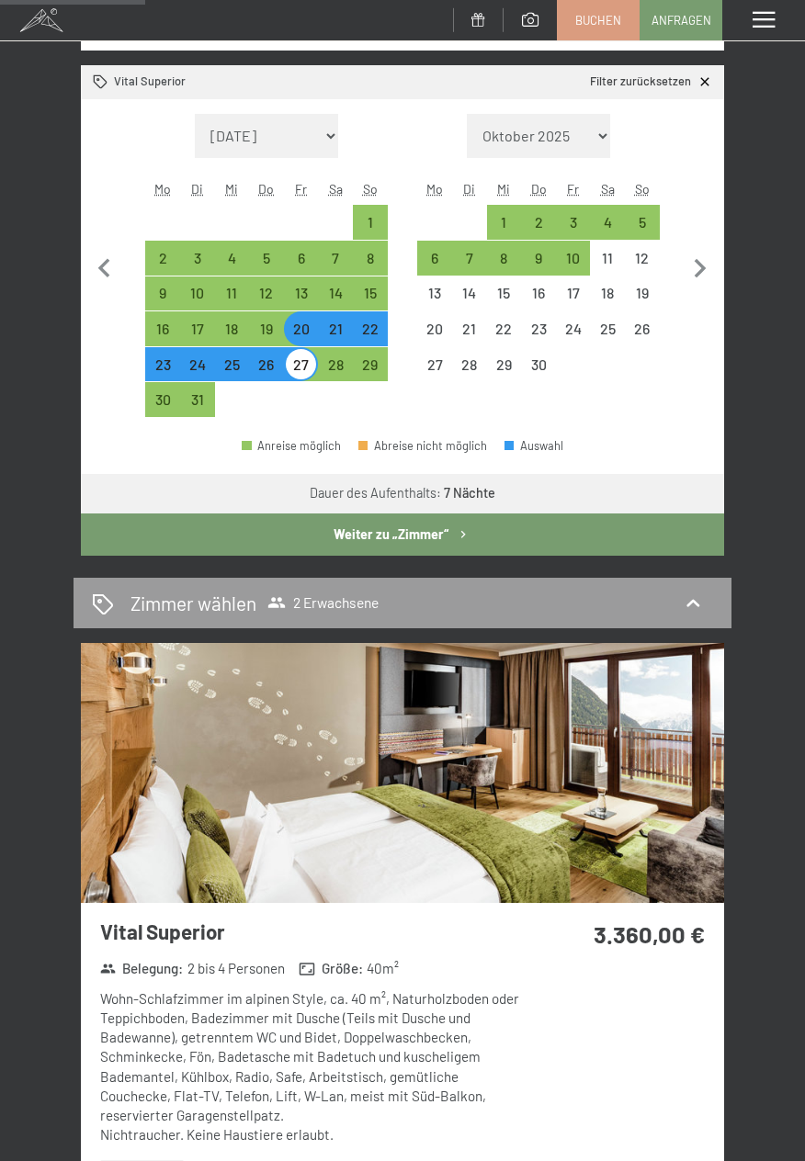
scroll to position [366, 0]
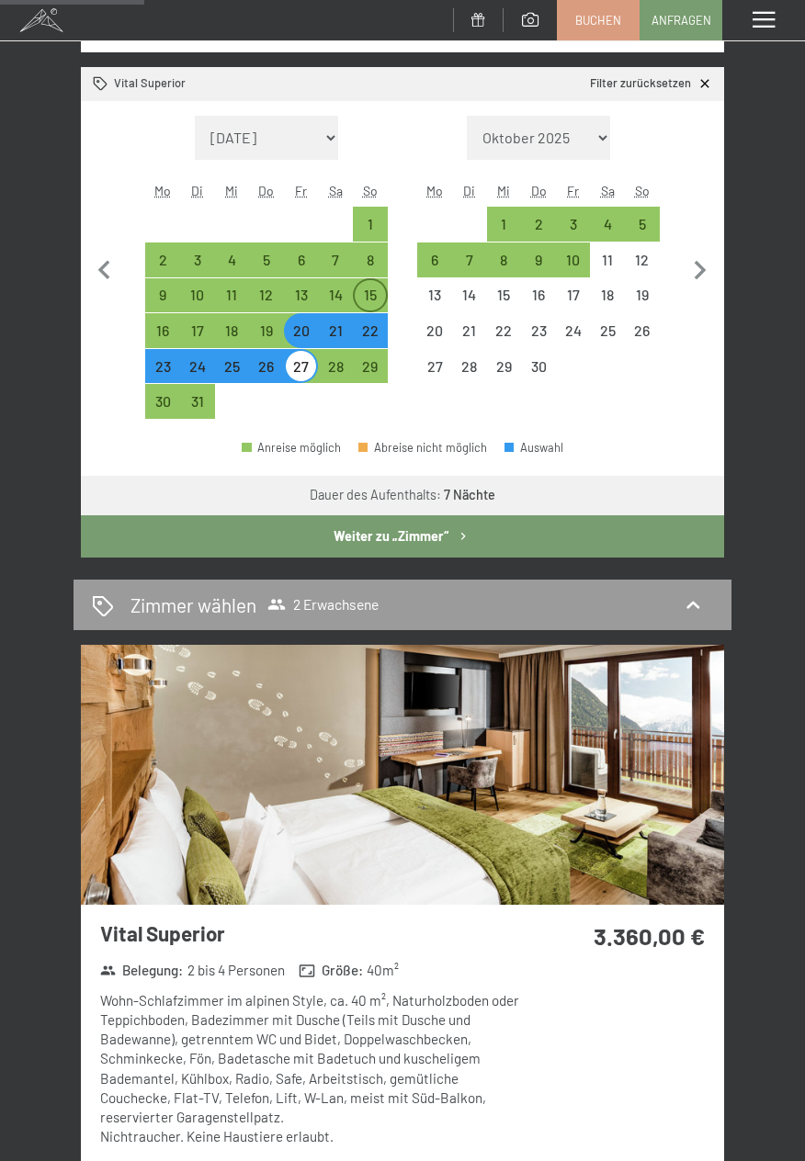
click at [376, 295] on div "15" at bounding box center [370, 303] width 31 height 31
select select "[DATE]"
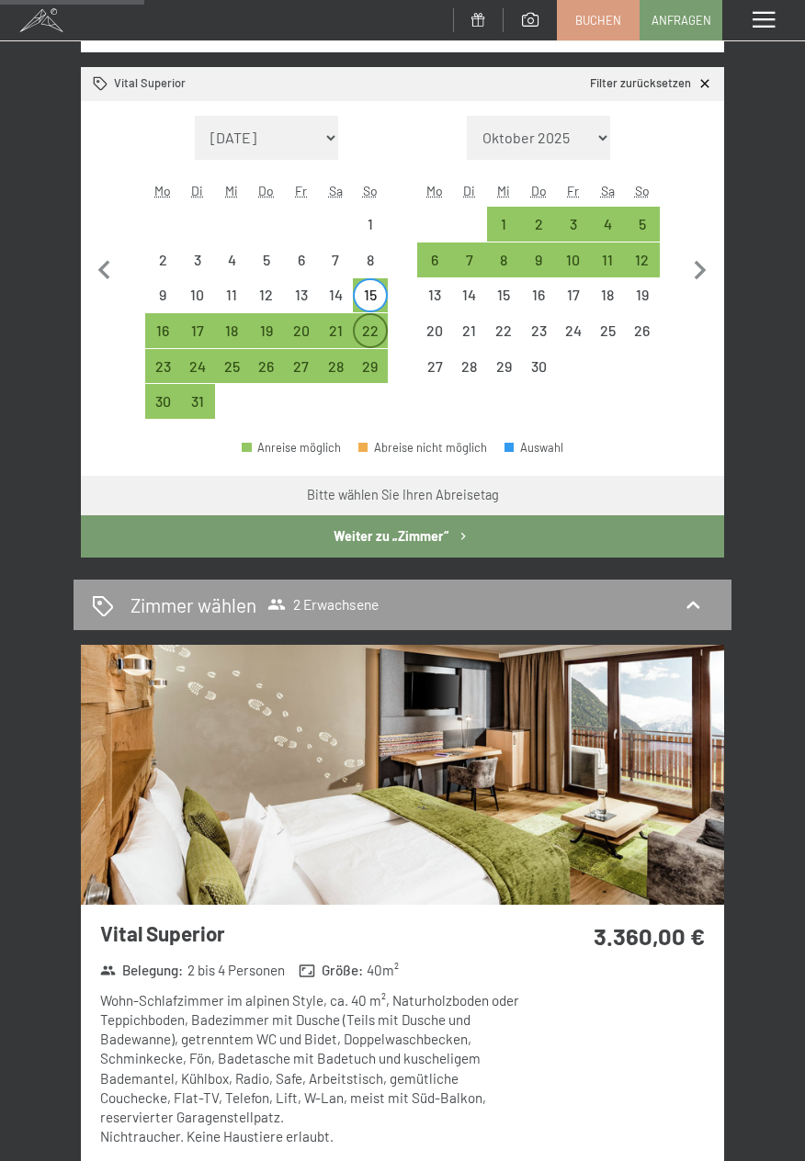
click at [371, 330] on div "22" at bounding box center [370, 338] width 31 height 31
select select "[DATE]"
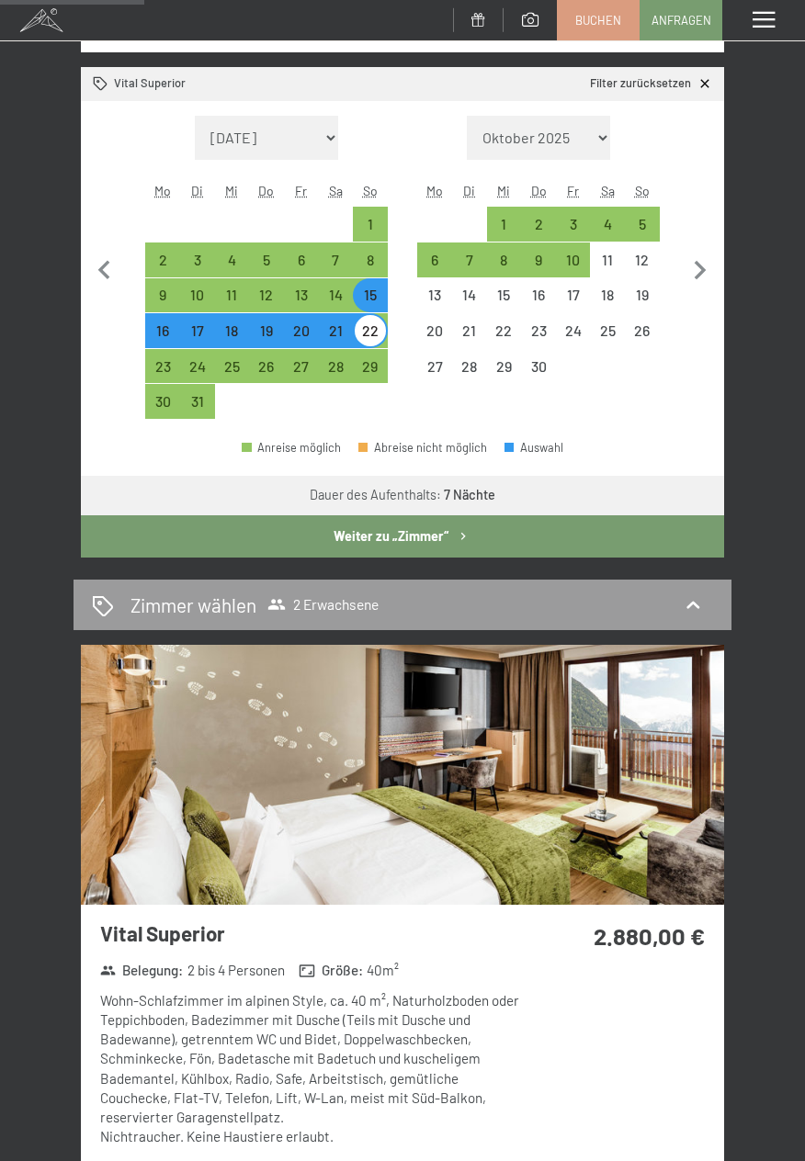
click at [378, 332] on div "22" at bounding box center [370, 338] width 31 height 31
select select "[DATE]"
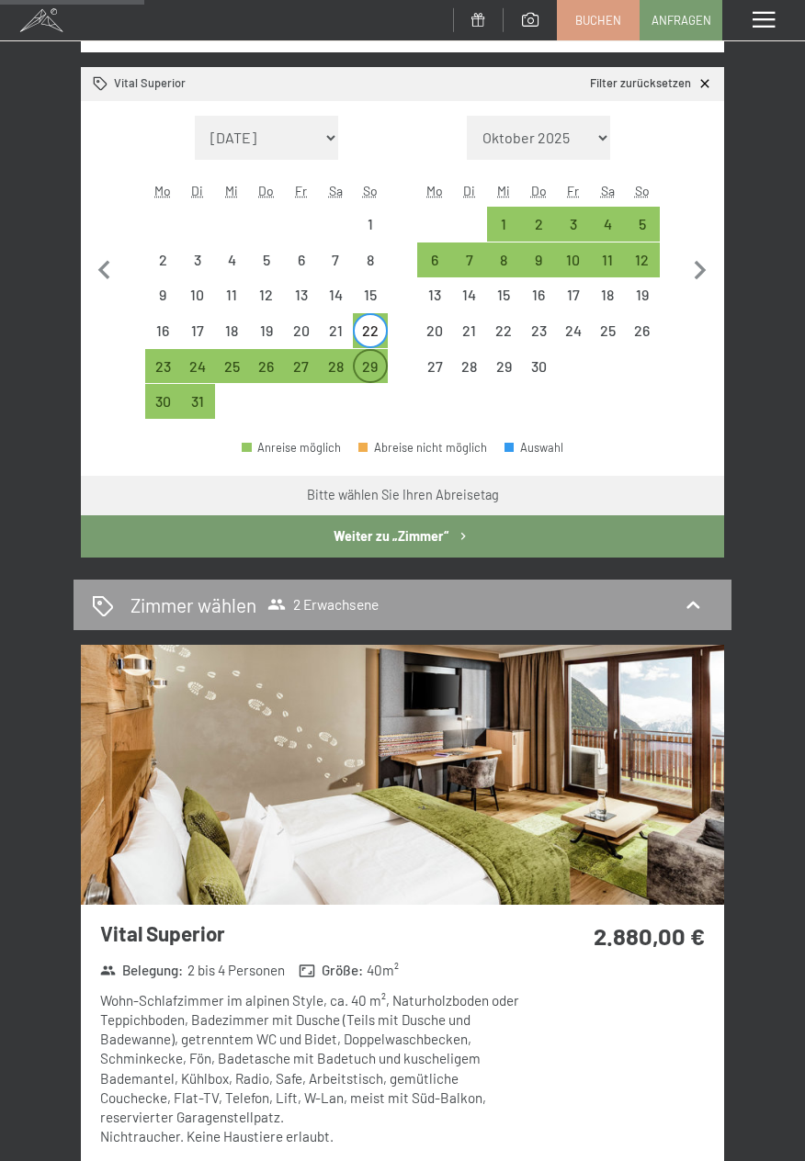
click at [378, 368] on div "29" at bounding box center [370, 374] width 31 height 31
select select "[DATE]"
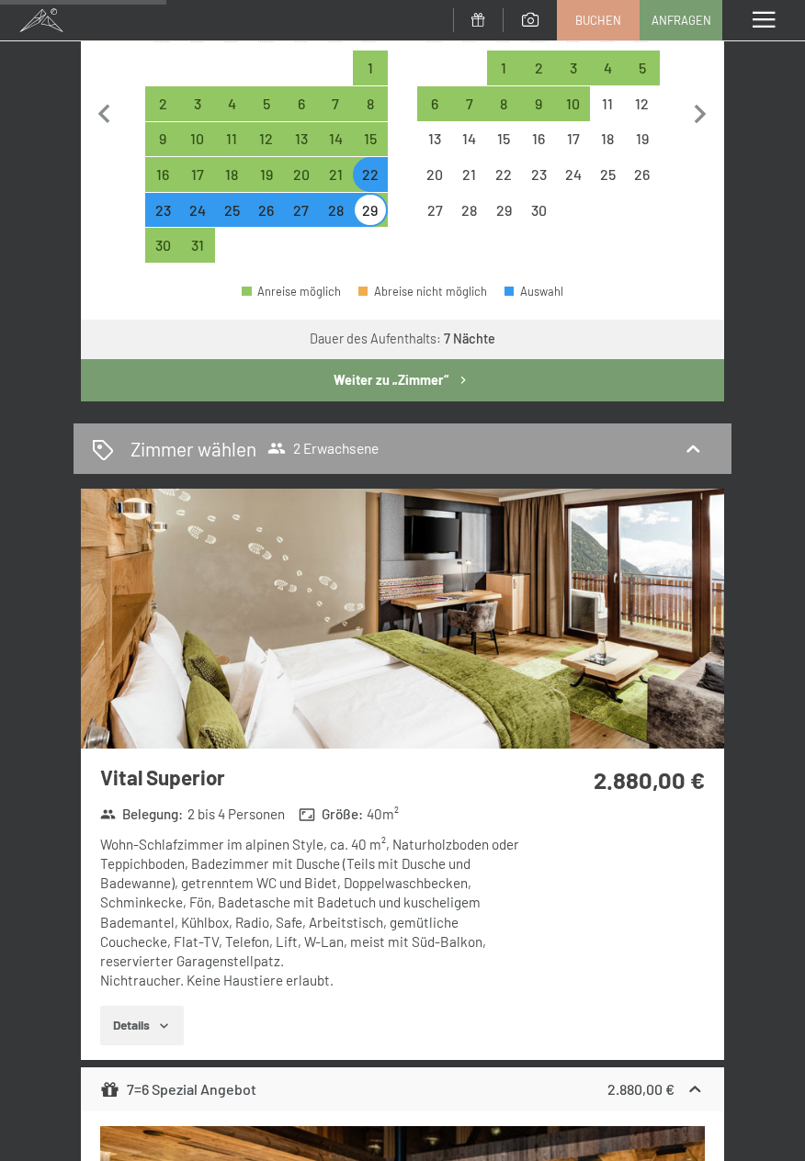
scroll to position [517, 0]
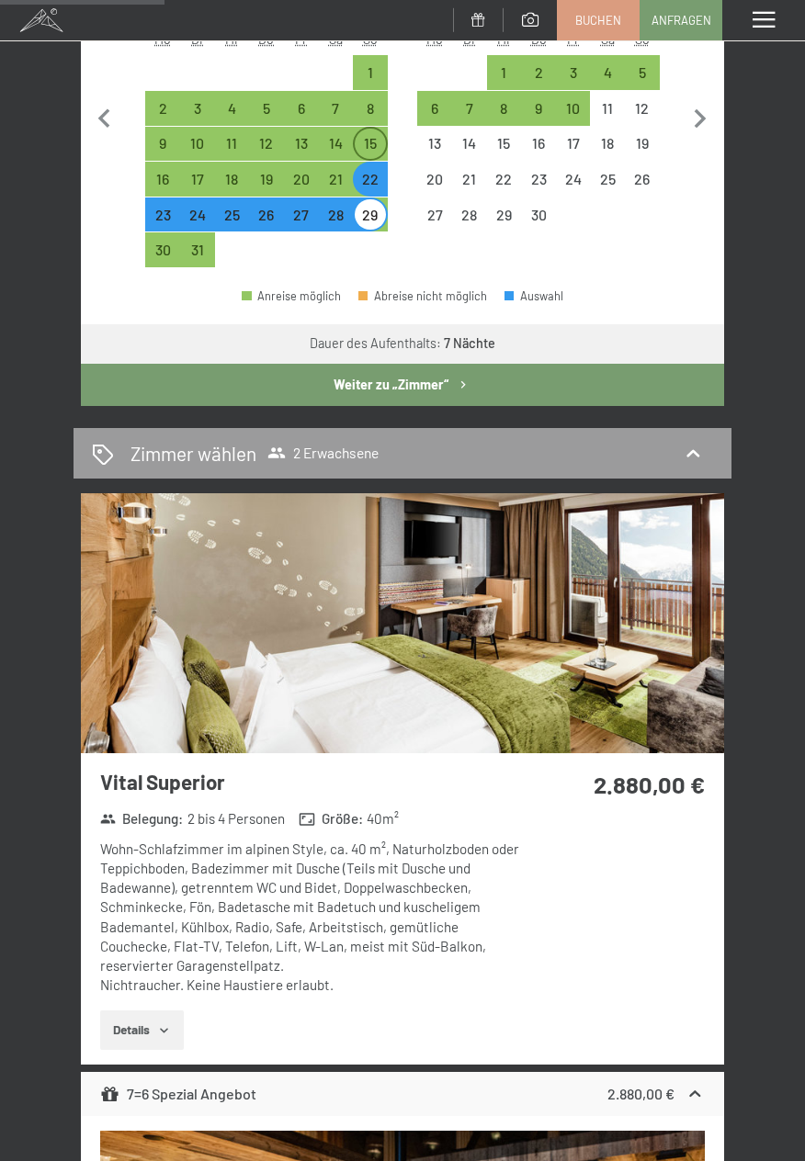
click at [367, 146] on div "15" at bounding box center [370, 151] width 31 height 31
select select "[DATE]"
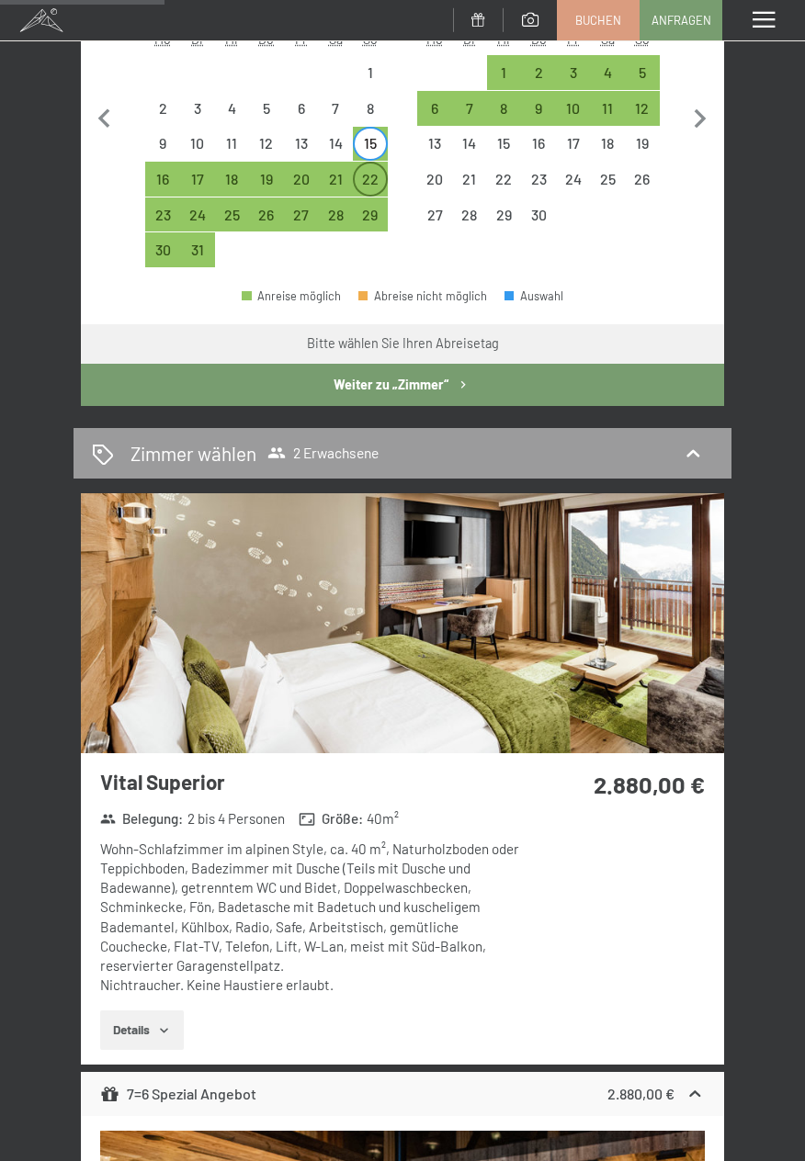
click at [368, 186] on div "22" at bounding box center [370, 187] width 31 height 31
select select "[DATE]"
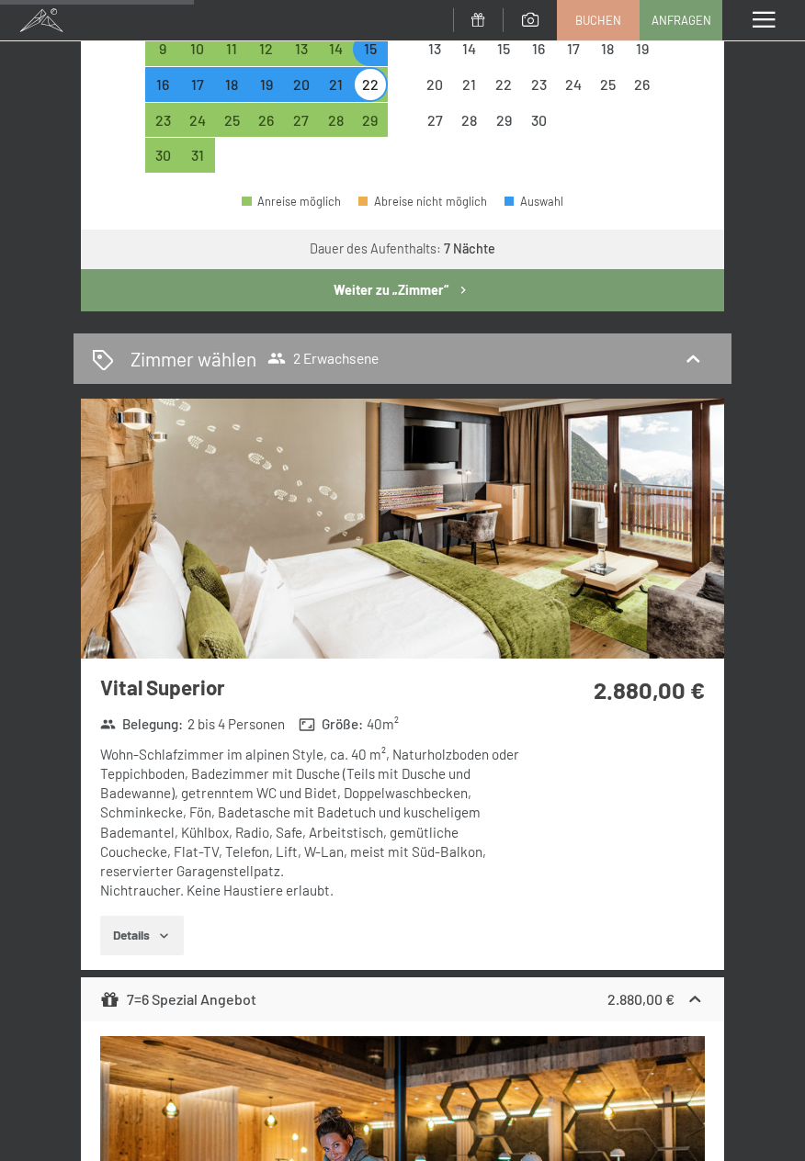
scroll to position [612, 0]
click at [615, 542] on img at bounding box center [402, 529] width 643 height 260
click at [795, 18] on div "Menü" at bounding box center [763, 20] width 83 height 40
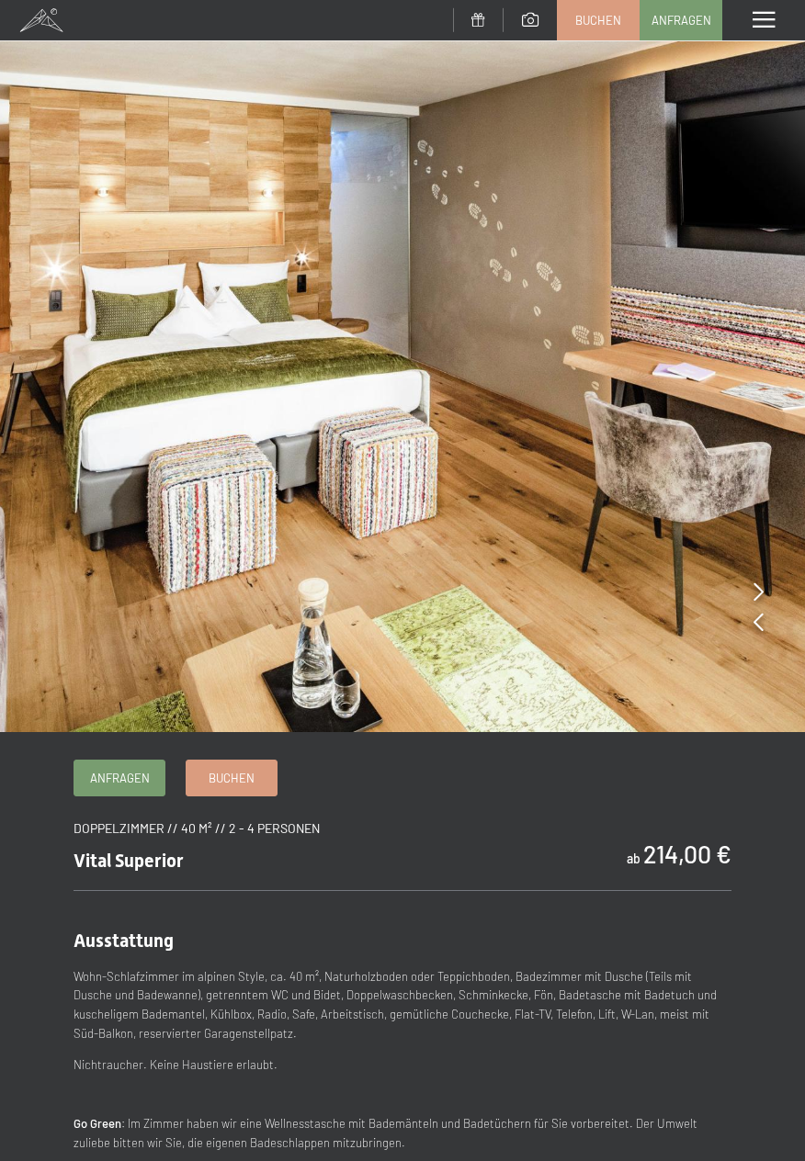
click at [758, 580] on div at bounding box center [758, 593] width 10 height 26
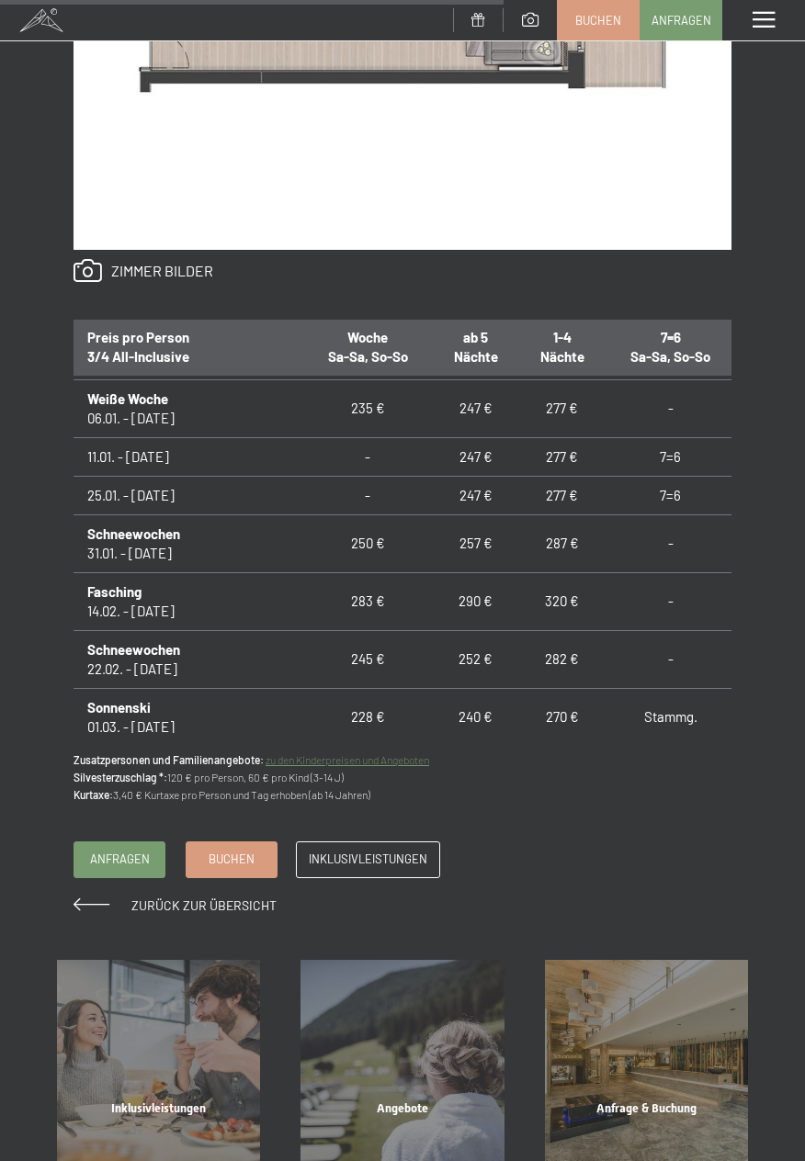
scroll to position [522, 0]
click at [237, 853] on span "Buchen" at bounding box center [232, 856] width 46 height 17
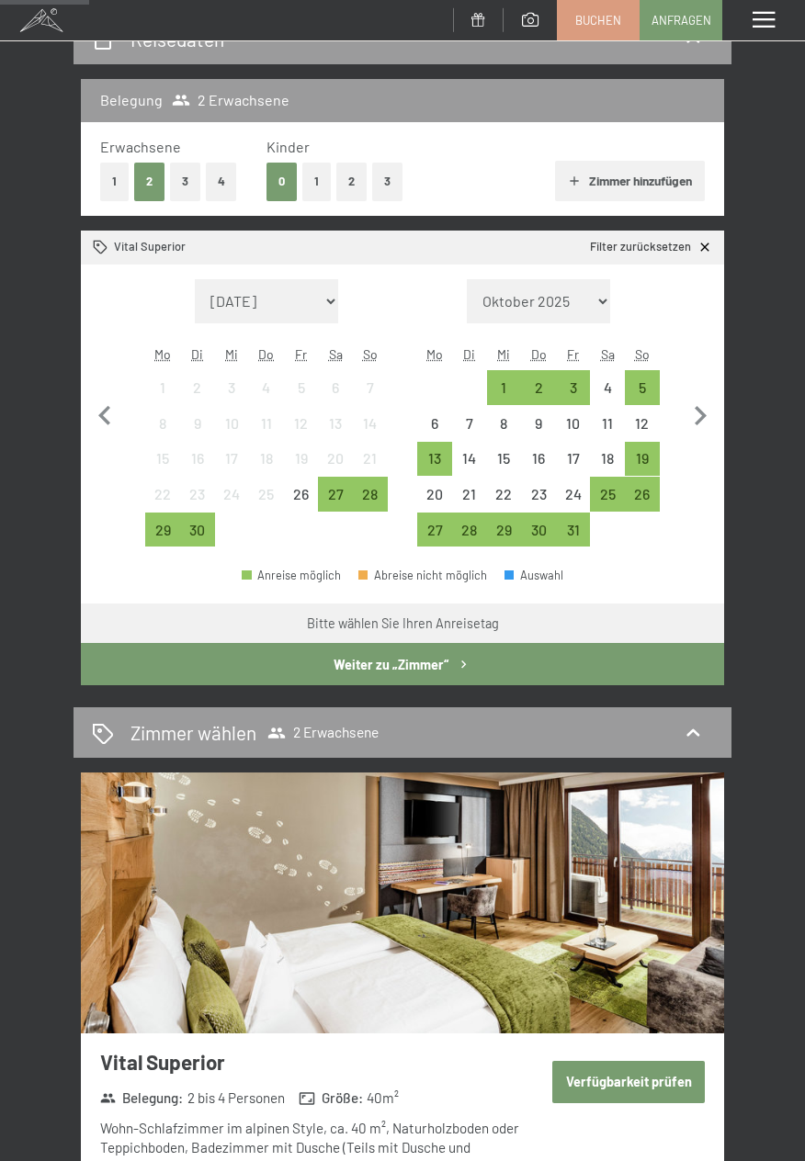
scroll to position [203, 0]
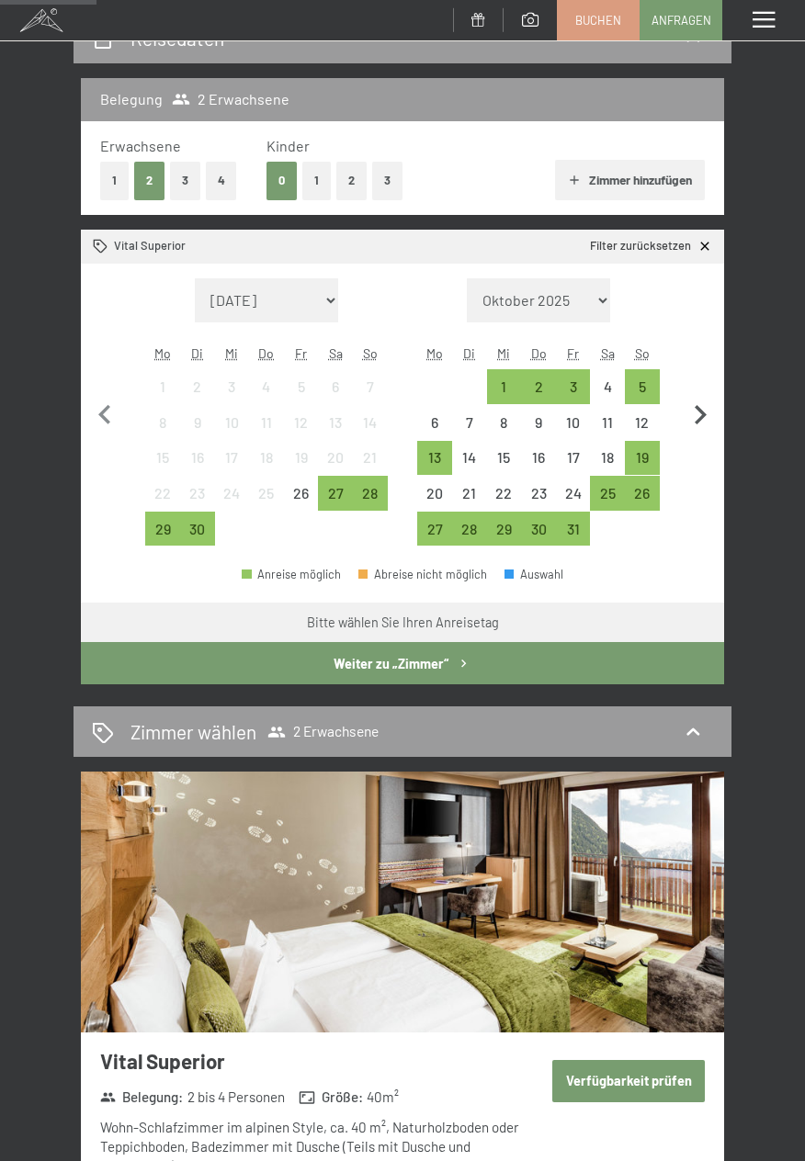
click at [701, 406] on icon "button" at bounding box center [700, 415] width 39 height 39
select select "[DATE]"
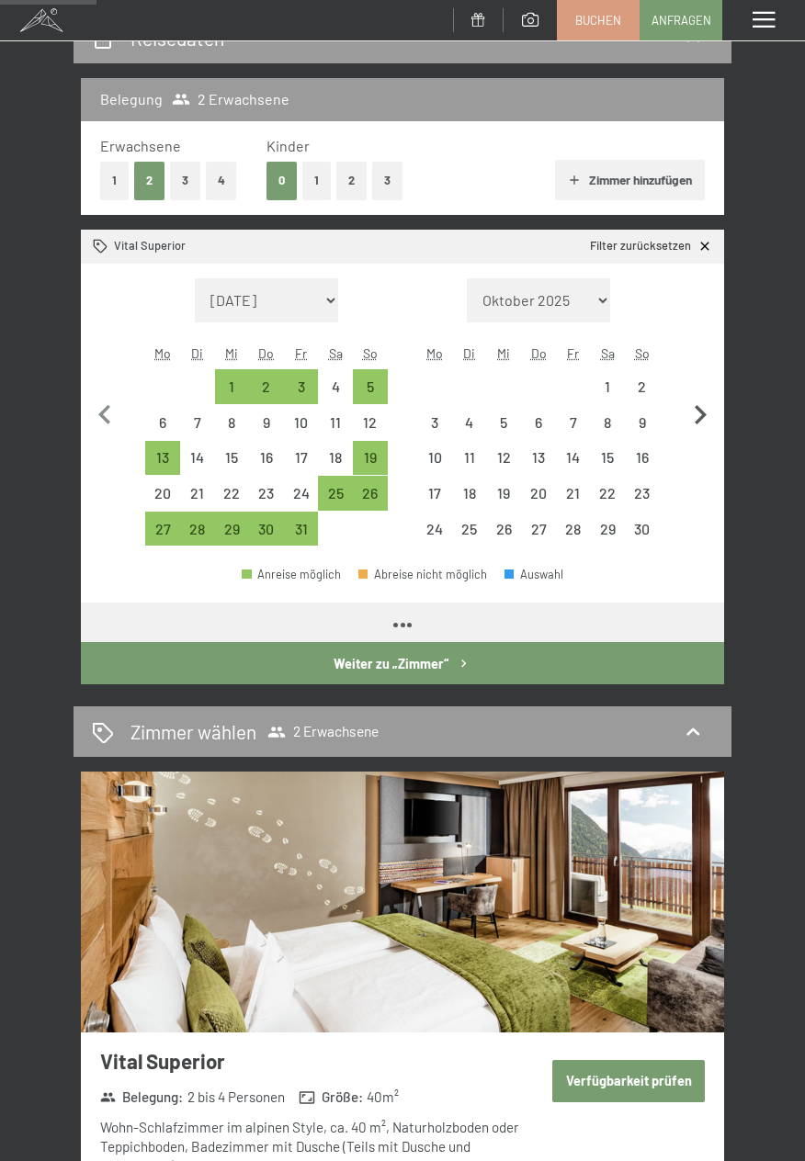
click at [703, 405] on icon "button" at bounding box center [700, 415] width 39 height 39
select select "2025-11-01"
select select "2025-12-01"
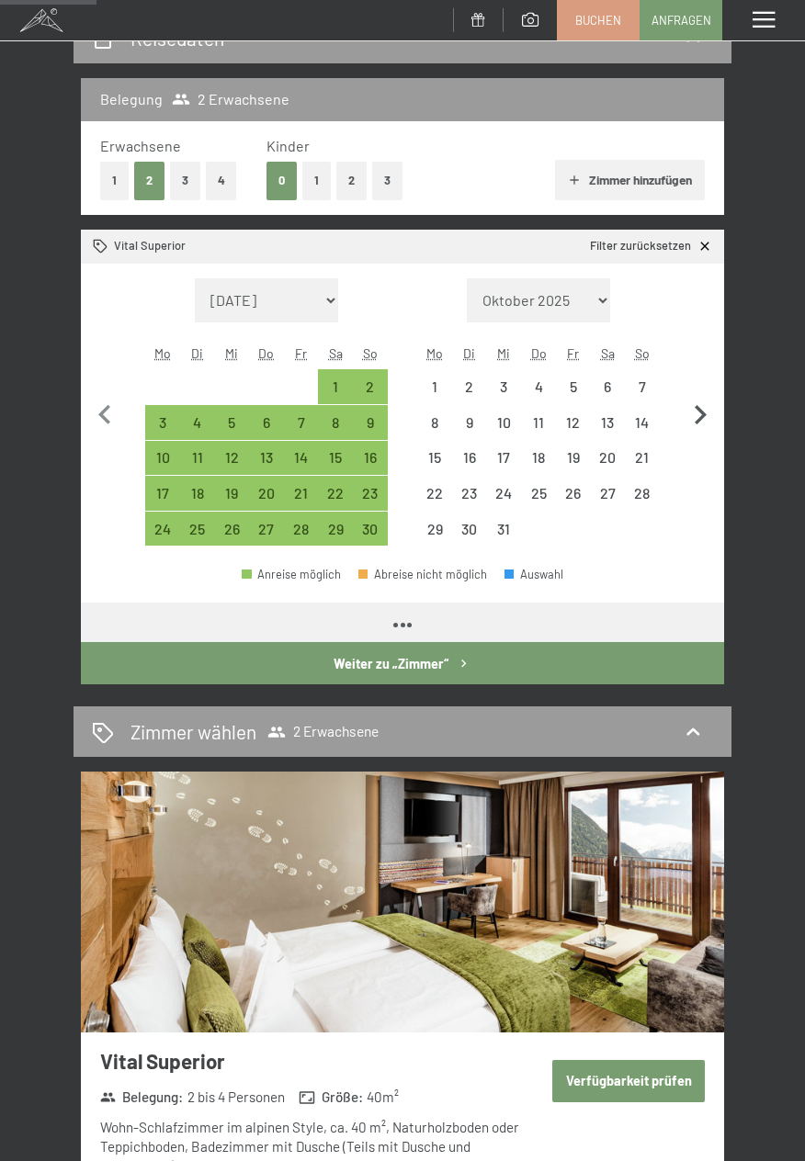
click at [696, 407] on icon "button" at bounding box center [701, 414] width 12 height 19
select select "2025-12-01"
select select "2026-01-01"
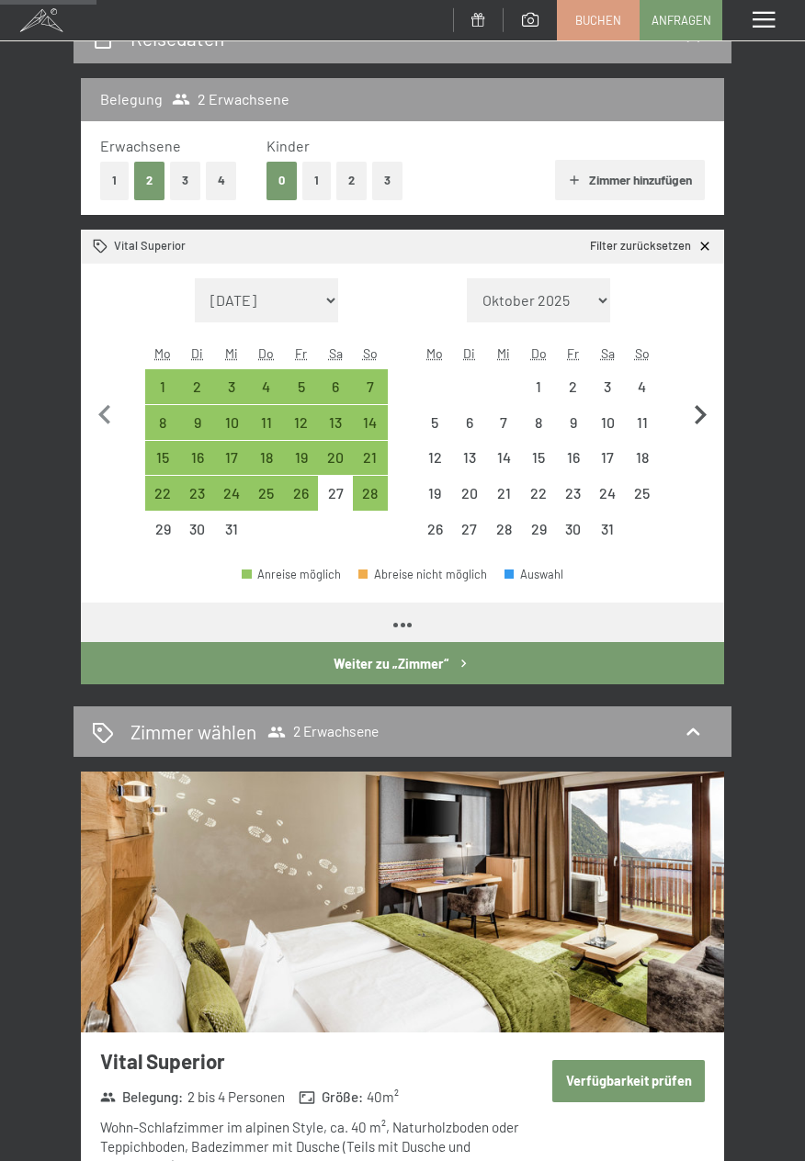
click at [691, 404] on icon "button" at bounding box center [700, 415] width 39 height 39
select select "2026-01-01"
select select "2026-02-01"
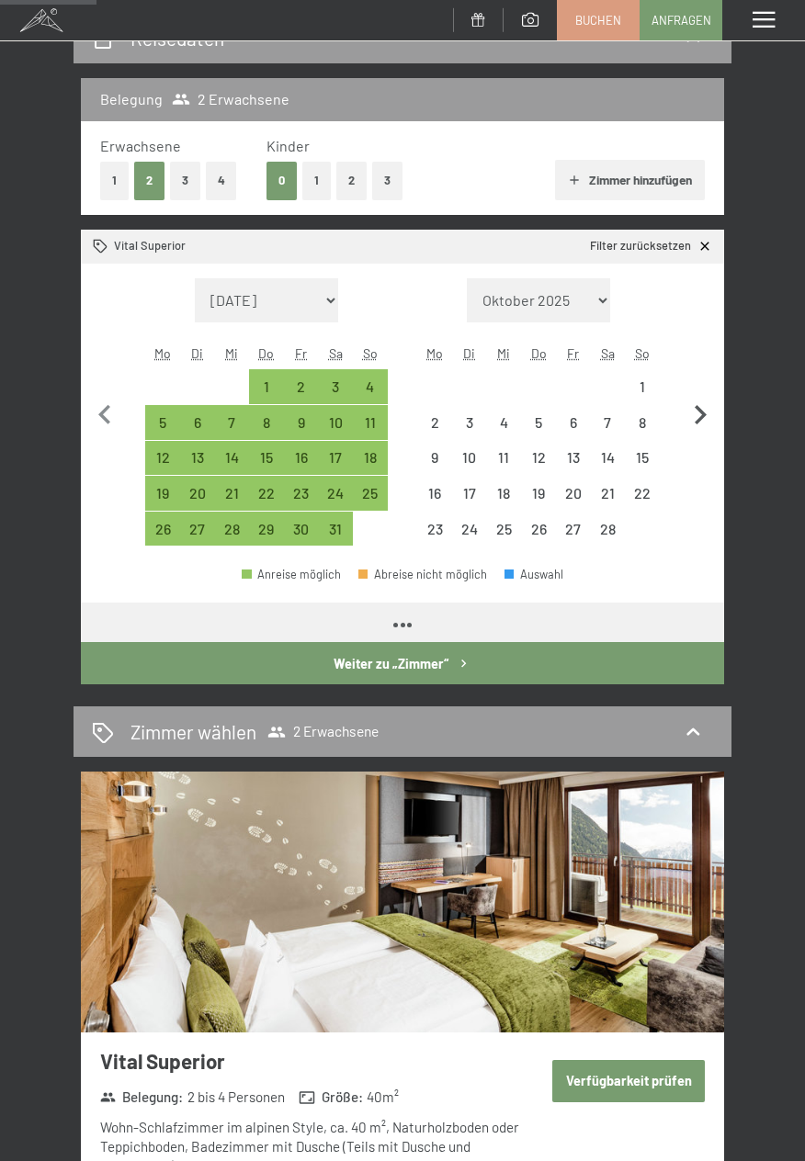
click at [693, 409] on icon "button" at bounding box center [700, 415] width 39 height 39
select select "2026-02-01"
select select "2026-03-01"
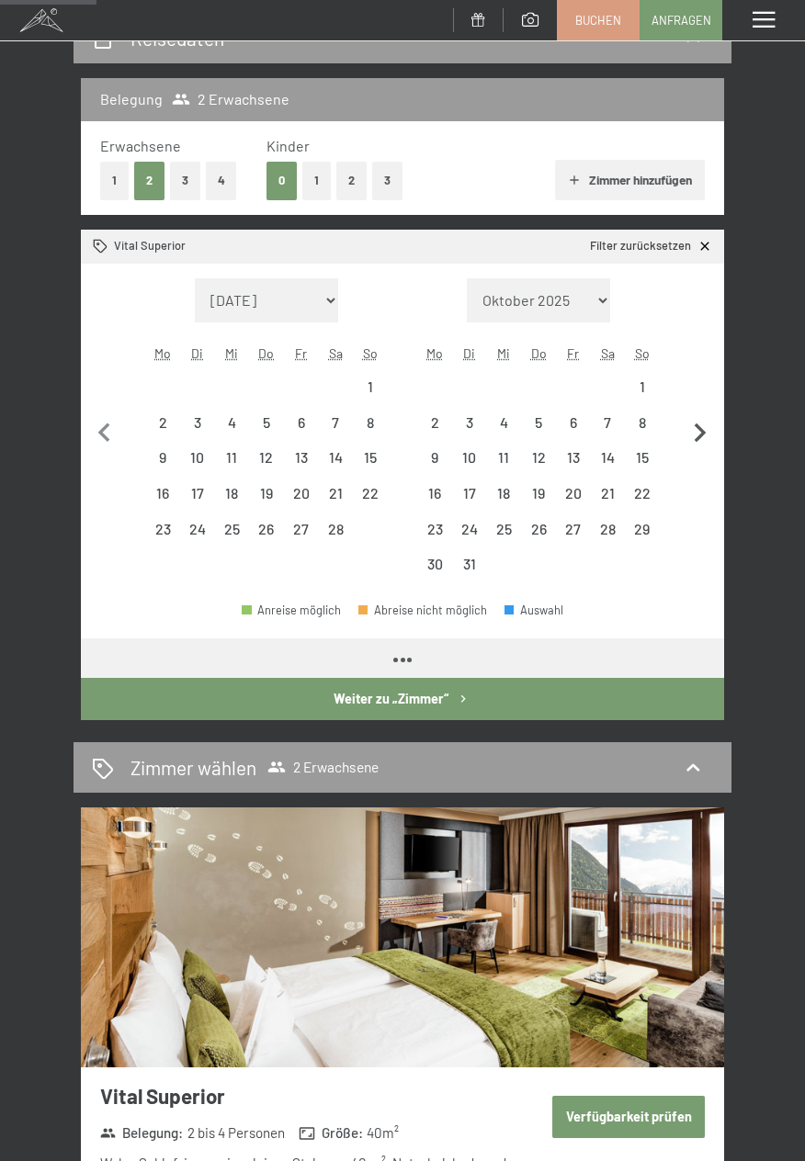
select select "2026-02-01"
select select "2026-03-01"
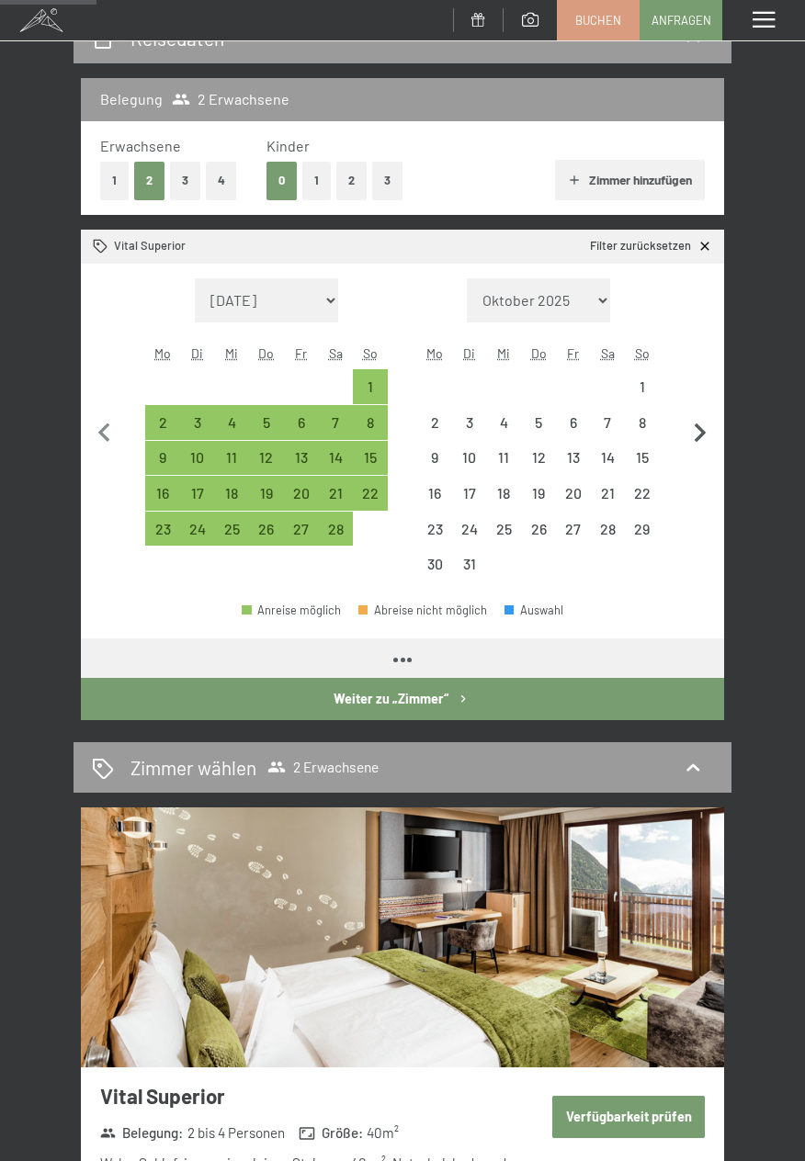
select select "2026-02-01"
select select "2026-03-01"
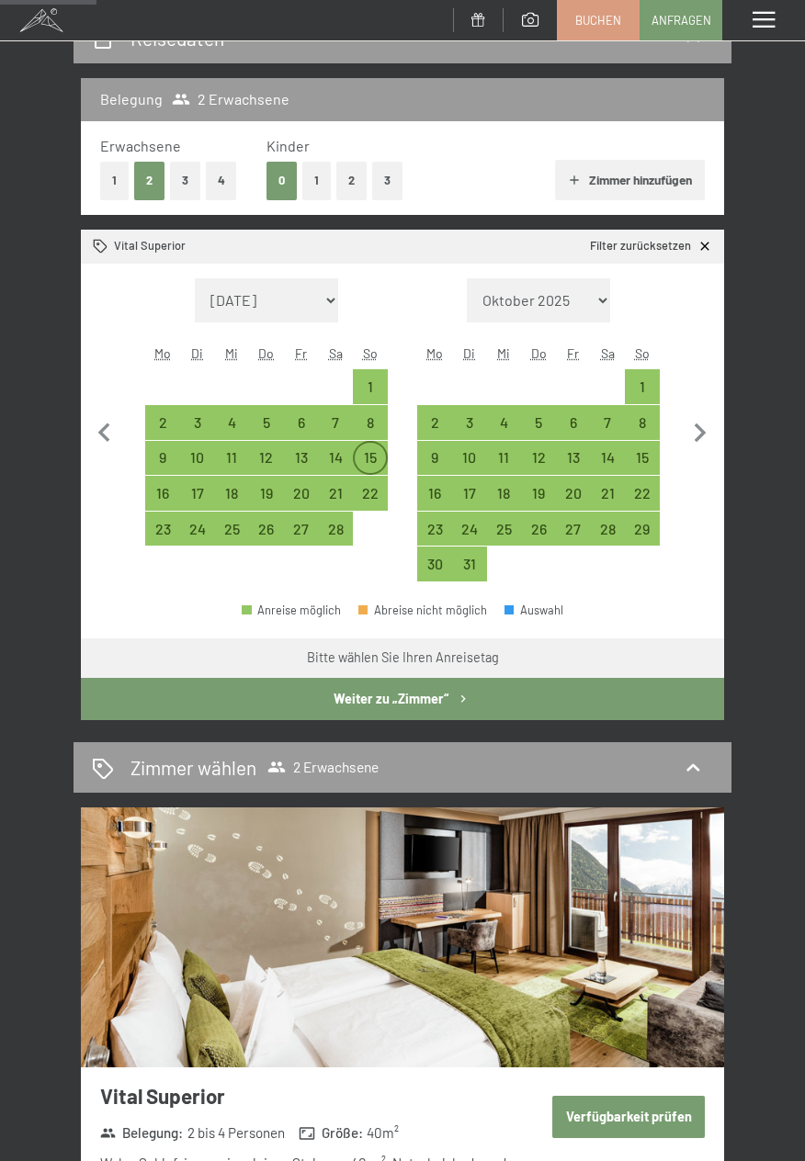
click at [375, 455] on div "15" at bounding box center [370, 465] width 31 height 31
select select "2026-02-01"
select select "2026-03-01"
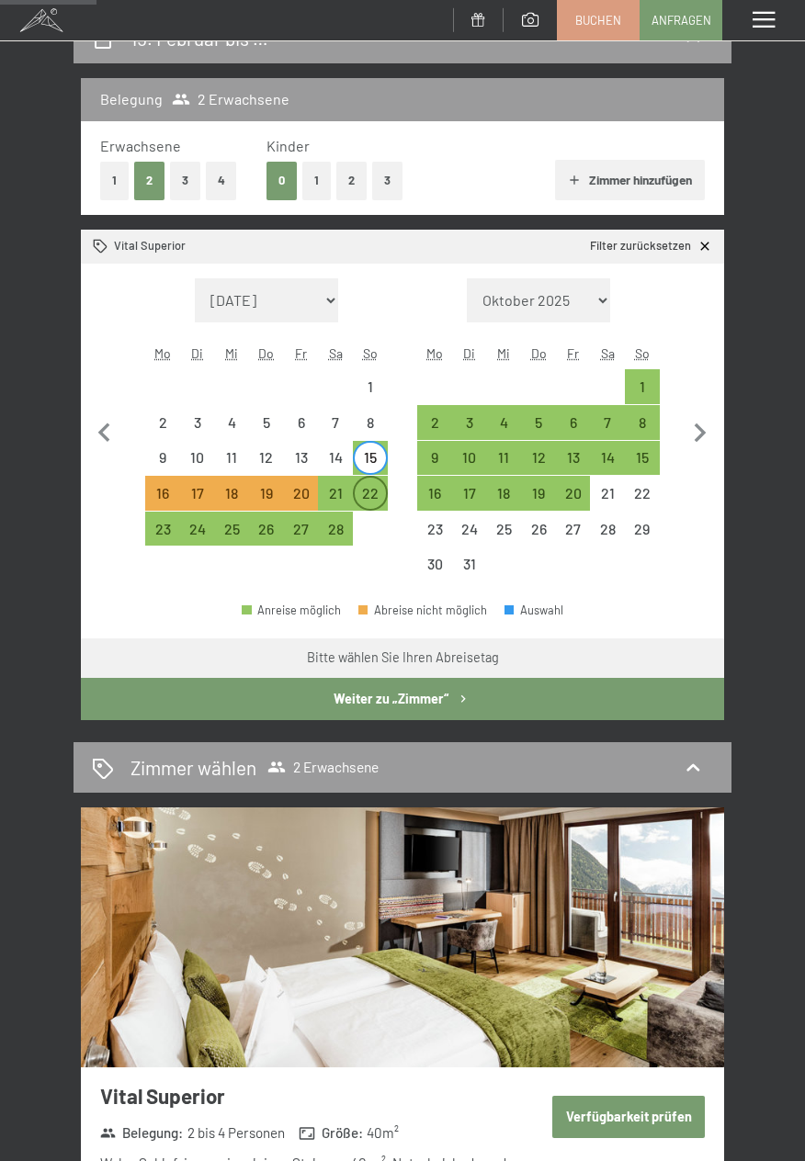
click at [372, 482] on div "22" at bounding box center [370, 493] width 31 height 31
select select "2026-02-01"
select select "2026-03-01"
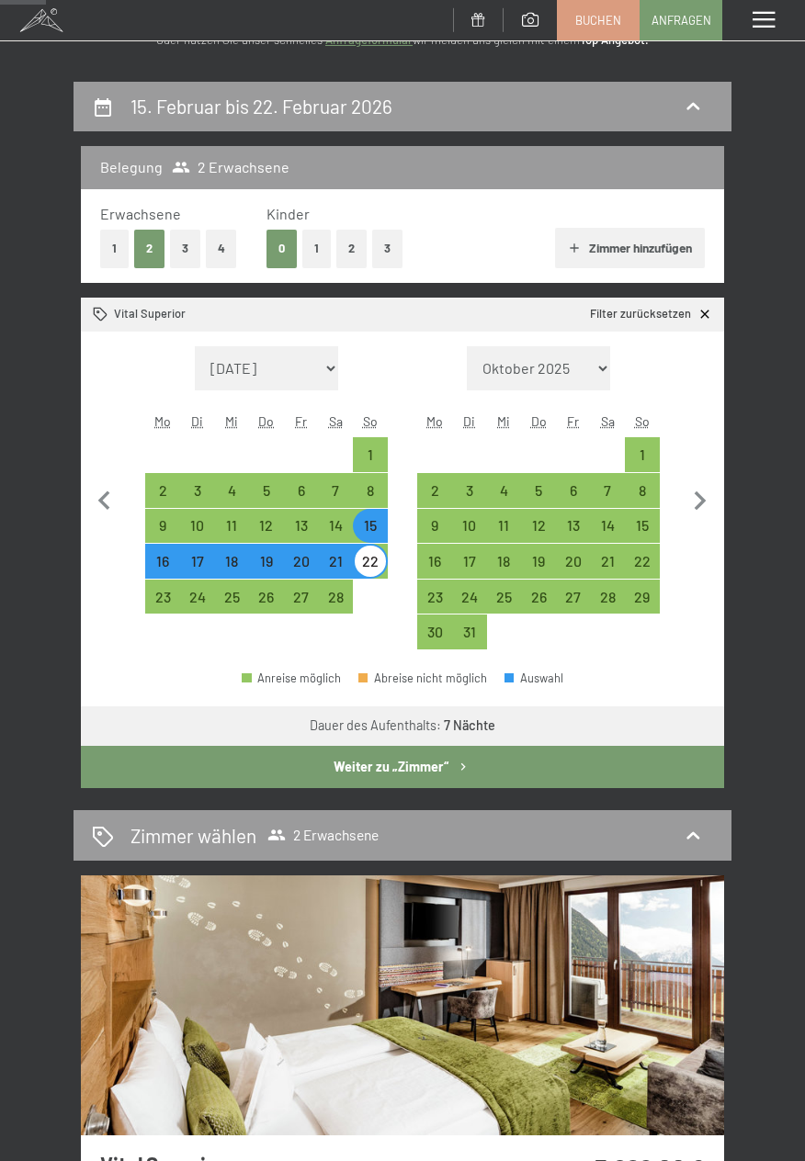
scroll to position [134, 0]
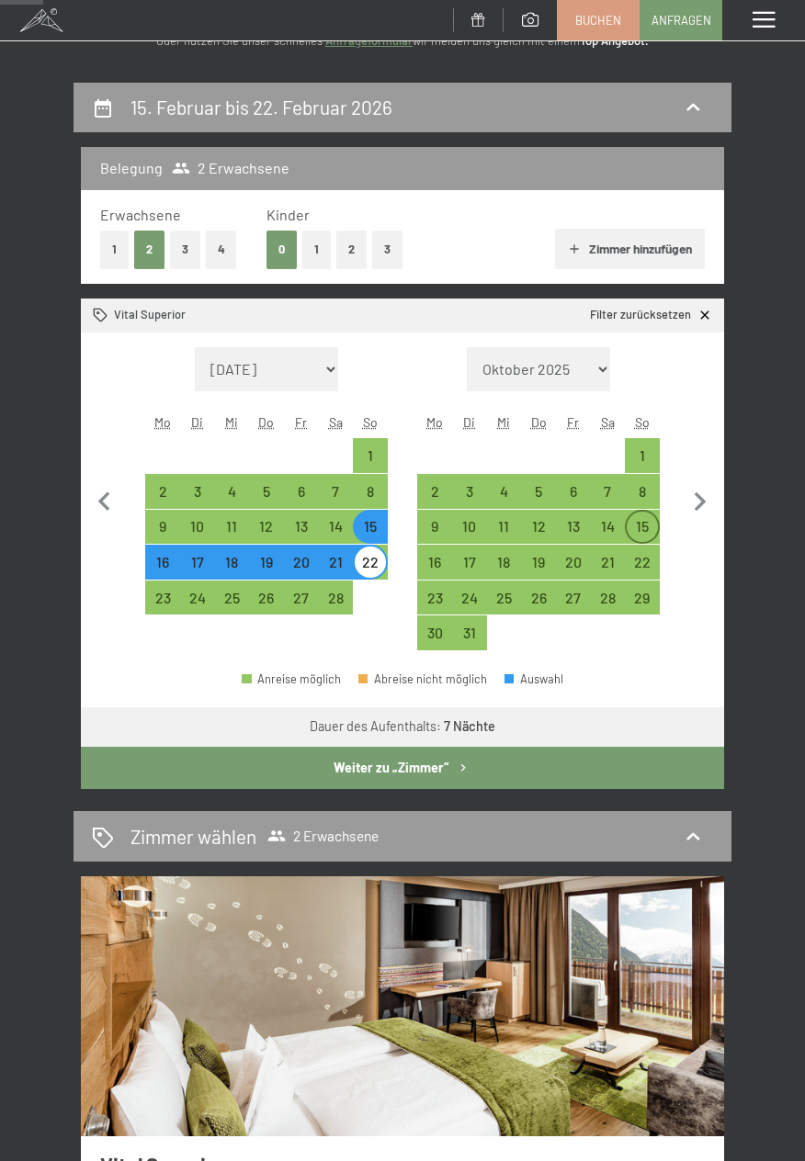
click at [651, 522] on div "15" at bounding box center [642, 534] width 31 height 31
select select "[DATE]"
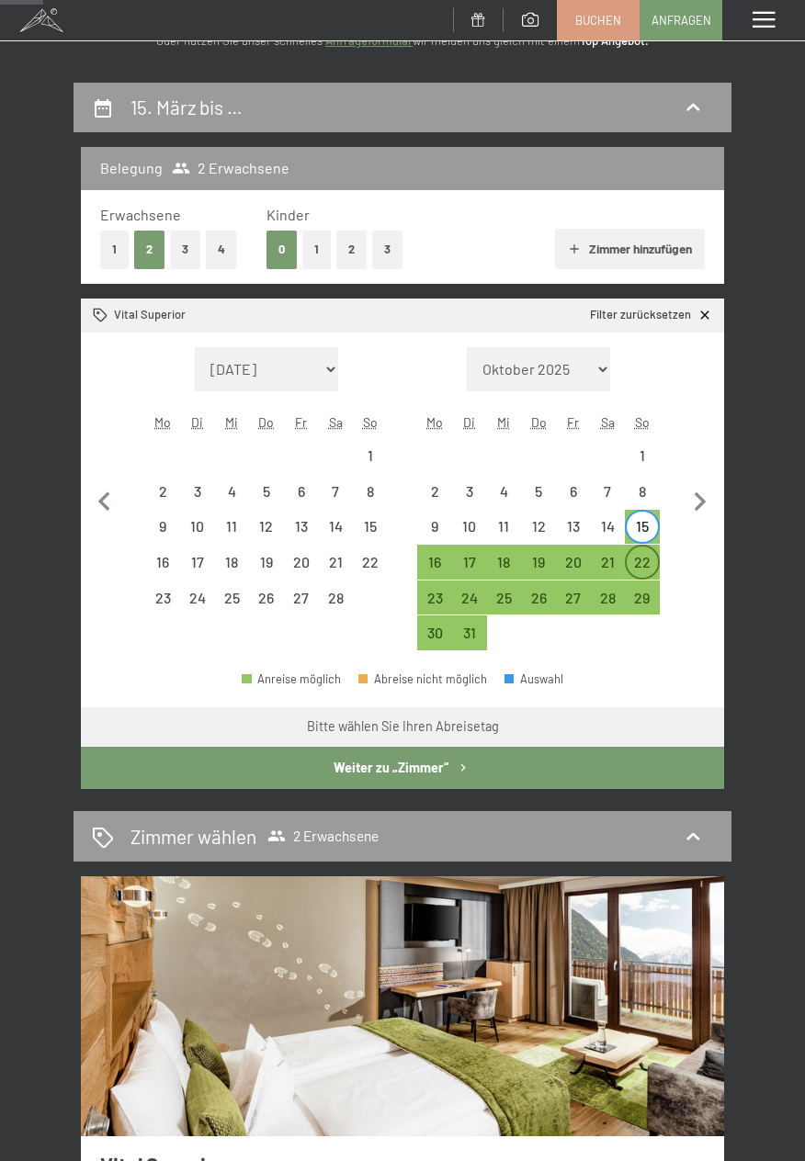
click at [652, 565] on div "22" at bounding box center [642, 570] width 31 height 31
select select "[DATE]"
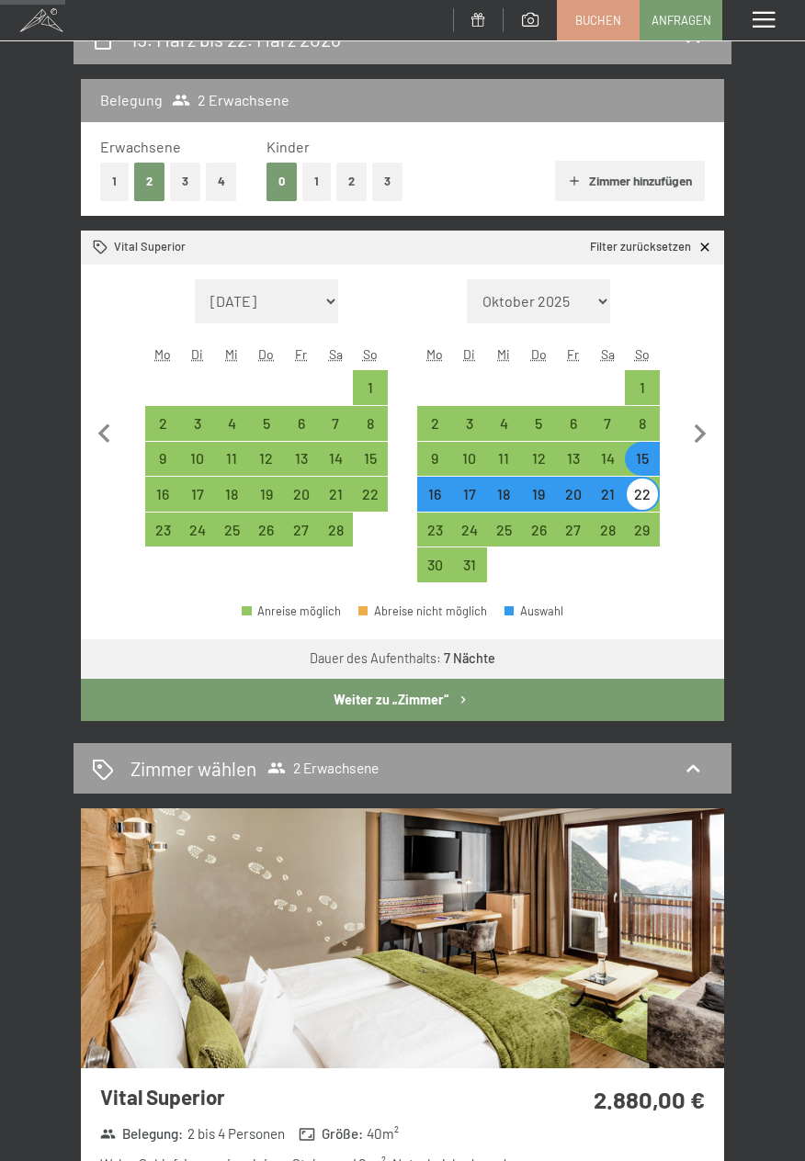
scroll to position [200, 0]
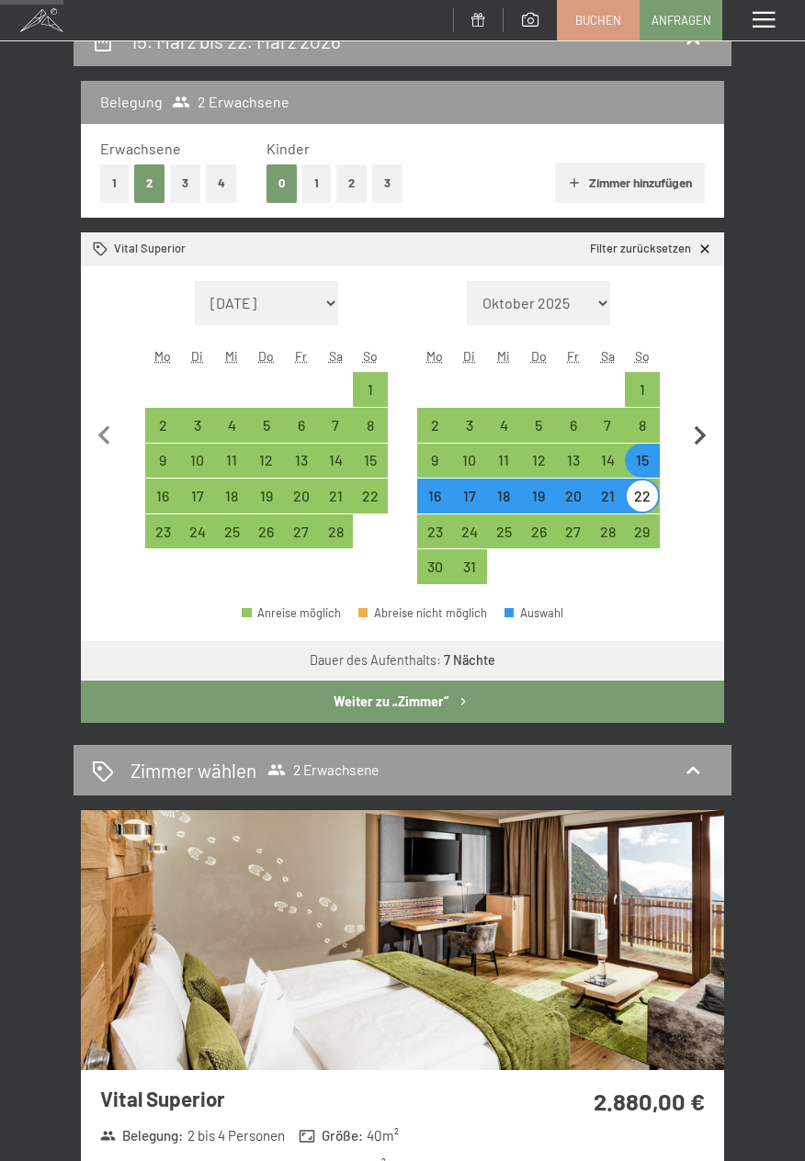
click at [700, 427] on icon "button" at bounding box center [700, 436] width 39 height 39
select select "[DATE]"
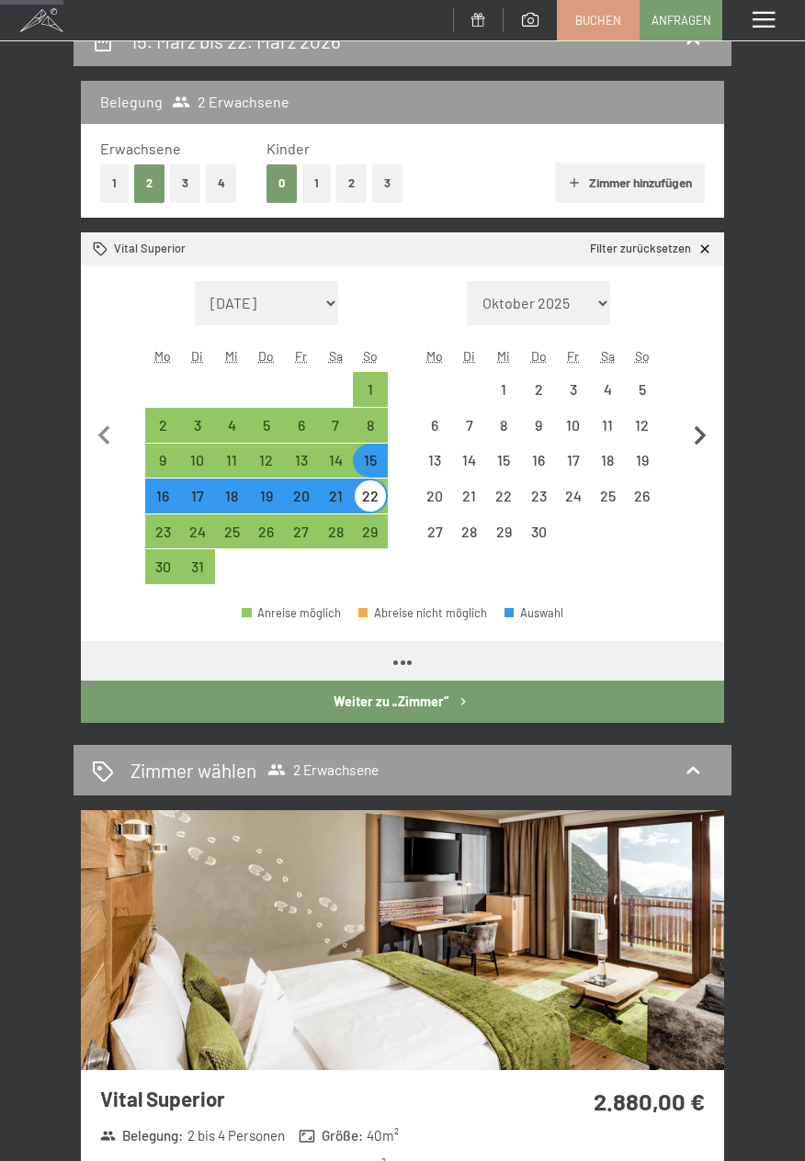
click at [705, 422] on icon "button" at bounding box center [700, 436] width 39 height 39
select select "[DATE]"
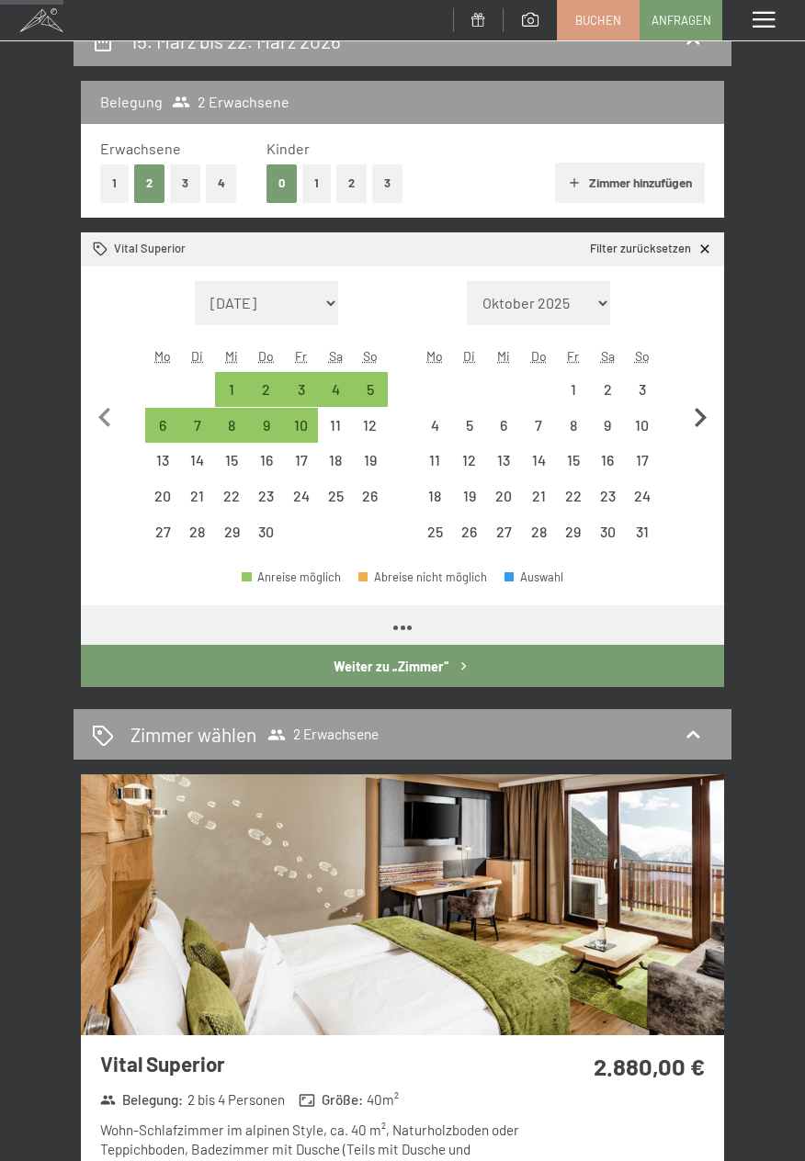
click at [703, 423] on icon "button" at bounding box center [700, 418] width 39 height 39
select select "[DATE]"
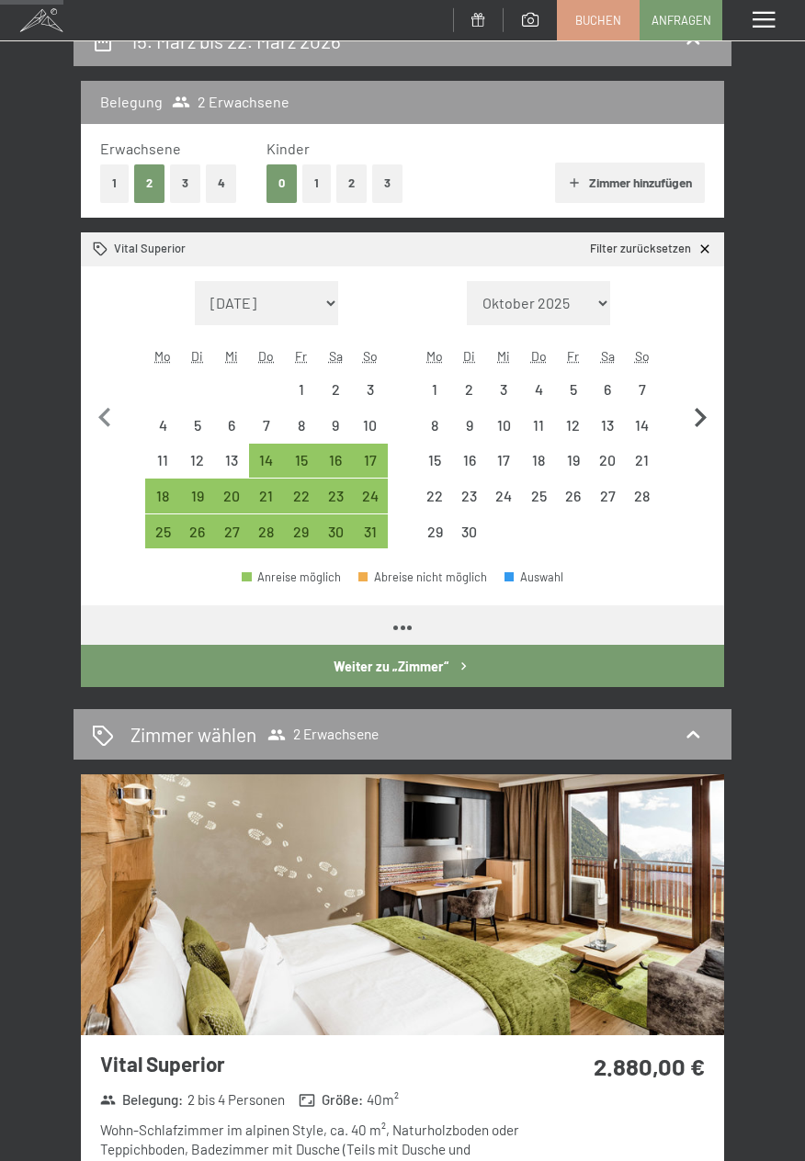
click at [702, 424] on icon "button" at bounding box center [700, 418] width 39 height 39
select select "[DATE]"
select select "2026-07-01"
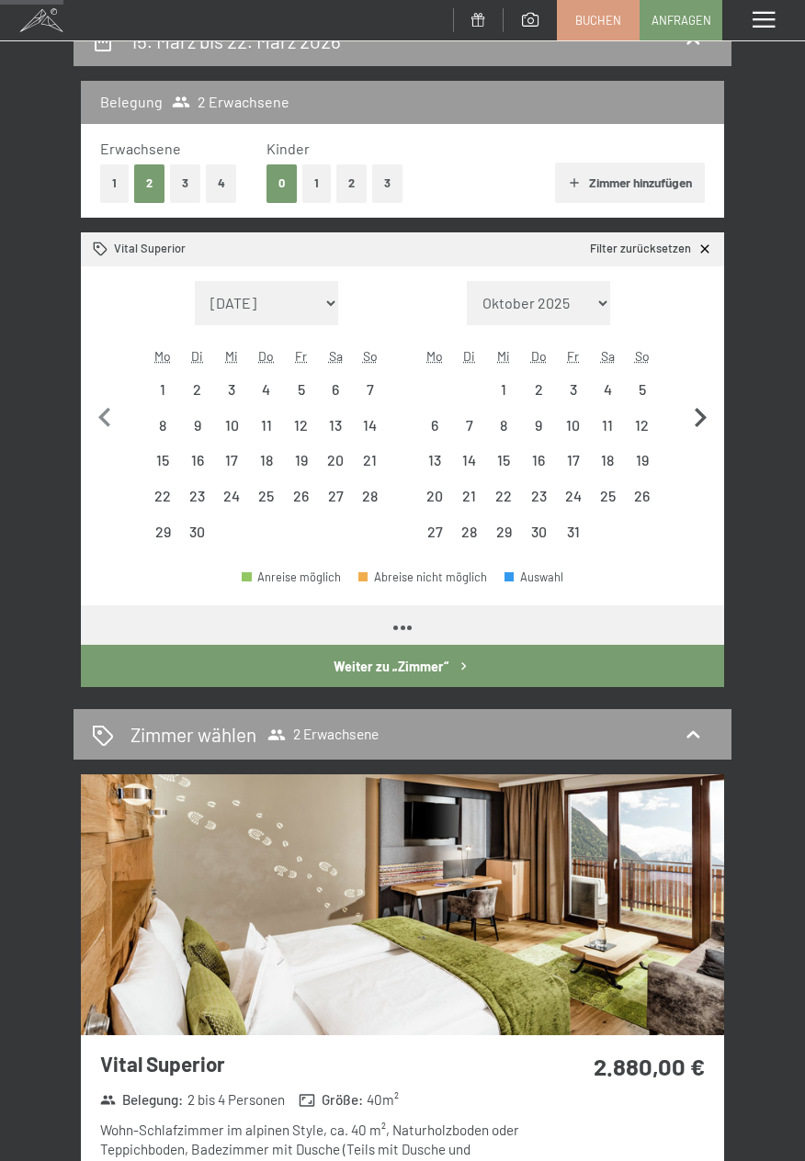
click at [702, 427] on icon "button" at bounding box center [700, 418] width 39 height 39
select select "2026-07-01"
select select "2026-08-01"
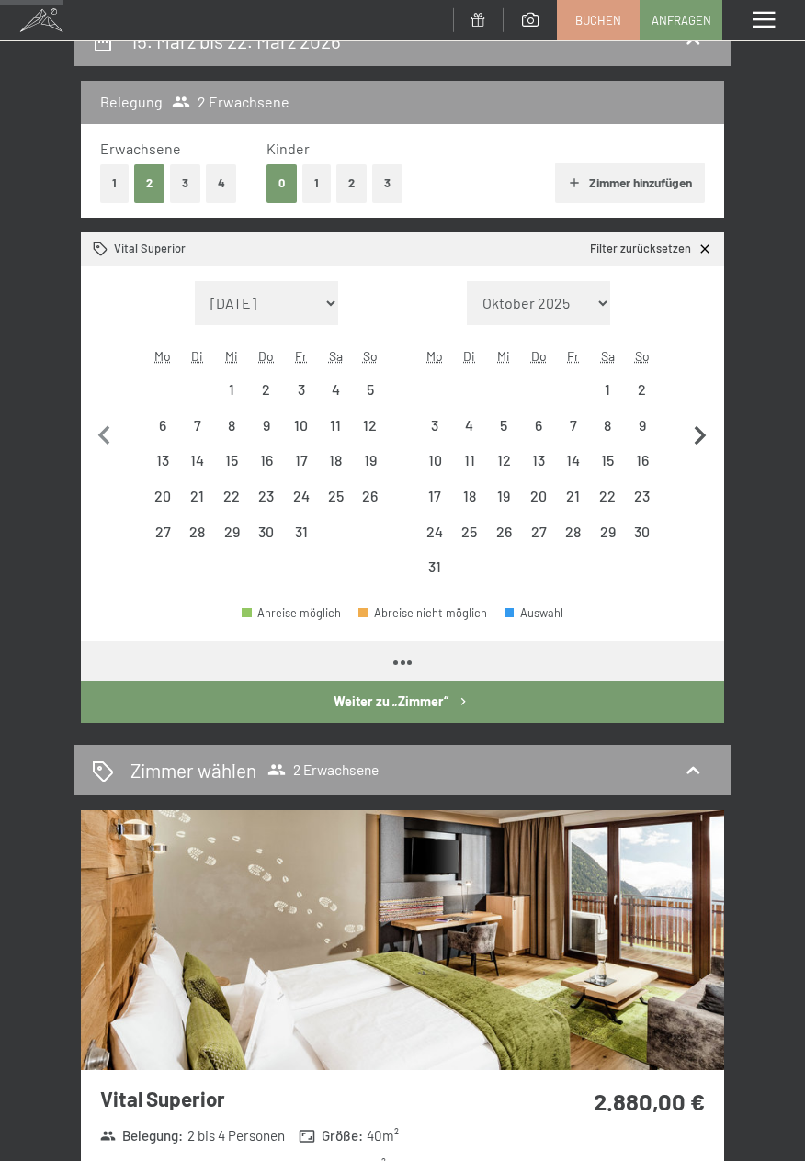
select select "2026-07-01"
select select "2026-08-01"
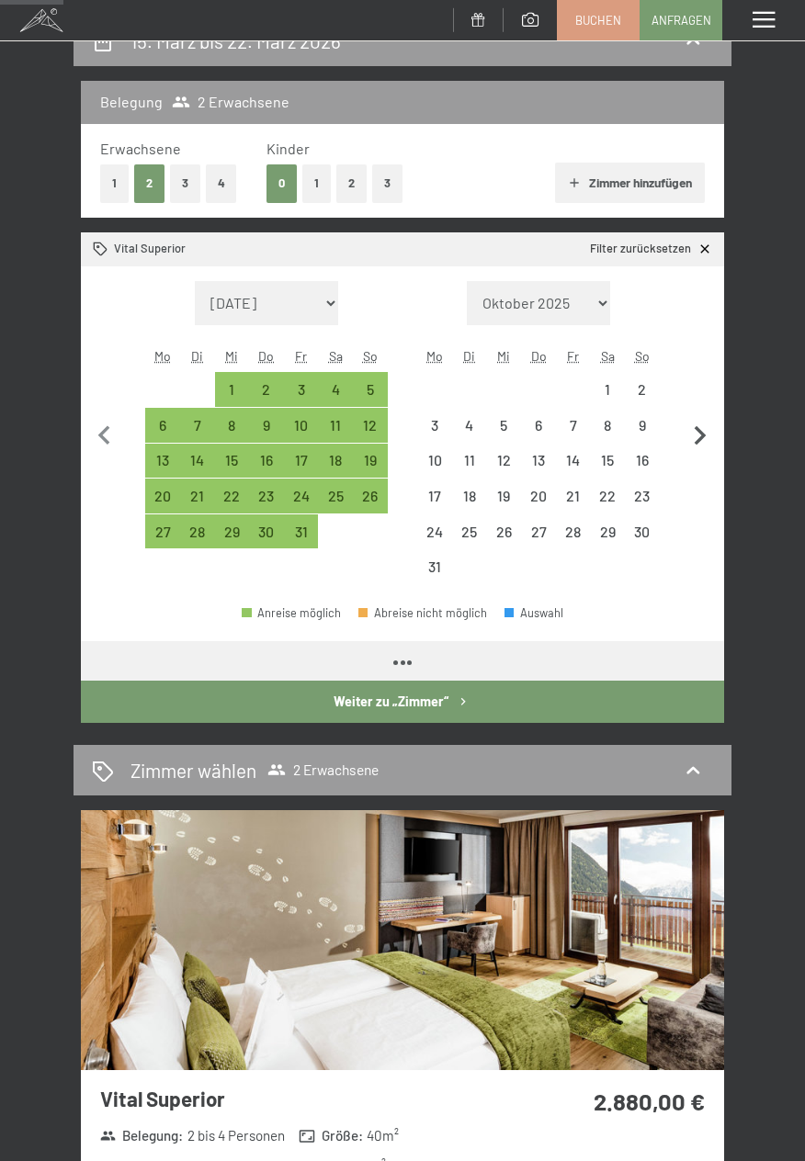
select select "2026-07-01"
select select "2026-08-01"
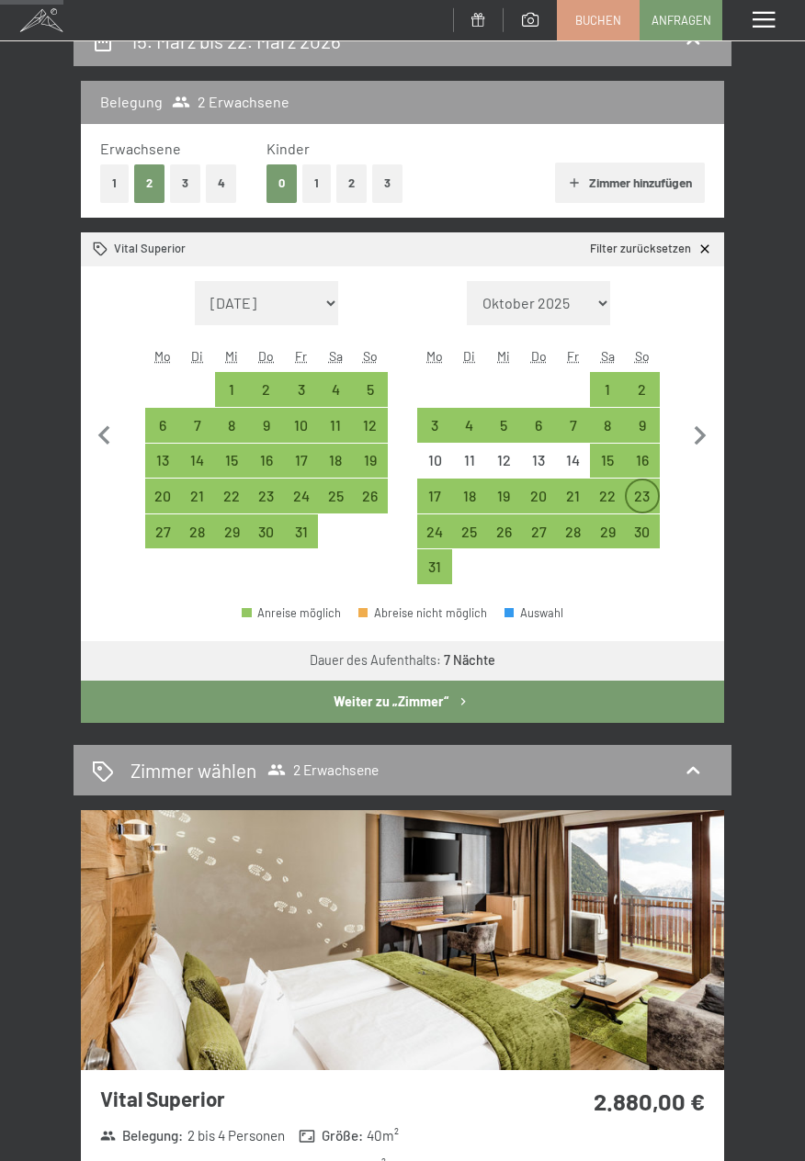
click at [645, 493] on div "23" at bounding box center [642, 504] width 31 height 31
select select "2026-07-01"
select select "2026-08-01"
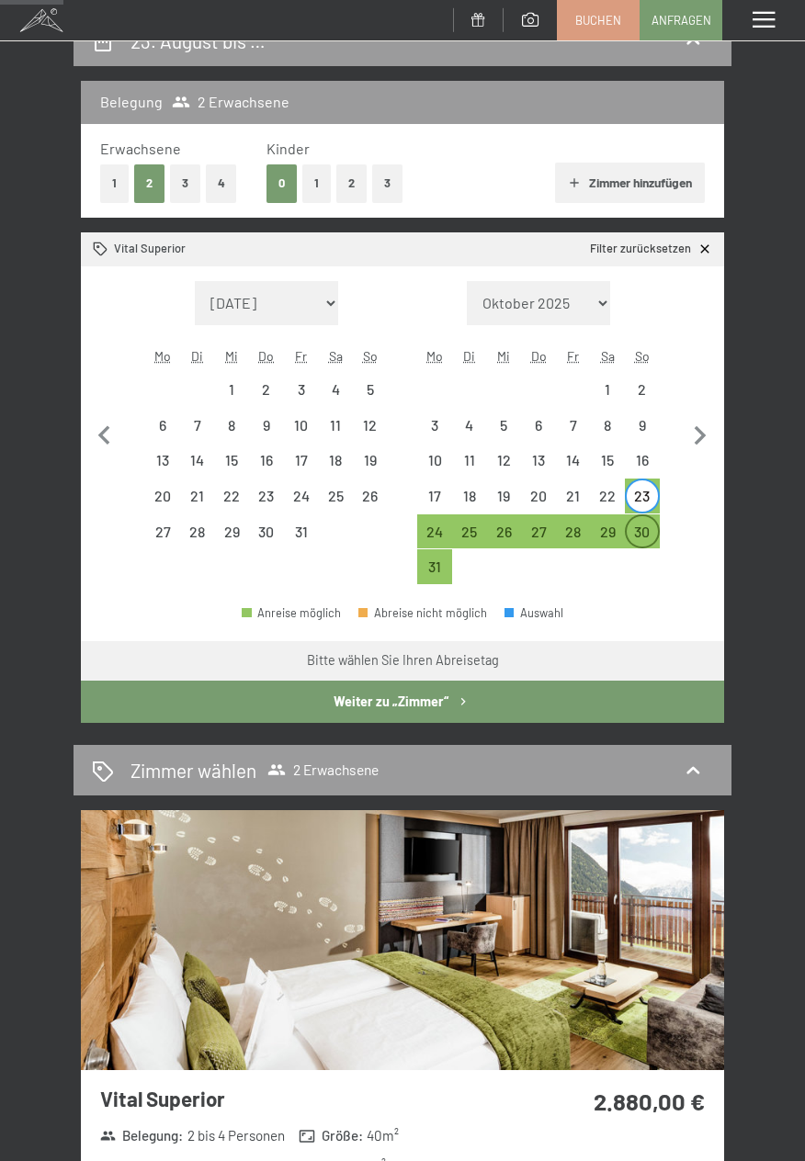
click at [654, 523] on div "30" at bounding box center [642, 531] width 31 height 31
select select "2026-07-01"
select select "2026-08-01"
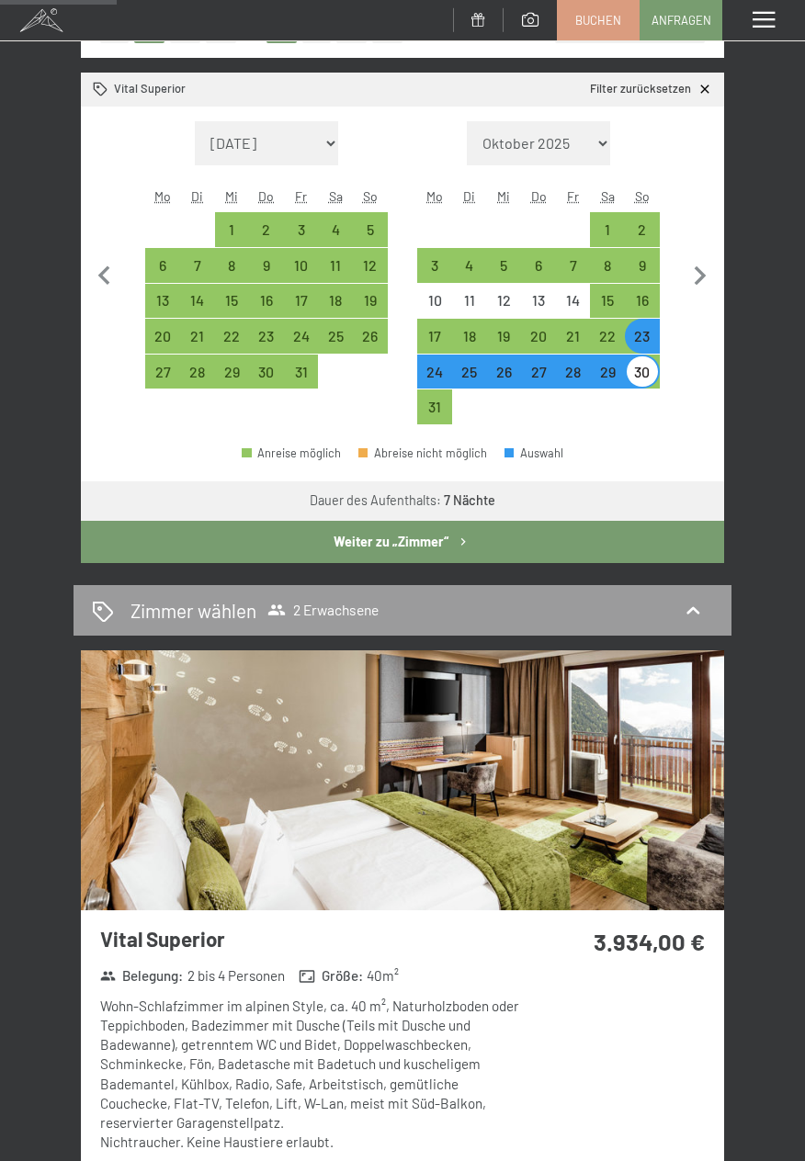
scroll to position [349, 0]
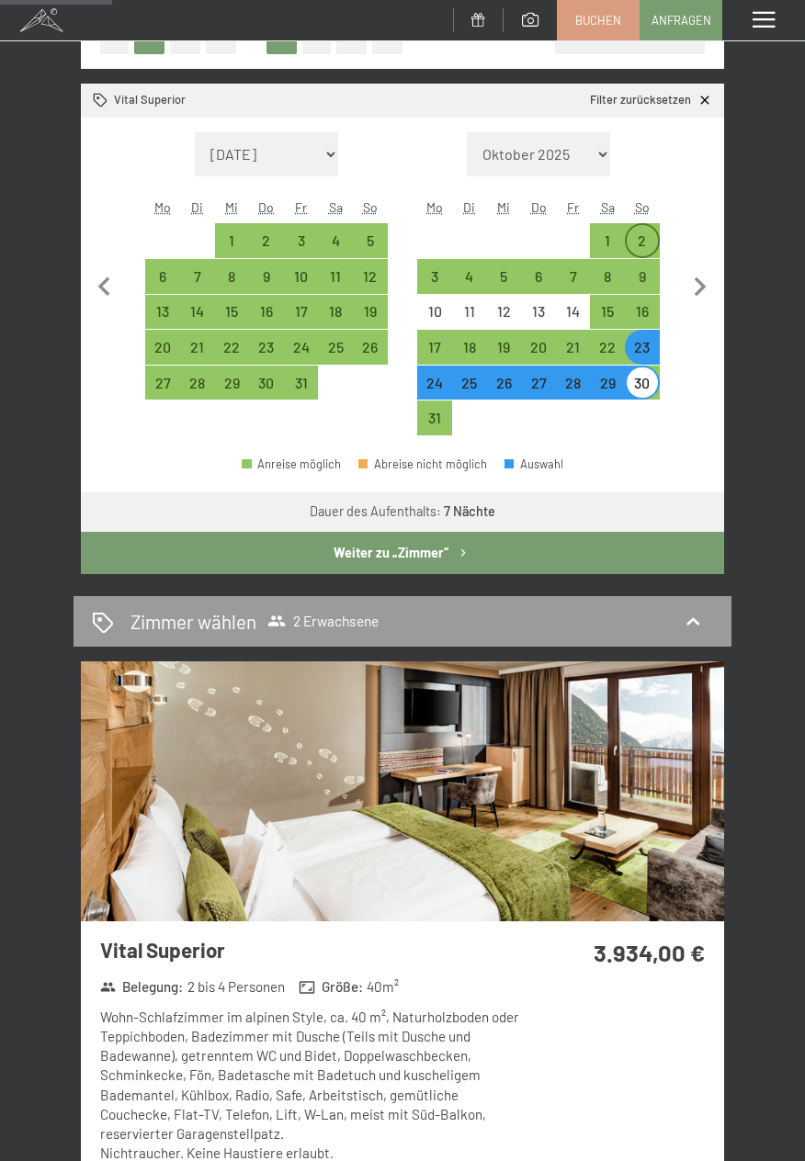
click at [645, 233] on div "2" at bounding box center [642, 248] width 31 height 31
select select "2026-07-01"
select select "2026-08-01"
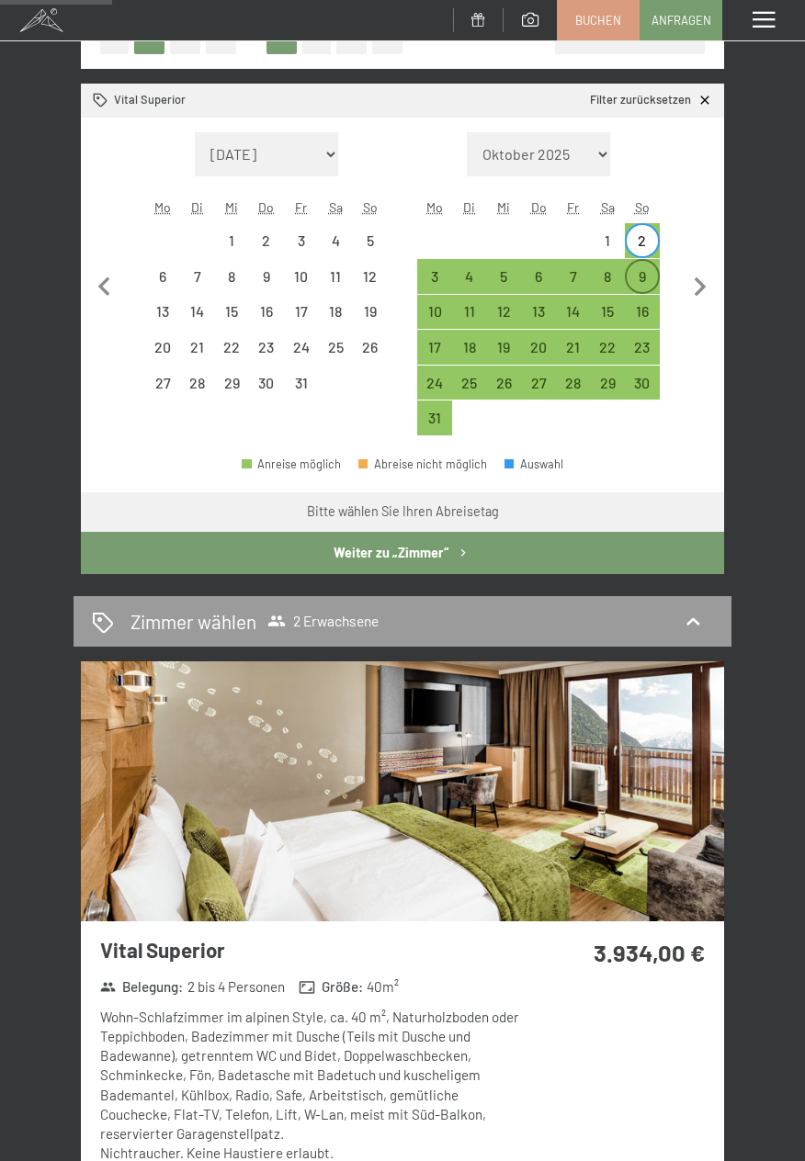
click at [653, 269] on div "9" at bounding box center [642, 284] width 31 height 31
select select "2026-07-01"
select select "2026-08-01"
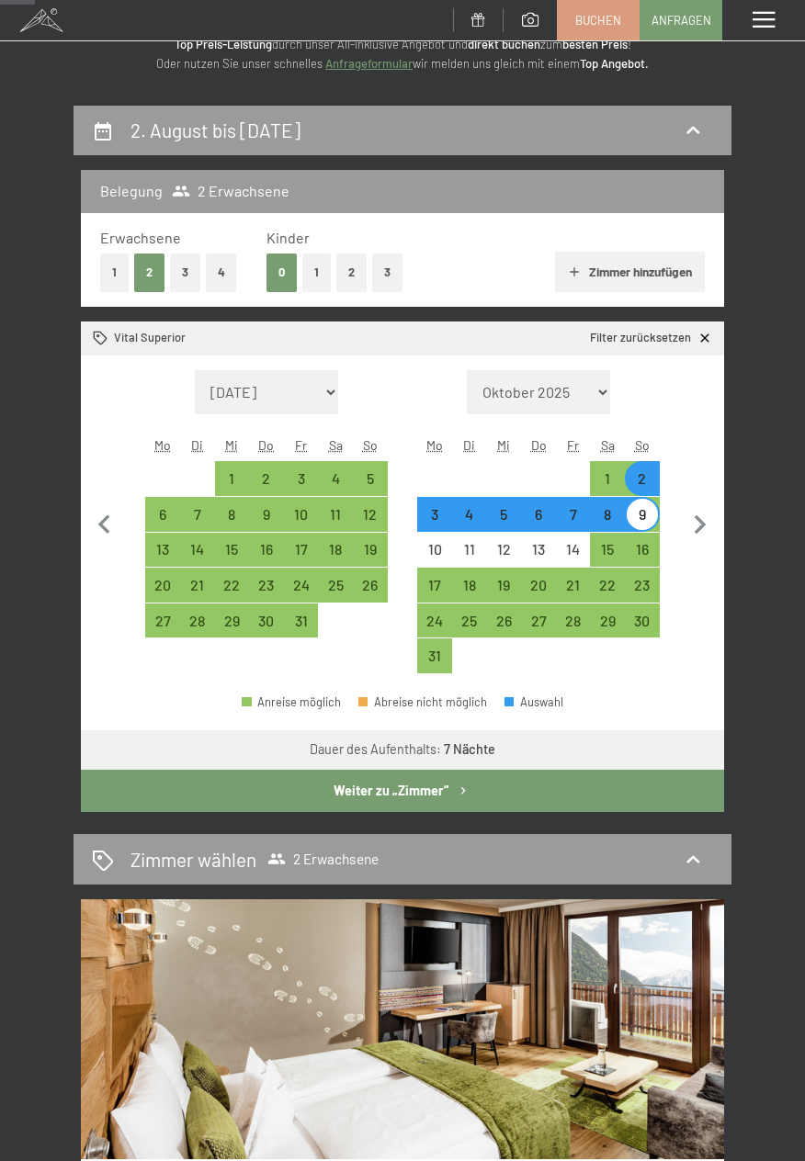
scroll to position [114, 0]
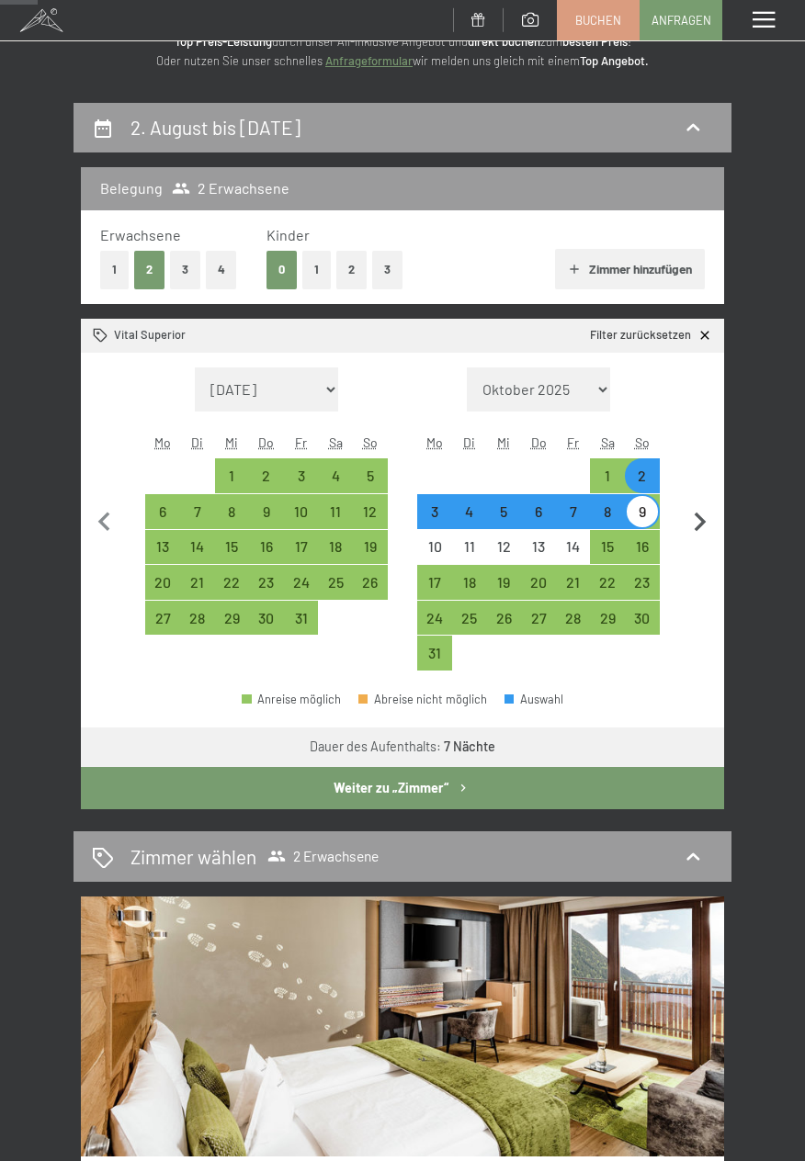
click at [708, 509] on icon "button" at bounding box center [700, 523] width 39 height 39
select select "2026-08-01"
select select "2026-09-01"
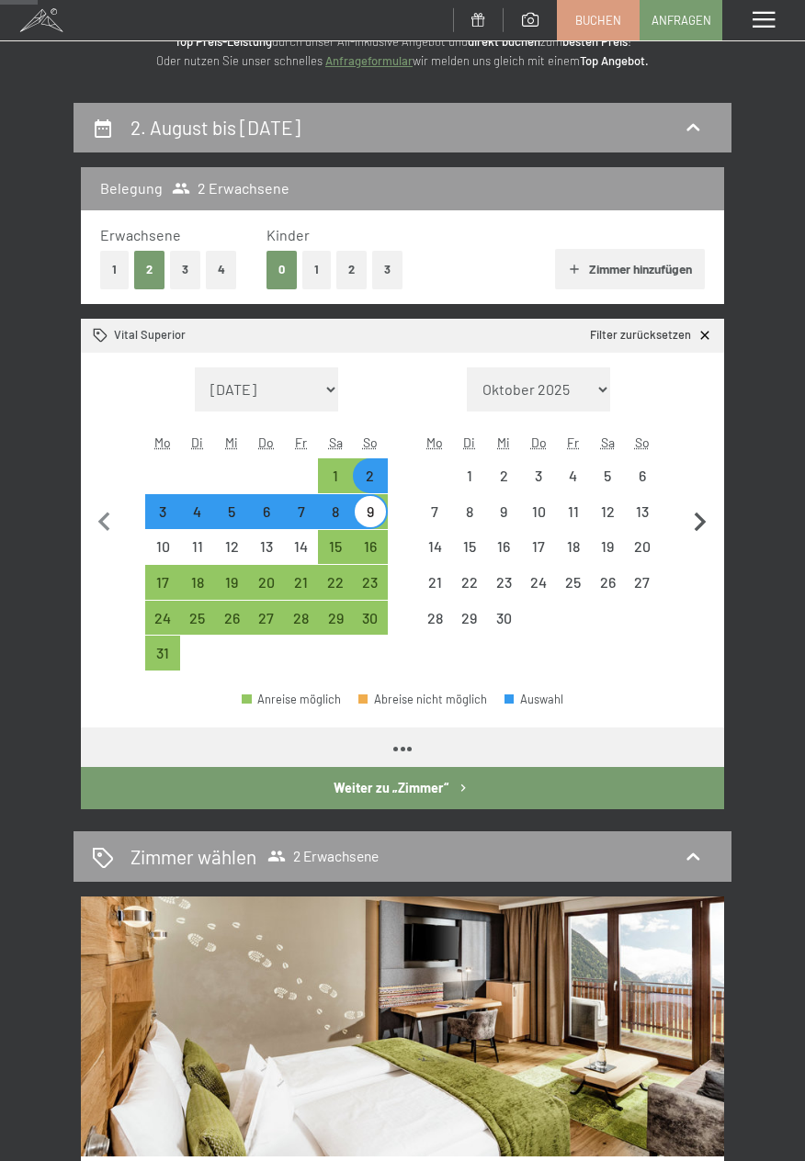
select select "2026-08-01"
select select "2026-09-01"
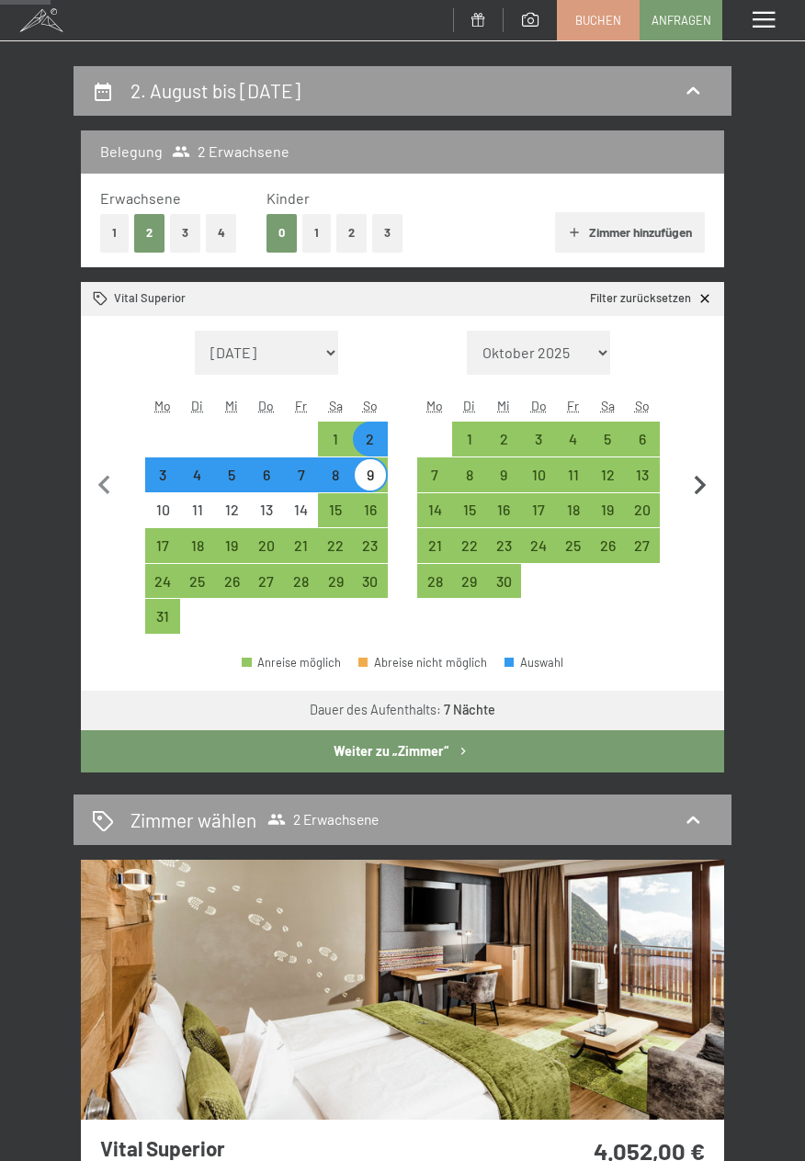
scroll to position [154, 0]
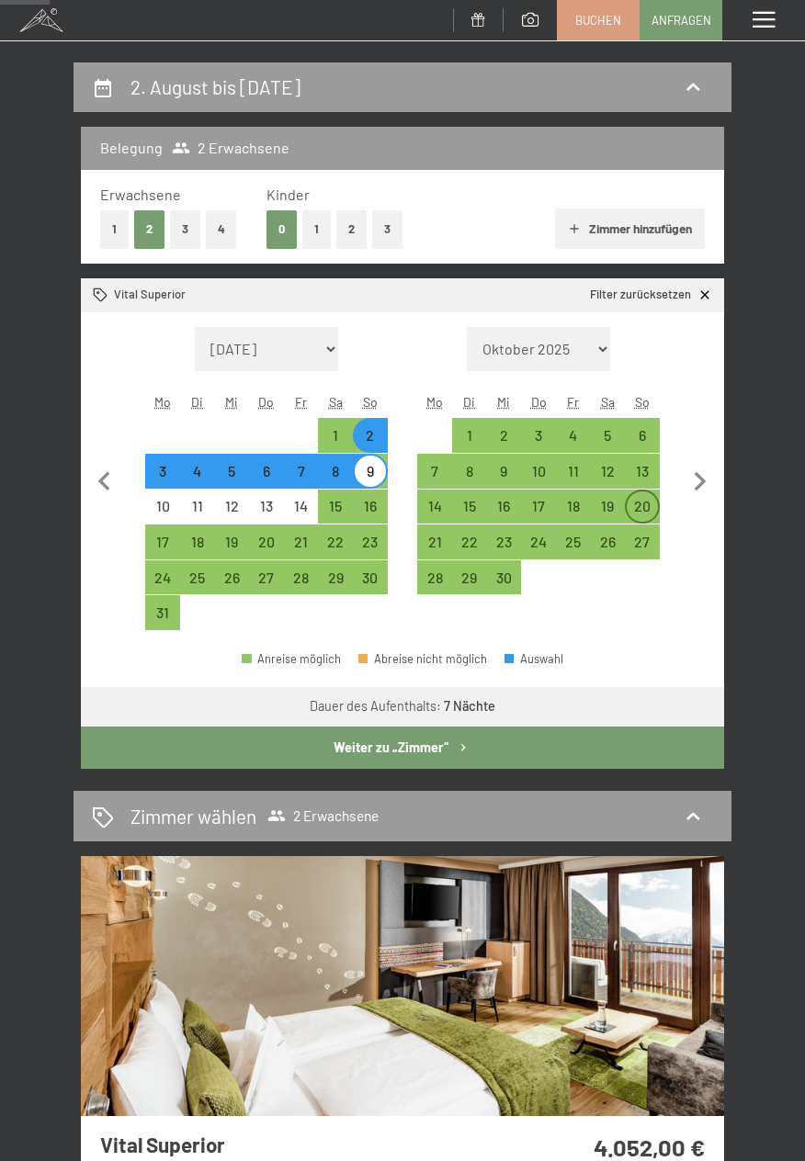
click at [642, 509] on div "20" at bounding box center [642, 514] width 31 height 31
select select "2026-08-01"
select select "2026-09-01"
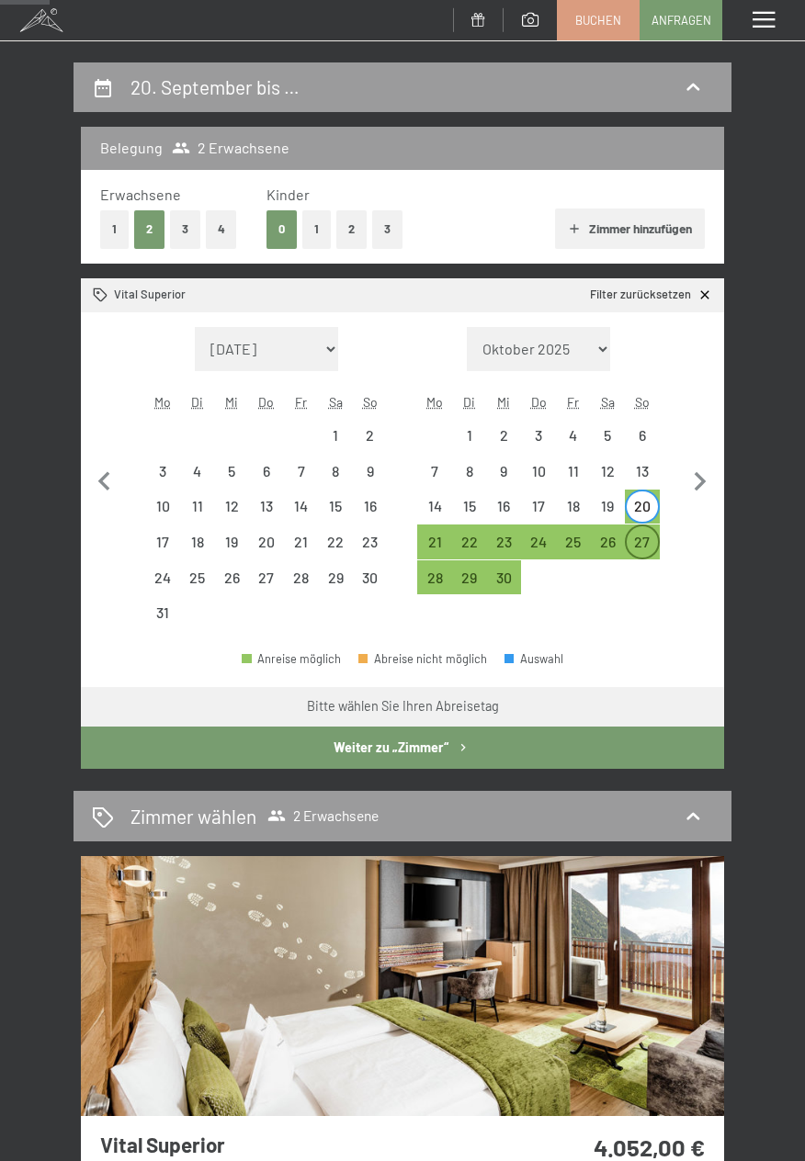
click at [653, 543] on div "27" at bounding box center [642, 550] width 31 height 31
select select "2026-08-01"
select select "2026-09-01"
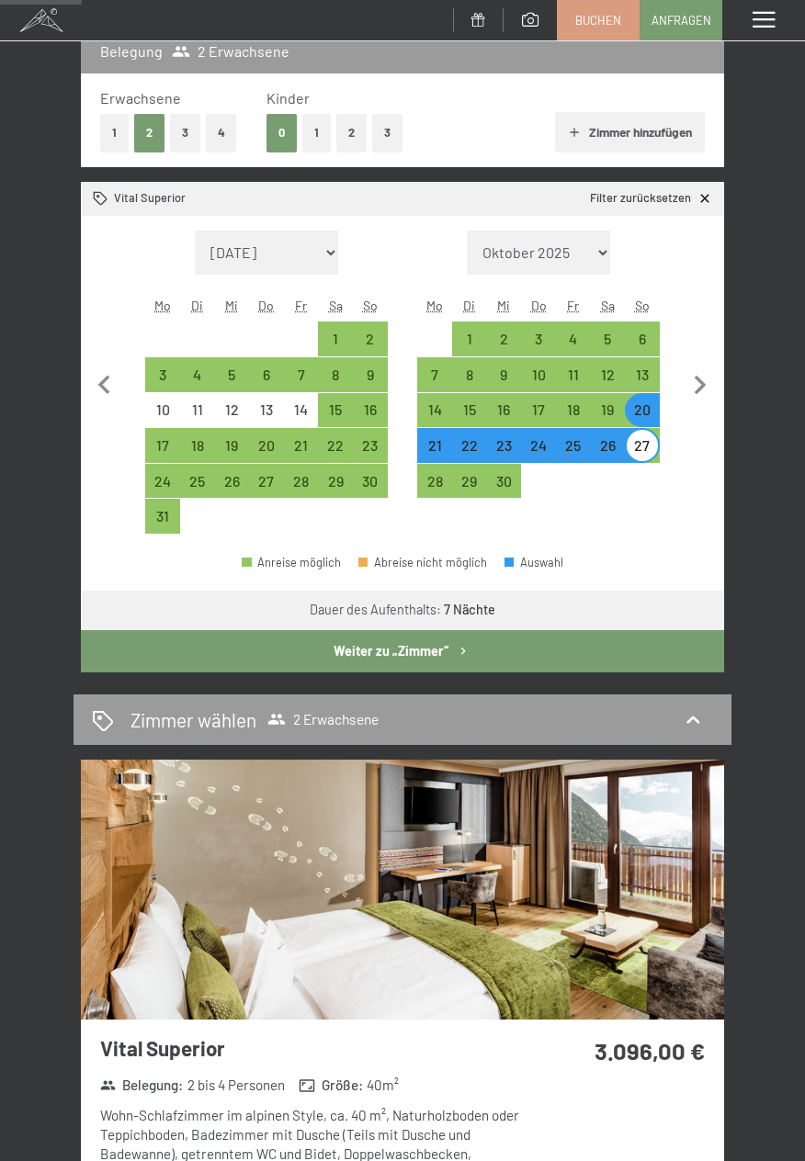
scroll to position [250, 0]
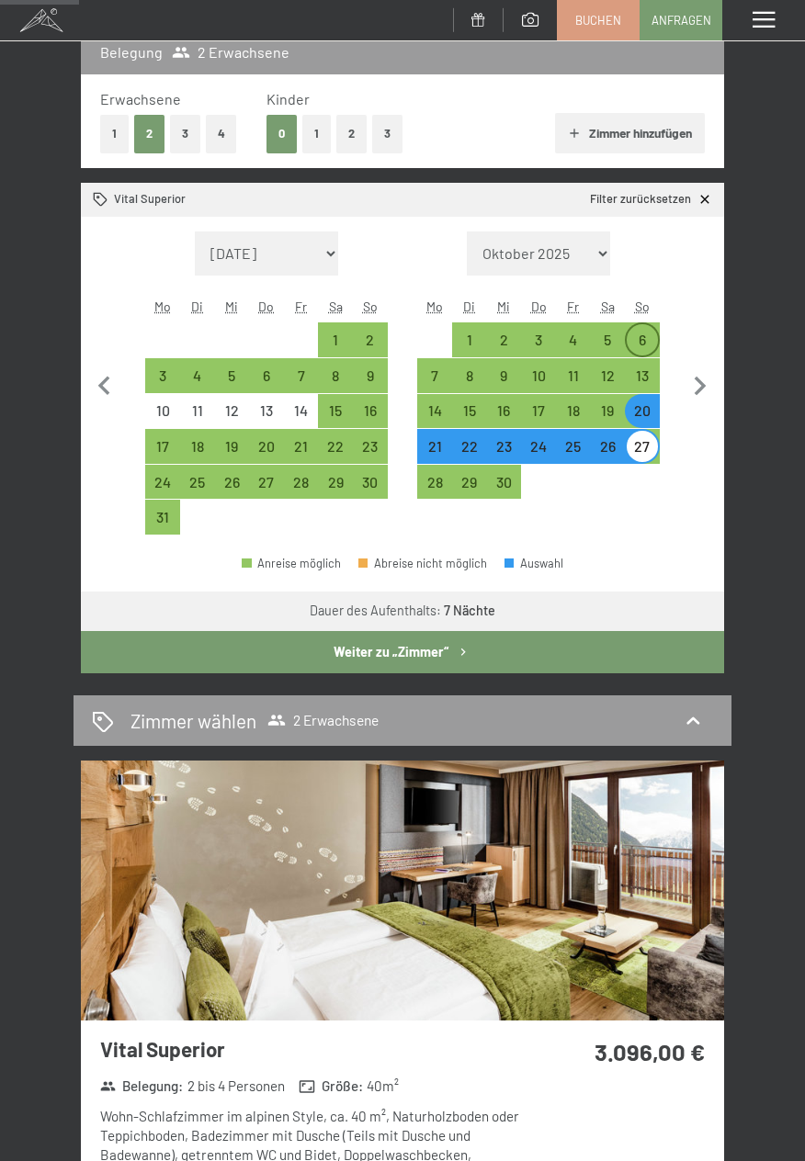
click at [643, 340] on div "6" at bounding box center [642, 348] width 31 height 31
select select "2026-08-01"
select select "2026-09-01"
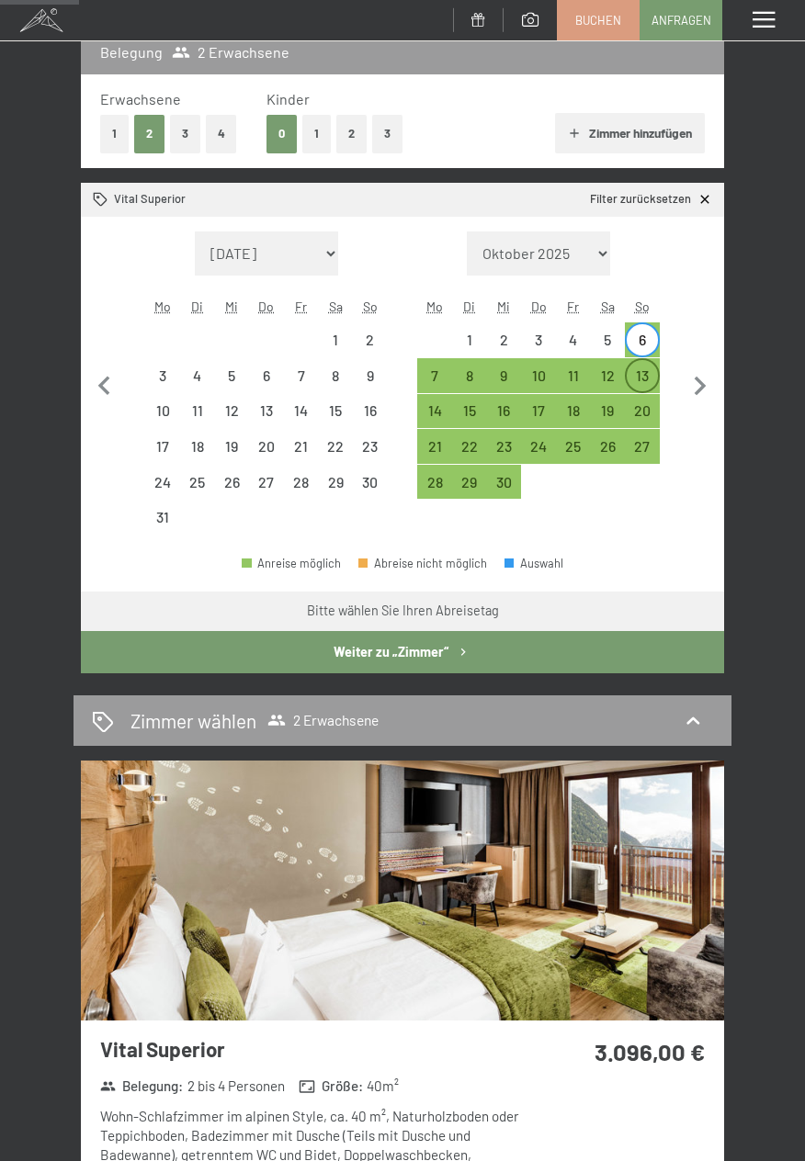
click at [649, 372] on div "13" at bounding box center [642, 383] width 31 height 31
select select "2026-08-01"
select select "2026-09-01"
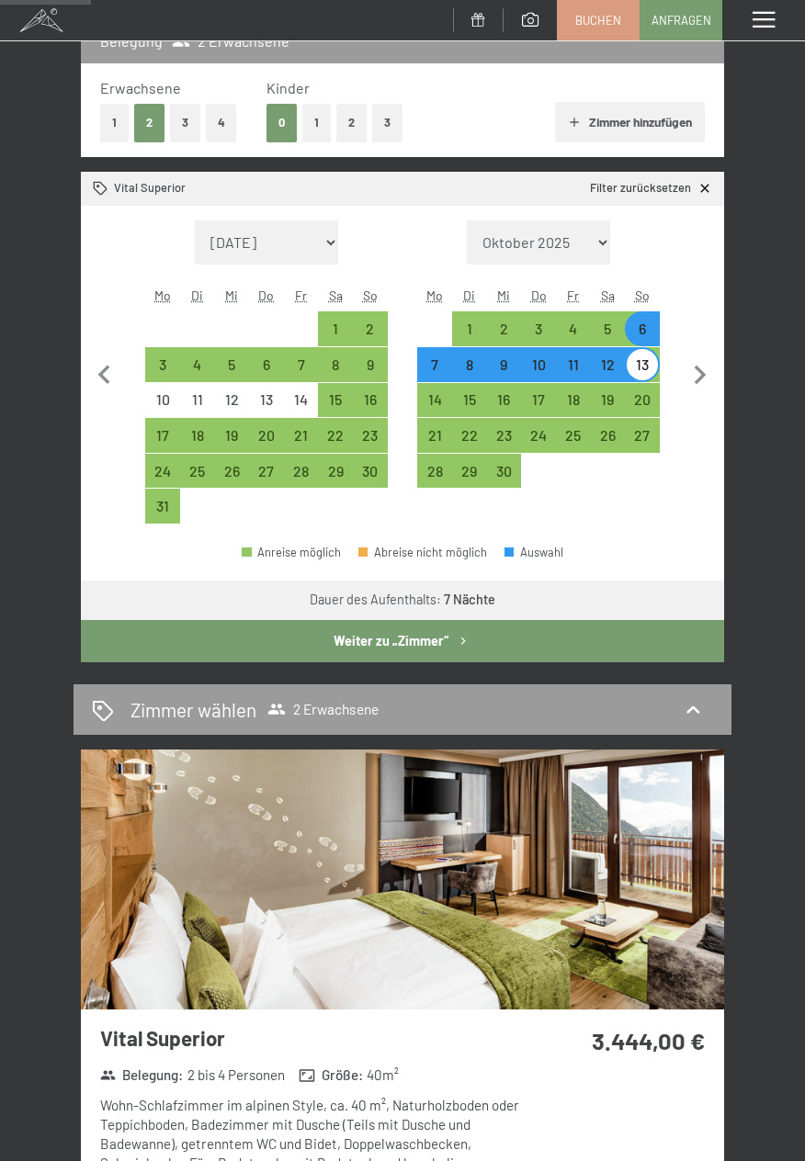
scroll to position [249, 0]
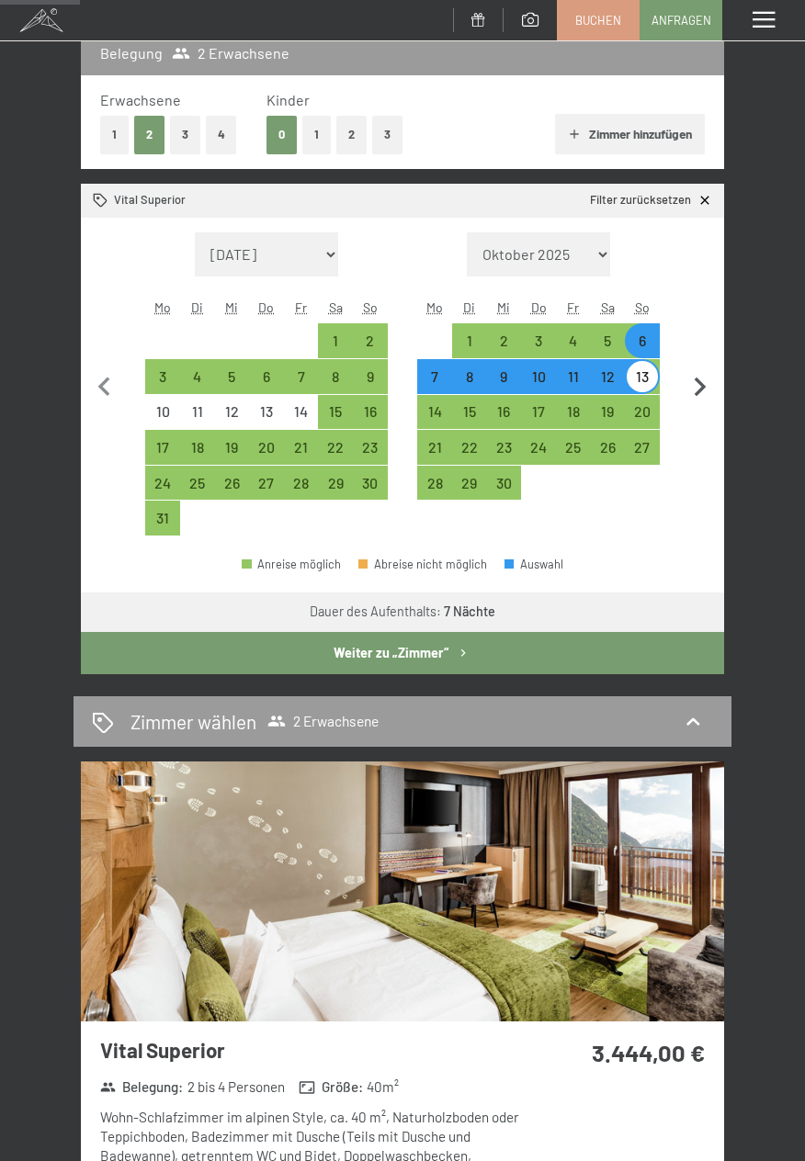
click at [700, 379] on icon "button" at bounding box center [700, 387] width 39 height 39
select select "2026-09-01"
select select "2026-10-01"
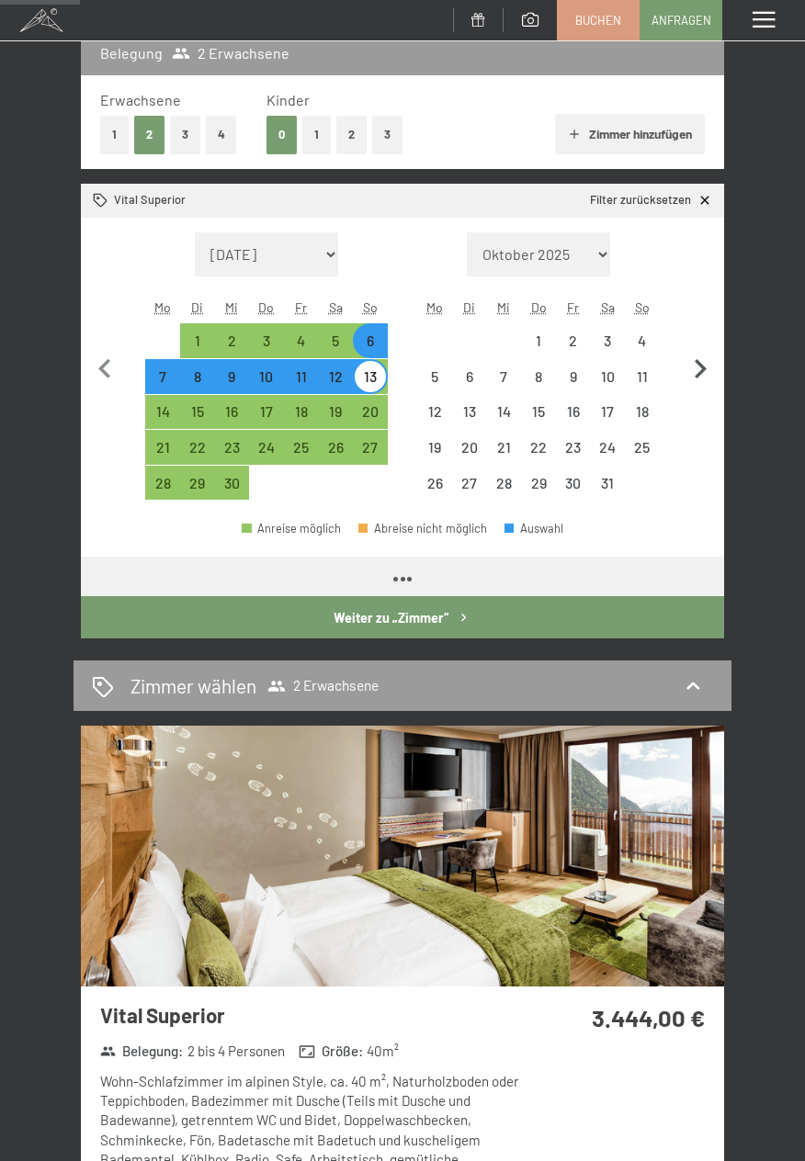
select select "2026-09-01"
select select "2026-10-01"
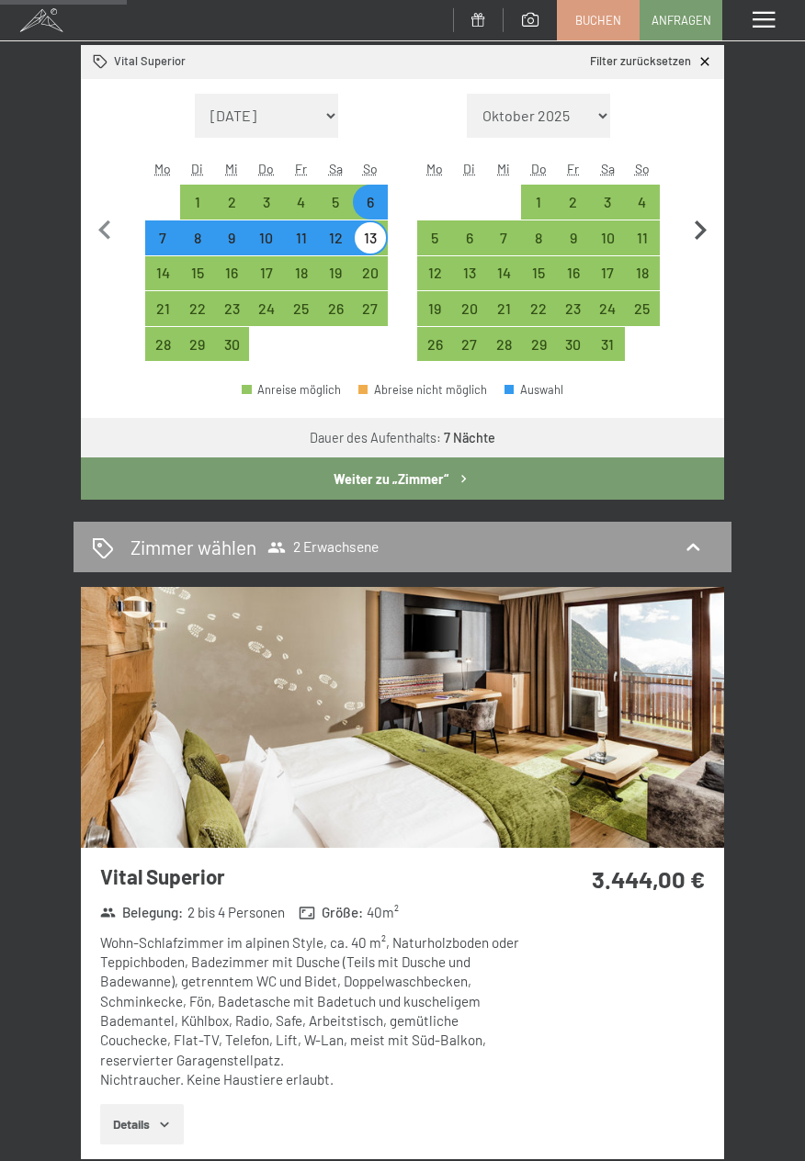
scroll to position [389, 0]
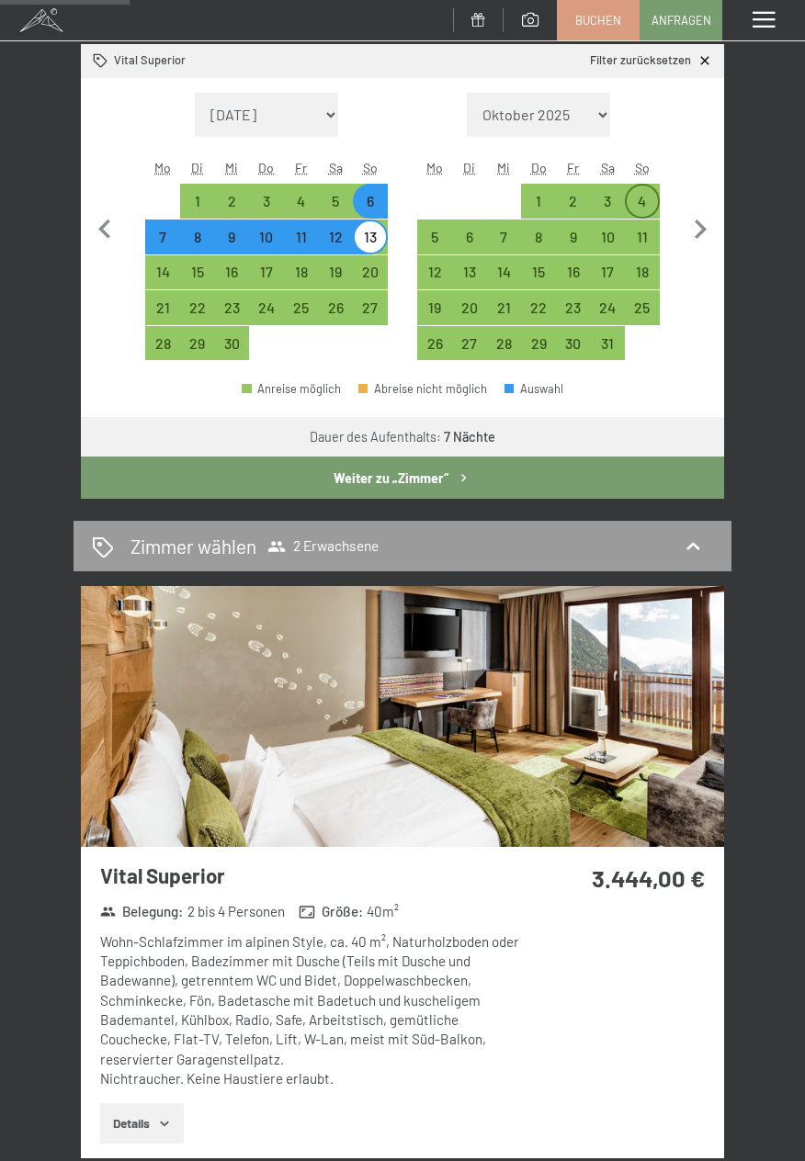
click at [647, 217] on div "4" at bounding box center [642, 209] width 31 height 31
select select "2026-09-01"
select select "2026-10-01"
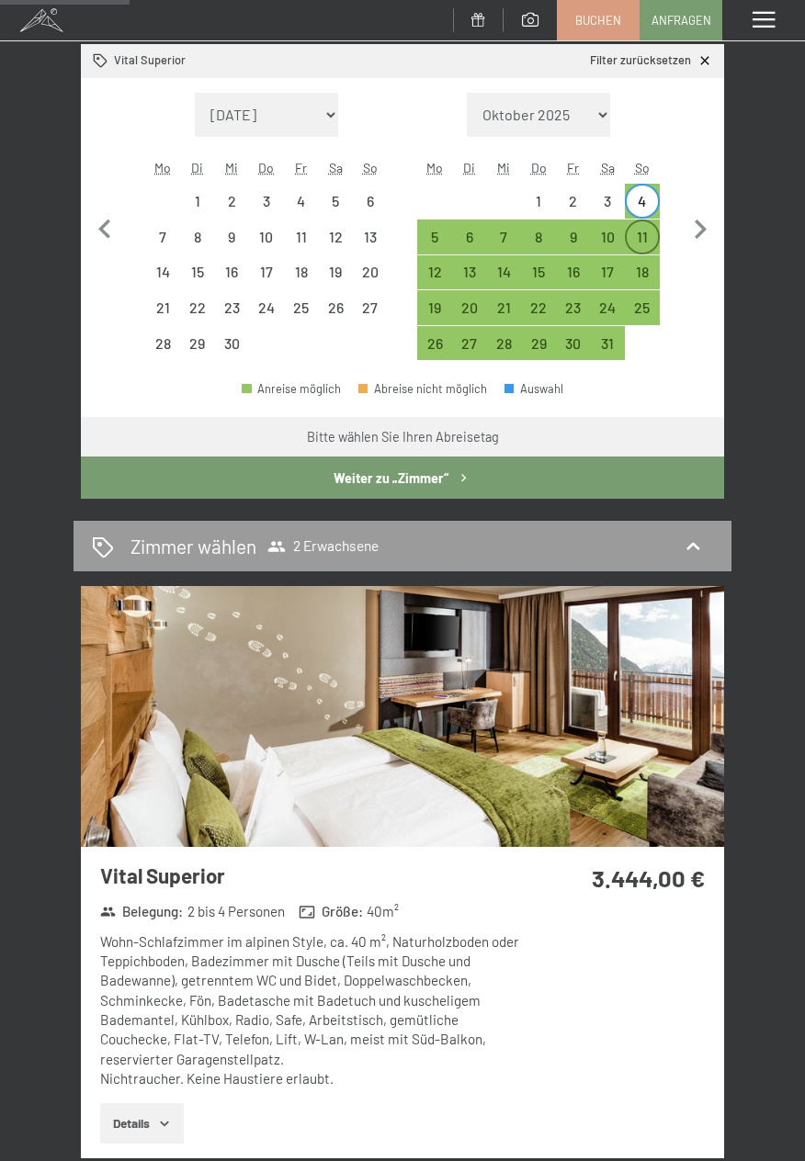
click at [649, 244] on div "11" at bounding box center [642, 245] width 31 height 31
select select "2026-09-01"
select select "2026-10-01"
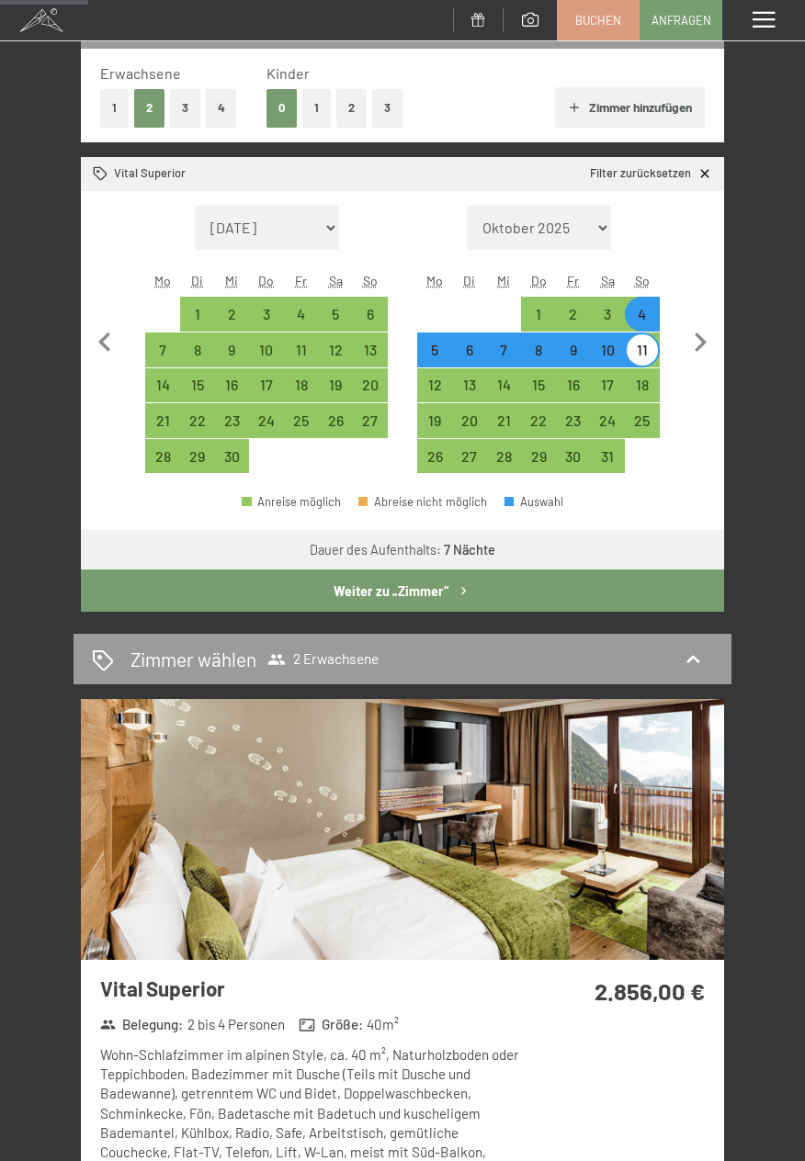
scroll to position [278, 0]
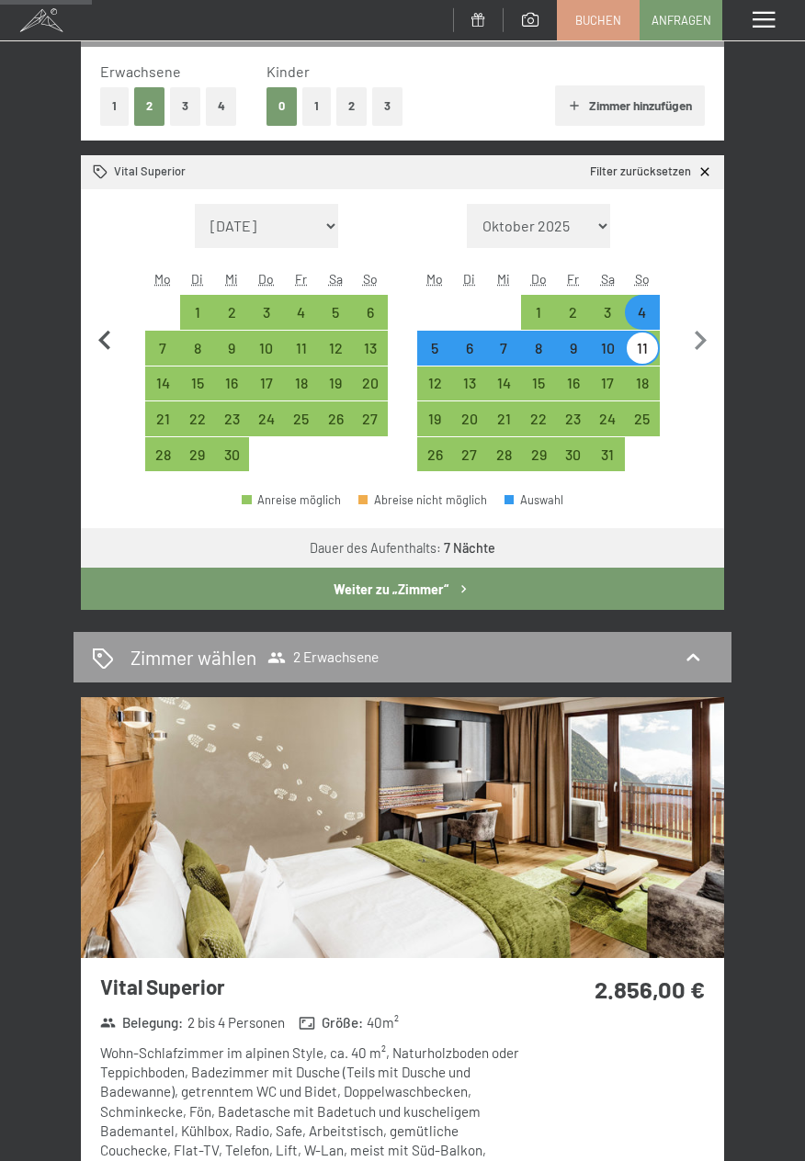
click at [121, 329] on icon "button" at bounding box center [104, 341] width 39 height 39
select select "2026-08-01"
select select "2026-09-01"
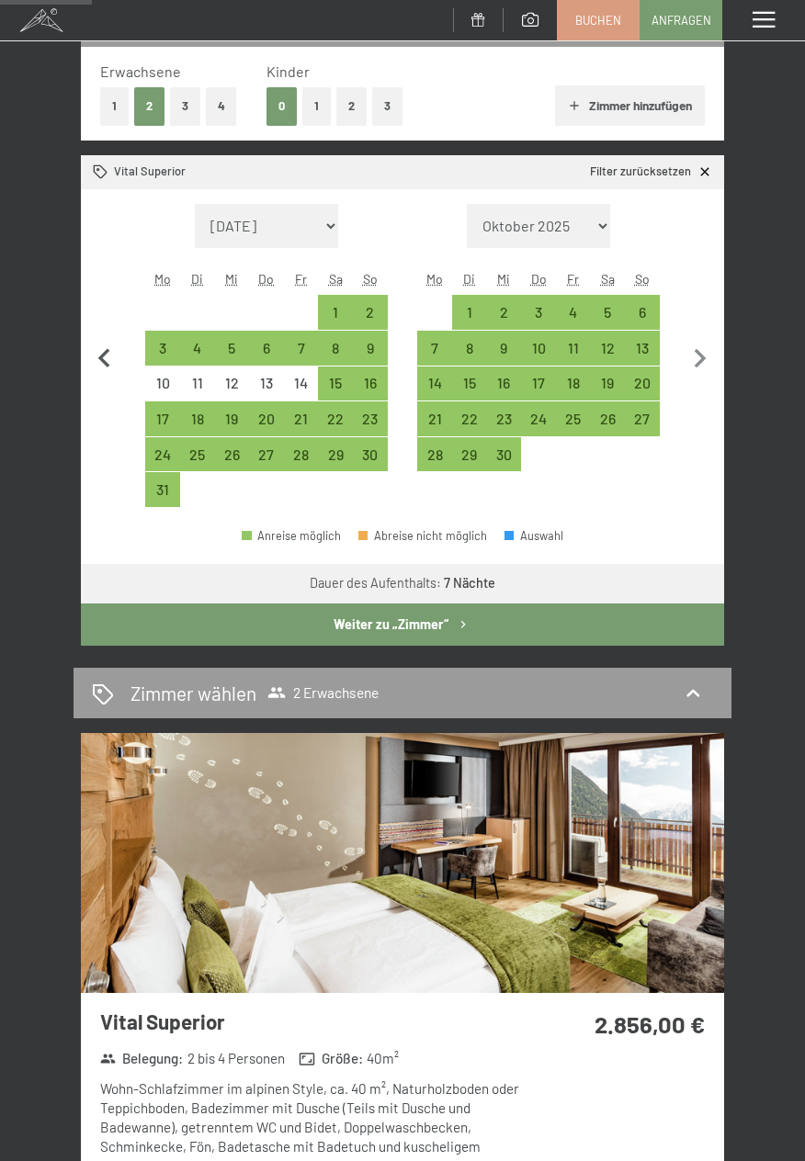
click at [103, 355] on icon "button" at bounding box center [104, 357] width 12 height 19
select select "2026-07-01"
select select "2026-08-01"
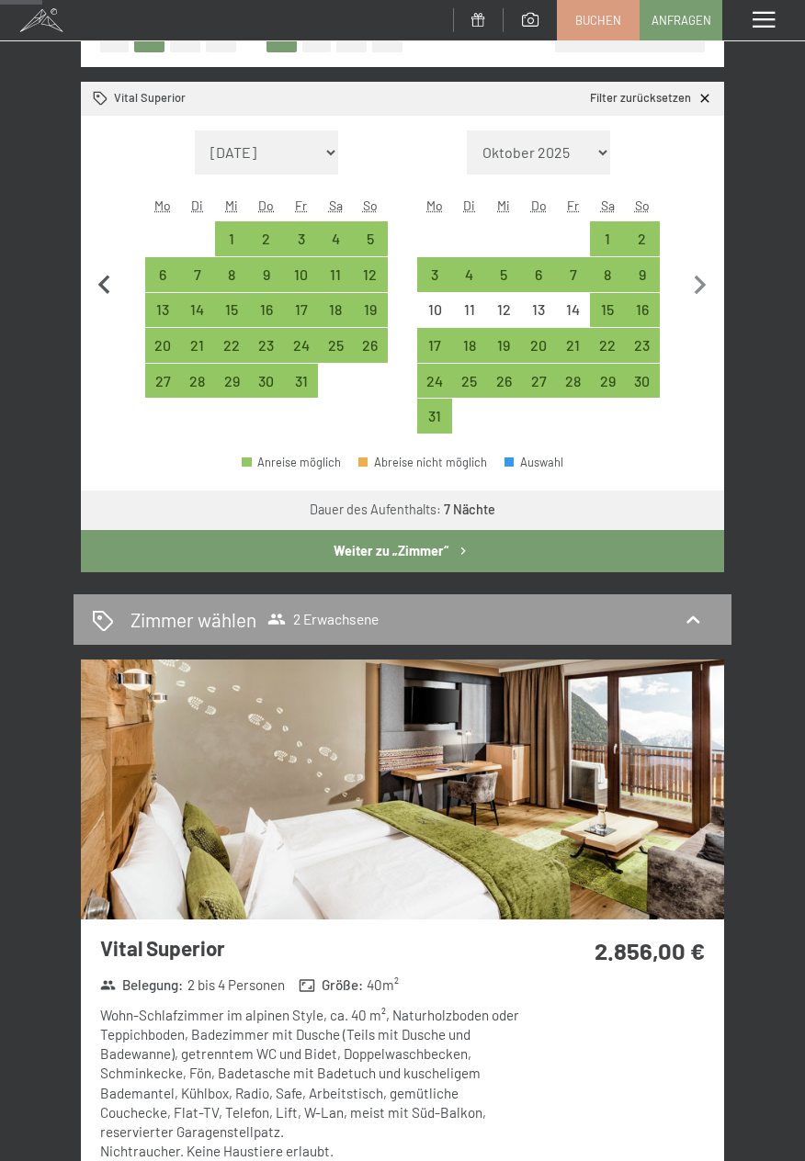
scroll to position [0, 0]
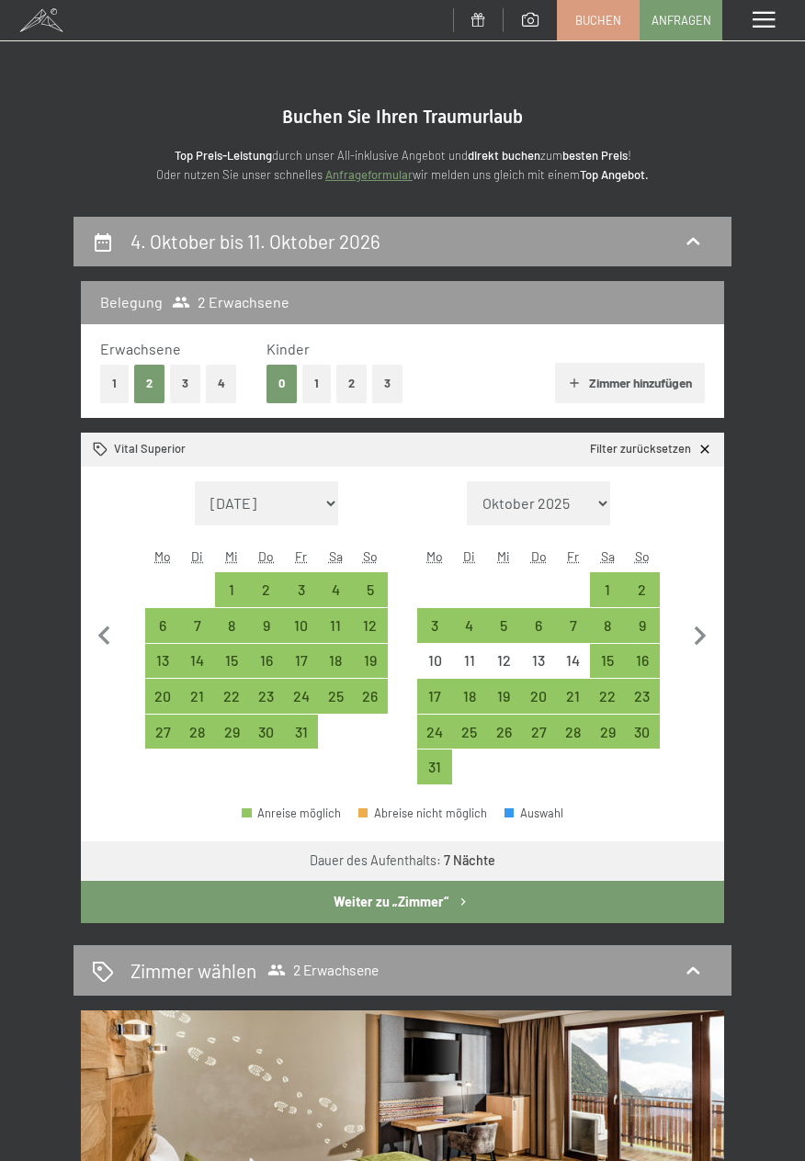
click at [763, 7] on div "Menü" at bounding box center [763, 20] width 83 height 40
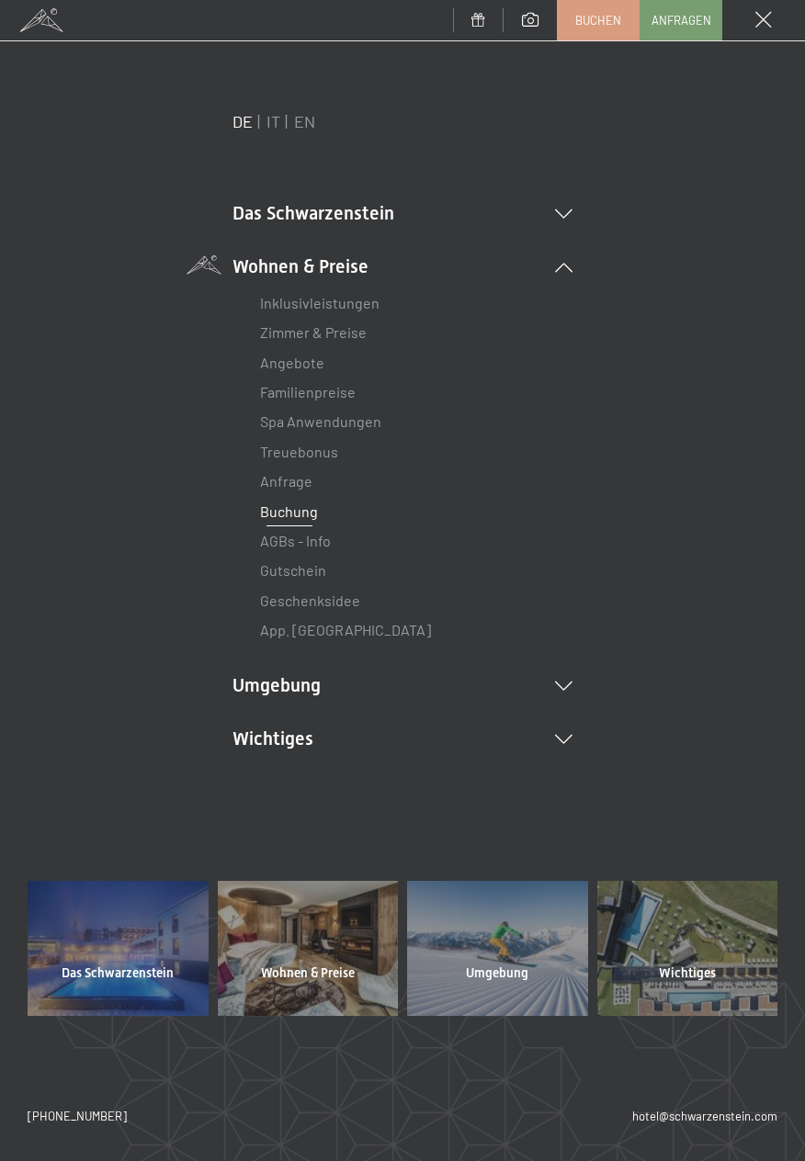
click at [312, 371] on li "Angebote Liste" at bounding box center [402, 362] width 285 height 29
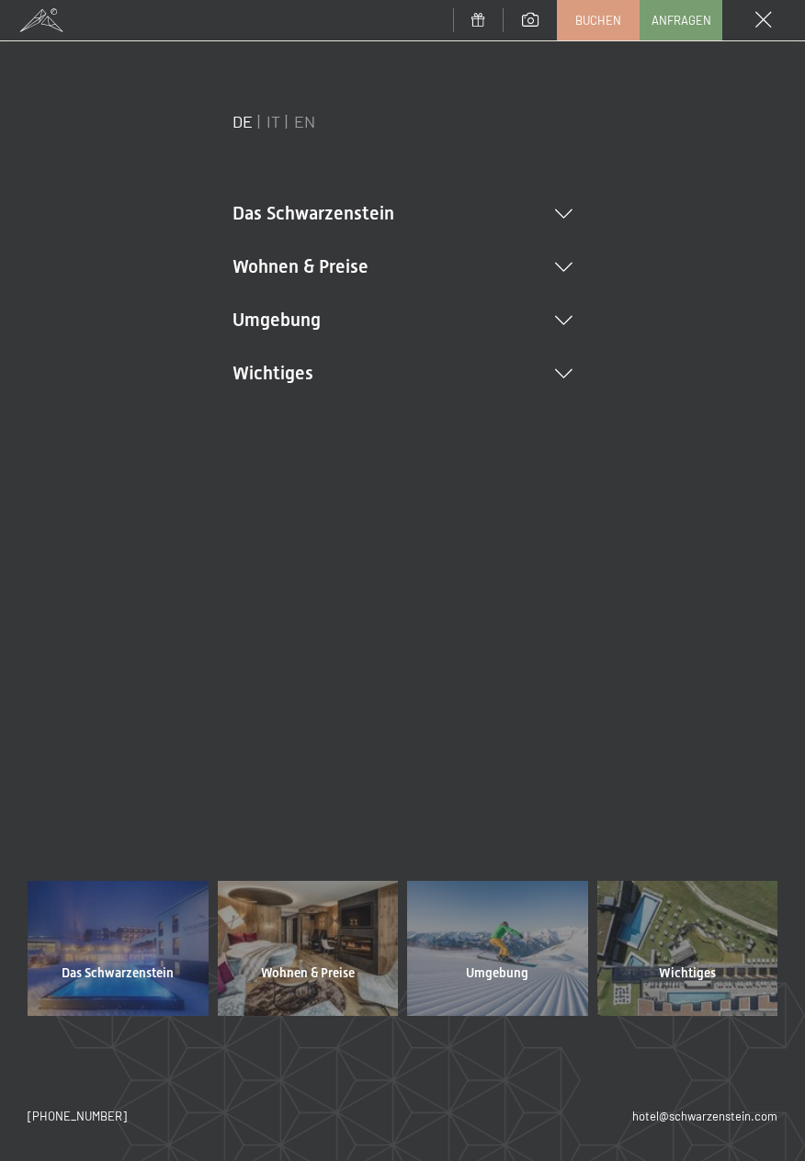
click at [765, 32] on div "Menü" at bounding box center [763, 20] width 83 height 40
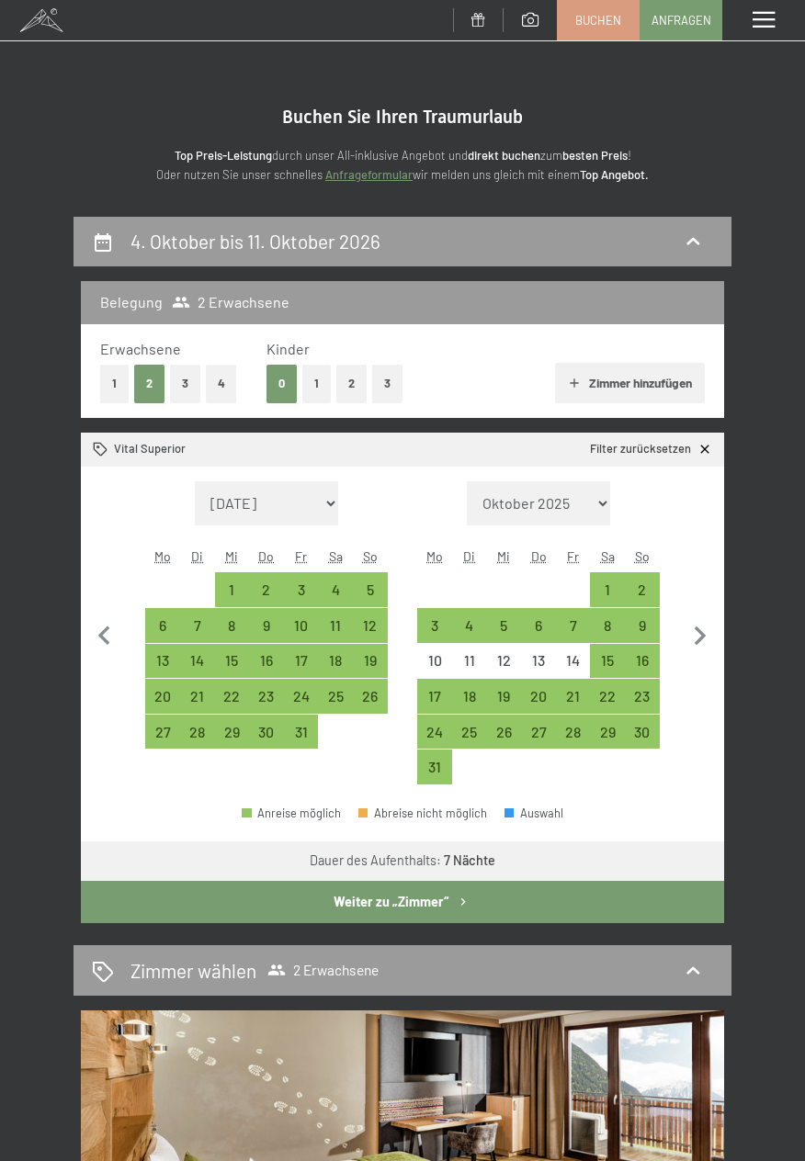
click at [764, 15] on span at bounding box center [764, 20] width 22 height 17
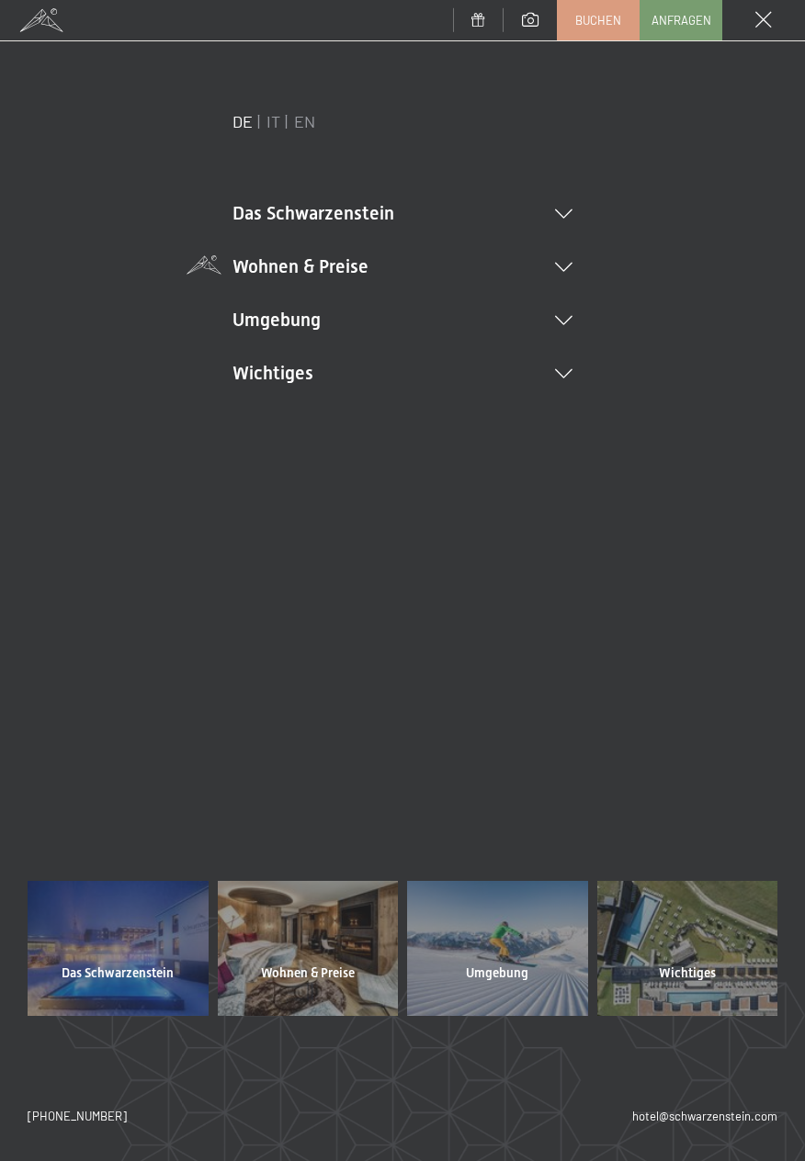
click at [569, 255] on li "Wohnen & Preise Inklusivleistungen Zimmer & Preise Liste Angebote Liste Familie…" at bounding box center [402, 267] width 340 height 26
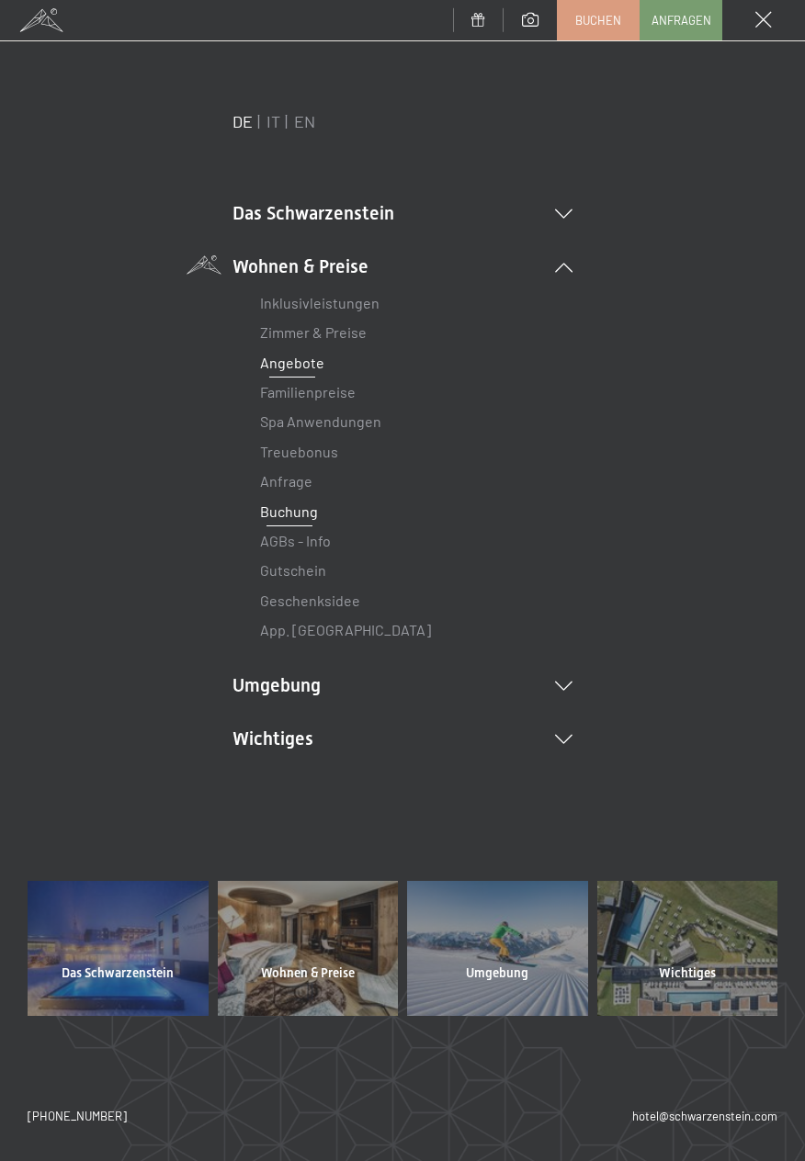
click at [317, 365] on link "Angebote" at bounding box center [292, 362] width 64 height 17
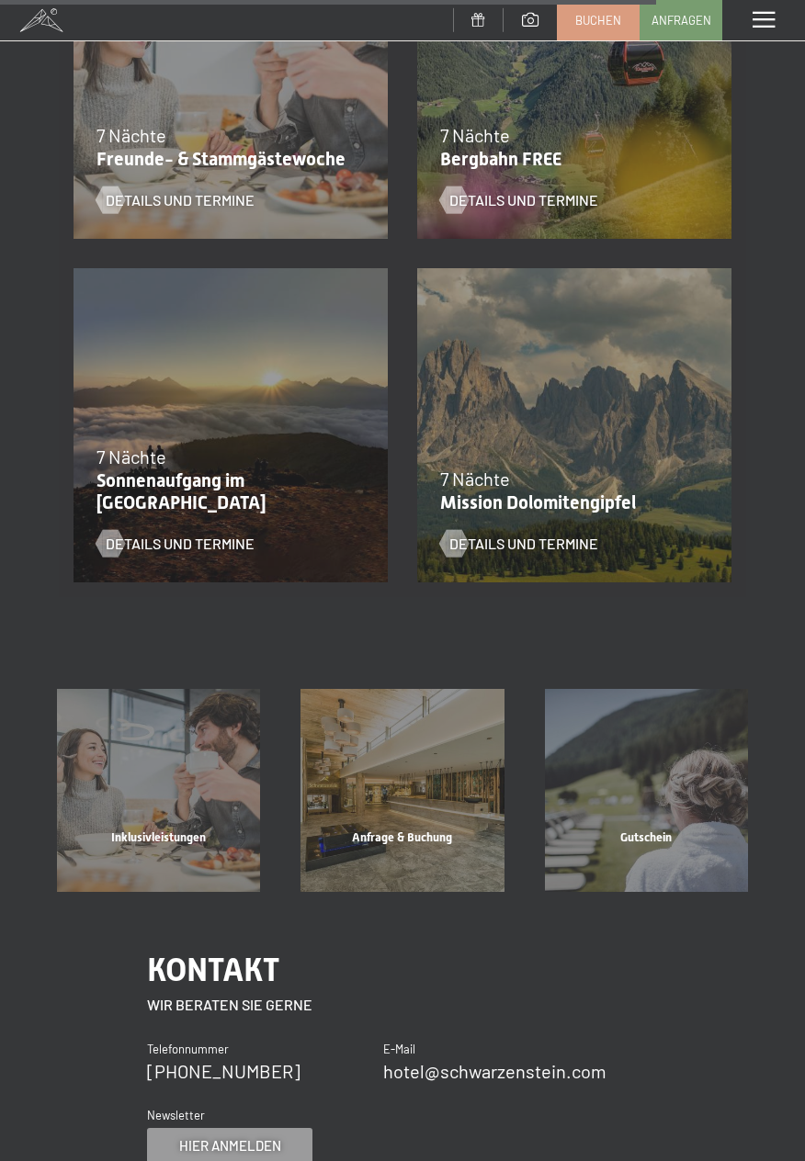
scroll to position [2572, 0]
click at [572, 553] on span "Details und Termine" at bounding box center [542, 543] width 149 height 20
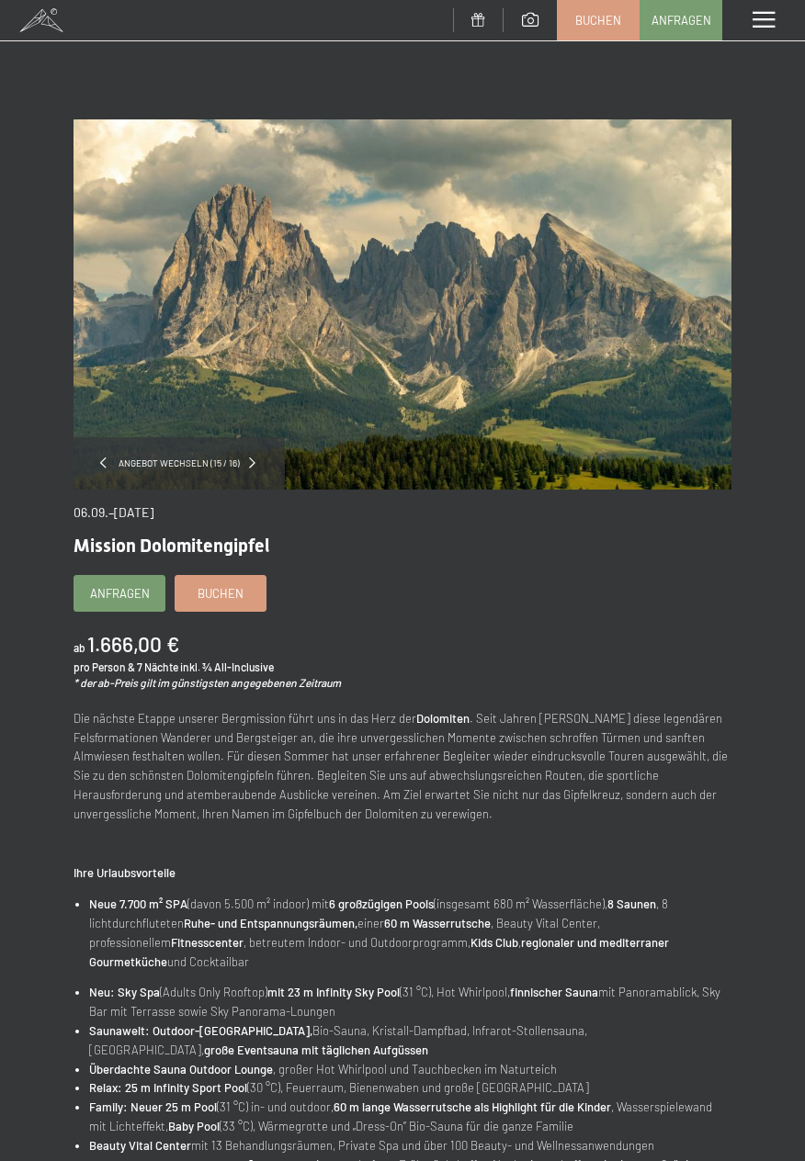
click at [107, 463] on span at bounding box center [103, 463] width 6 height 11
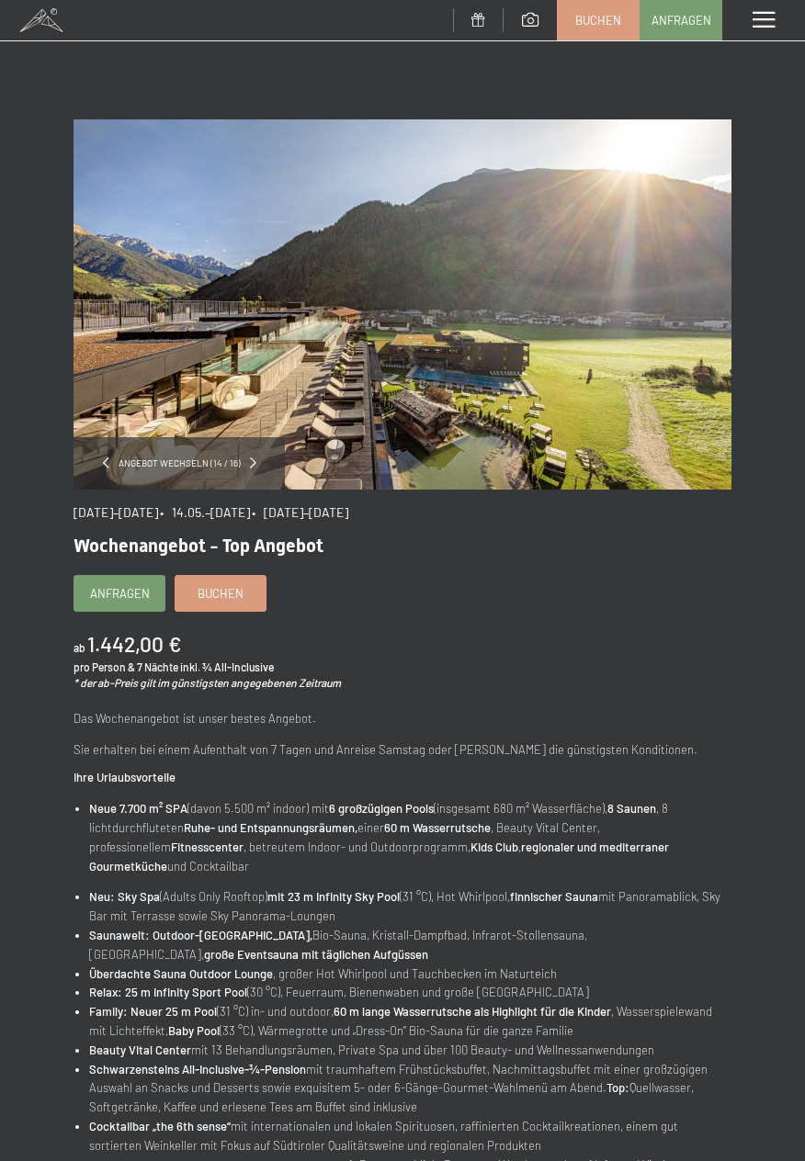
click at [772, 17] on span at bounding box center [764, 20] width 22 height 17
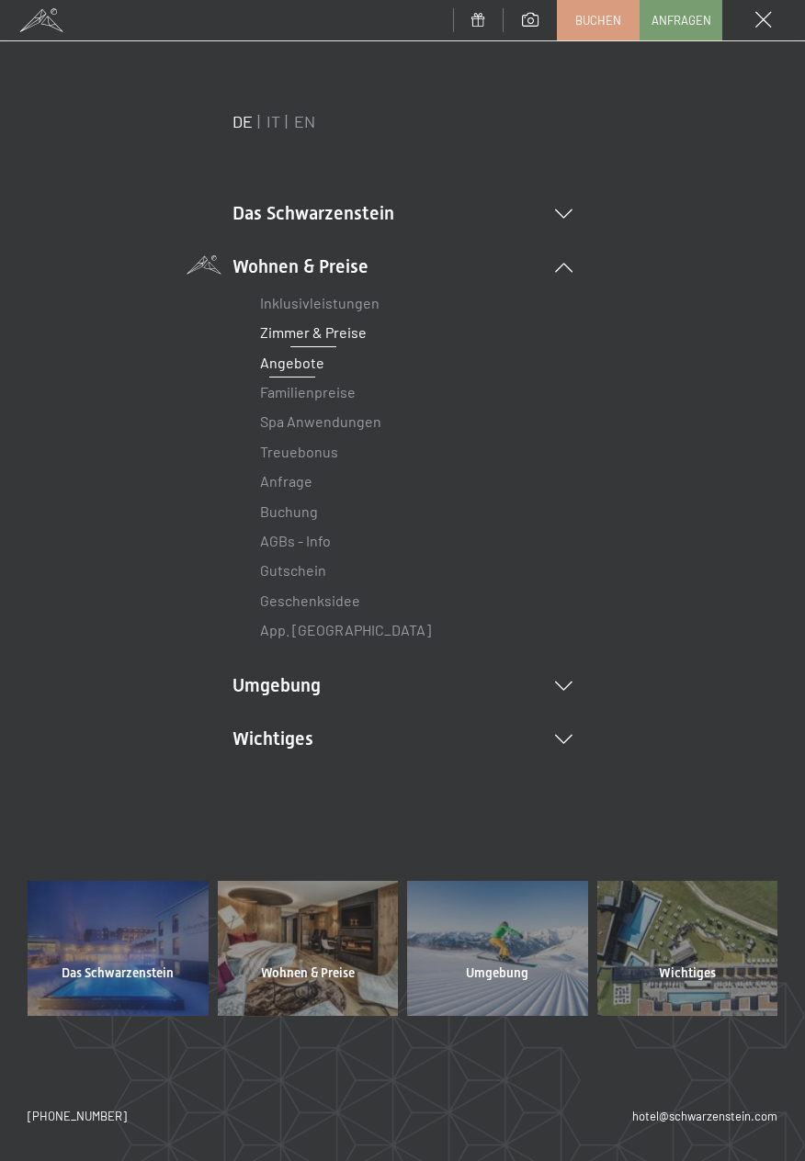
click at [362, 333] on link "Zimmer & Preise" at bounding box center [313, 331] width 107 height 17
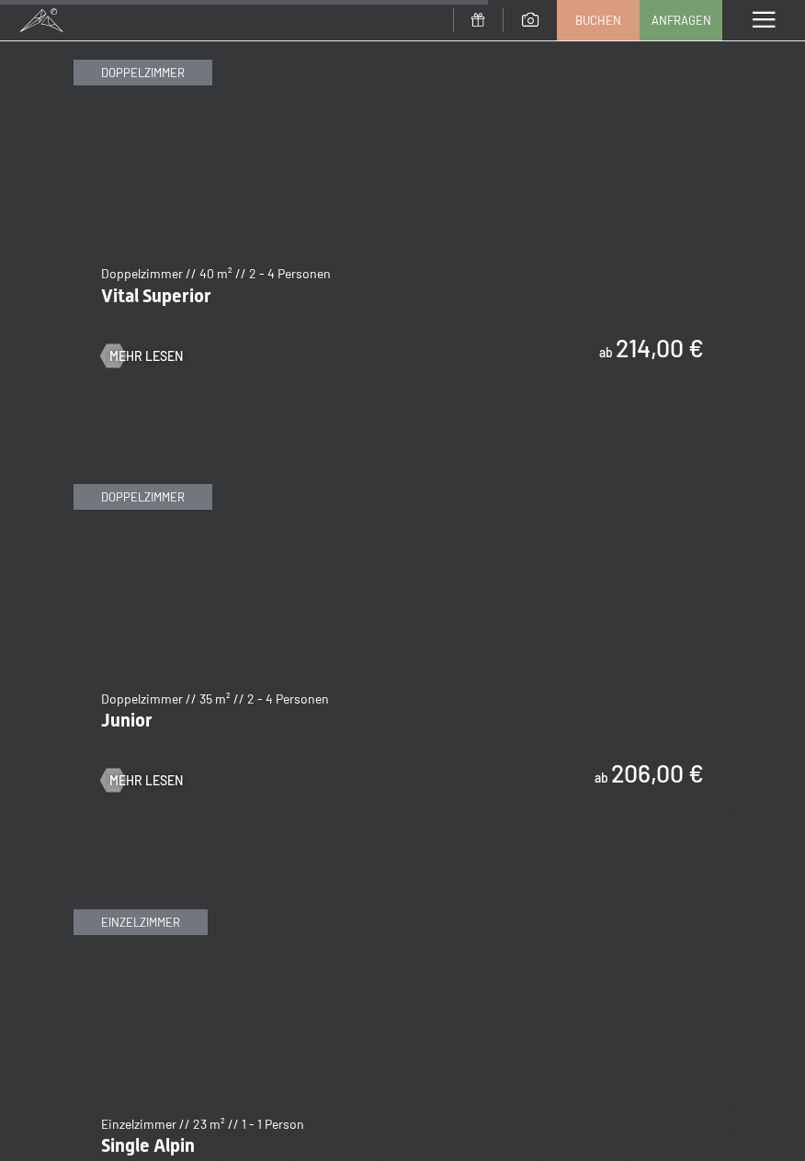
scroll to position [4334, 0]
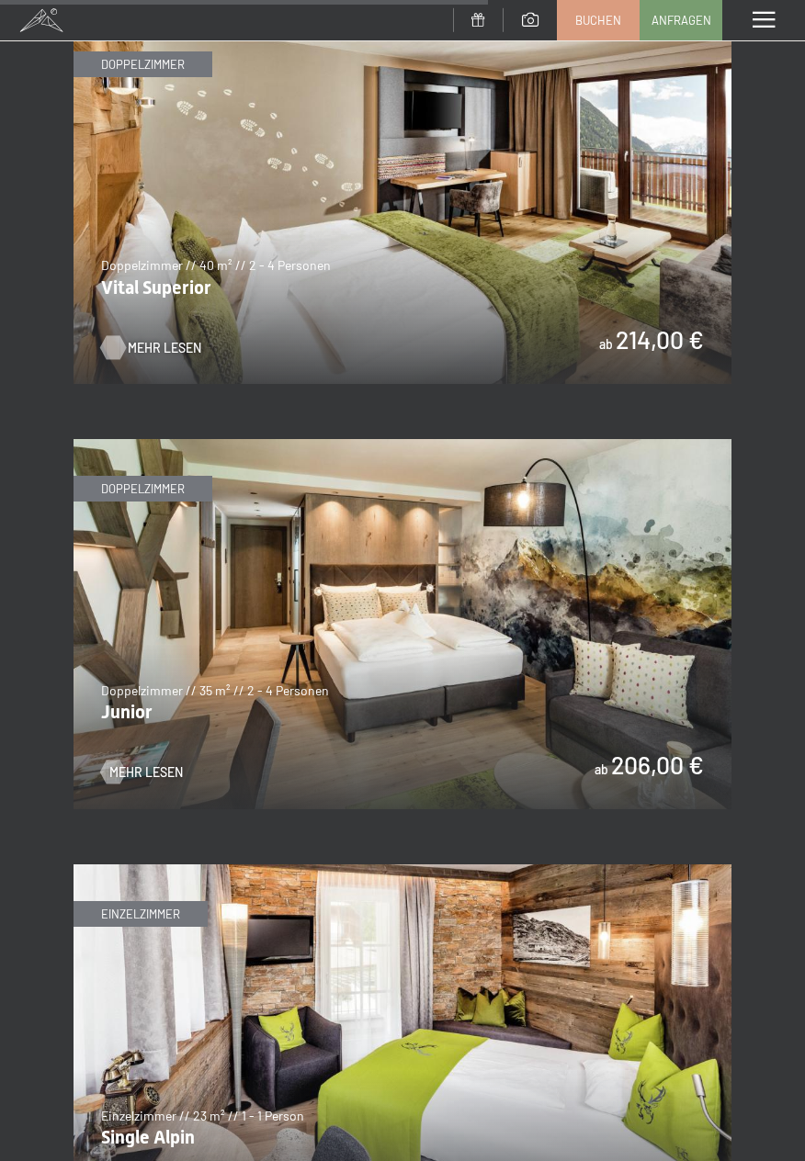
click at [176, 339] on span "Mehr Lesen" at bounding box center [165, 348] width 74 height 18
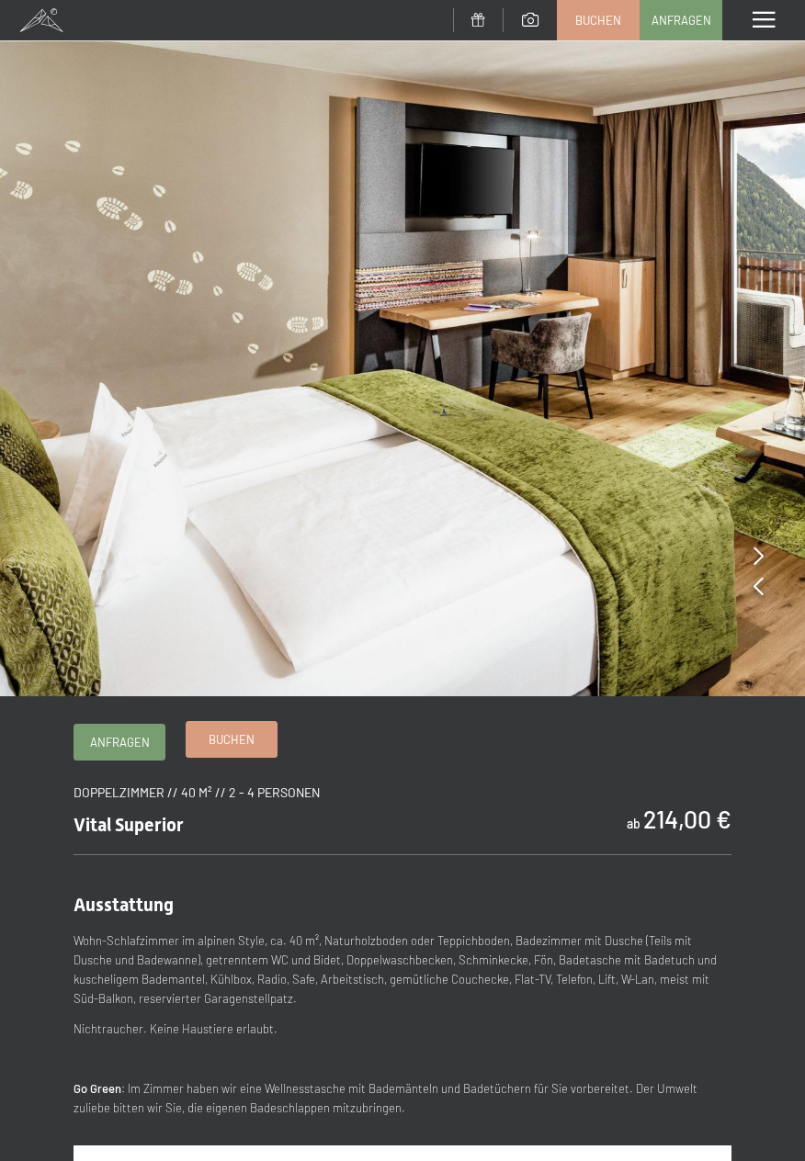
click at [228, 748] on span "Buchen" at bounding box center [232, 739] width 46 height 17
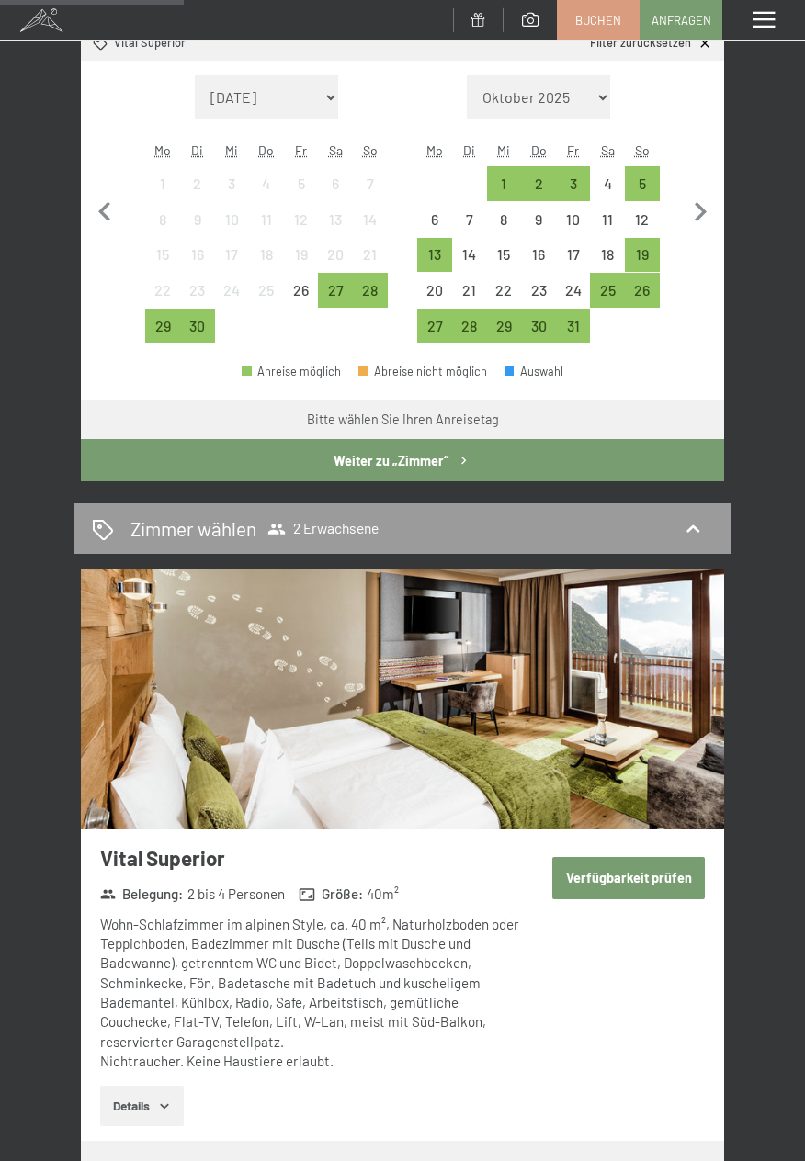
scroll to position [411, 0]
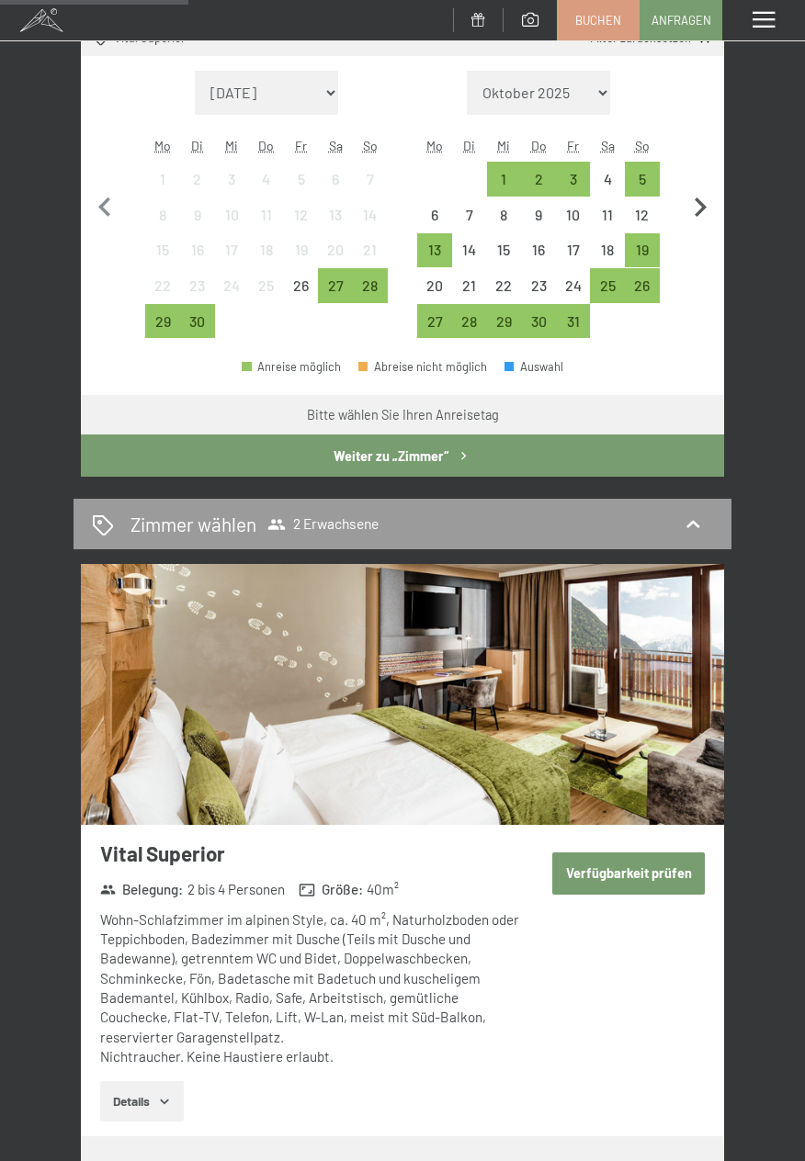
click at [712, 199] on icon "button" at bounding box center [700, 207] width 39 height 39
select select "[DATE]"
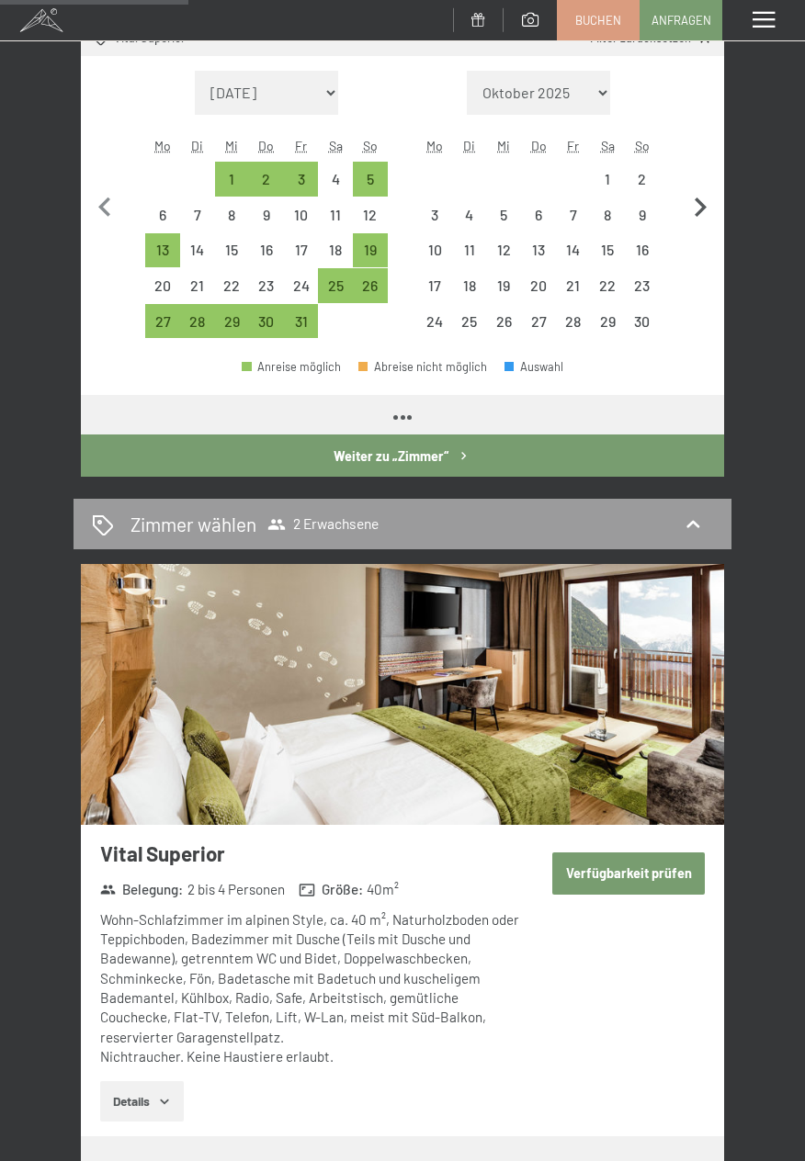
click at [704, 207] on icon "button" at bounding box center [701, 207] width 12 height 19
select select "[DATE]"
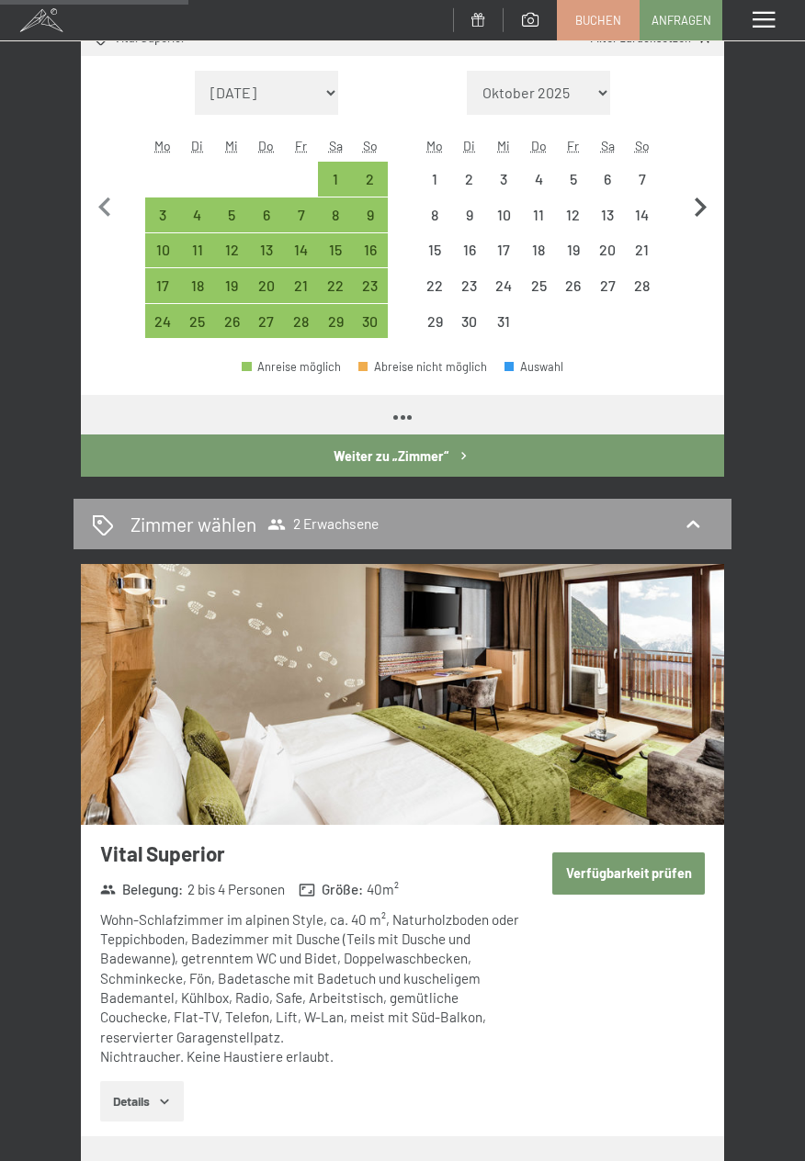
scroll to position [0, 0]
click at [704, 209] on icon "button" at bounding box center [701, 207] width 12 height 19
select select "[DATE]"
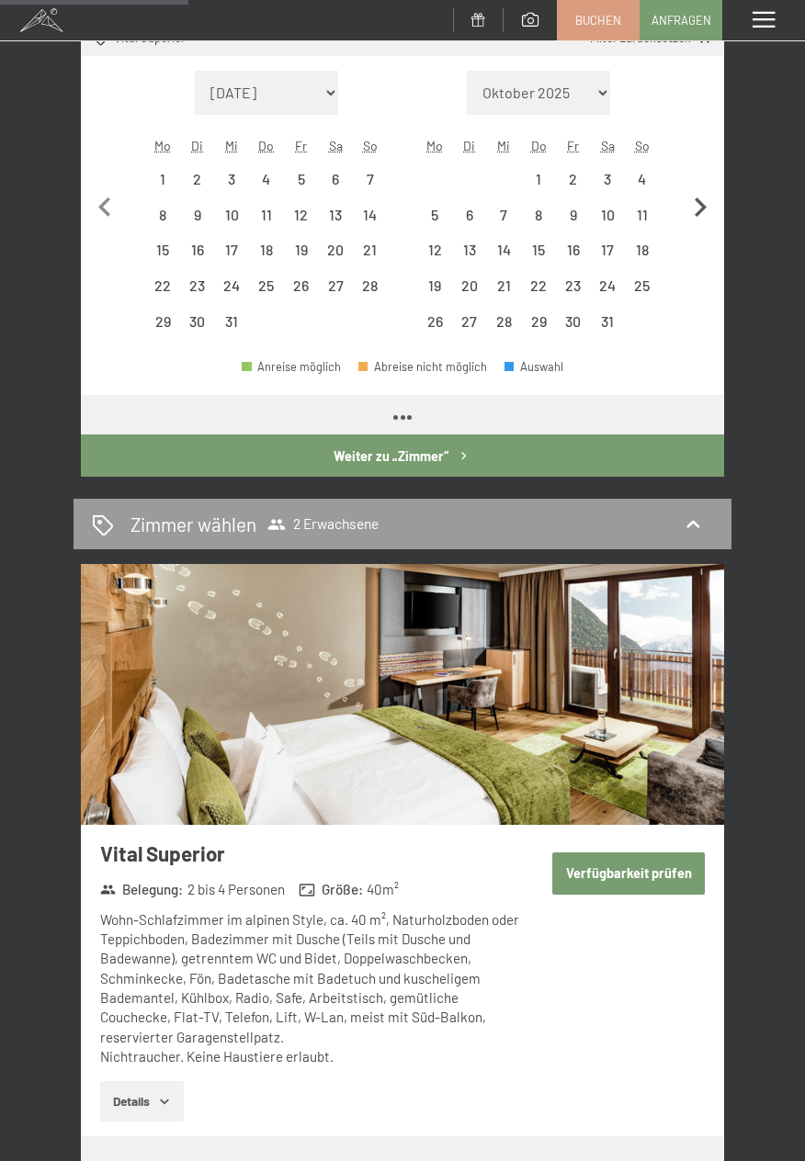
click at [706, 205] on icon "button" at bounding box center [700, 207] width 39 height 39
select select "[DATE]"
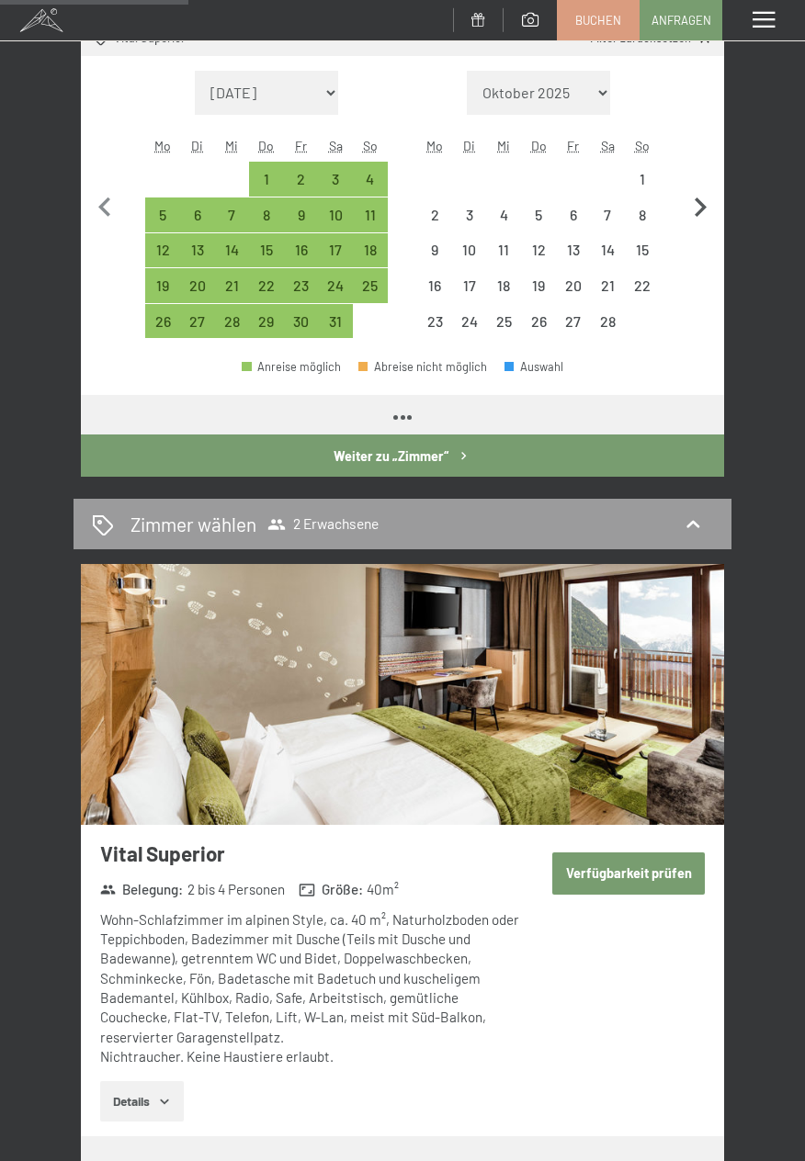
click at [705, 208] on icon "button" at bounding box center [701, 207] width 12 height 19
select select "[DATE]"
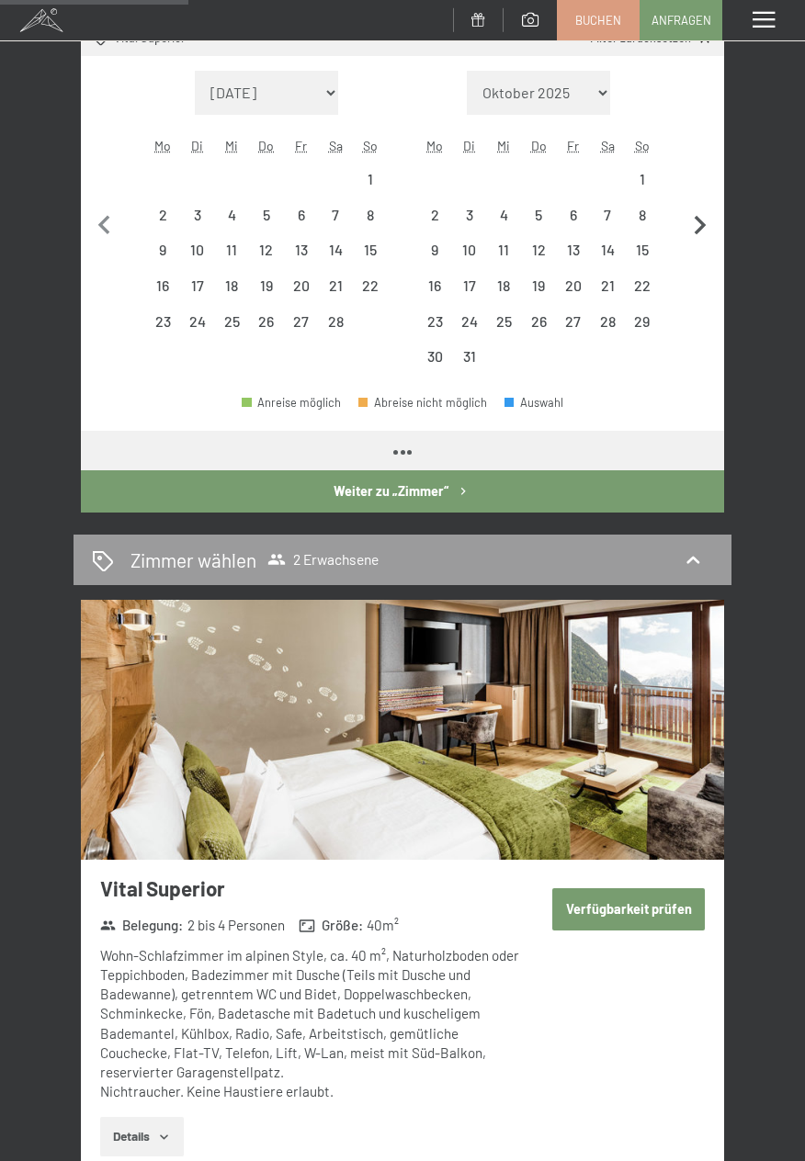
select select "[DATE]"
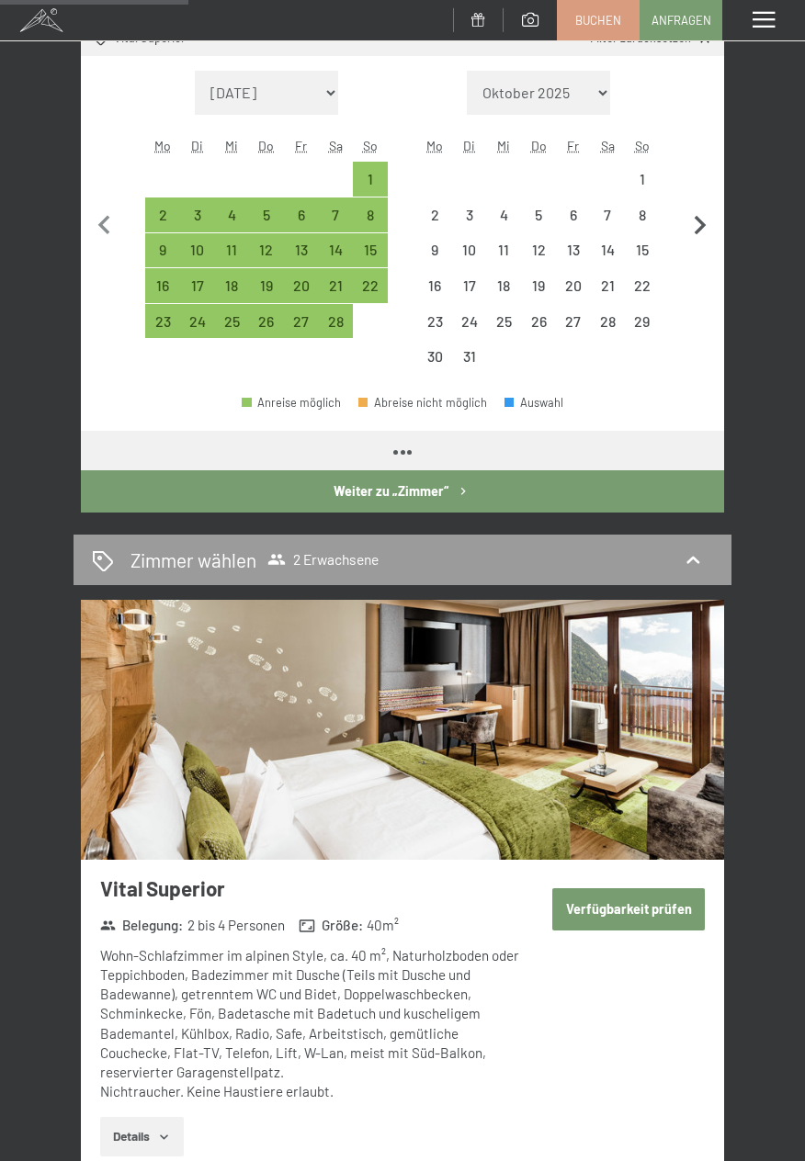
click at [707, 202] on button "button" at bounding box center [700, 223] width 39 height 304
select select "[DATE]"
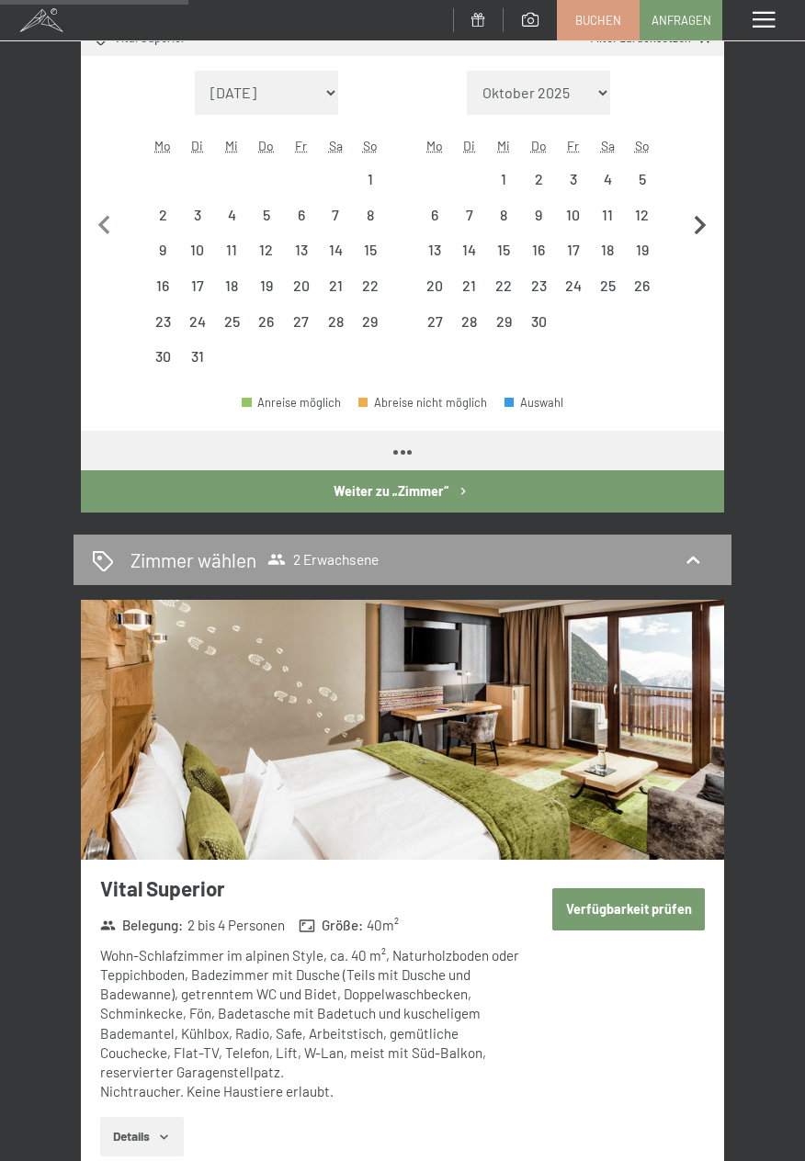
select select "[DATE]"
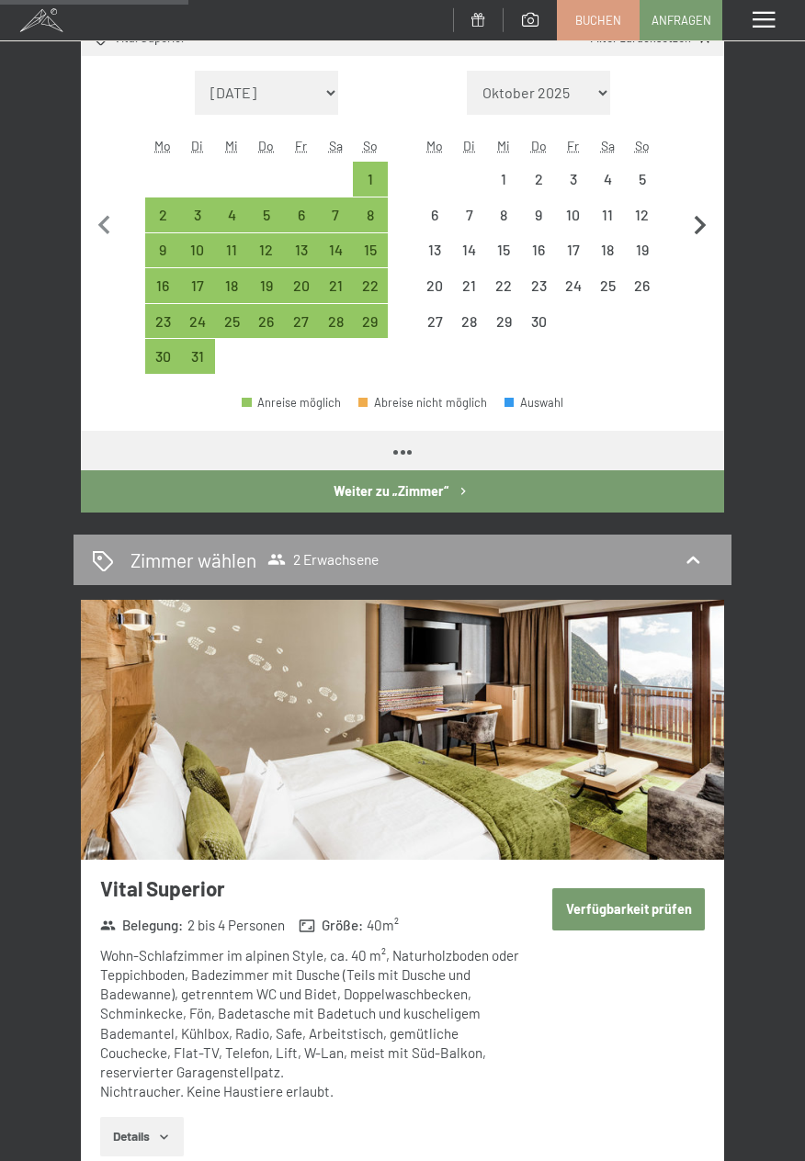
select select "[DATE]"
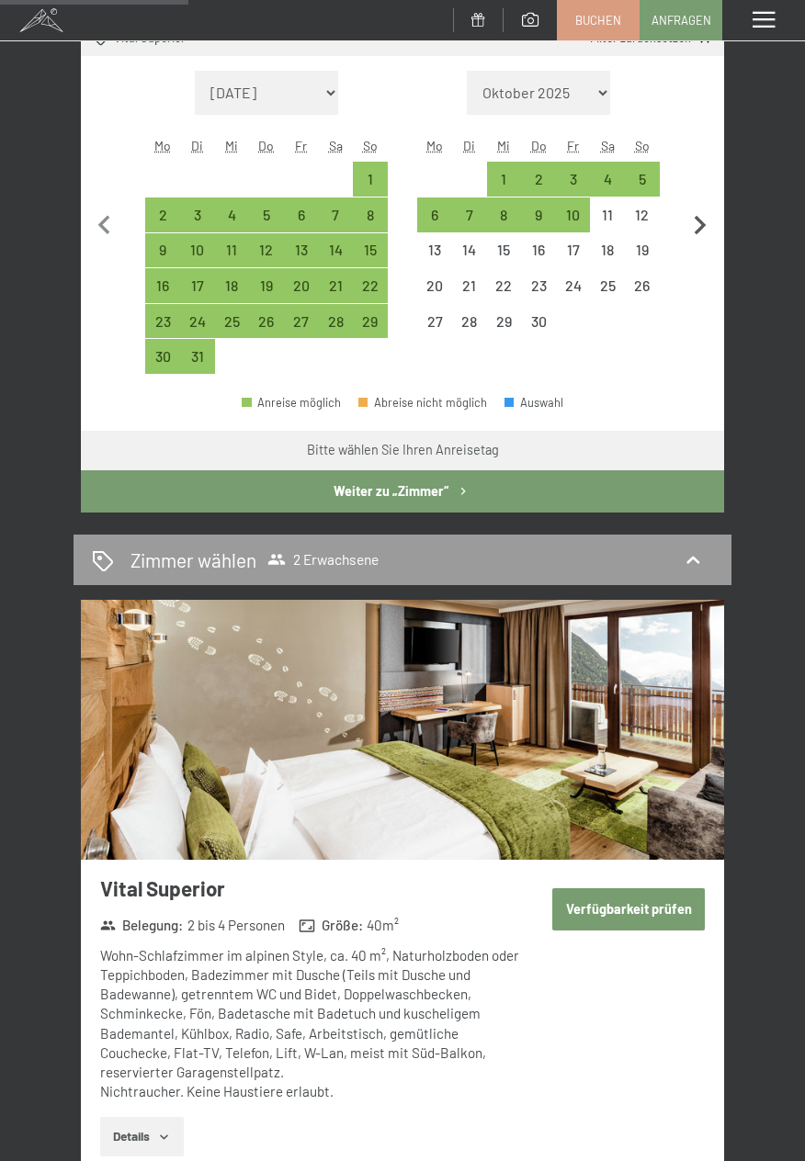
click at [708, 221] on icon "button" at bounding box center [700, 226] width 39 height 39
select select "[DATE]"
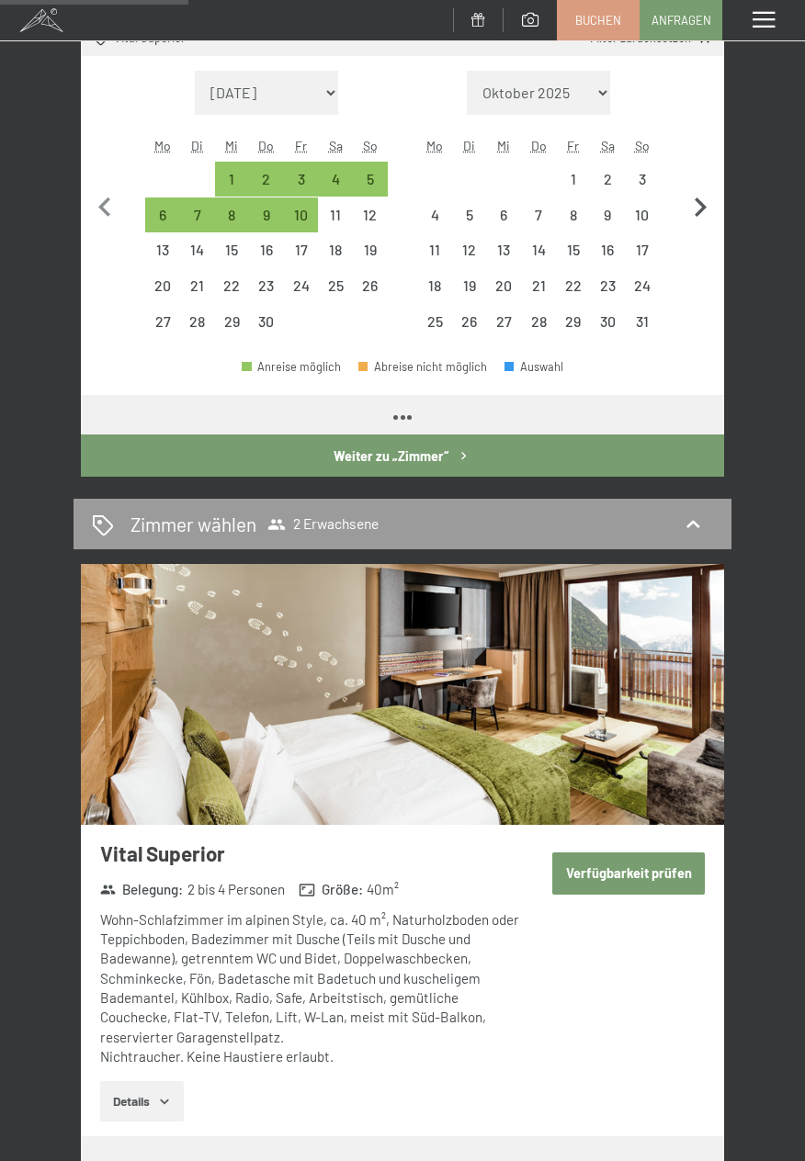
select select "[DATE]"
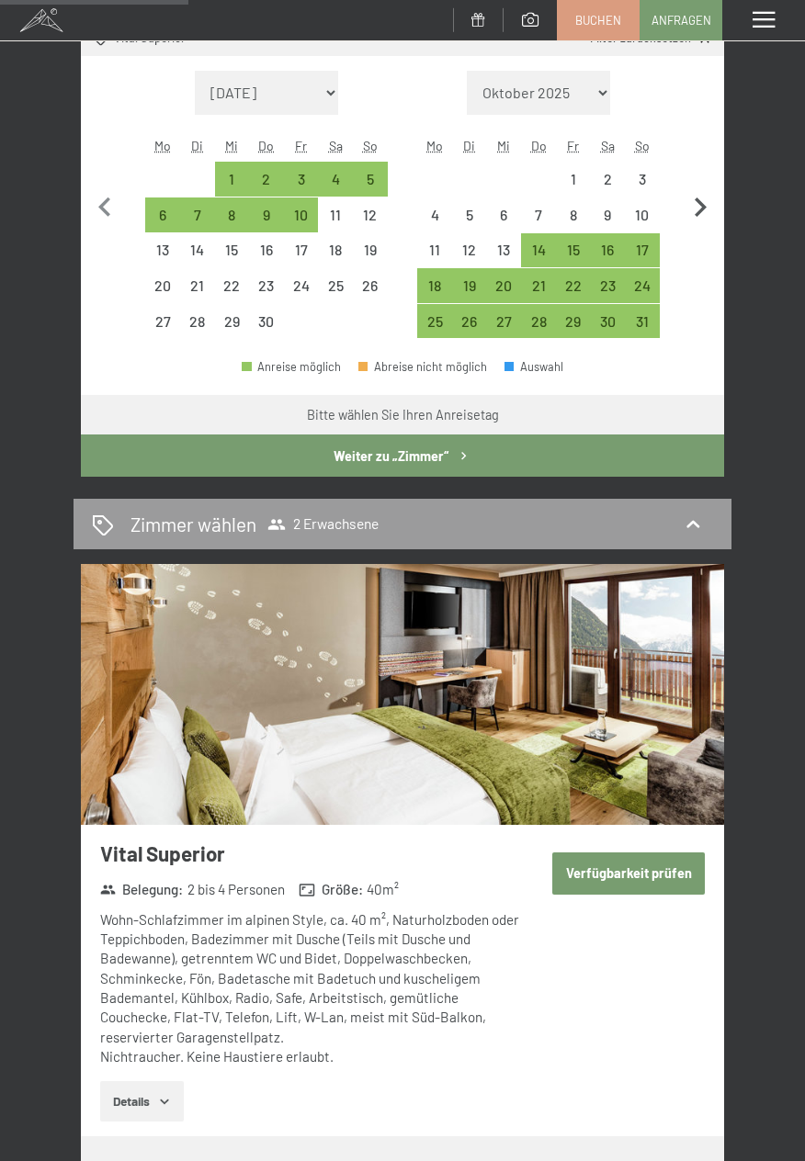
click at [704, 202] on icon "button" at bounding box center [700, 207] width 39 height 39
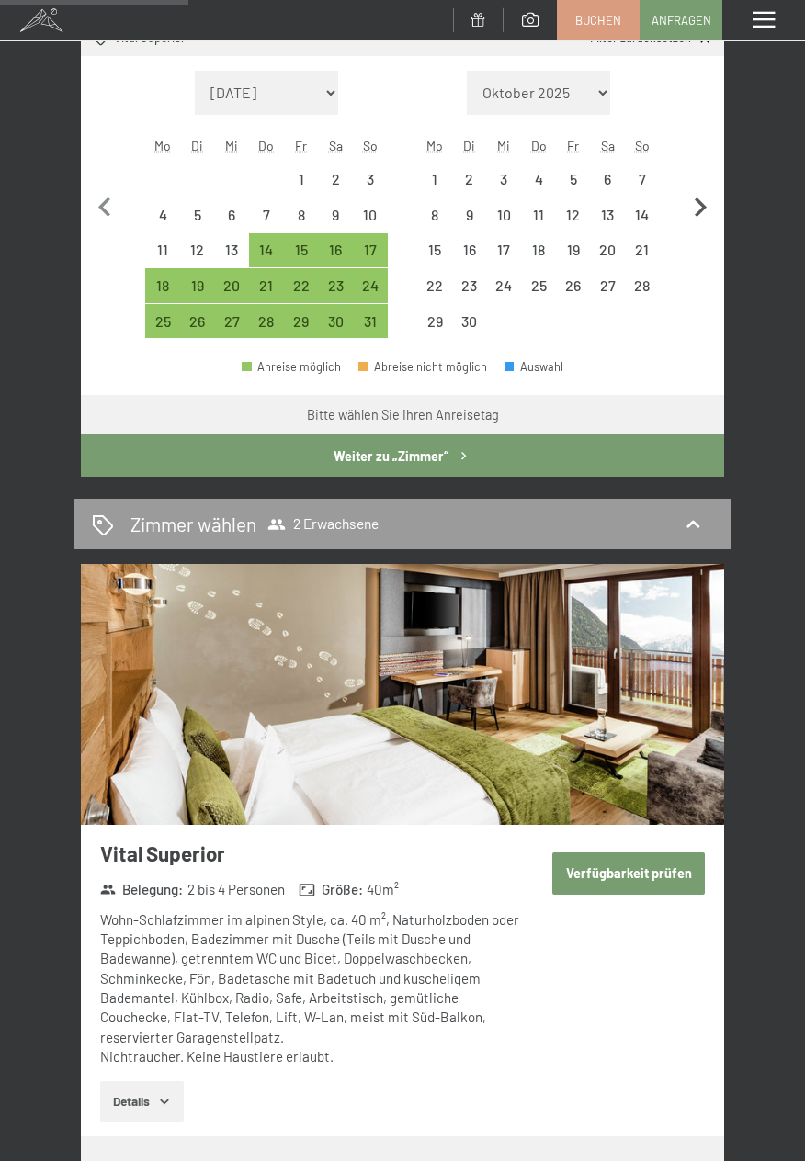
select select "[DATE]"
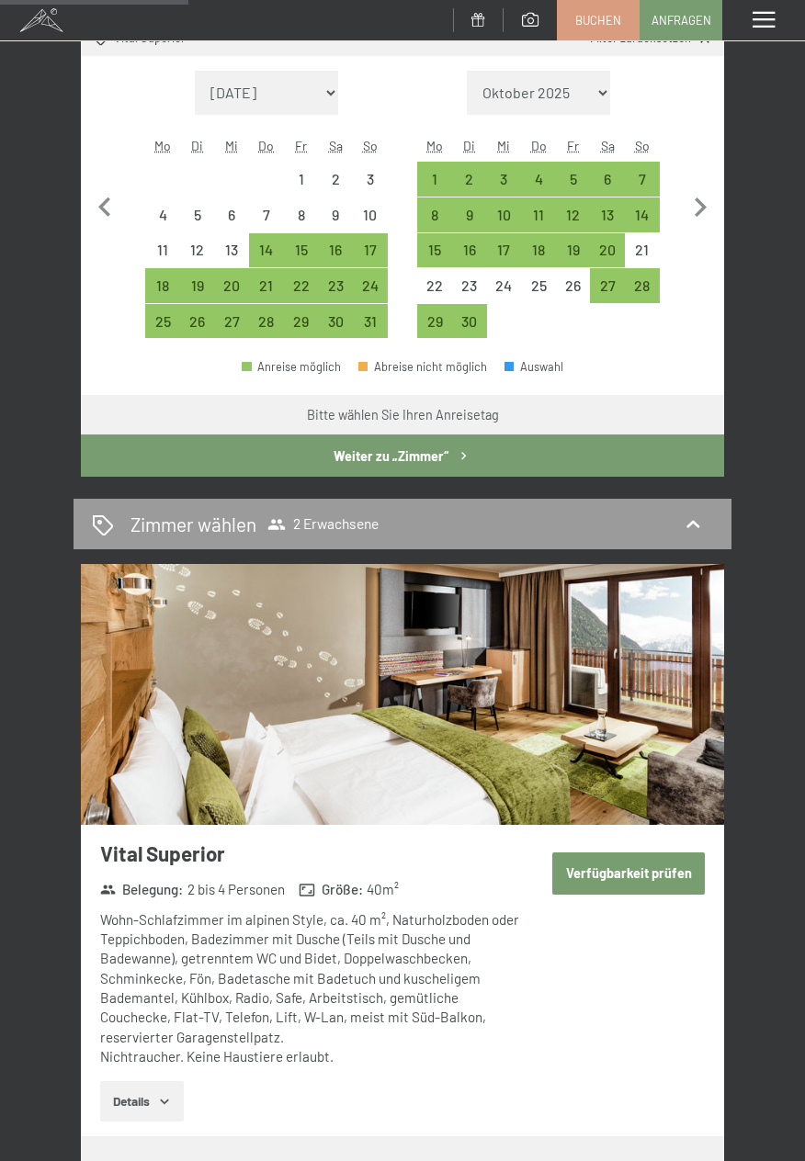
click at [655, 170] on div "7" at bounding box center [642, 179] width 35 height 35
select select "[DATE]"
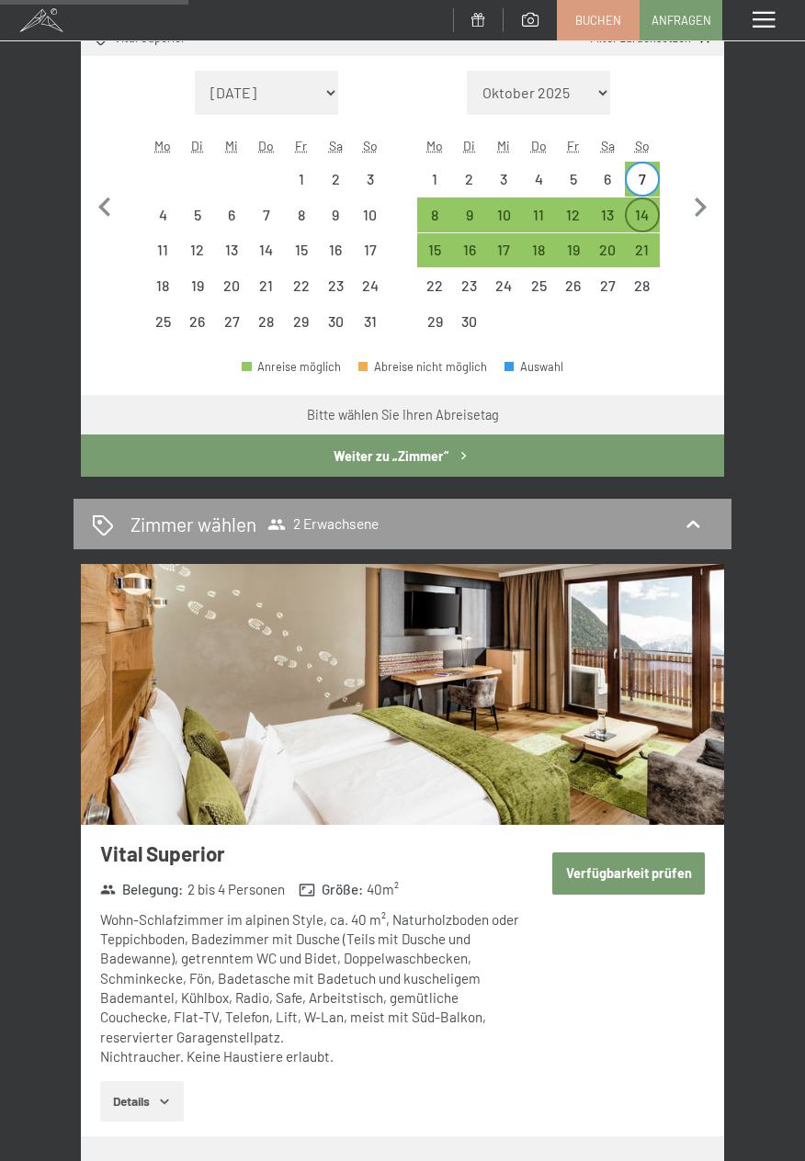
click at [648, 221] on div "14" at bounding box center [642, 223] width 31 height 31
select select "[DATE]"
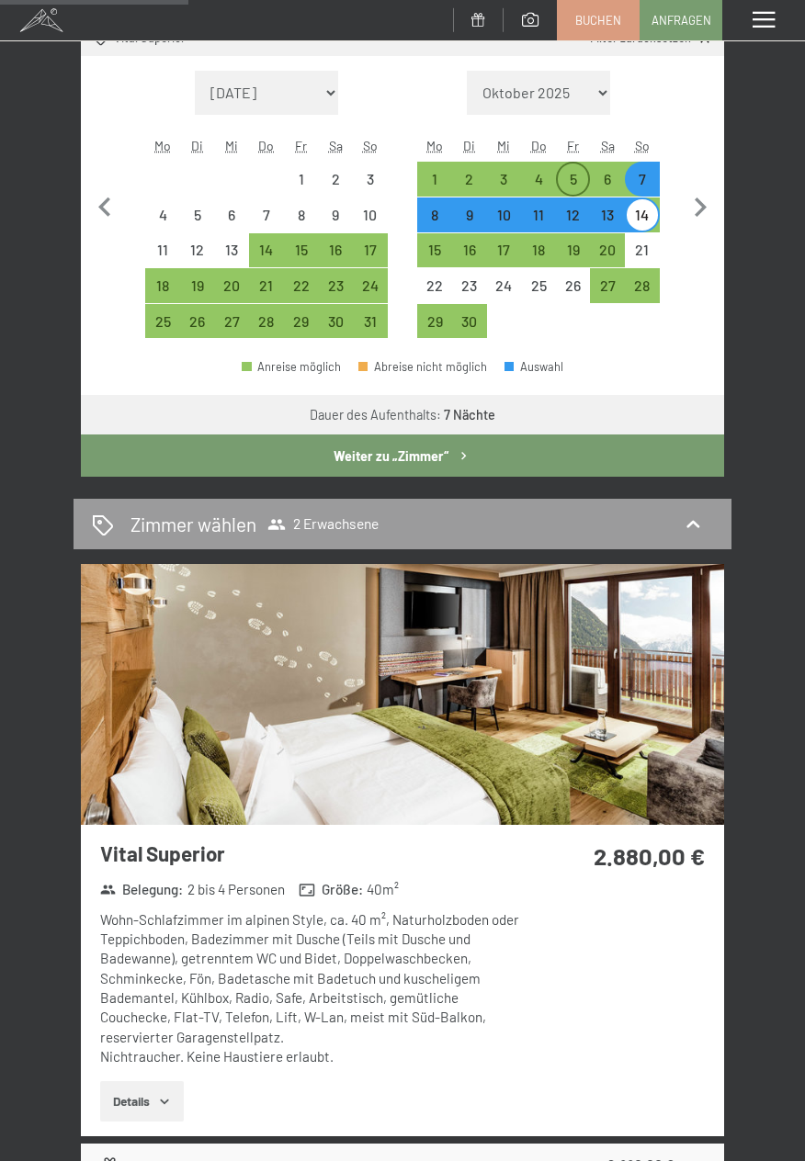
click at [578, 178] on div "5" at bounding box center [573, 187] width 31 height 31
select select "[DATE]"
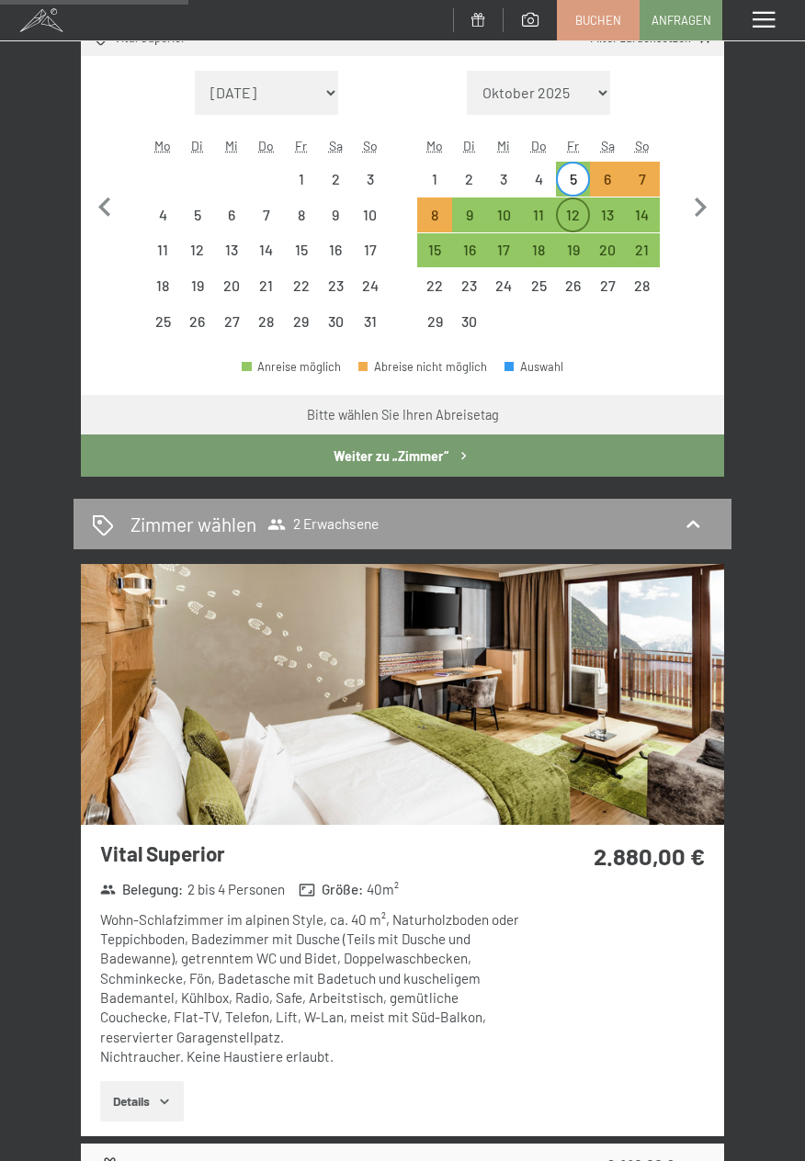
click at [584, 213] on div "12" at bounding box center [573, 223] width 31 height 31
select select "[DATE]"
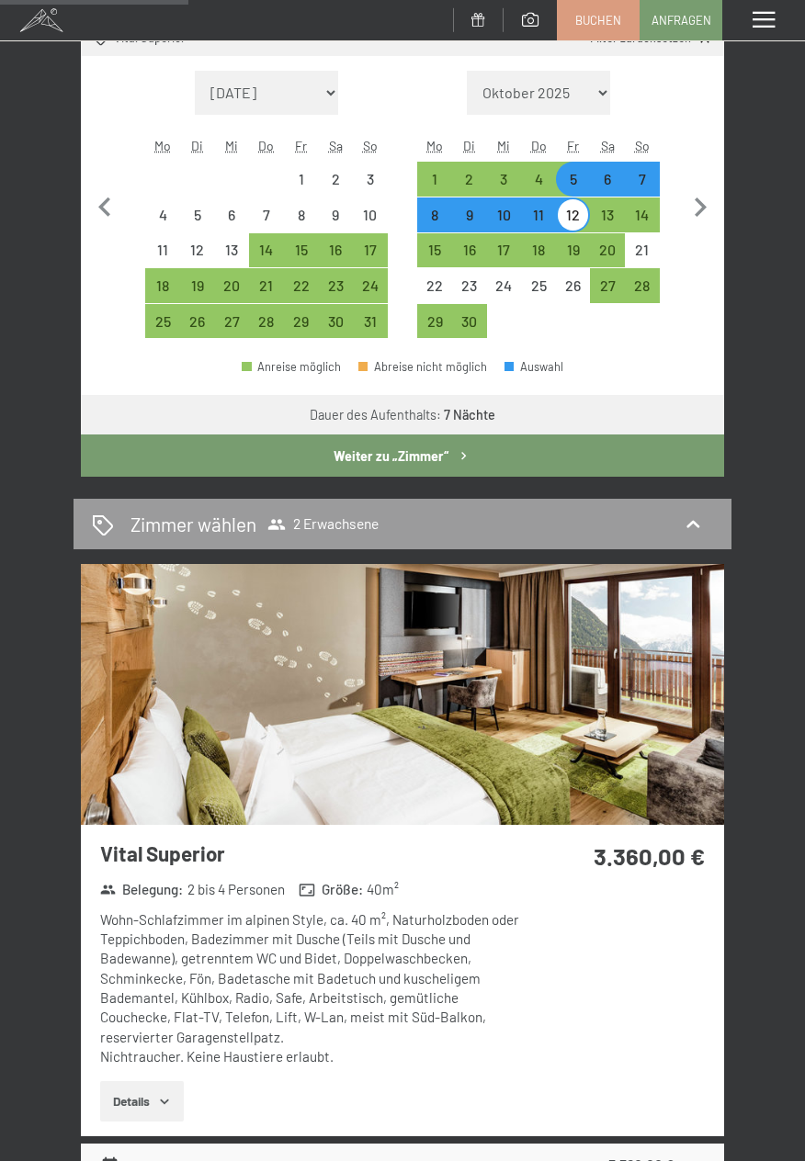
click at [608, 174] on div "6" at bounding box center [607, 187] width 31 height 31
select select "2026-05-01"
select select "2026-06-01"
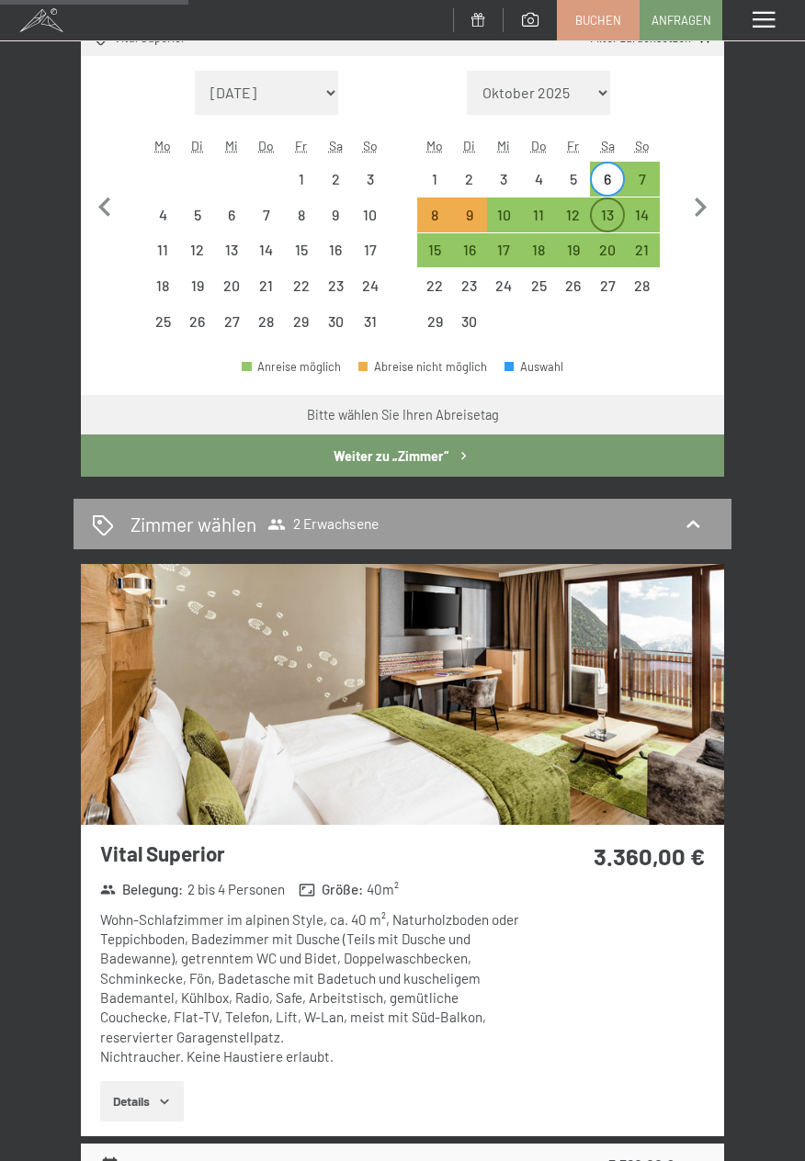
click at [610, 210] on div "13" at bounding box center [607, 223] width 31 height 31
select select "2026-05-01"
select select "2026-06-01"
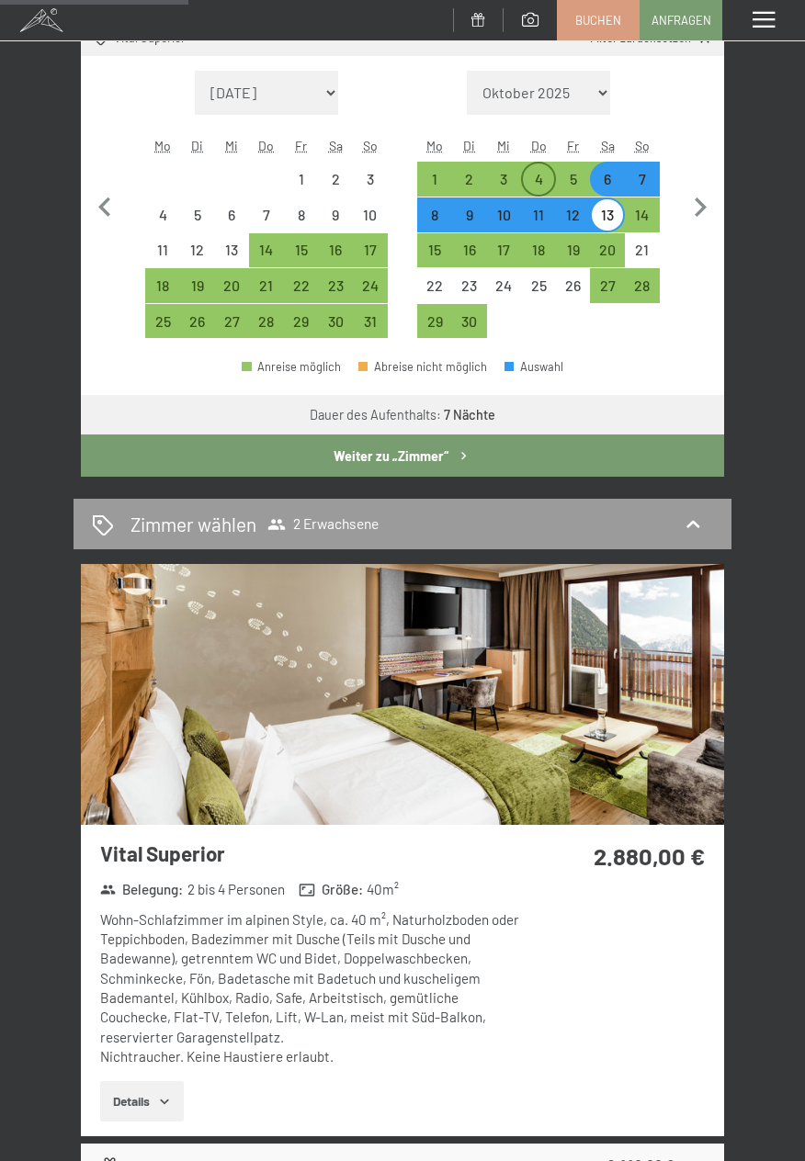
click at [525, 181] on div "4" at bounding box center [538, 187] width 31 height 31
select select "2026-05-01"
select select "2026-06-01"
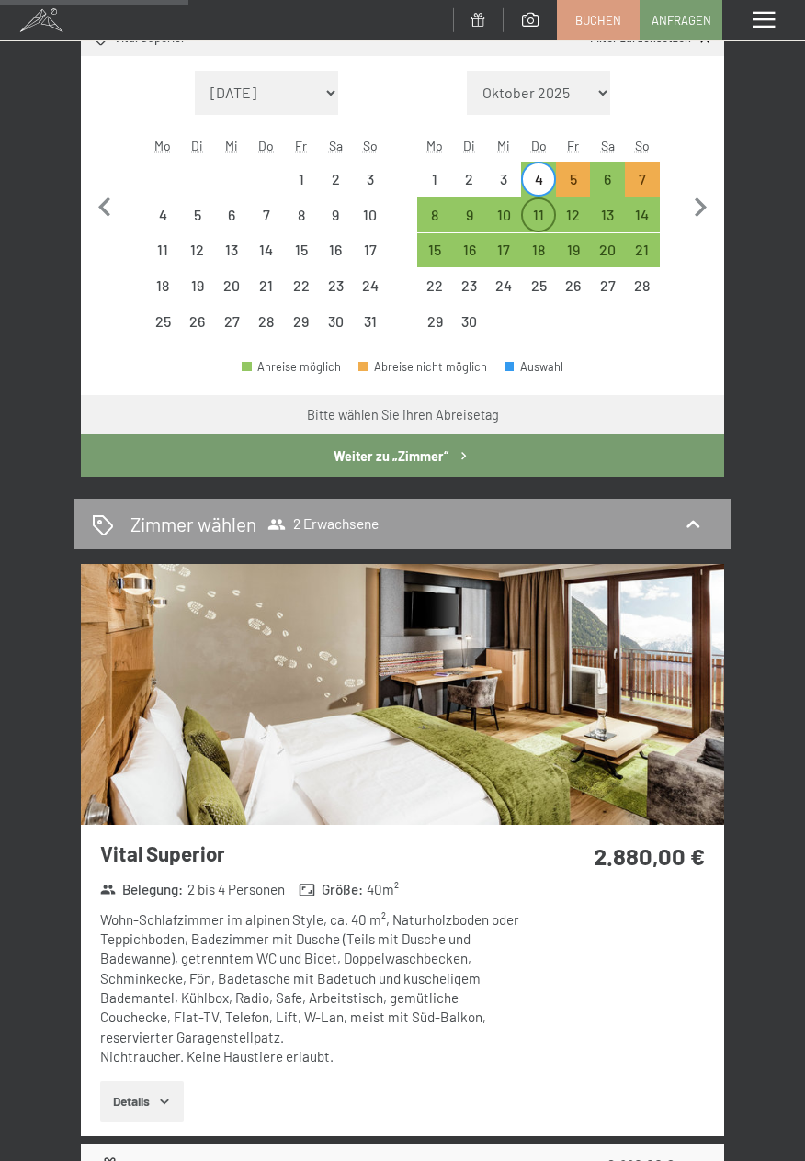
click at [548, 212] on div "11" at bounding box center [538, 223] width 31 height 31
select select "2026-05-01"
select select "2026-06-01"
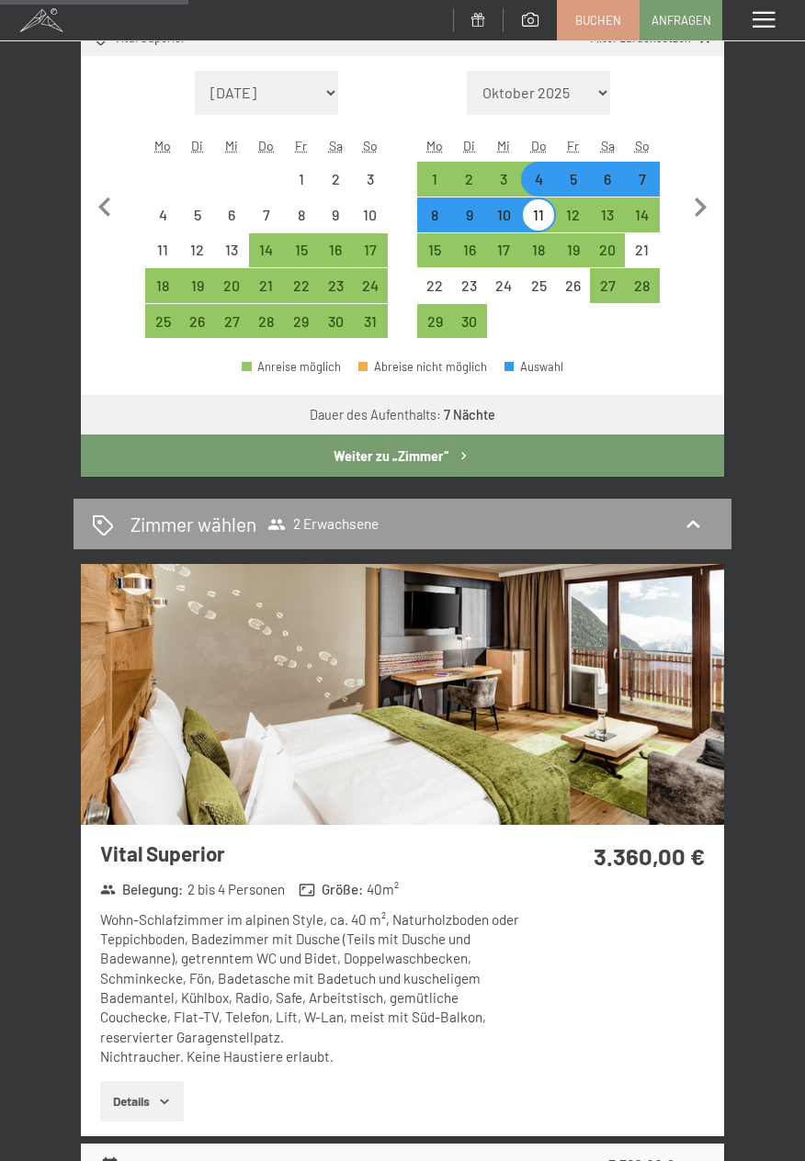
click at [645, 172] on div "7" at bounding box center [642, 187] width 31 height 31
select select "2026-05-01"
select select "2026-06-01"
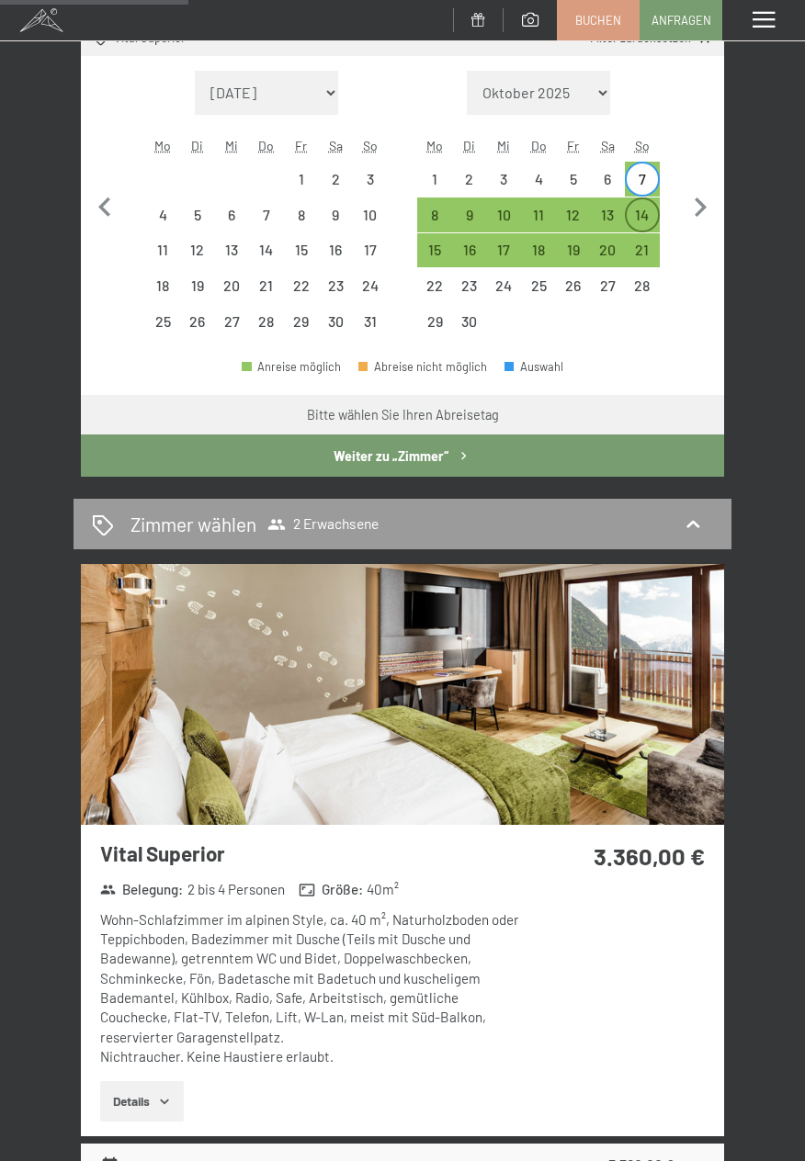
click at [644, 205] on div "14" at bounding box center [642, 214] width 31 height 31
select select "2026-05-01"
select select "2026-06-01"
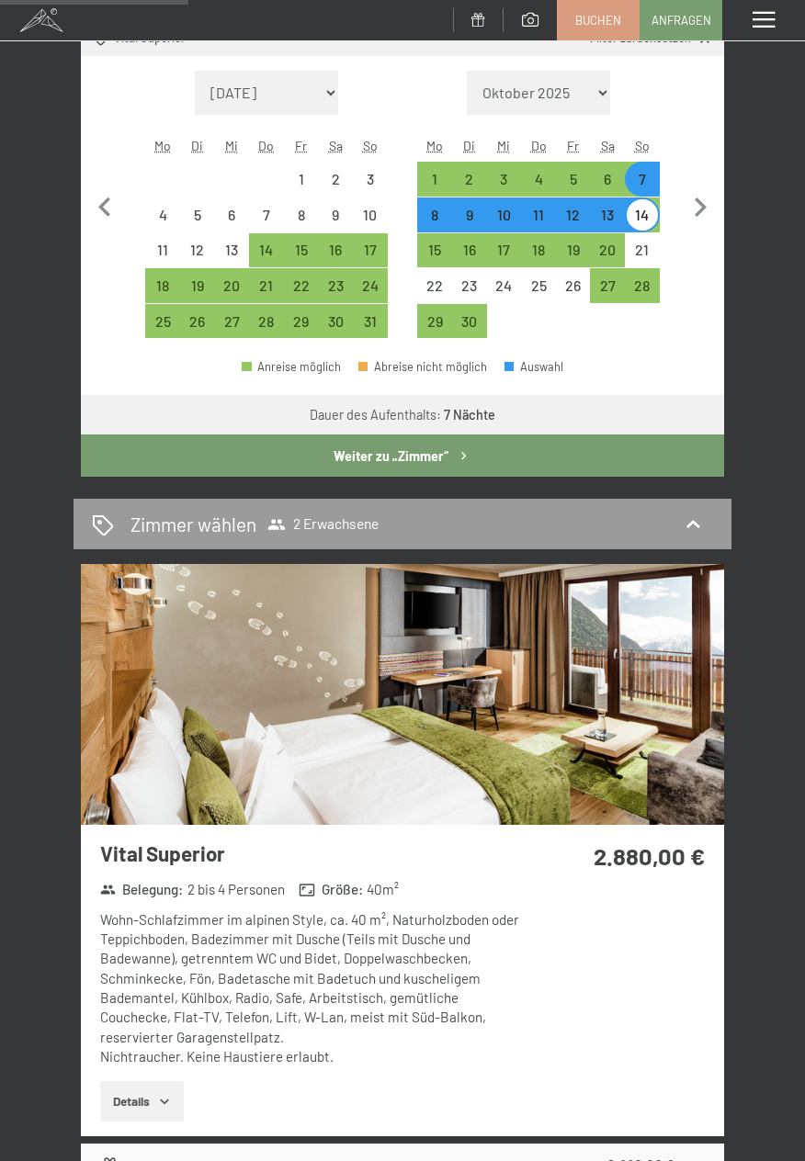
click at [642, 168] on div "7" at bounding box center [642, 179] width 31 height 31
select select "2026-05-01"
select select "2026-06-01"
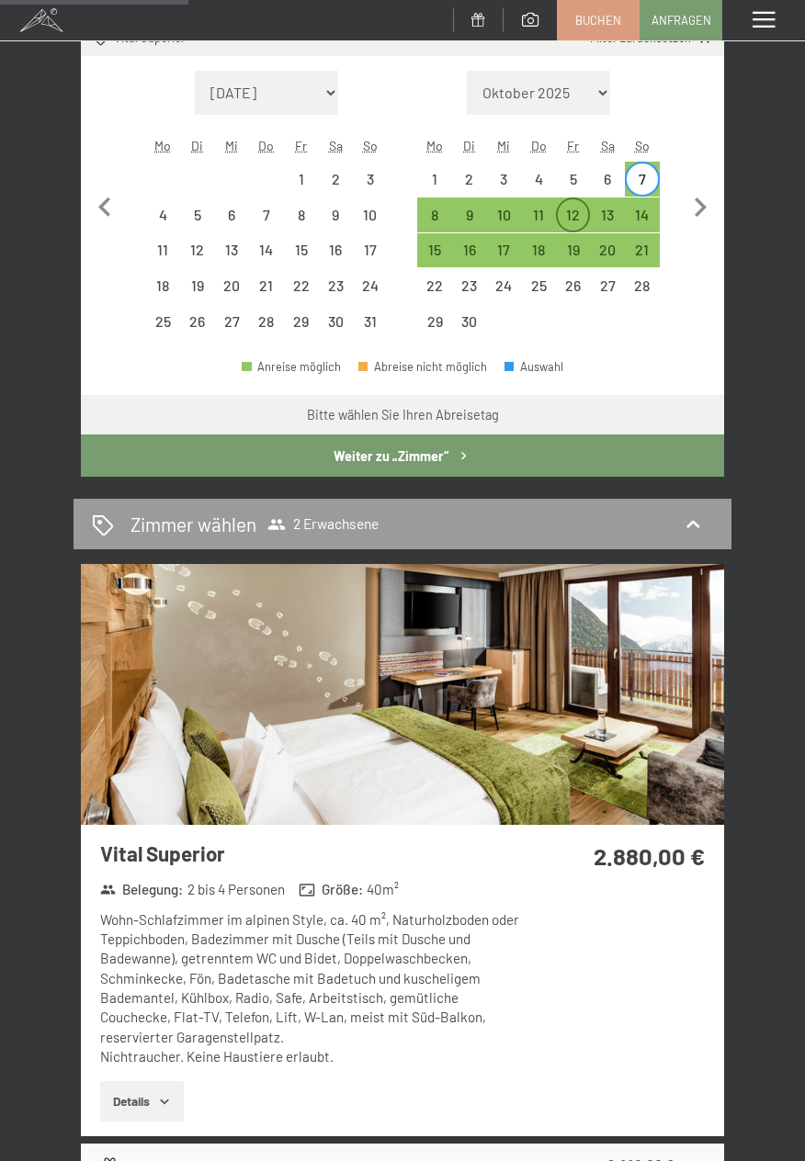
click at [573, 211] on div "12" at bounding box center [573, 223] width 31 height 31
select select "2026-05-01"
select select "2026-06-01"
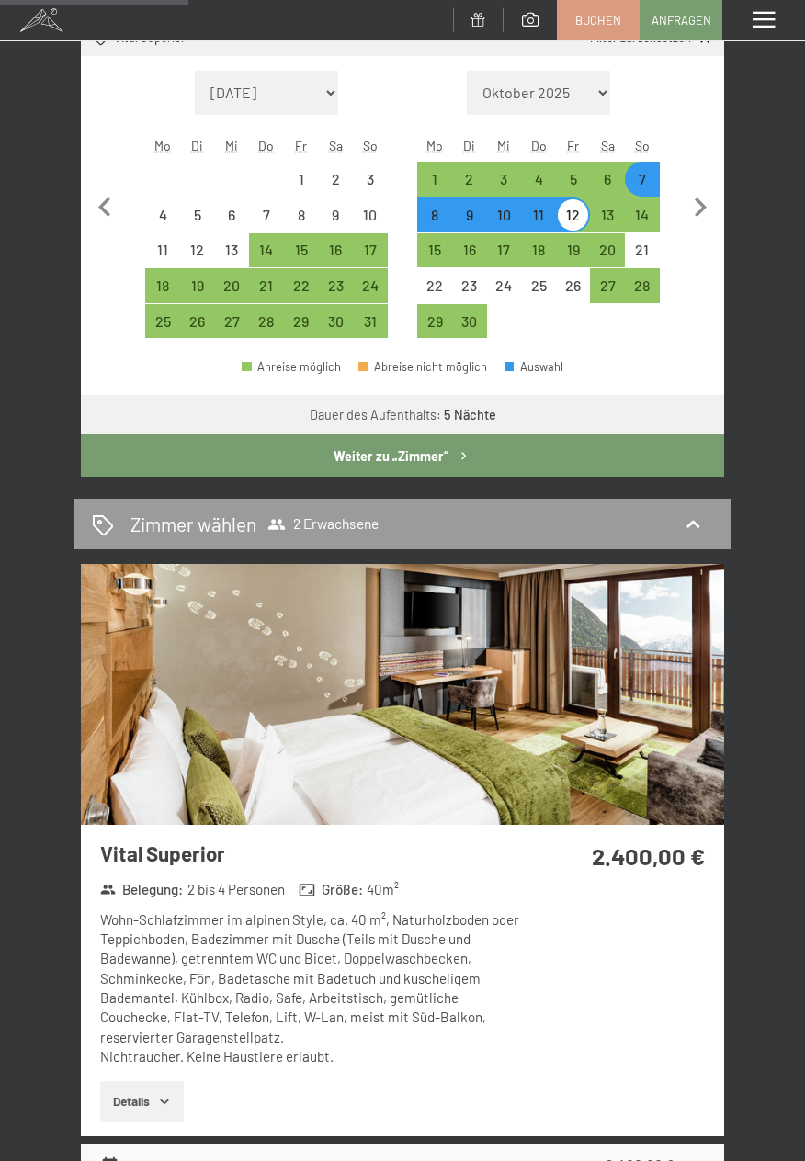
click at [651, 175] on div "7" at bounding box center [642, 187] width 31 height 31
select select "2026-05-01"
select select "2026-06-01"
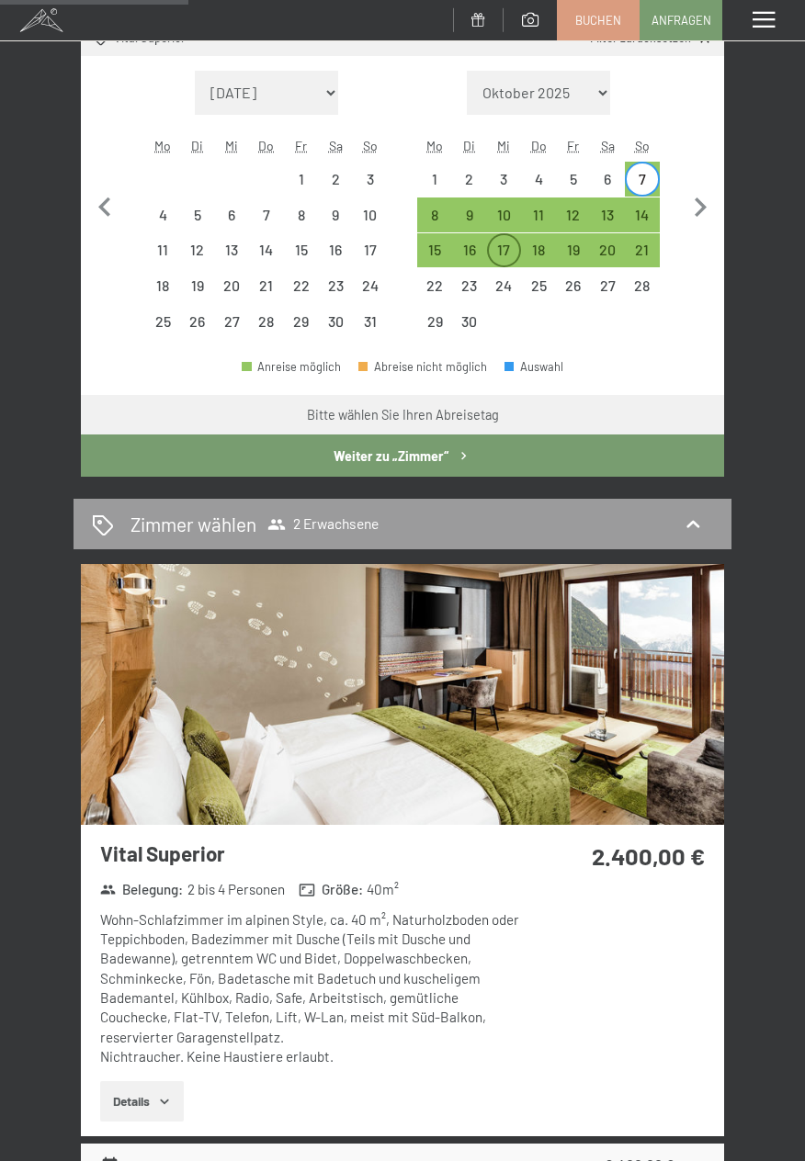
click at [507, 241] on div "17" at bounding box center [504, 250] width 31 height 31
select select "2026-05-01"
select select "2026-06-01"
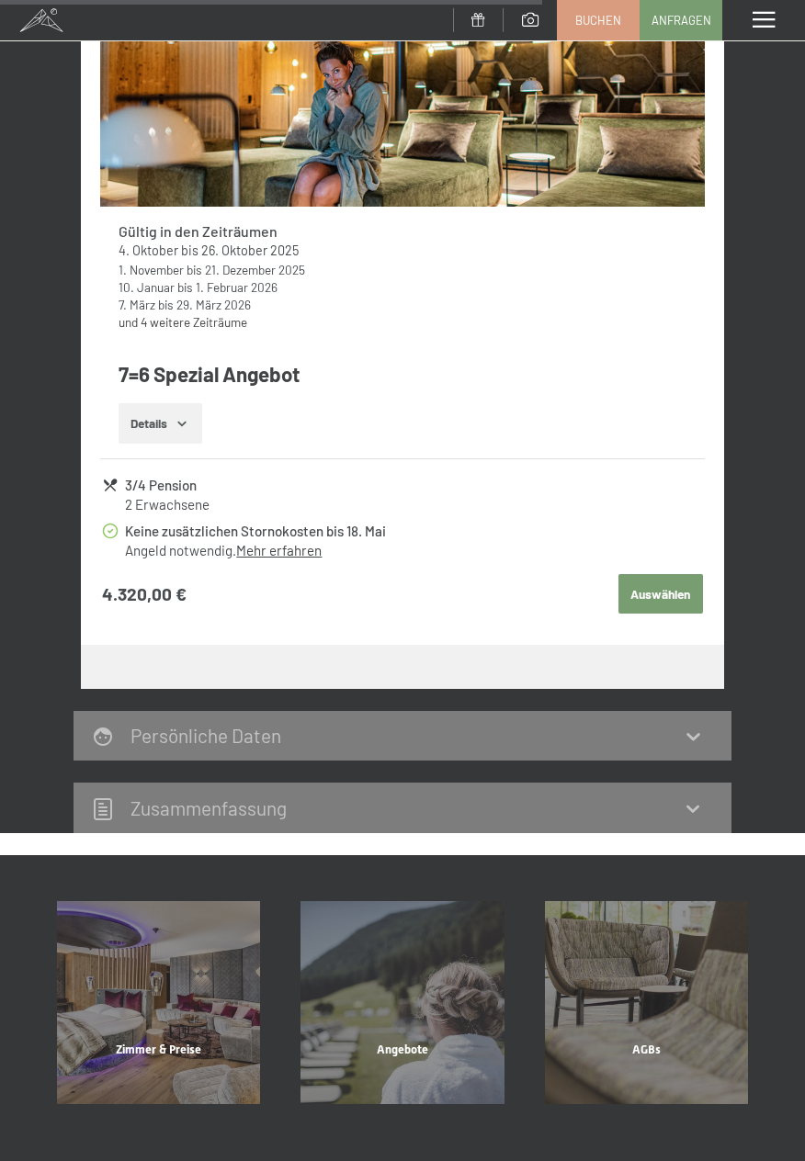
scroll to position [1652, 0]
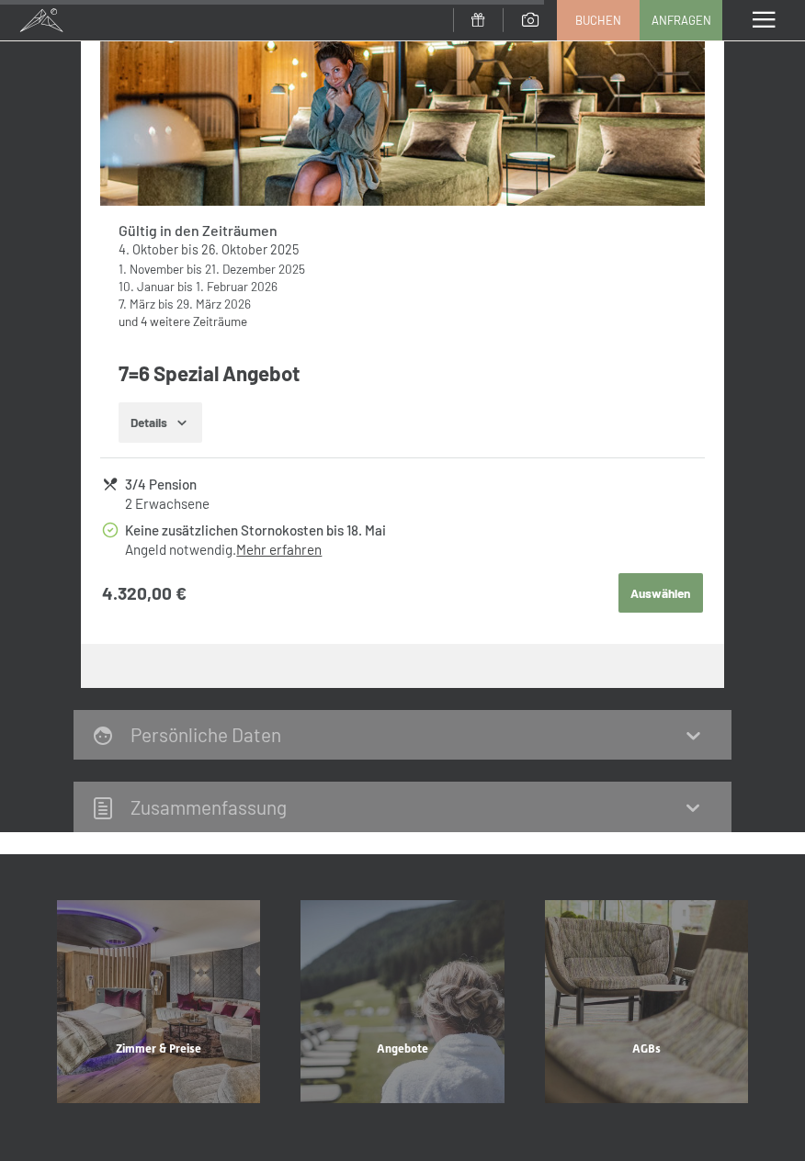
click at [189, 434] on button "Details" at bounding box center [161, 422] width 84 height 40
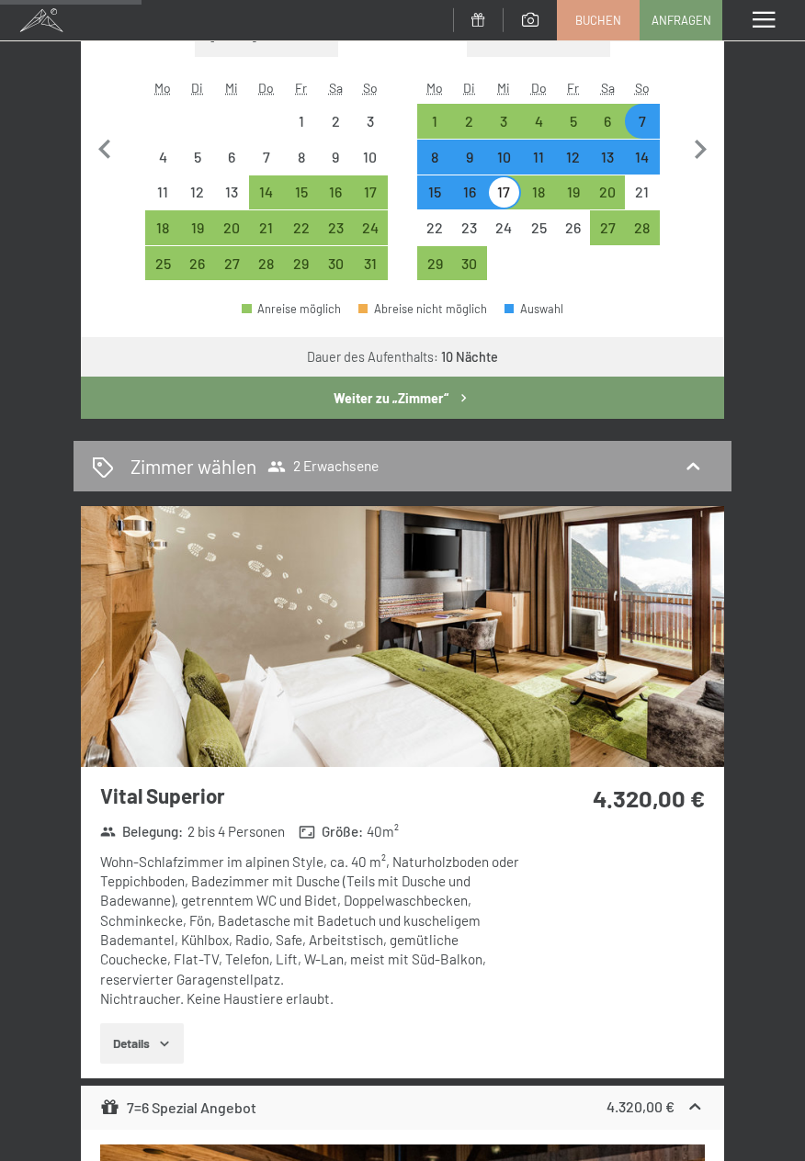
scroll to position [464, 0]
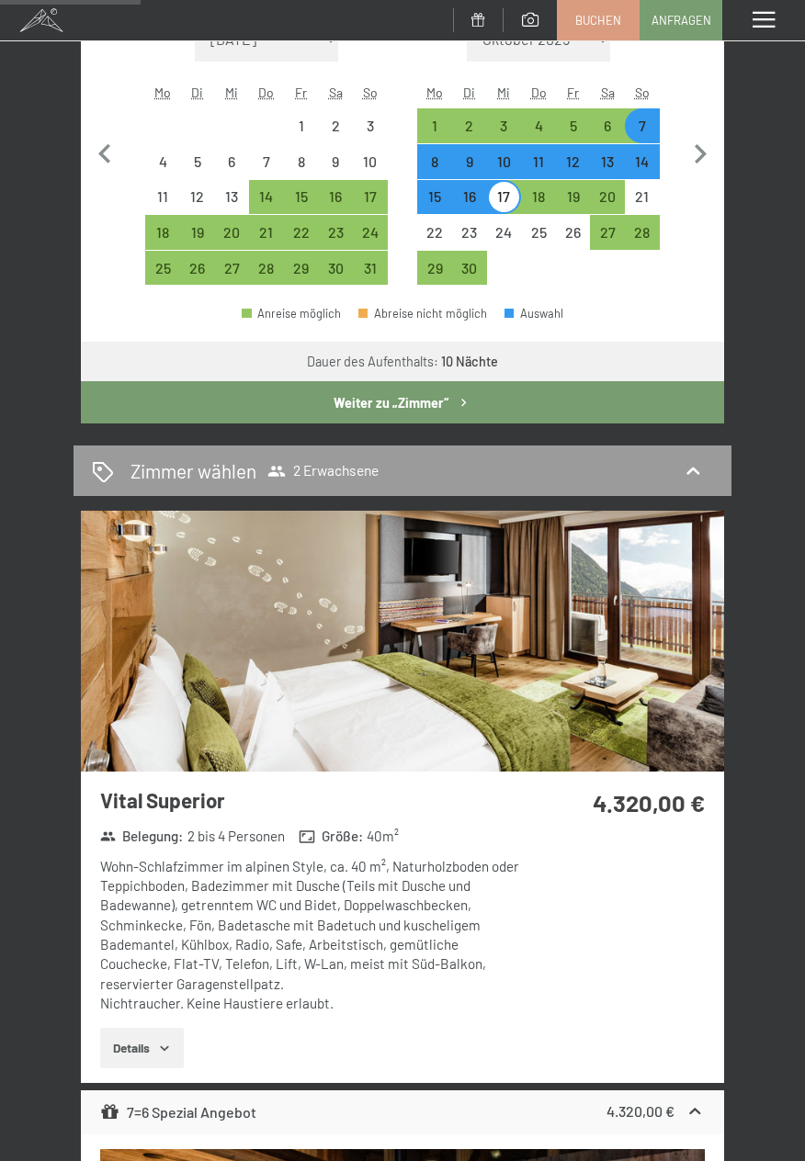
click at [647, 121] on div "7" at bounding box center [642, 134] width 31 height 31
select select "2026-05-01"
select select "2026-06-01"
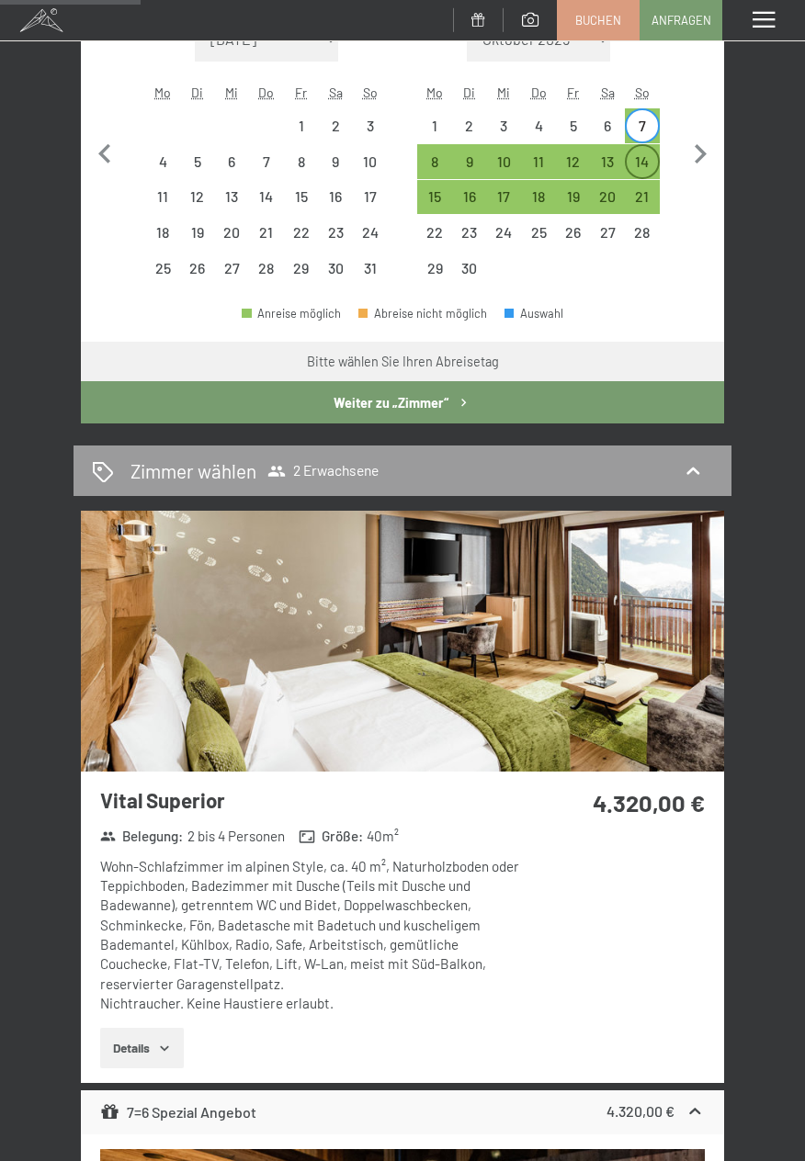
click at [653, 153] on div "14" at bounding box center [642, 161] width 31 height 31
select select "2026-05-01"
select select "2026-06-01"
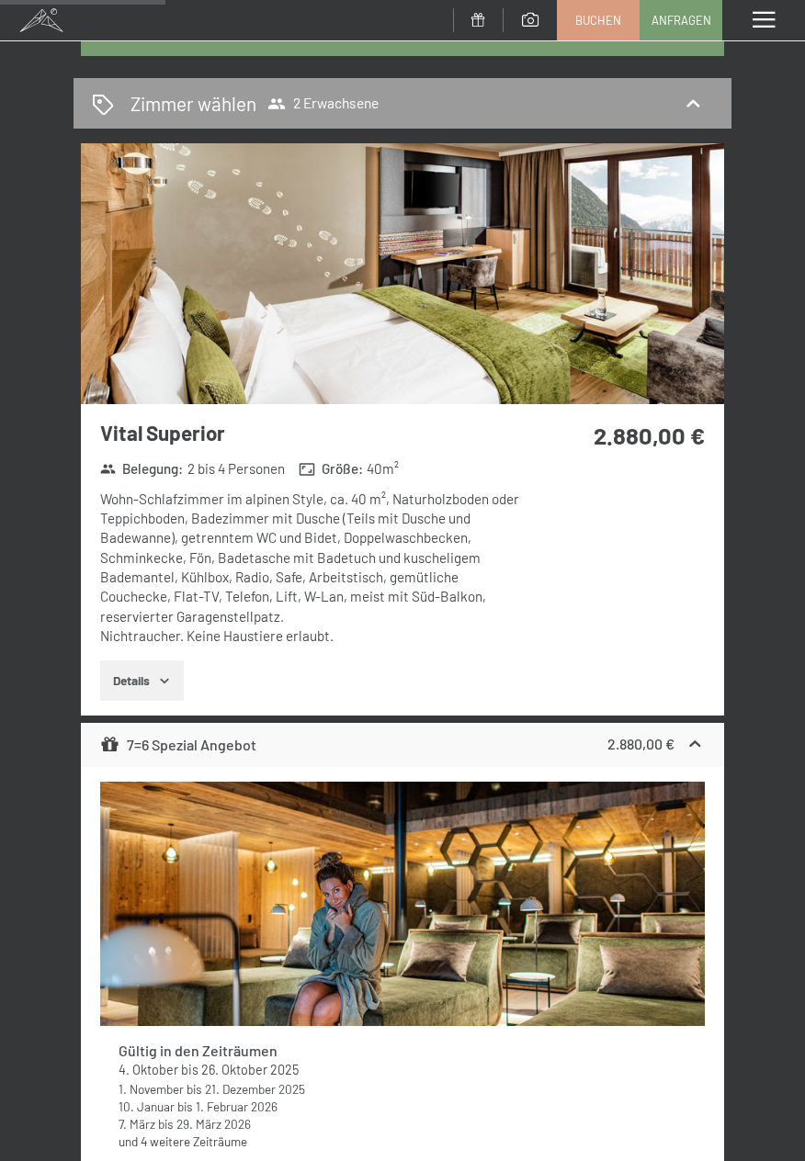
scroll to position [0, 0]
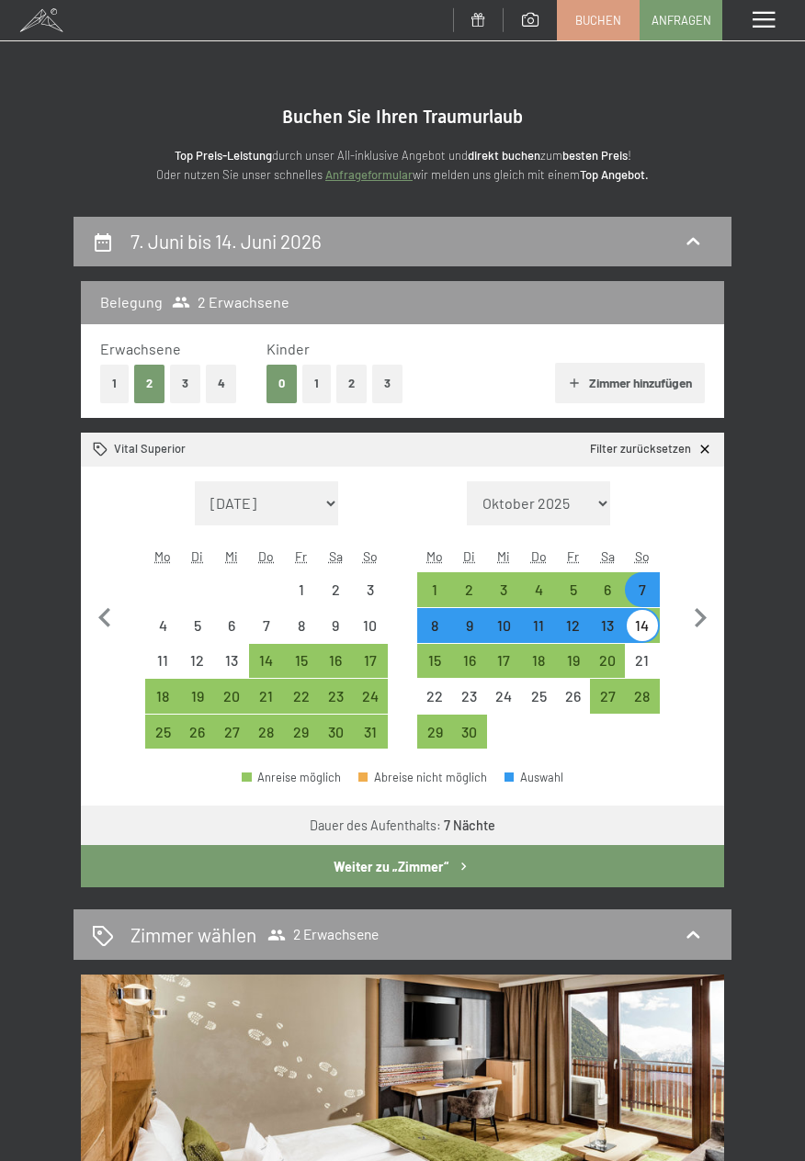
click at [766, 10] on div "Menü" at bounding box center [763, 20] width 83 height 40
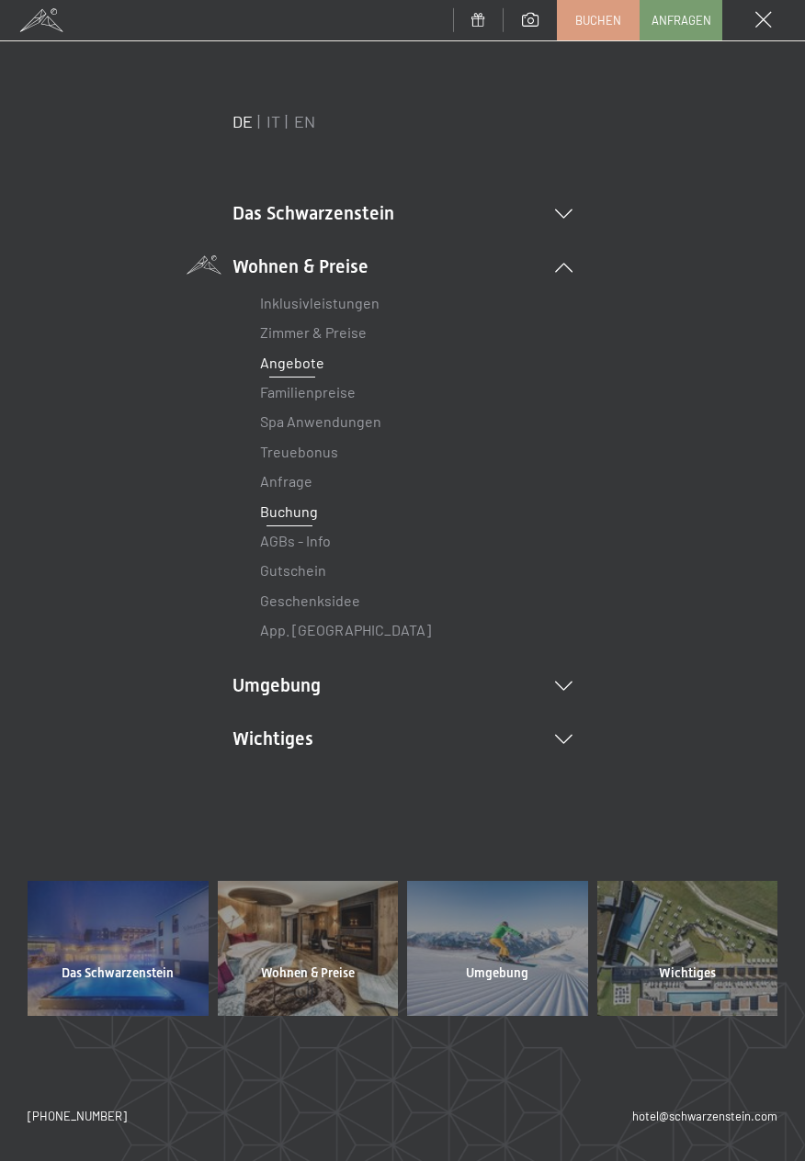
click at [313, 368] on link "Angebote" at bounding box center [292, 362] width 64 height 17
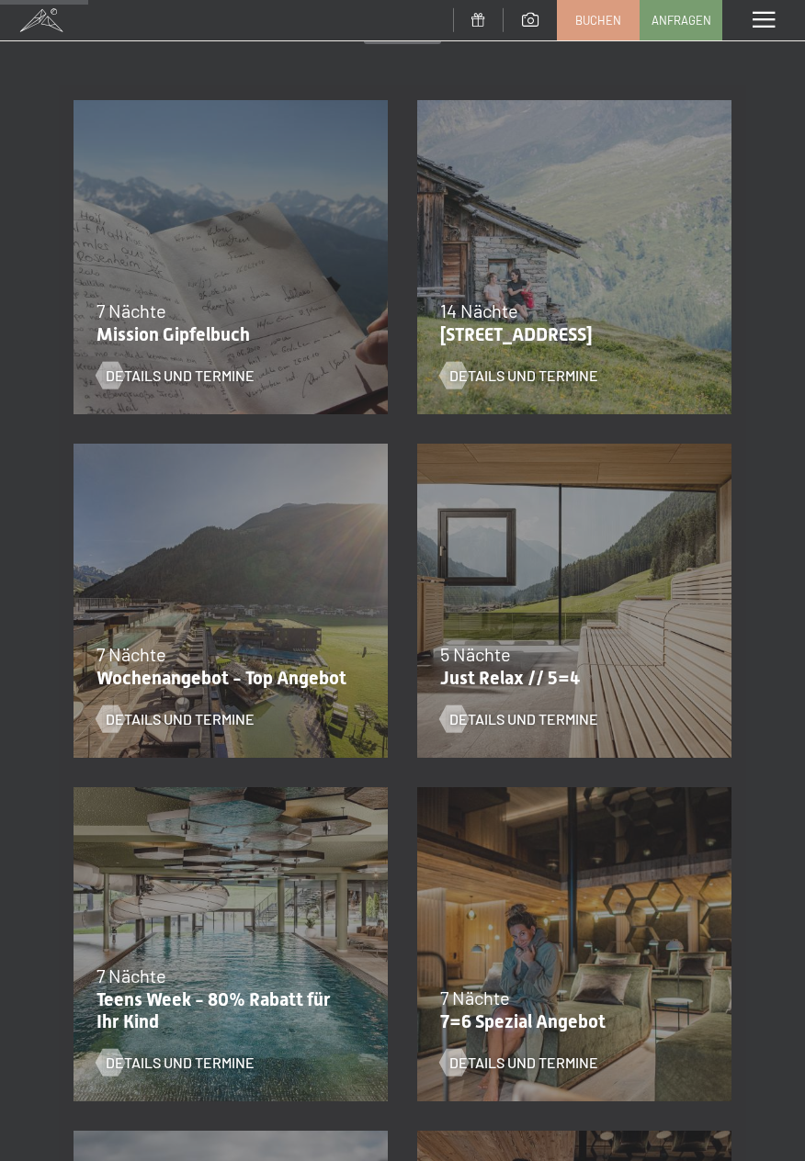
scroll to position [338, 0]
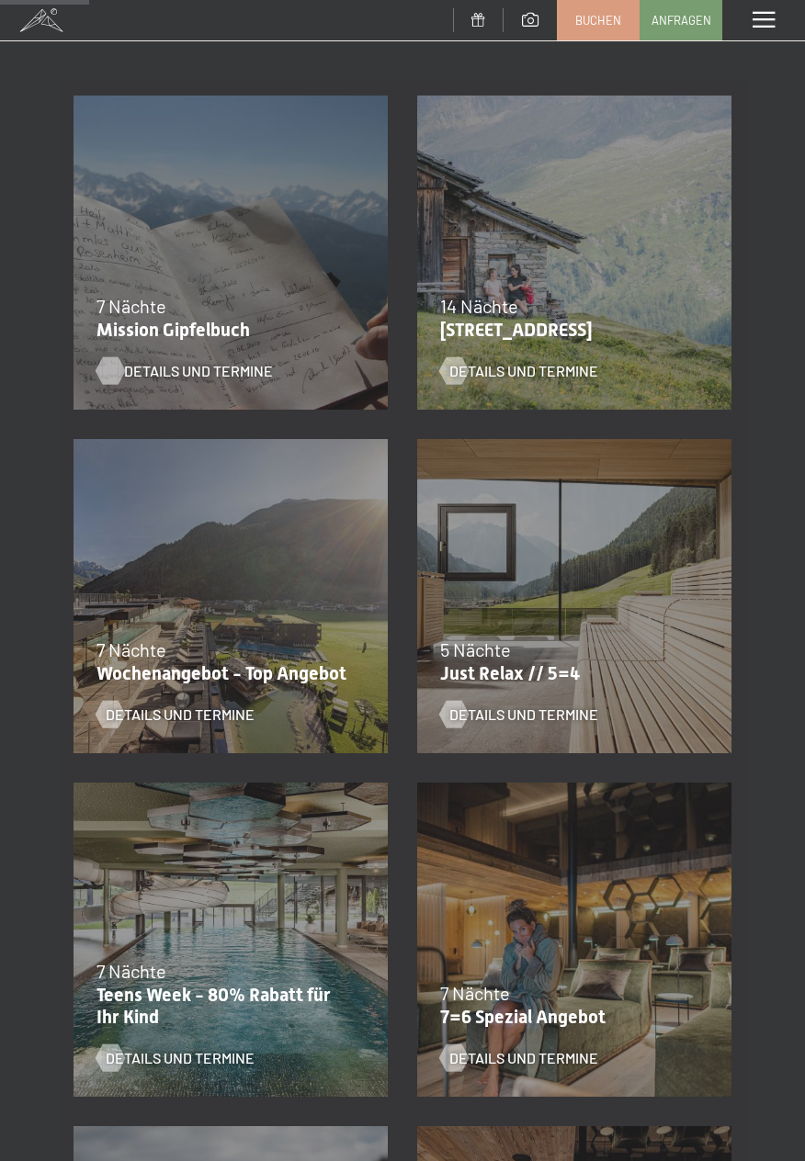
click at [223, 365] on span "Details und Termine" at bounding box center [198, 371] width 149 height 20
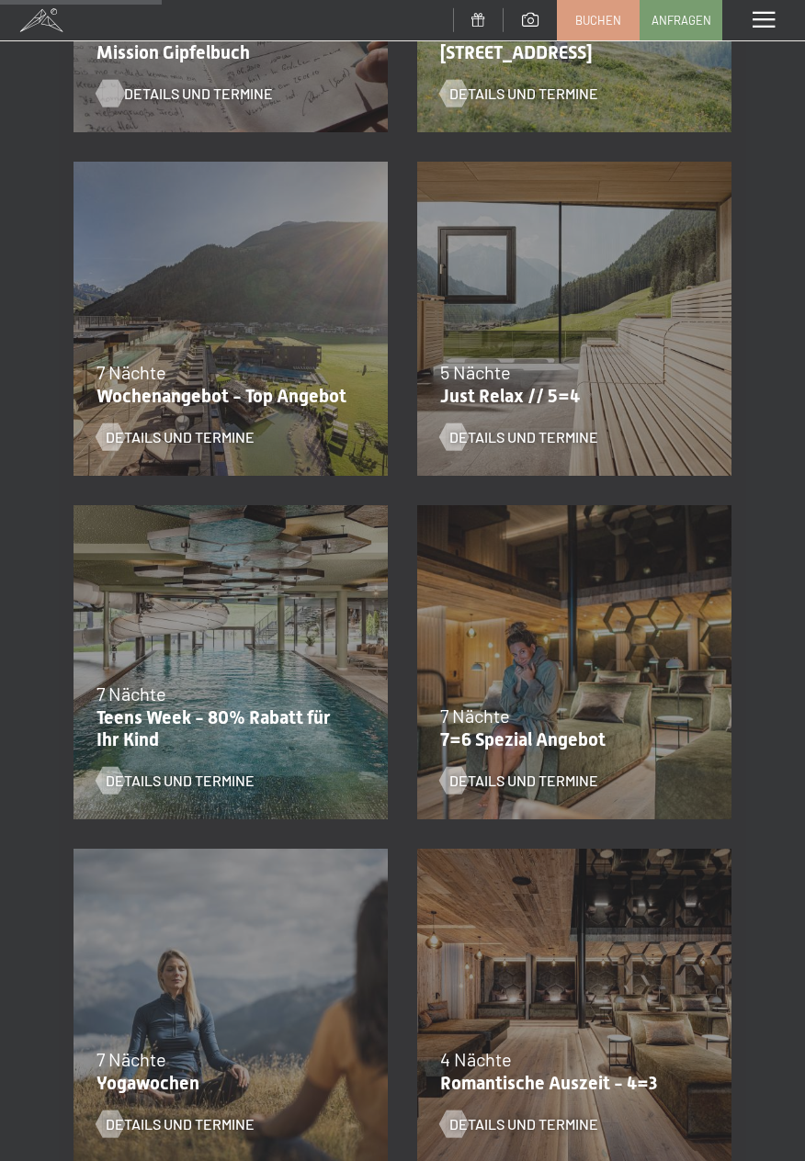
scroll to position [619, 0]
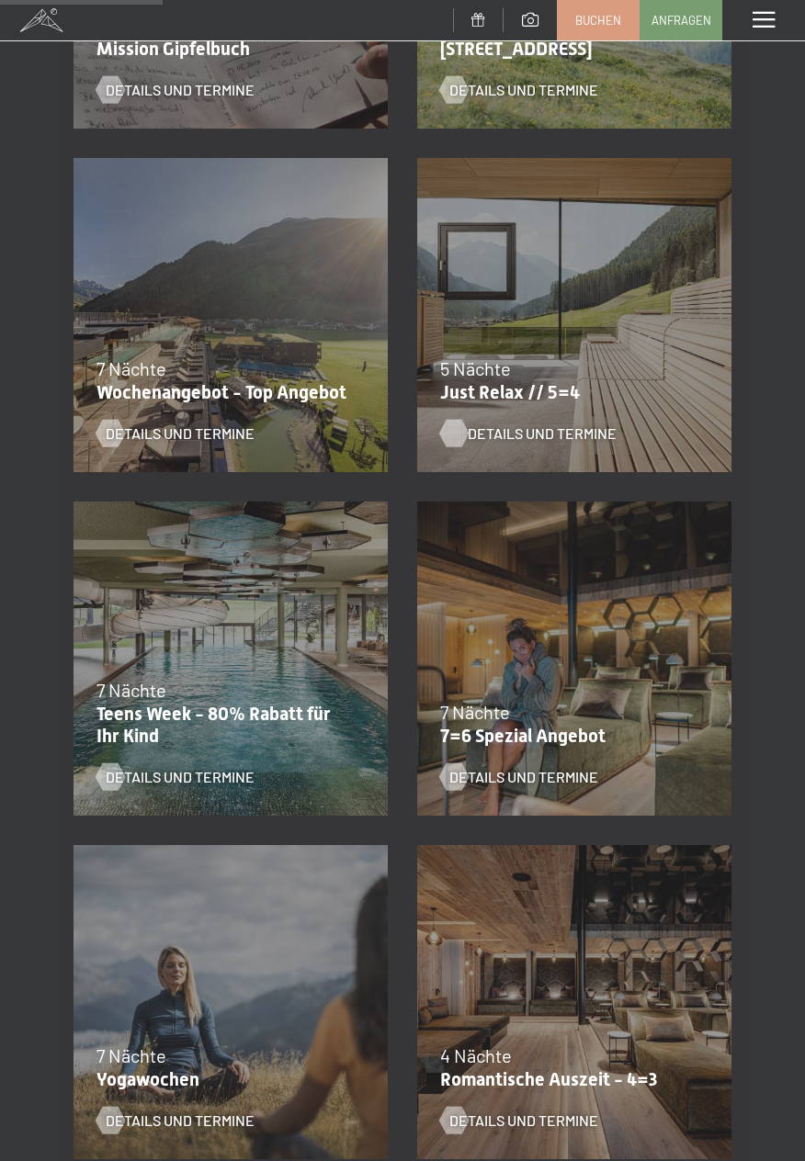
click at [539, 431] on span "Details und Termine" at bounding box center [542, 434] width 149 height 20
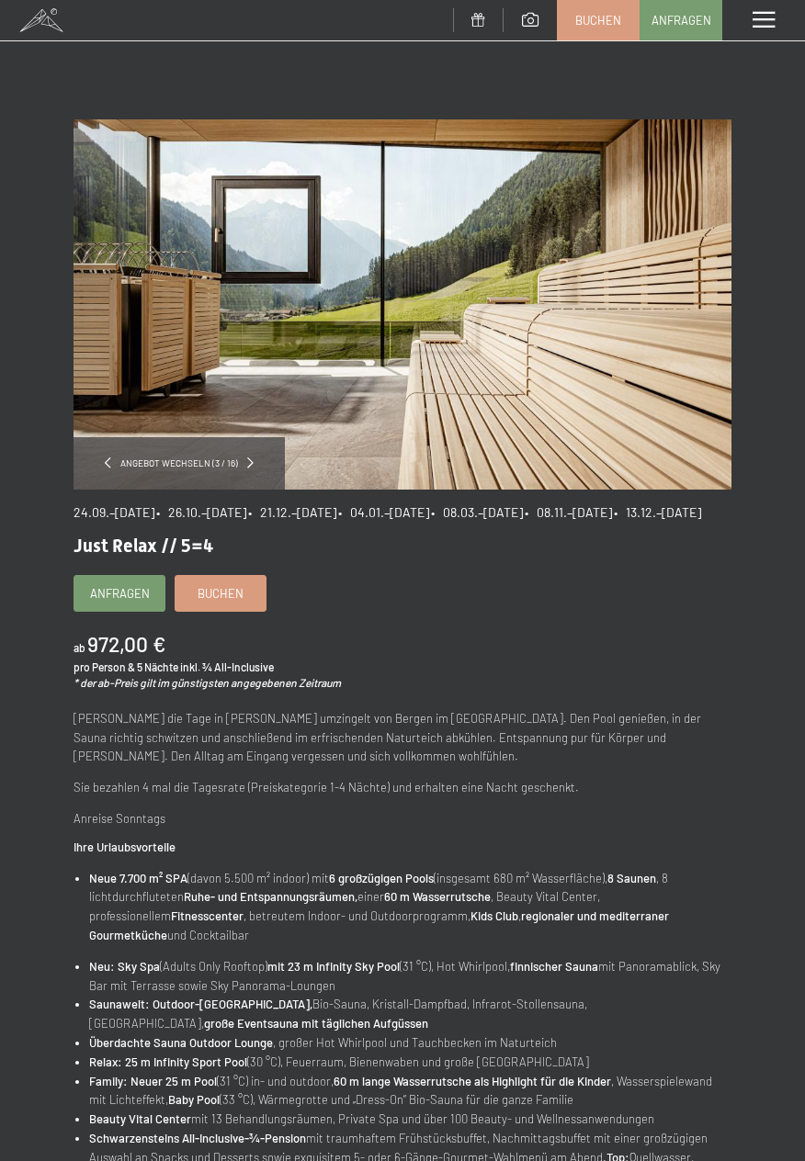
click at [765, 20] on span at bounding box center [764, 20] width 22 height 17
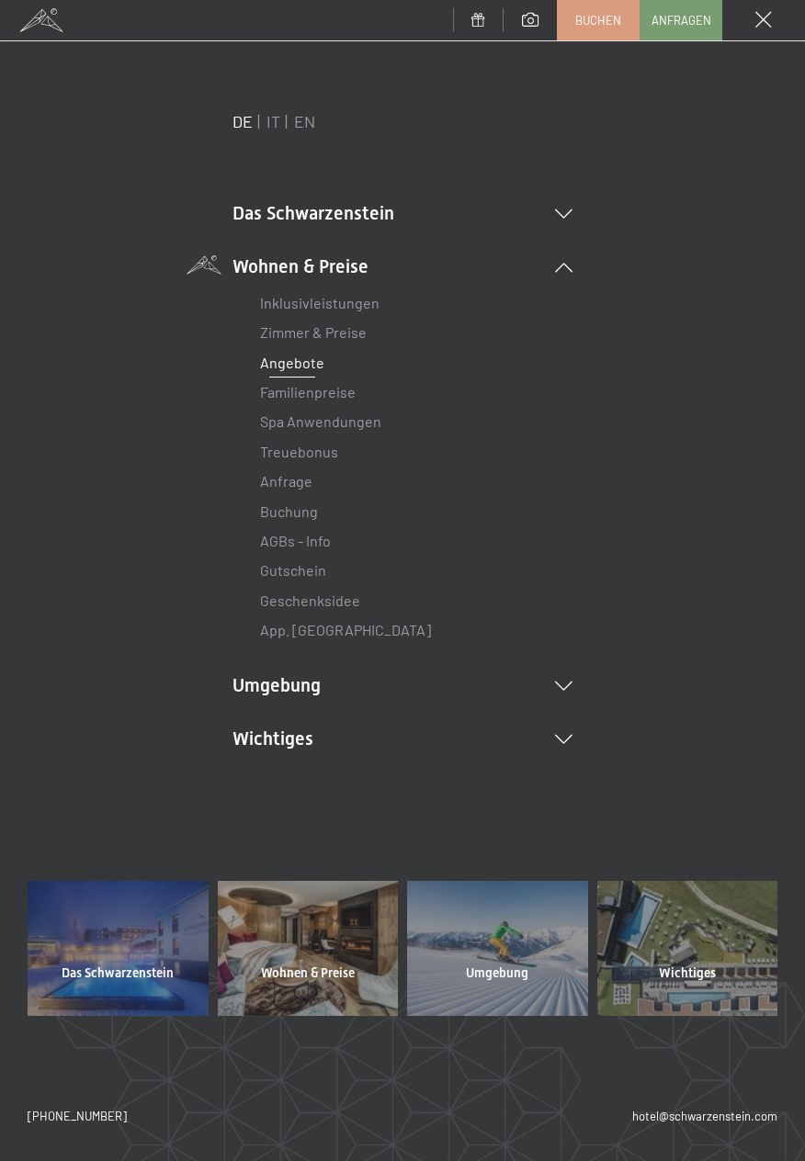
click at [379, 330] on li "[PERSON_NAME] & Preise Liste" at bounding box center [402, 332] width 285 height 29
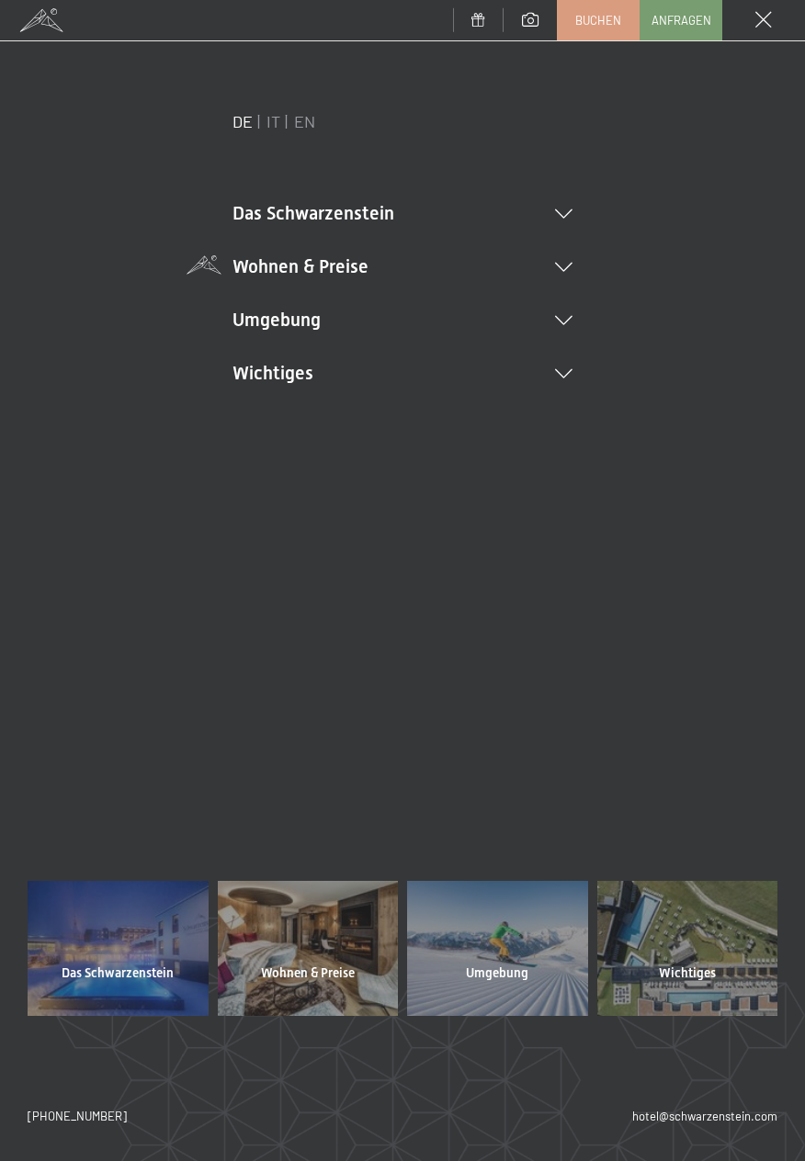
click at [561, 259] on li "Wohnen & Preise Inklusivleistungen [PERSON_NAME] & Preise Liste Angebote Liste …" at bounding box center [402, 267] width 340 height 26
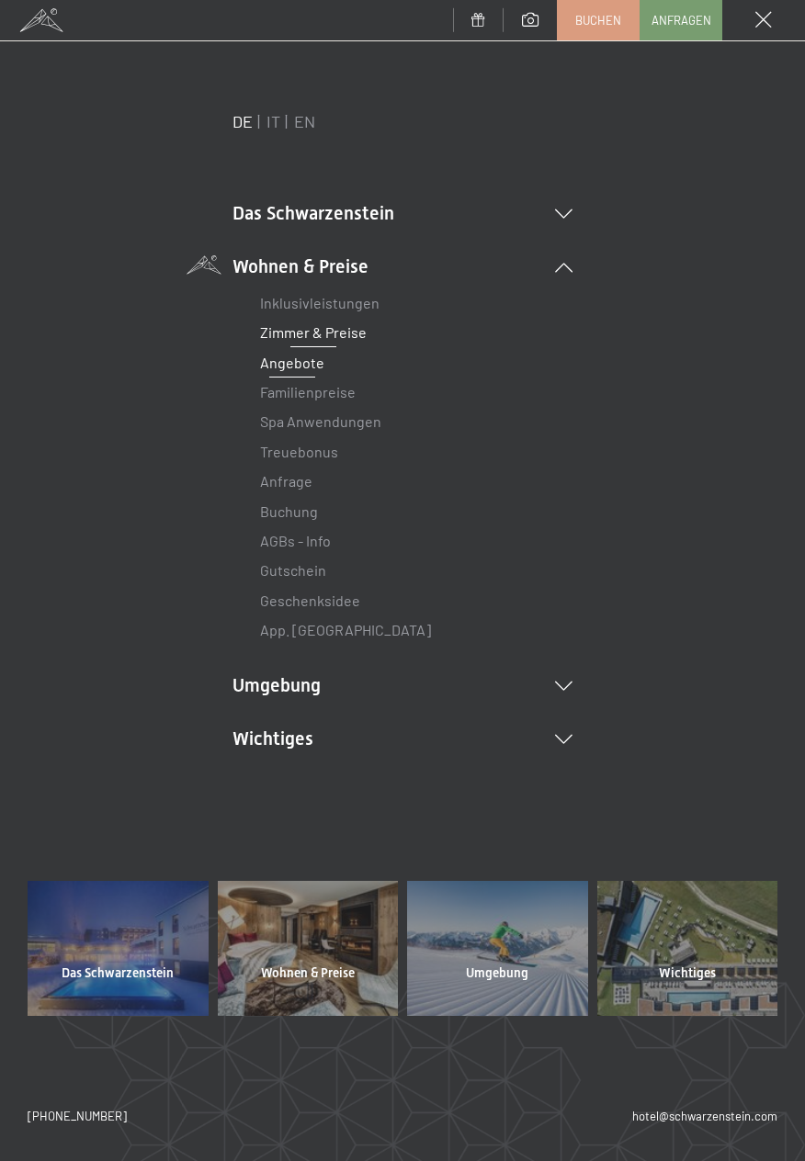
click at [353, 334] on link "Zimmer & Preise" at bounding box center [313, 331] width 107 height 17
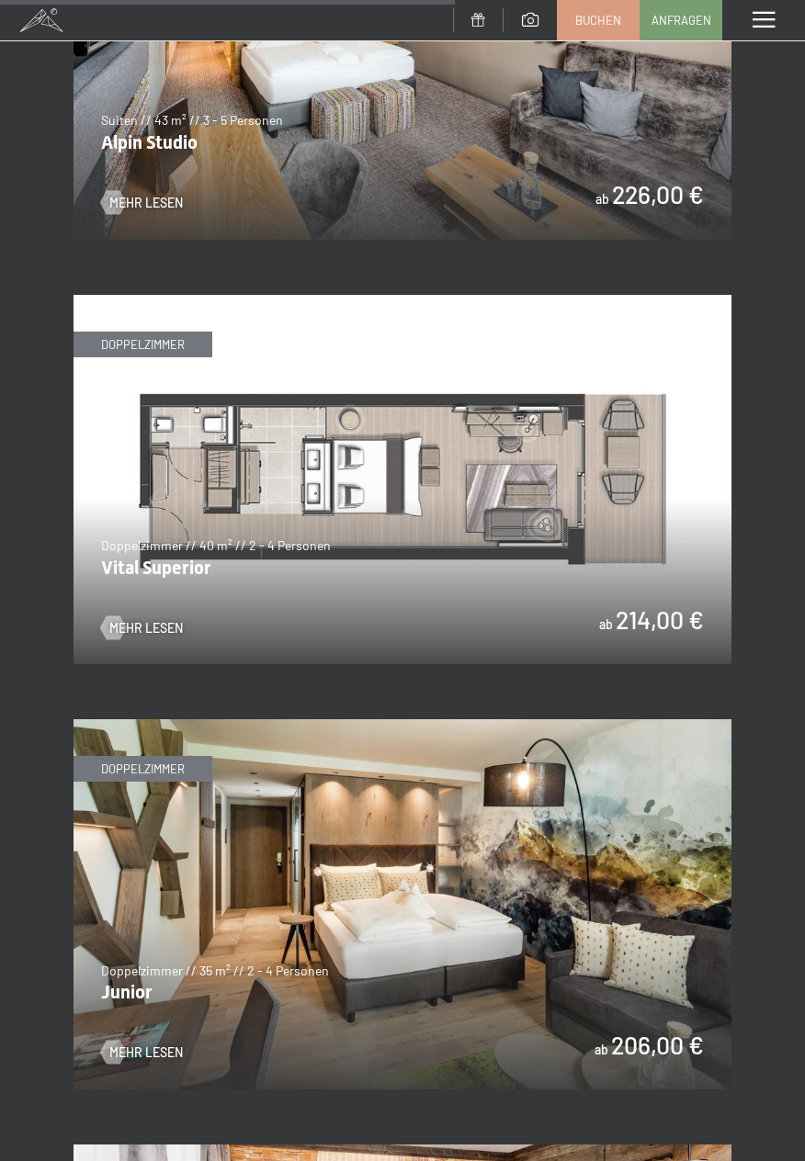
scroll to position [4039, 0]
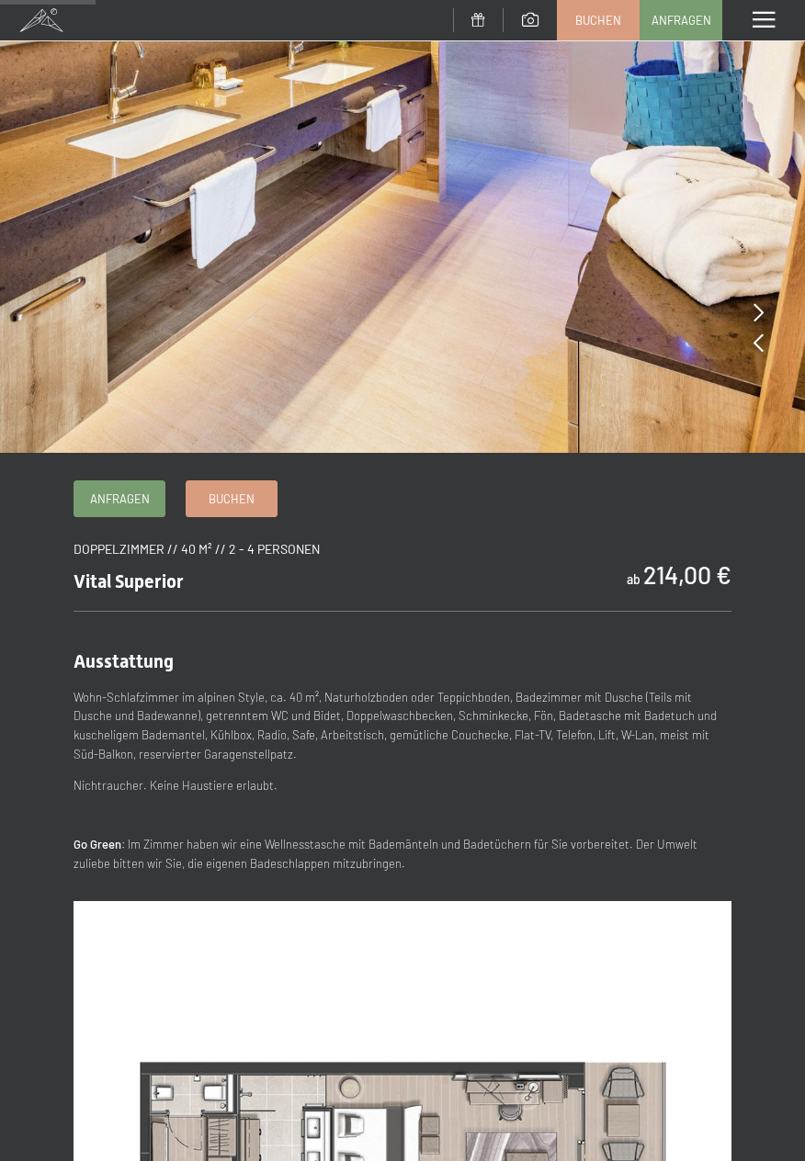
scroll to position [276, 0]
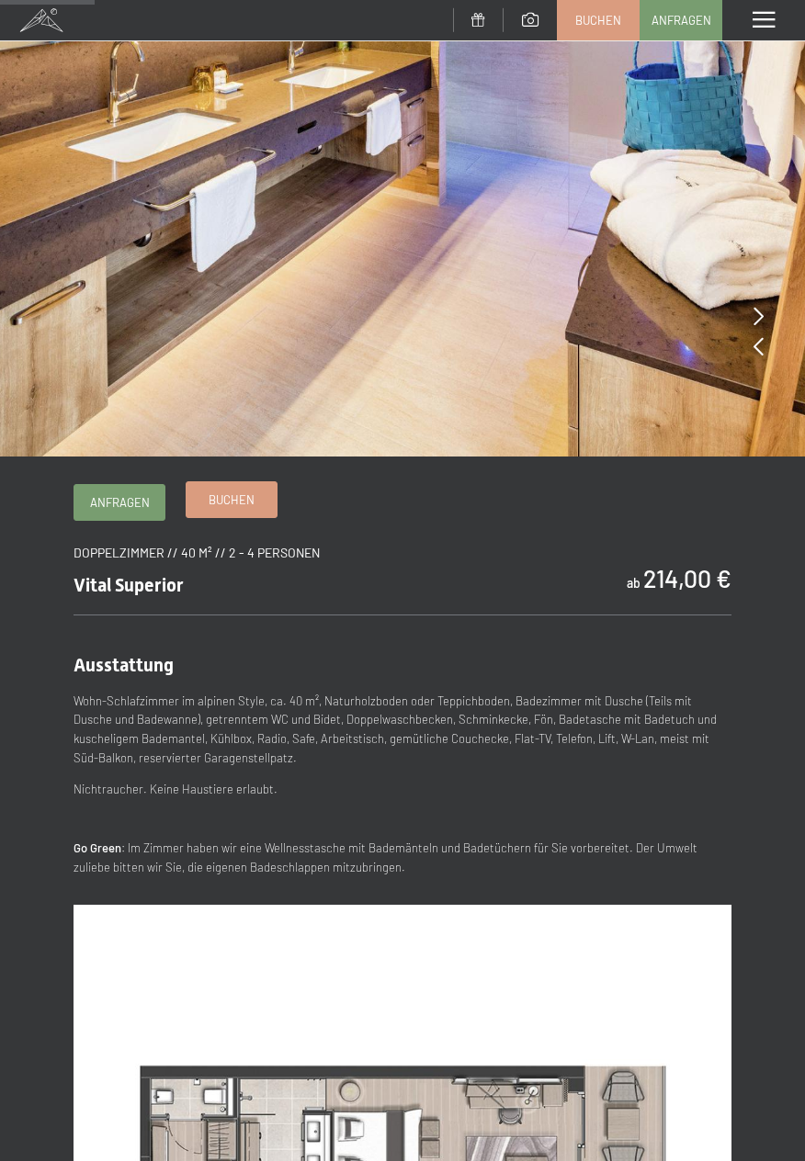
click at [231, 504] on span "Buchen" at bounding box center [232, 500] width 46 height 17
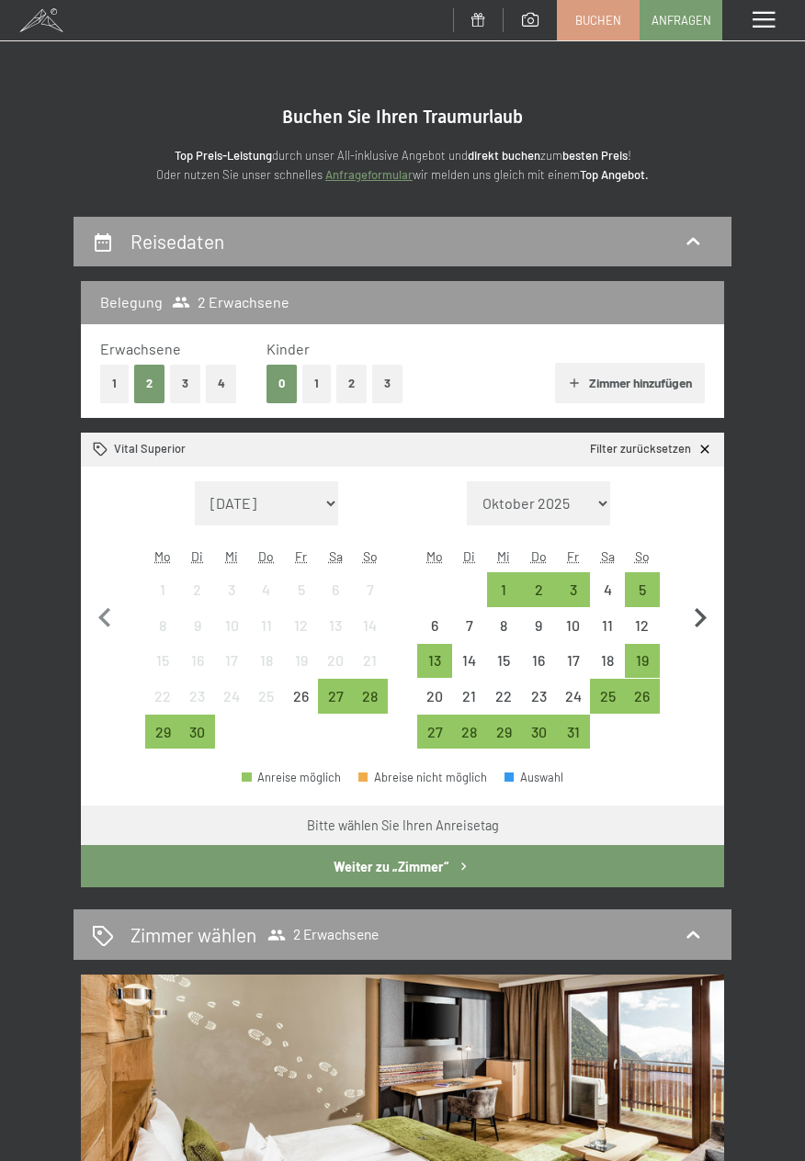
click at [696, 606] on icon "button" at bounding box center [700, 618] width 39 height 39
select select "[DATE]"
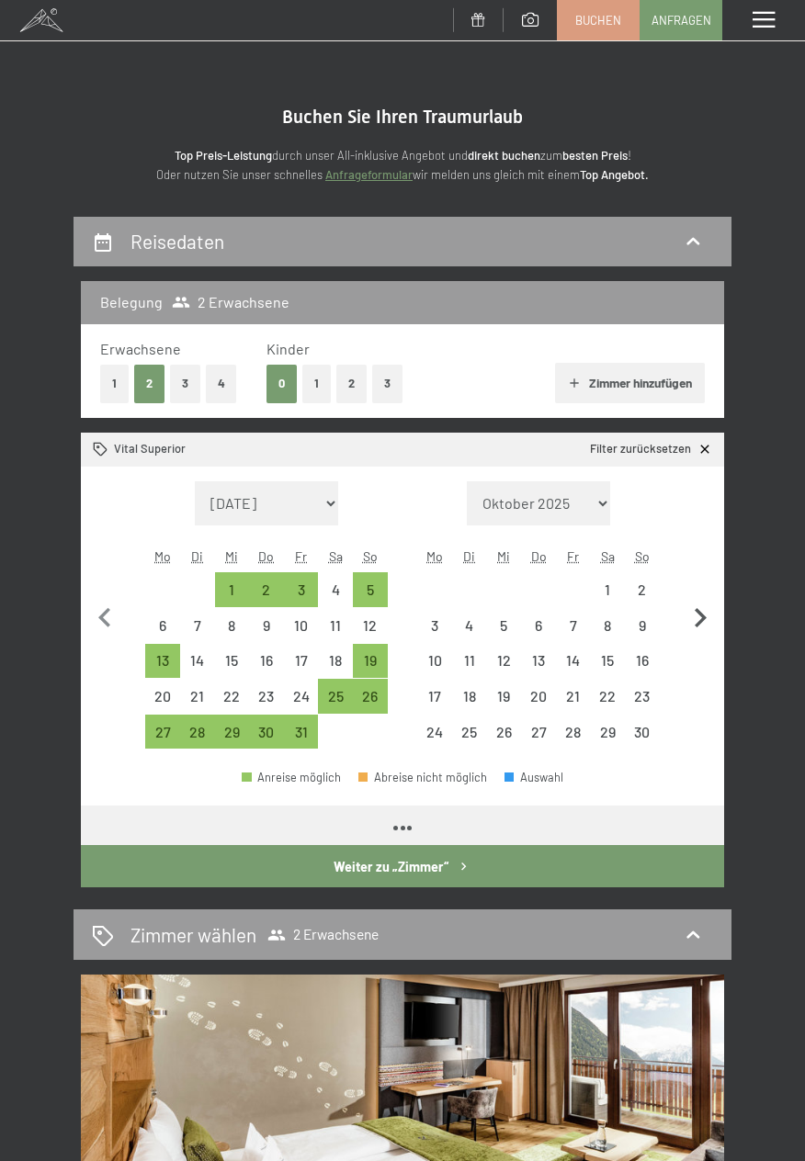
click at [693, 614] on icon "button" at bounding box center [700, 618] width 39 height 39
select select "[DATE]"
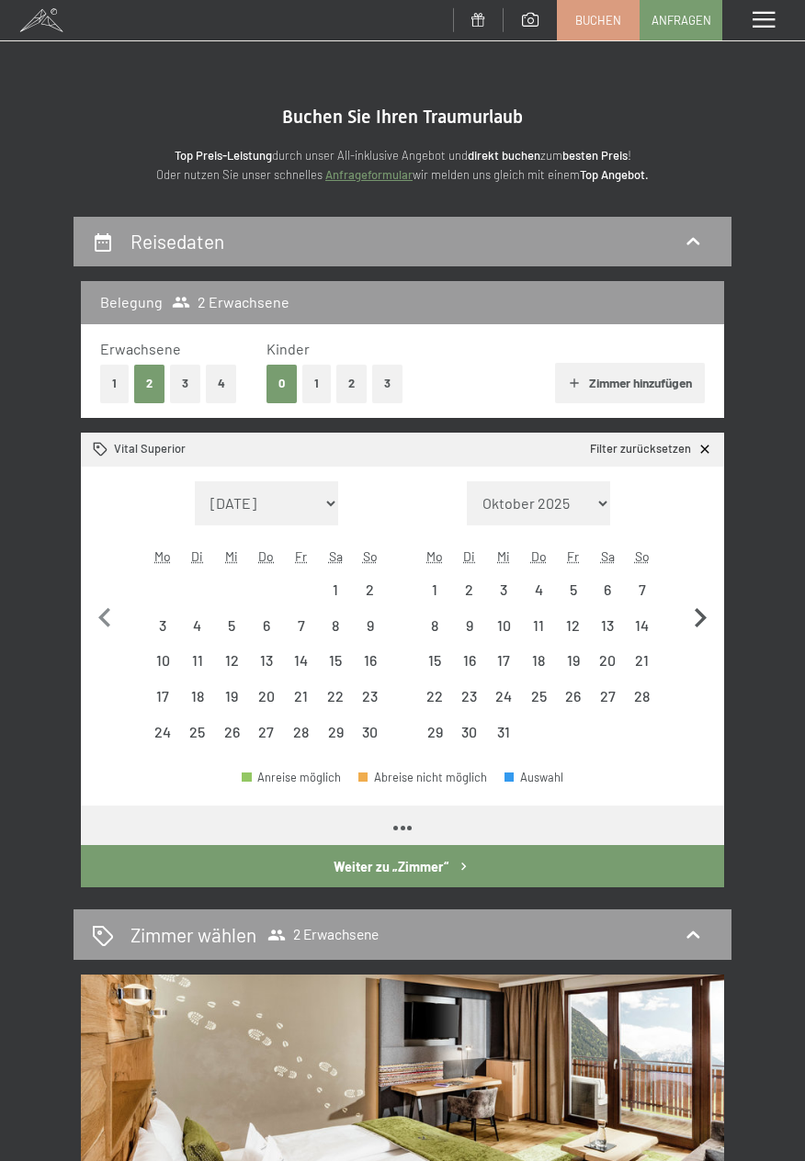
click at [688, 616] on icon "button" at bounding box center [700, 618] width 39 height 39
select select "[DATE]"
click at [695, 624] on icon "button" at bounding box center [700, 618] width 39 height 39
select select "[DATE]"
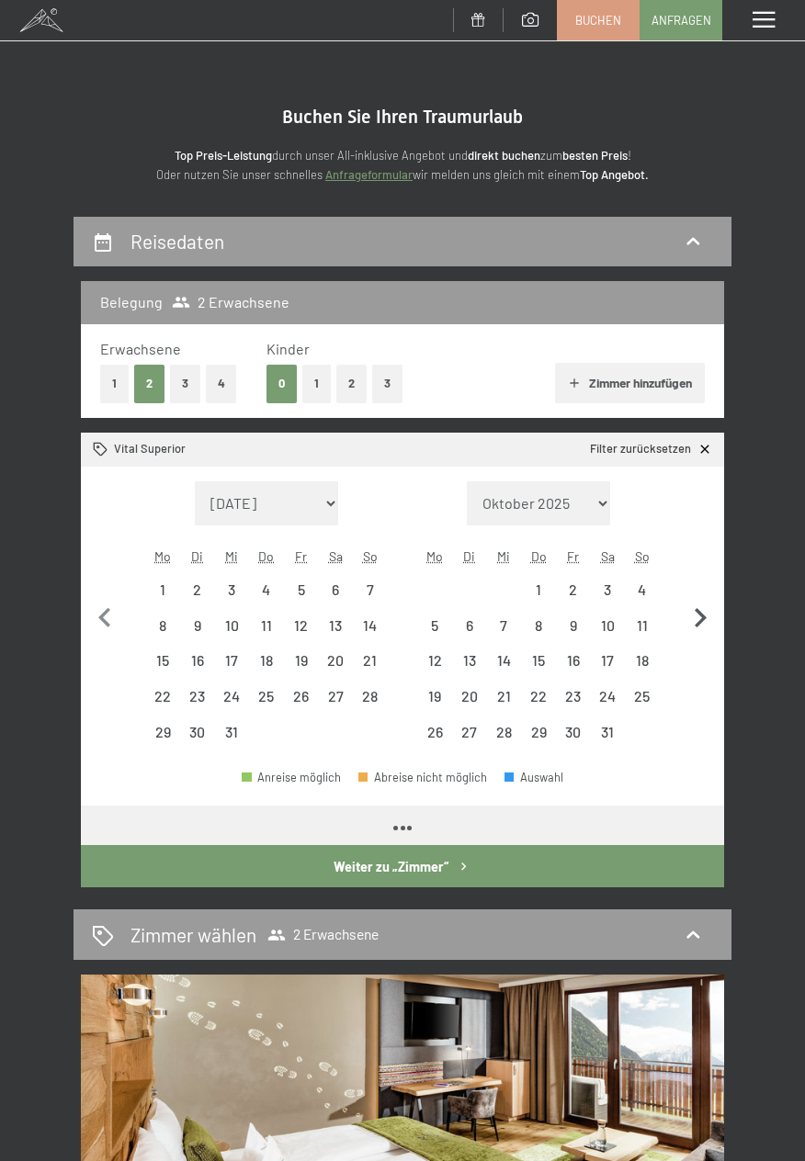
select select "[DATE]"
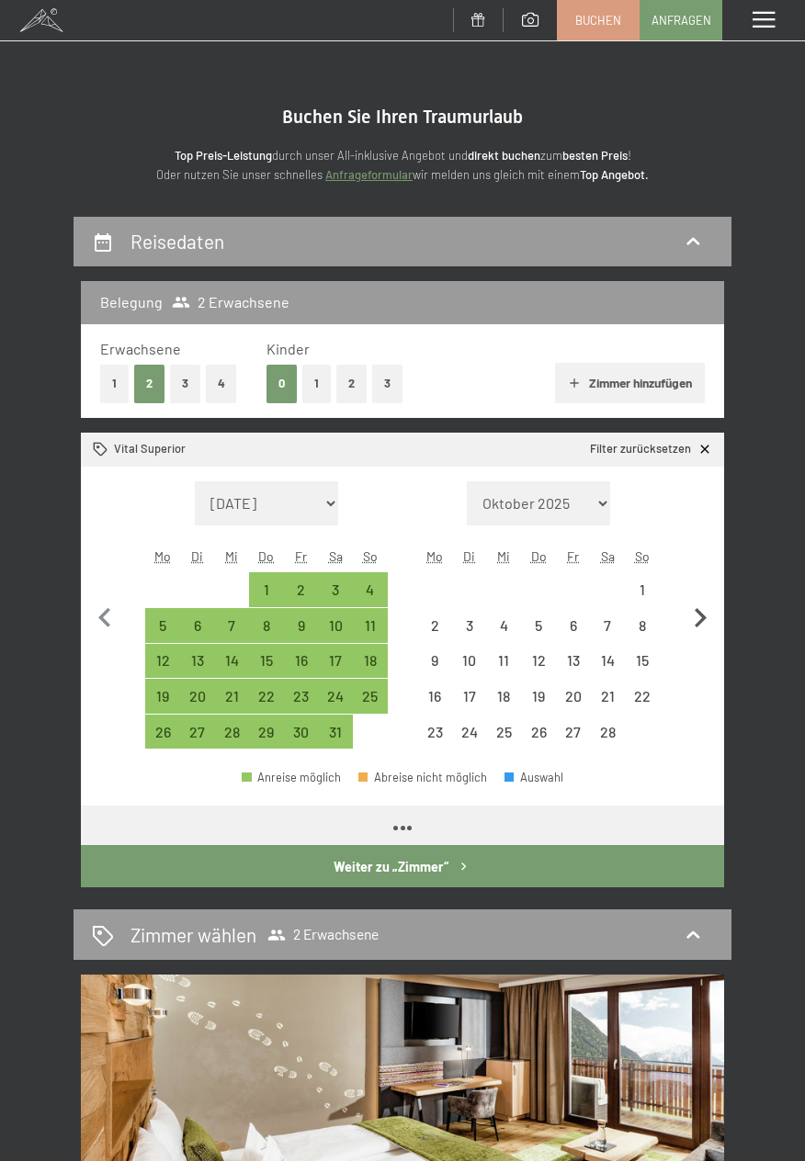
select select "[DATE]"
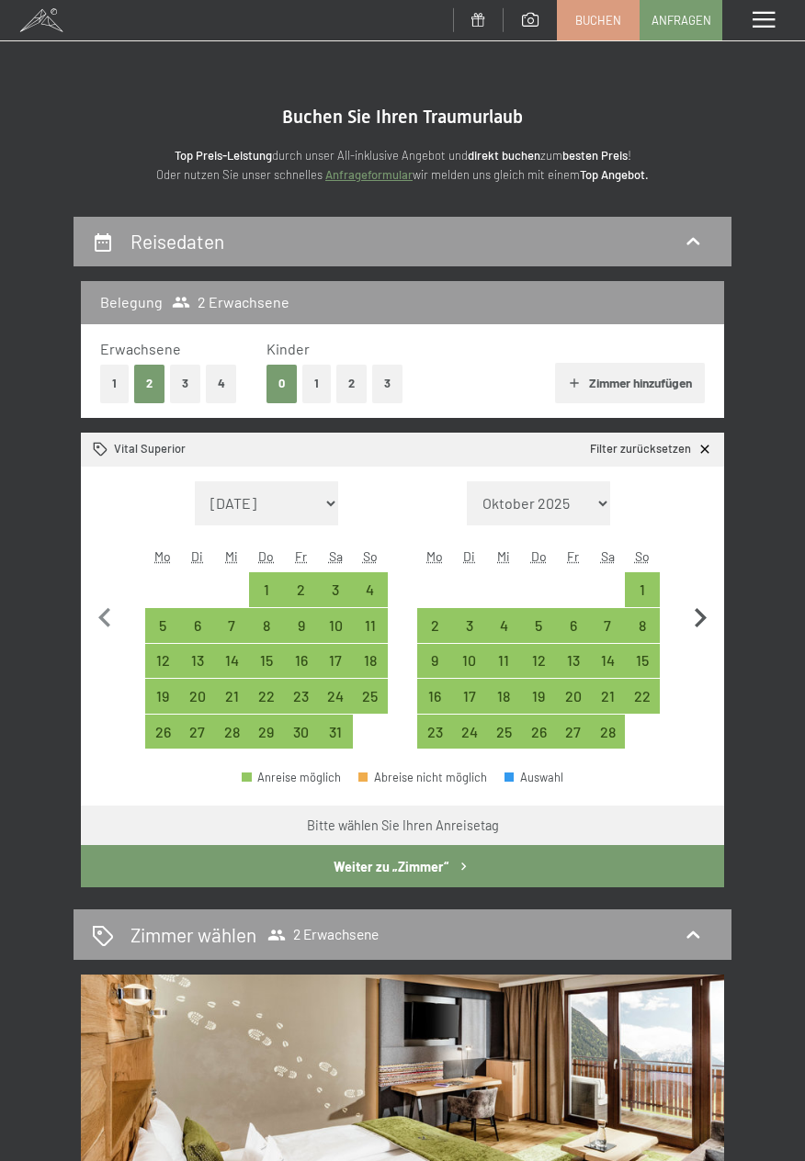
click at [692, 617] on icon "button" at bounding box center [700, 618] width 39 height 39
select select "[DATE]"
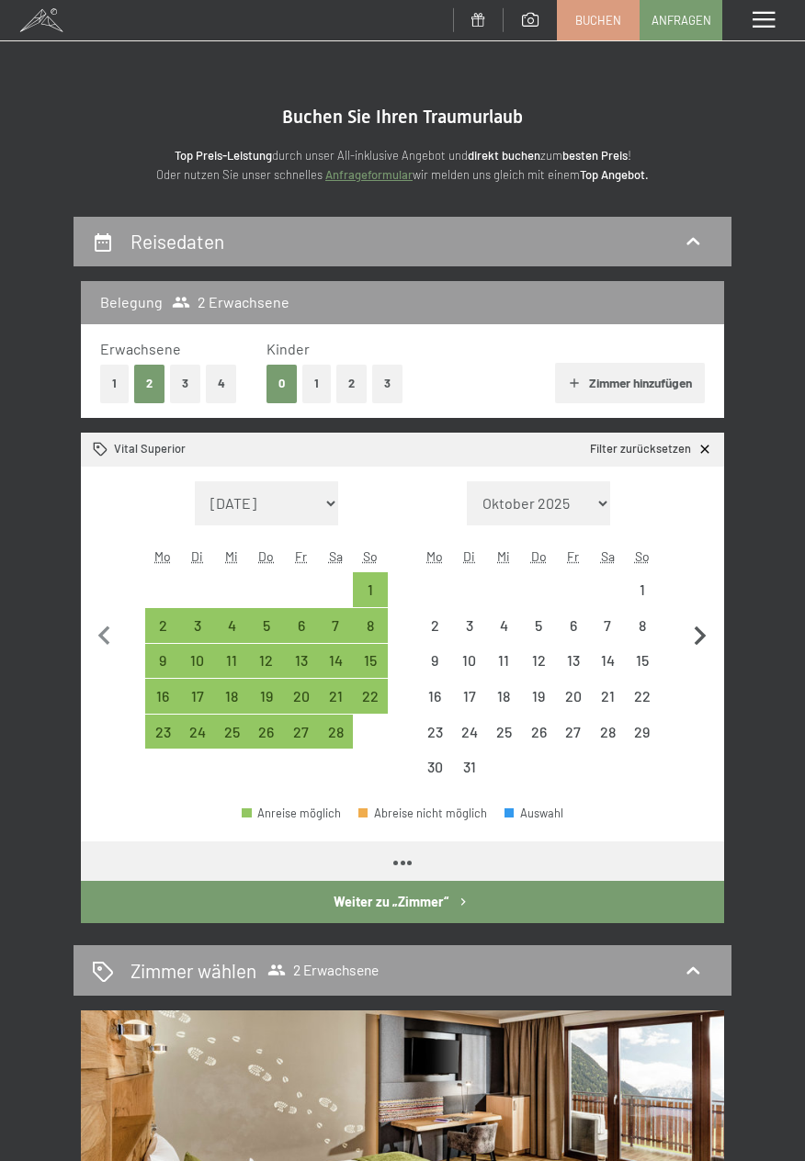
click at [692, 613] on button "button" at bounding box center [700, 634] width 39 height 304
select select "[DATE]"
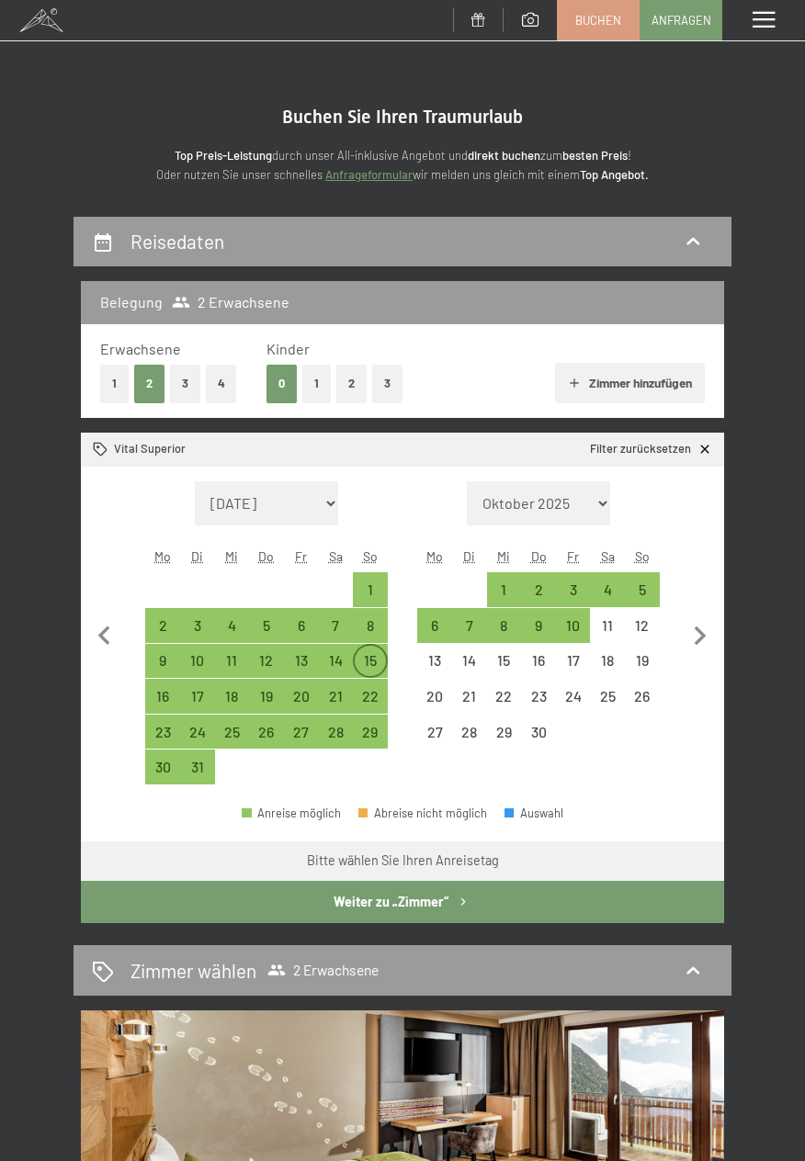
click at [368, 656] on div "15" at bounding box center [370, 668] width 31 height 31
select select "[DATE]"
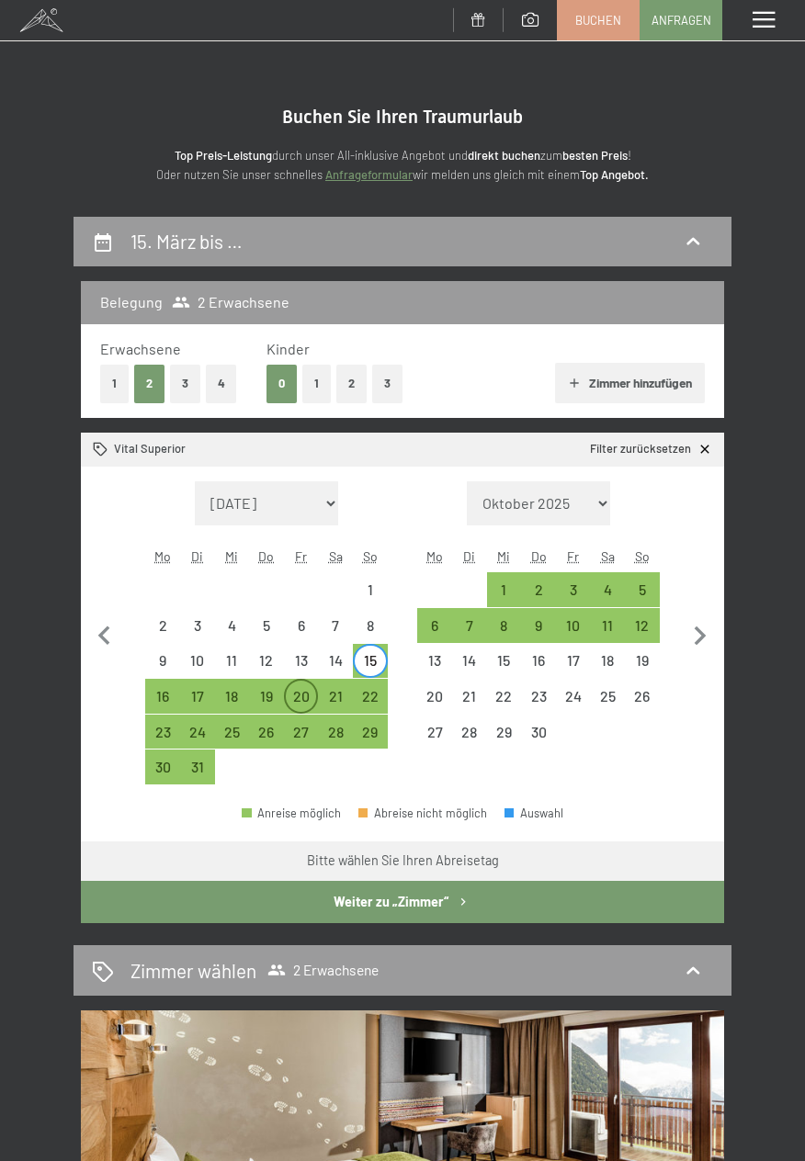
click at [301, 700] on div "20" at bounding box center [301, 704] width 31 height 31
select select "[DATE]"
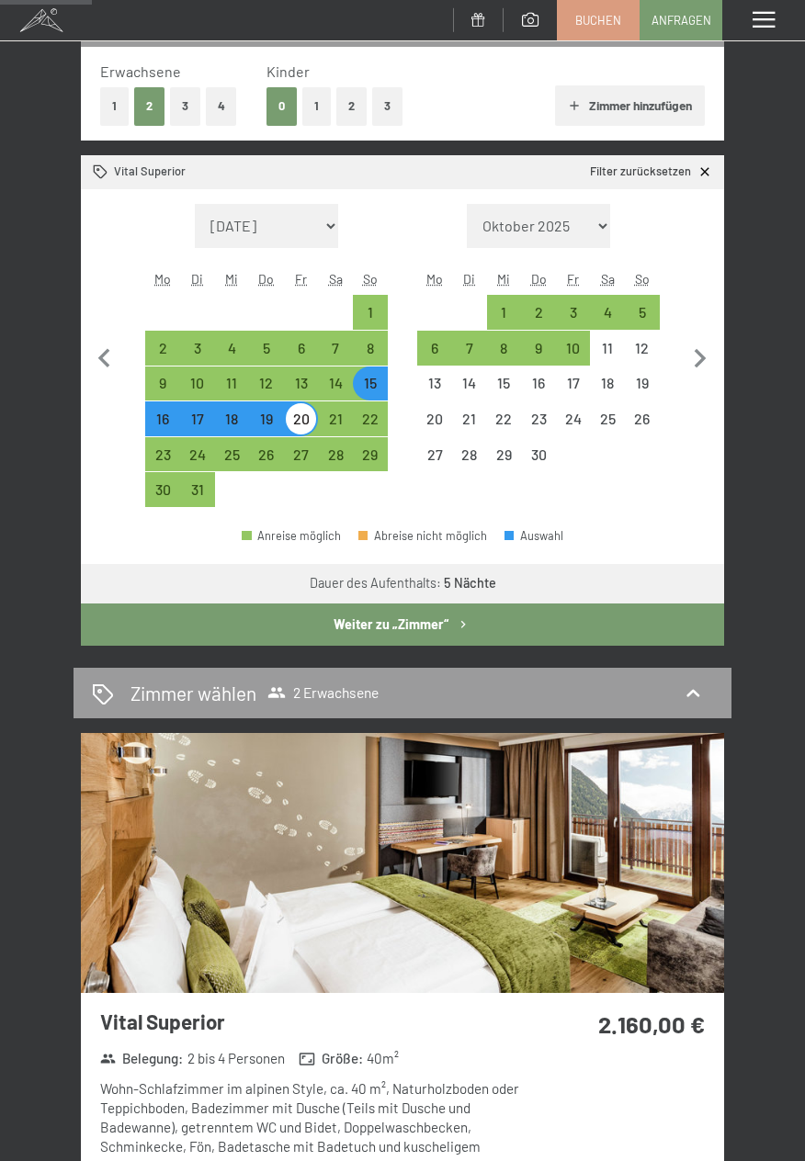
scroll to position [266, 0]
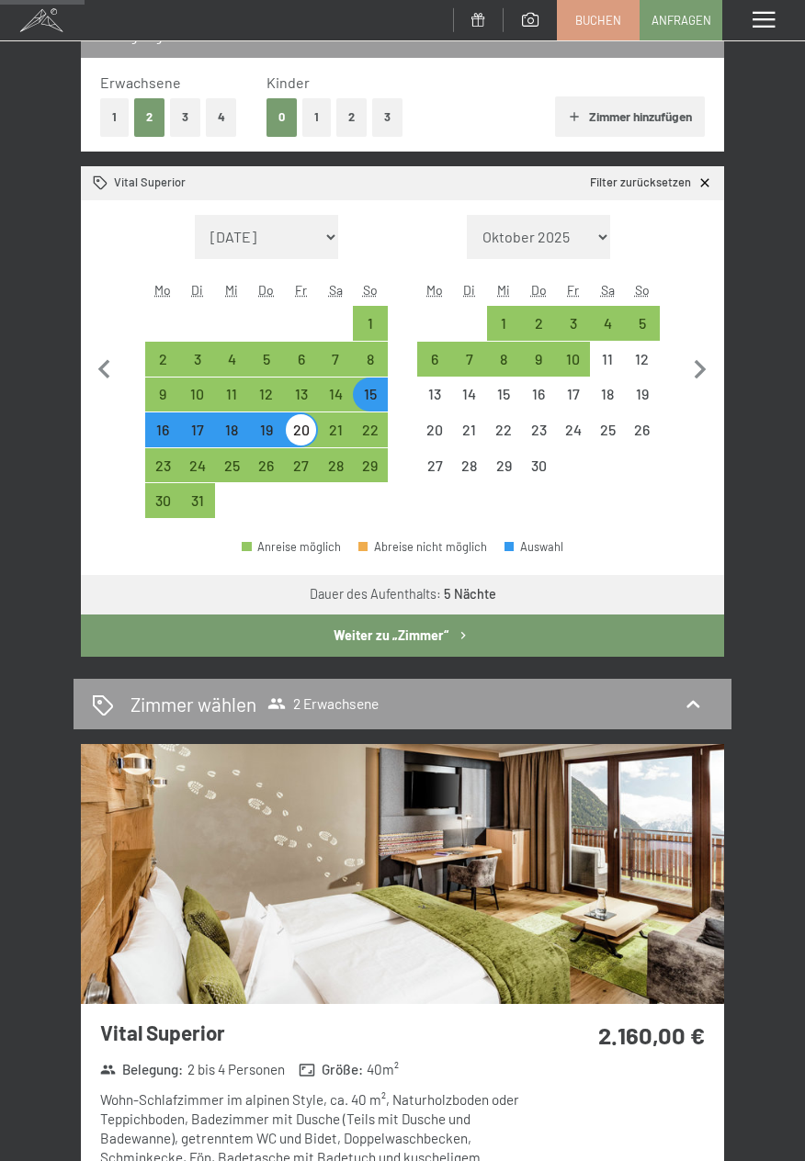
click at [277, 381] on div "12" at bounding box center [266, 395] width 35 height 35
select select "[DATE]"
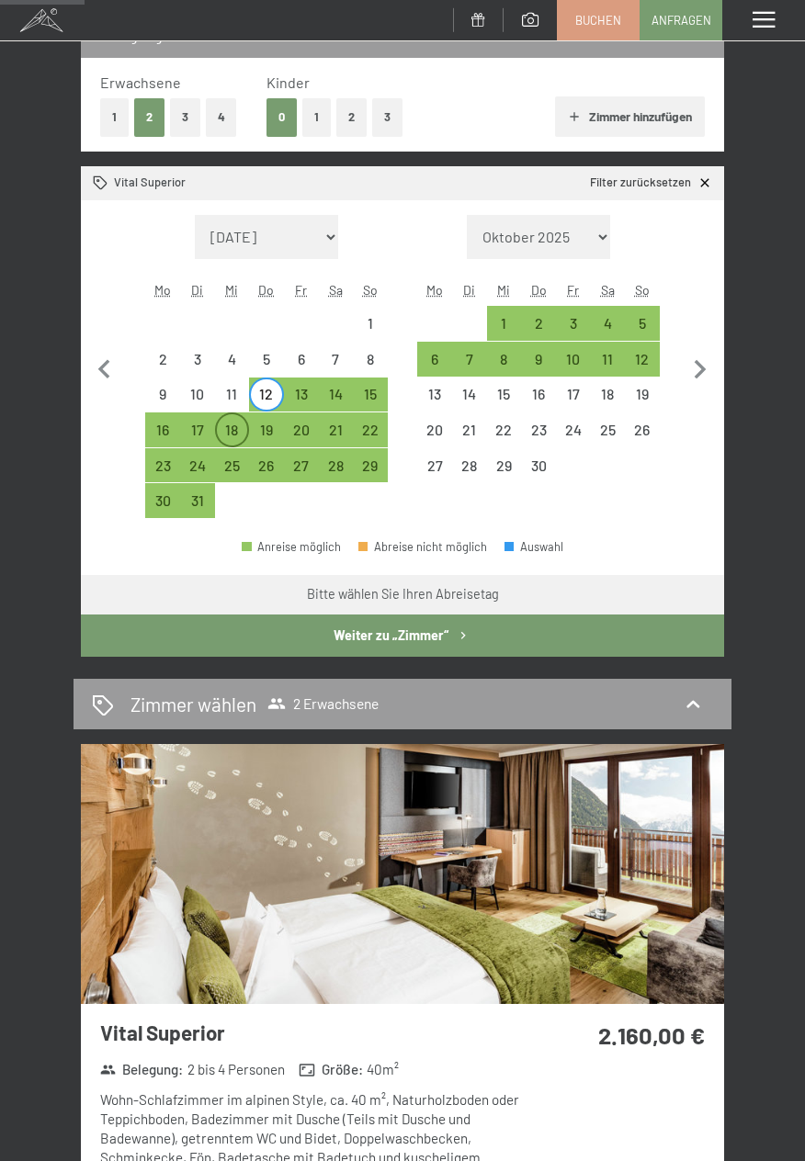
click at [234, 427] on div "18" at bounding box center [232, 438] width 31 height 31
select select "[DATE]"
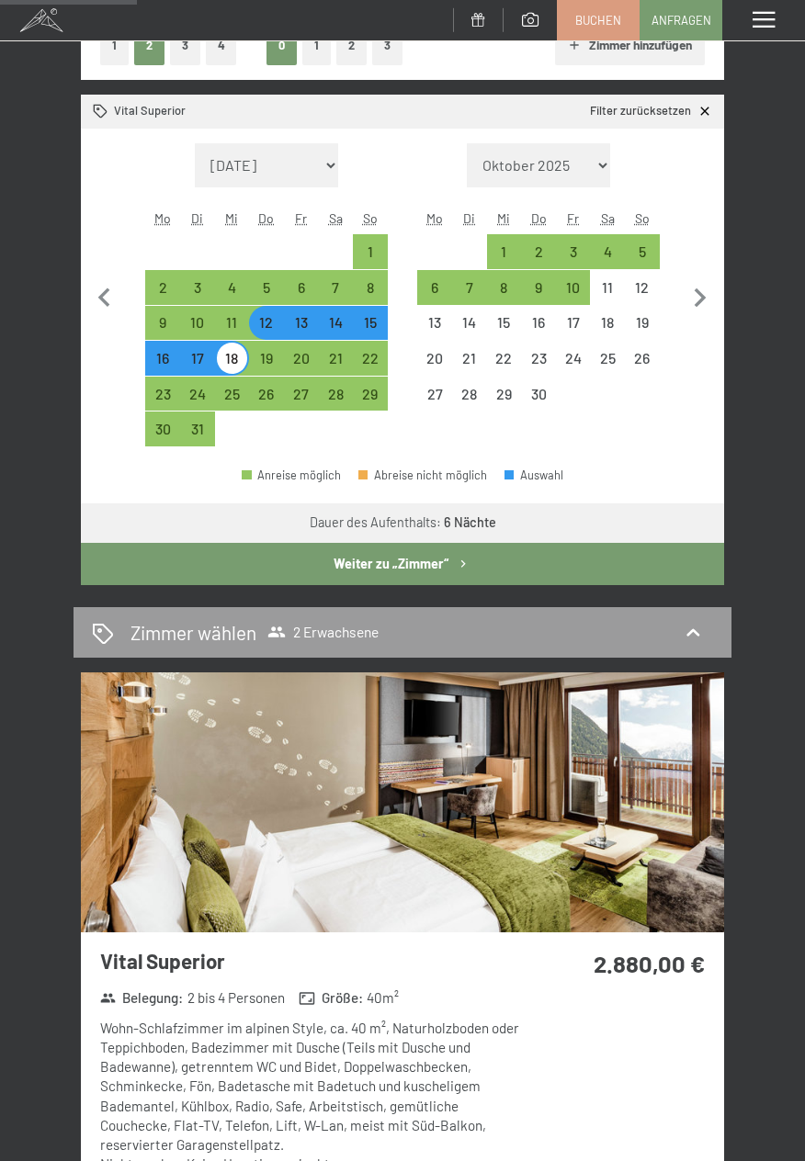
scroll to position [335, 0]
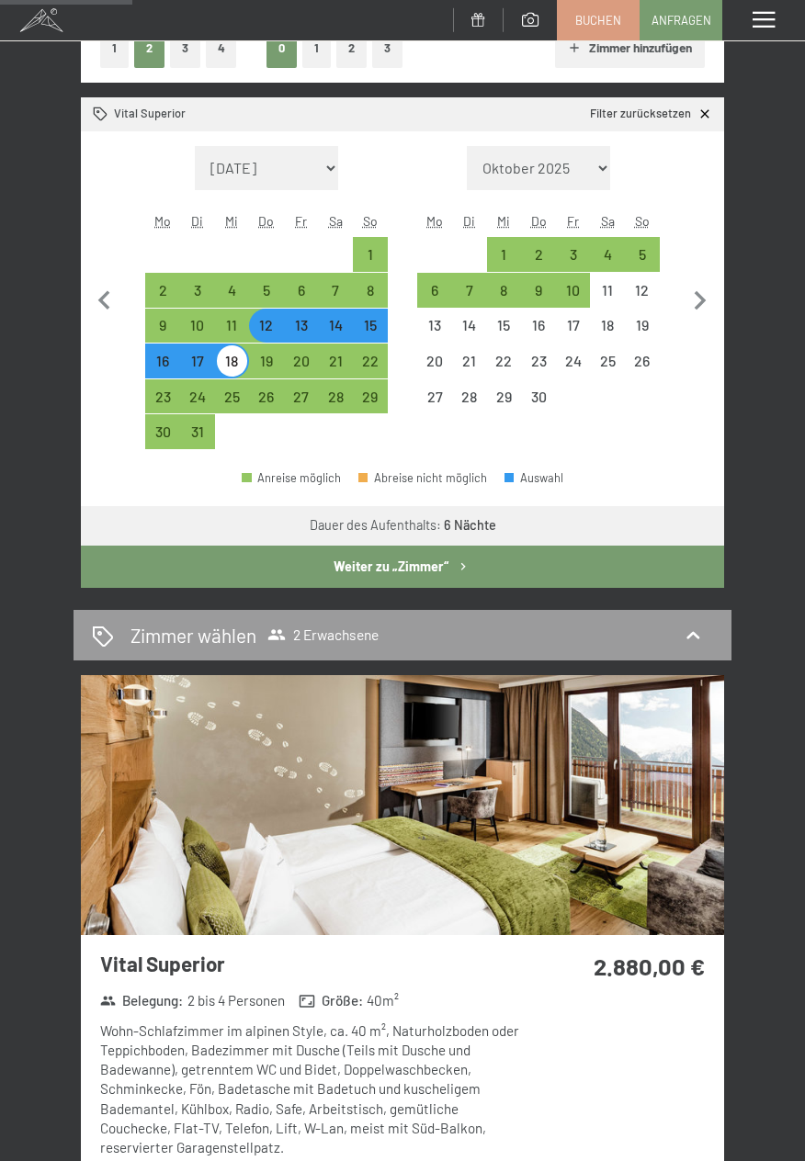
click at [266, 320] on div "12" at bounding box center [266, 333] width 31 height 31
select select "[DATE]"
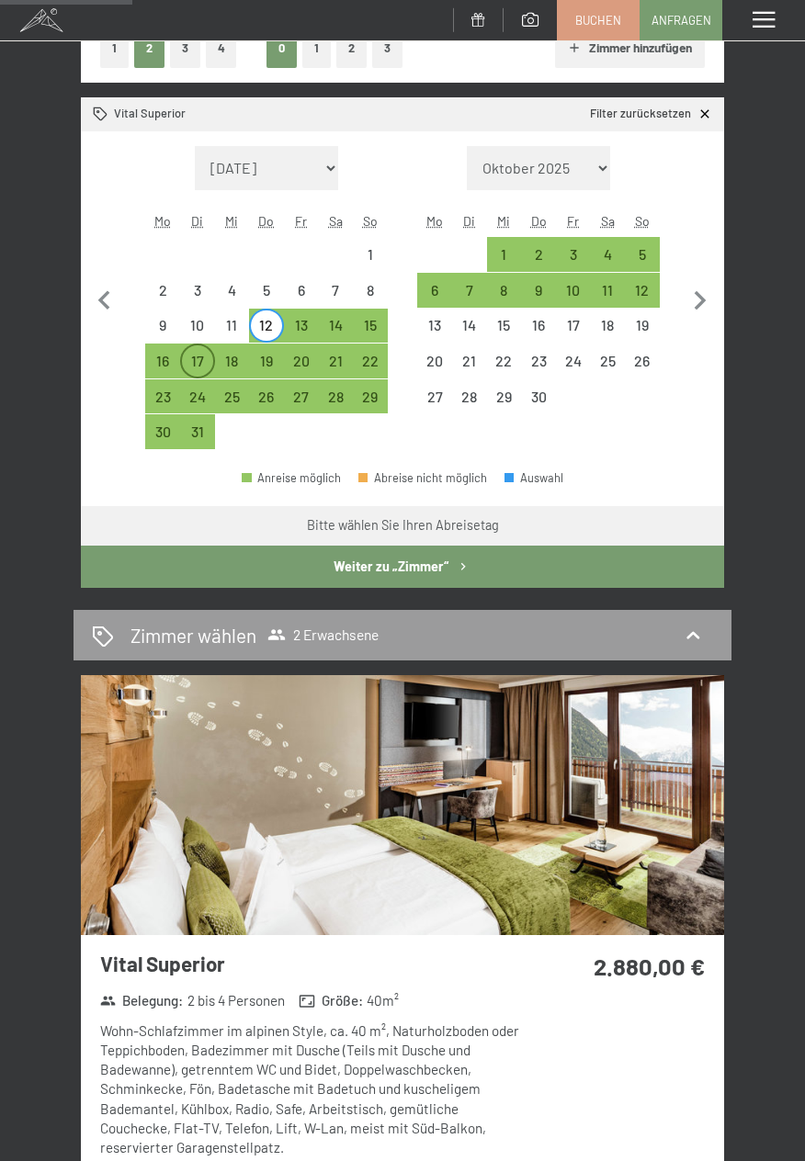
click at [206, 366] on div "17" at bounding box center [197, 369] width 31 height 31
select select "[DATE]"
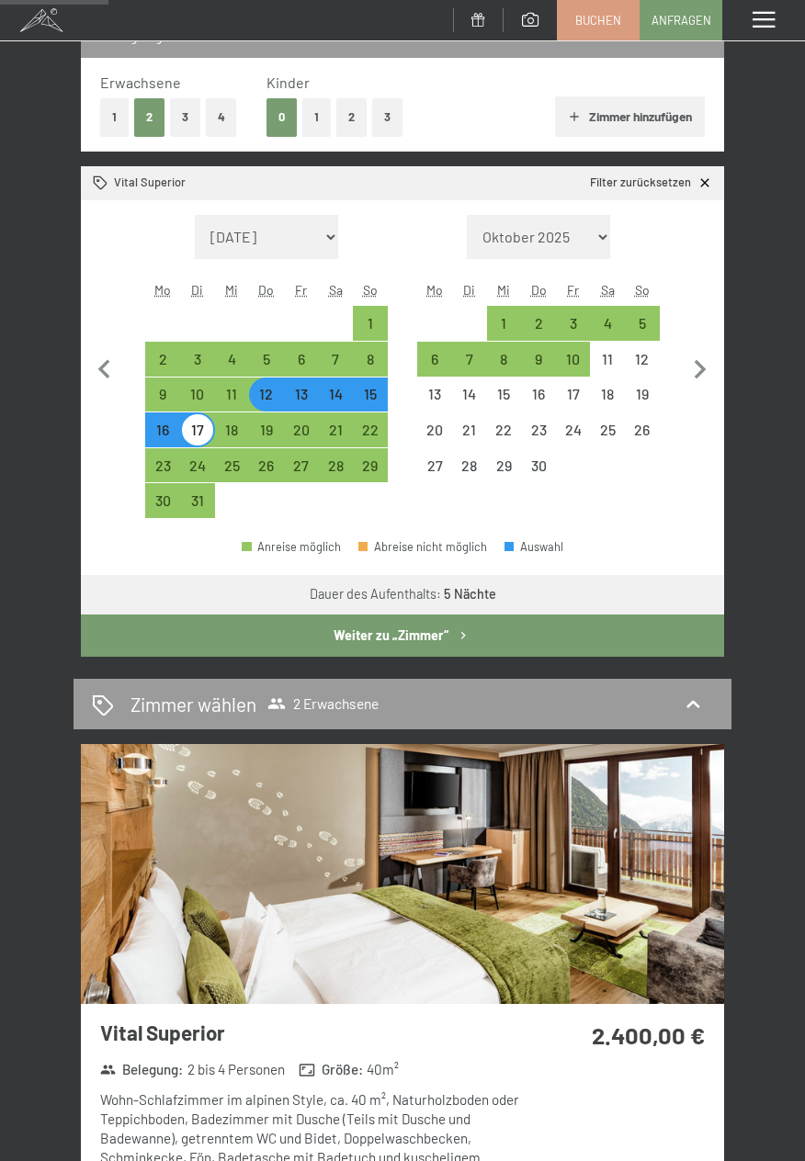
scroll to position [266, 0]
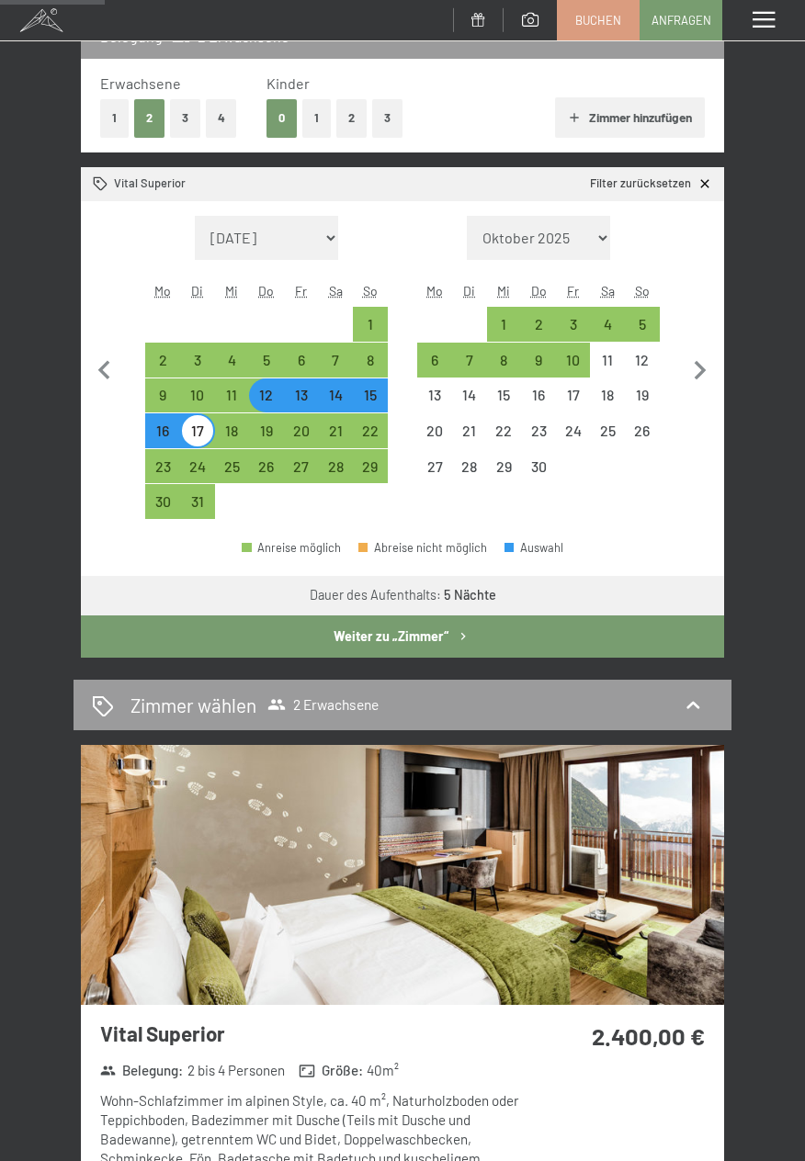
click at [373, 391] on div "15" at bounding box center [370, 403] width 31 height 31
select select "[DATE]"
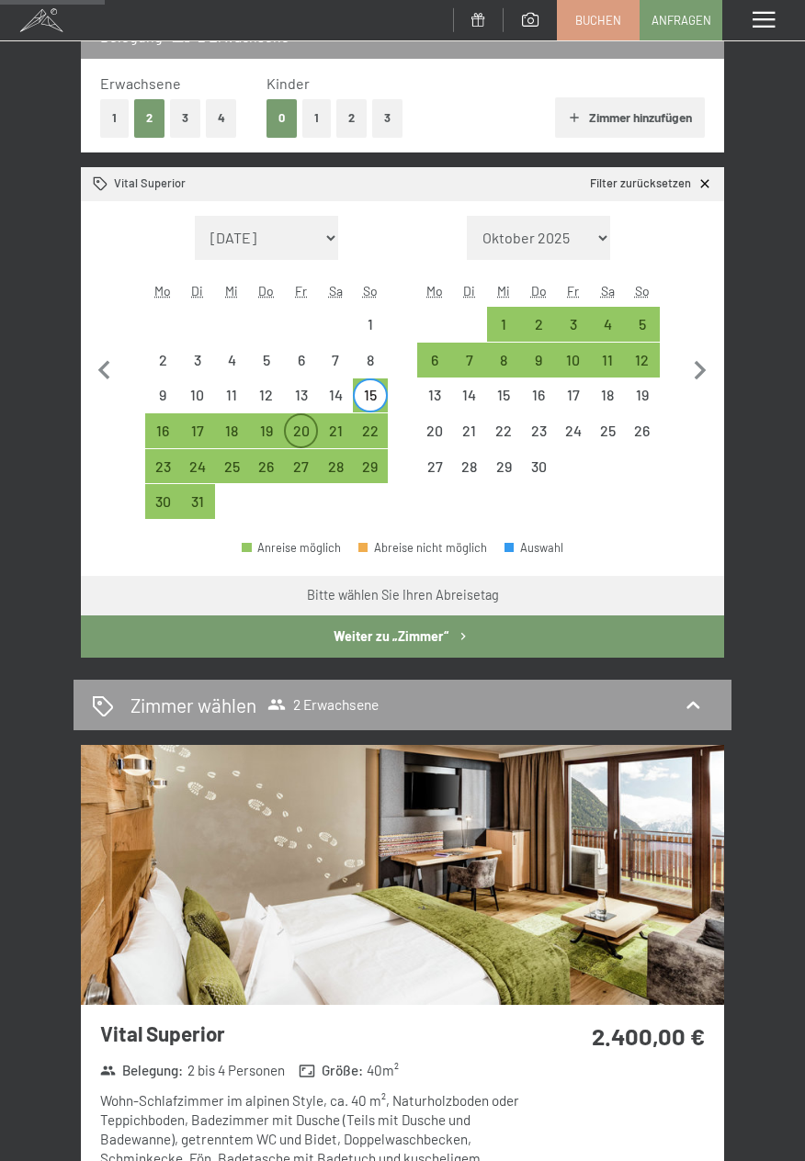
click at [302, 428] on div "20" at bounding box center [301, 439] width 31 height 31
select select "[DATE]"
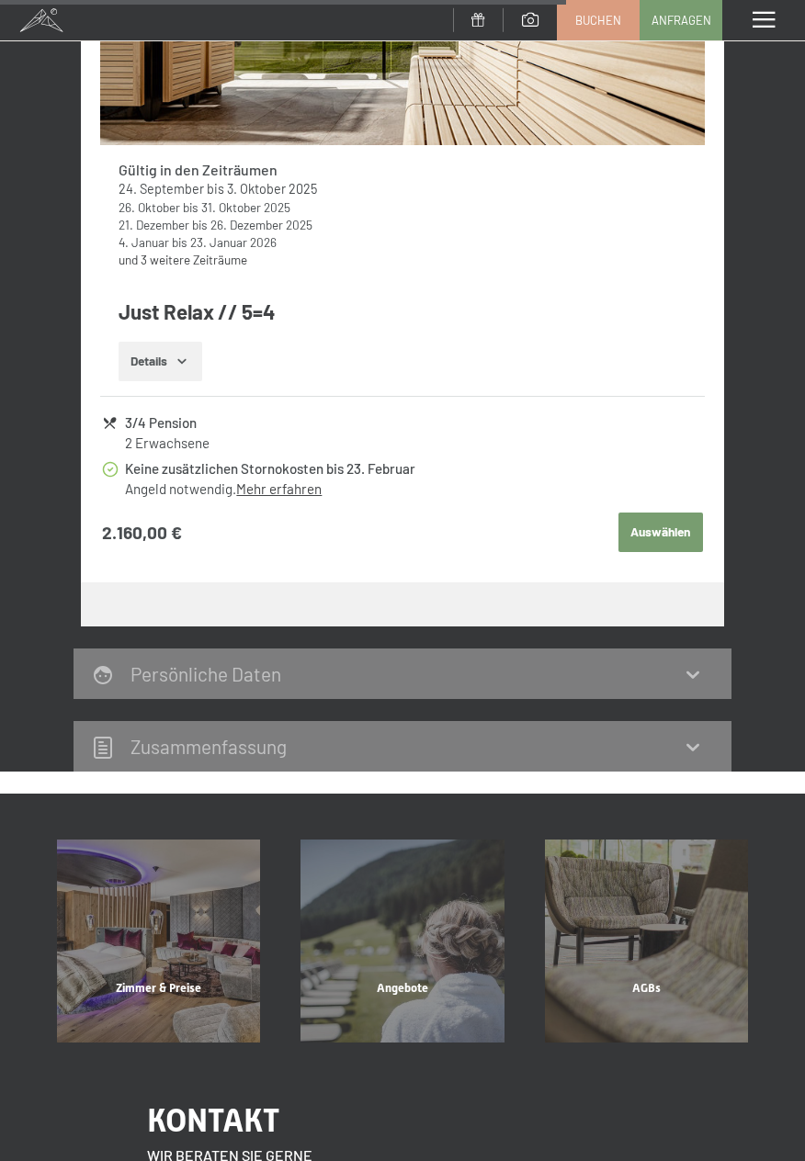
scroll to position [1758, 0]
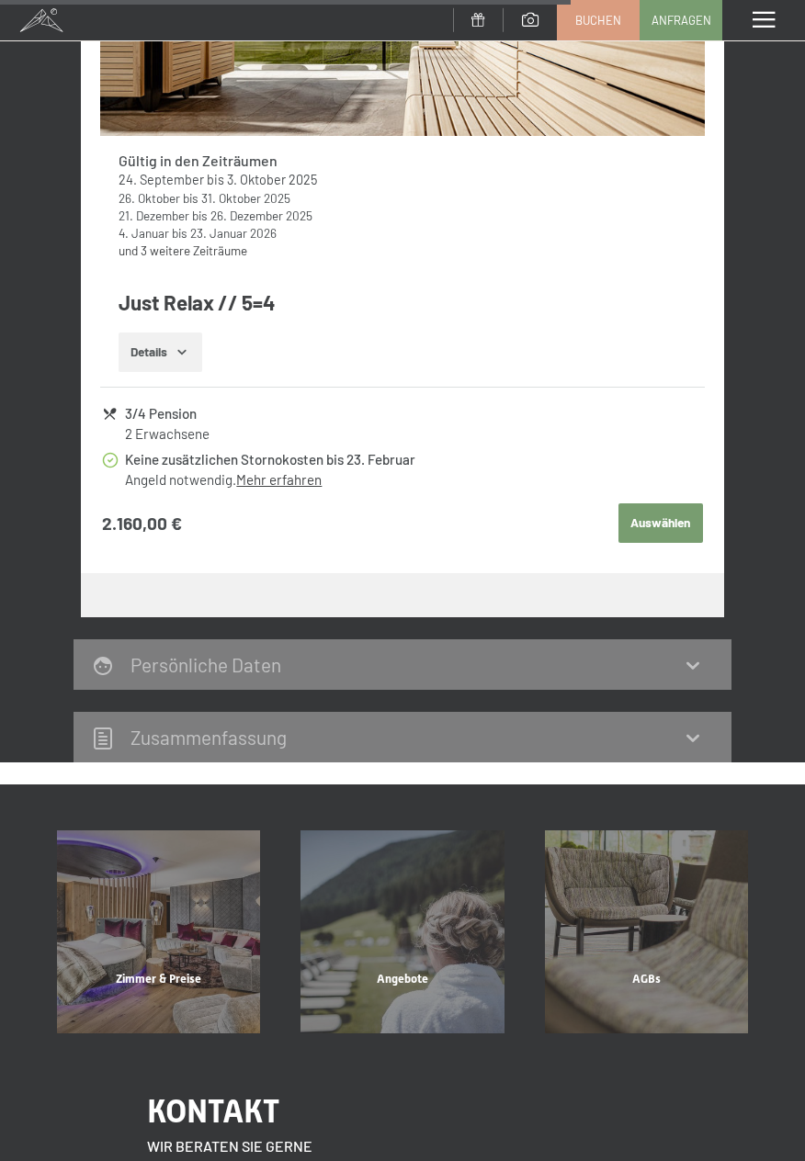
click at [199, 335] on button "Details" at bounding box center [161, 353] width 84 height 40
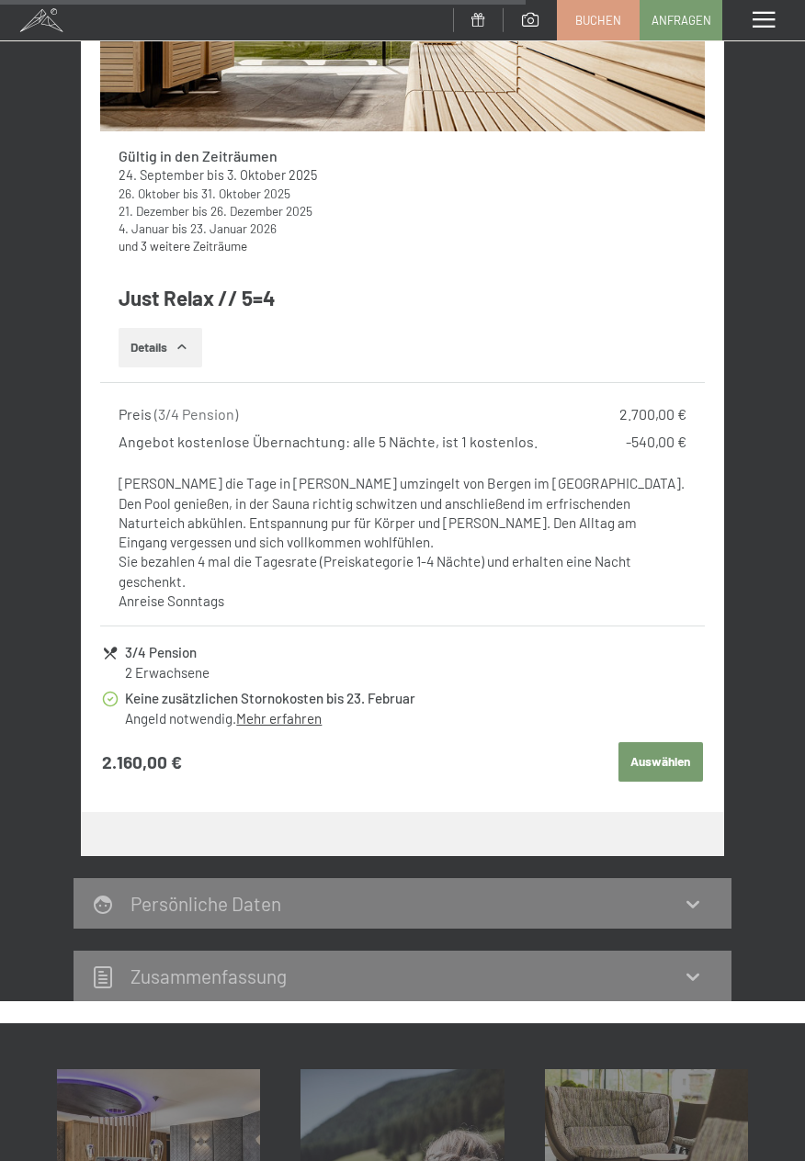
scroll to position [1767, 0]
